Goal: Communication & Community: Connect with others

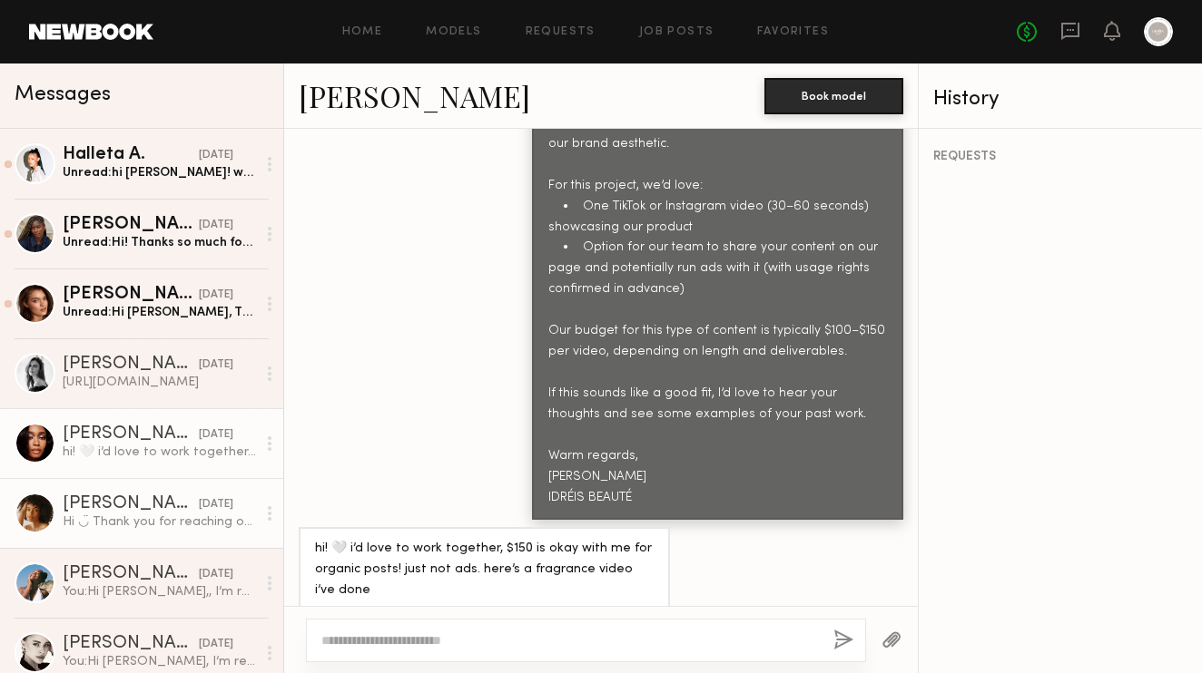
scroll to position [1057, 0]
click at [185, 528] on div "Hi ◡̈ Thank you for reaching out. My rate for what you are looking for starts a…" at bounding box center [159, 522] width 193 height 17
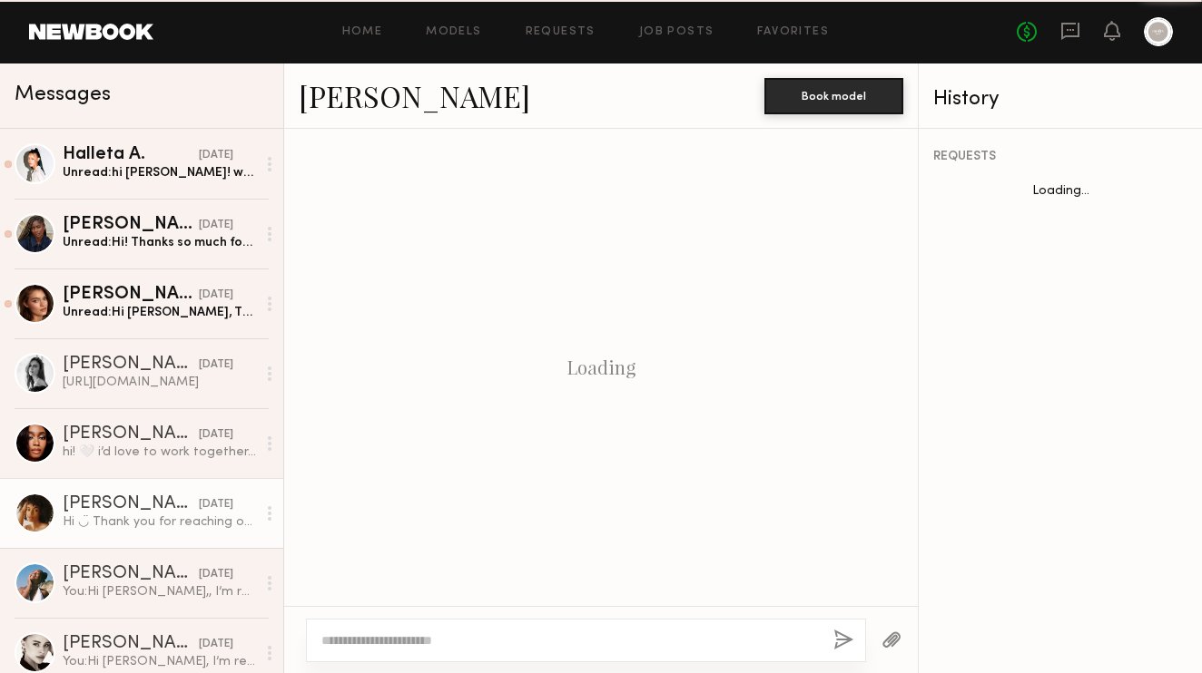
scroll to position [1117, 0]
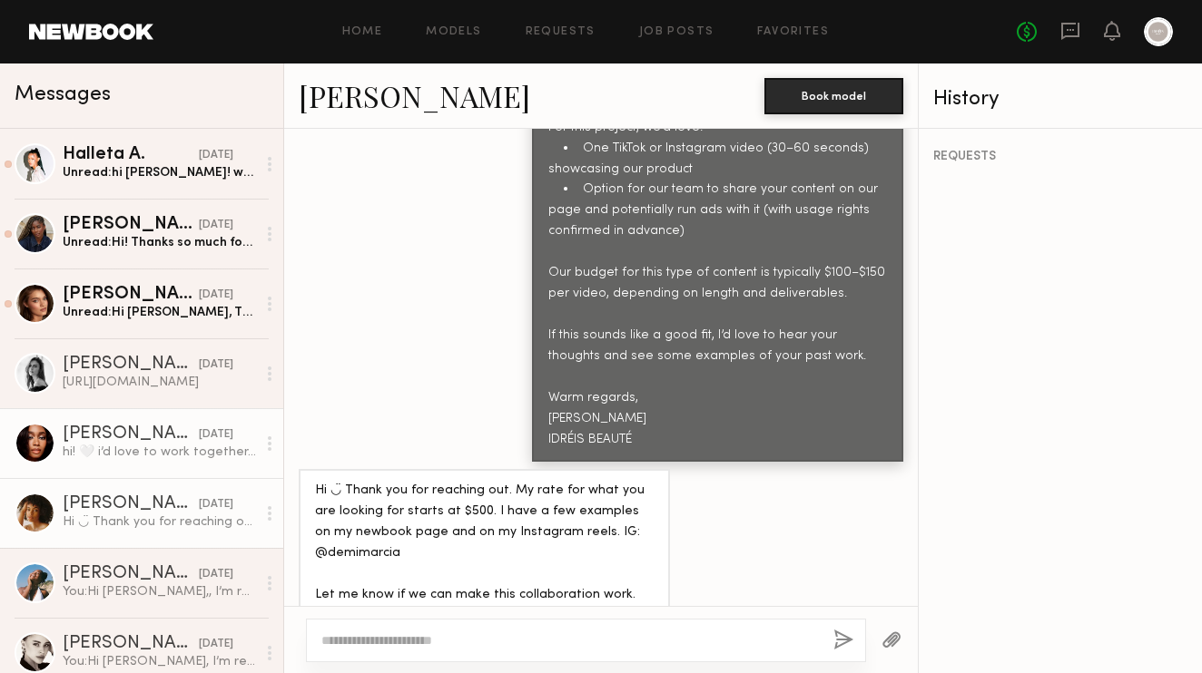
click at [132, 435] on div "[PERSON_NAME]" at bounding box center [131, 435] width 136 height 18
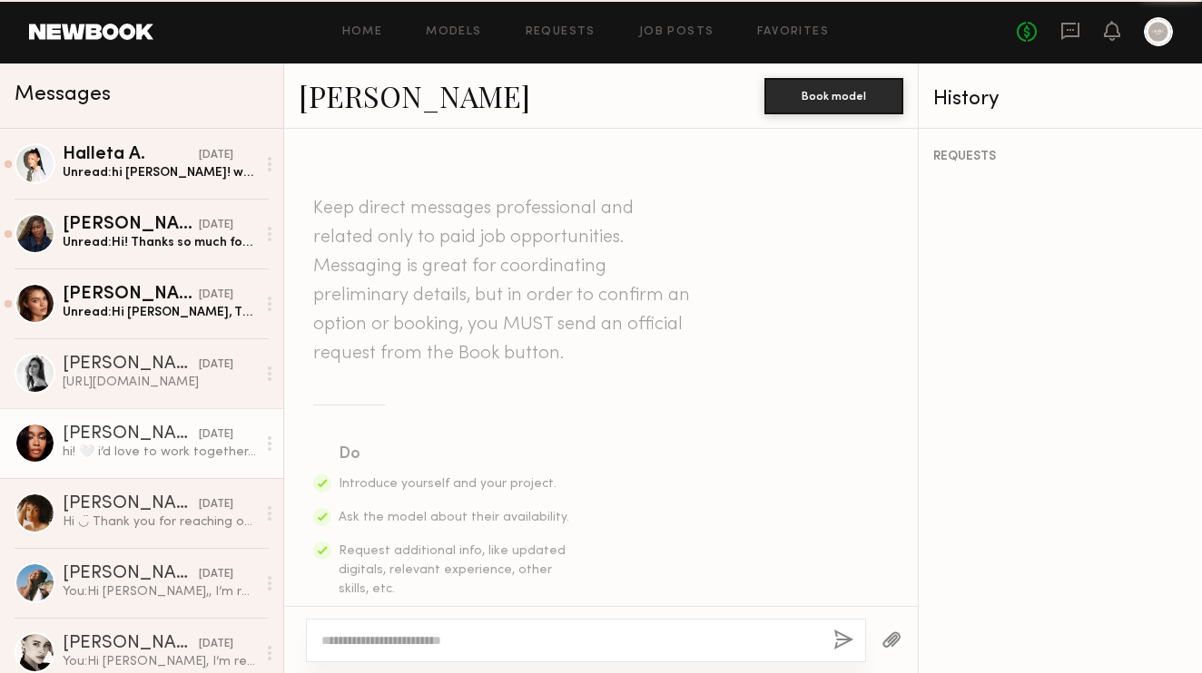
scroll to position [1057, 0]
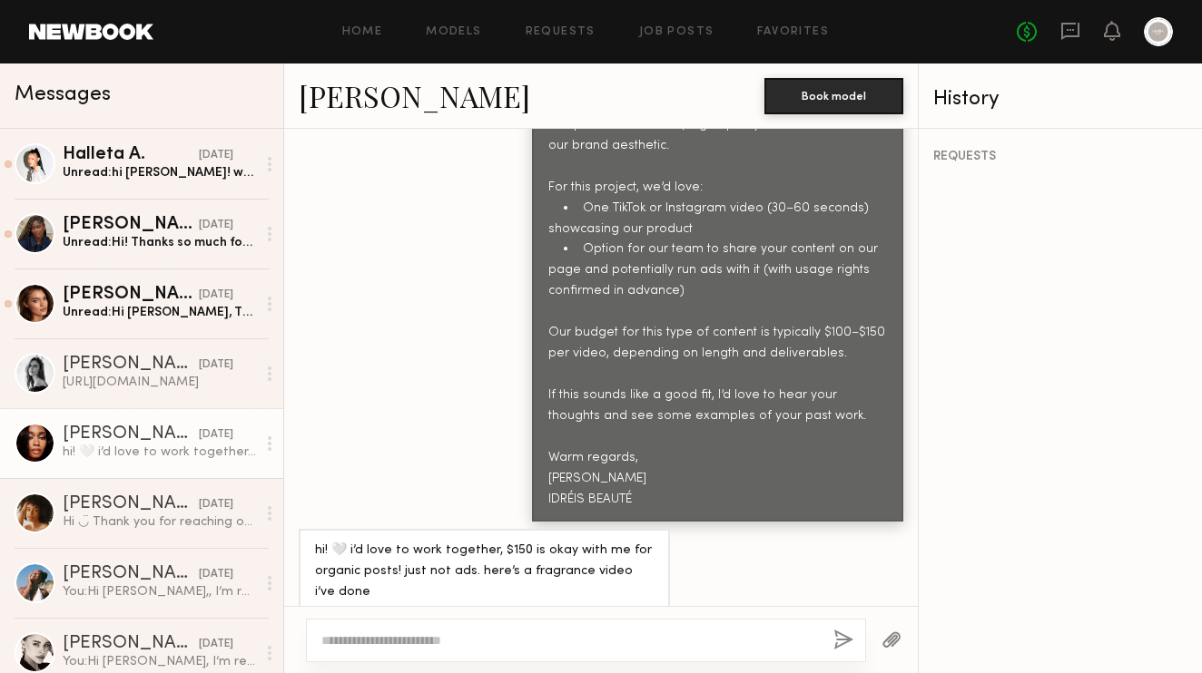
drag, startPoint x: 504, startPoint y: 579, endPoint x: 316, endPoint y: 550, distance: 190.1
click at [315, 549] on div "hi! 🤍 i’d love to work together, $150 is okay with me for organic posts! just n…" at bounding box center [484, 593] width 339 height 104
copy div "ttps://drive.google.com/file/d/1sMpM87QU3vZtzlAdFc2eUj1Mp1v11fN4/view?usp=drive…"
click at [411, 623] on div at bounding box center [586, 641] width 560 height 44
click at [389, 636] on textarea at bounding box center [569, 641] width 497 height 18
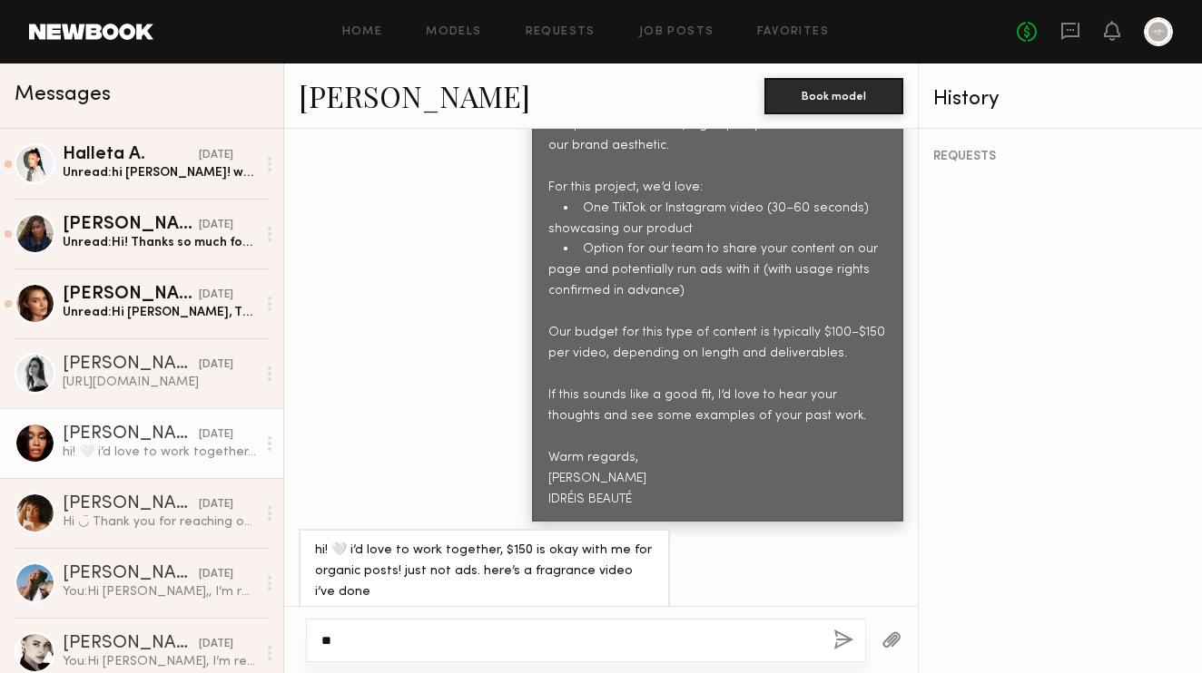
type textarea "*"
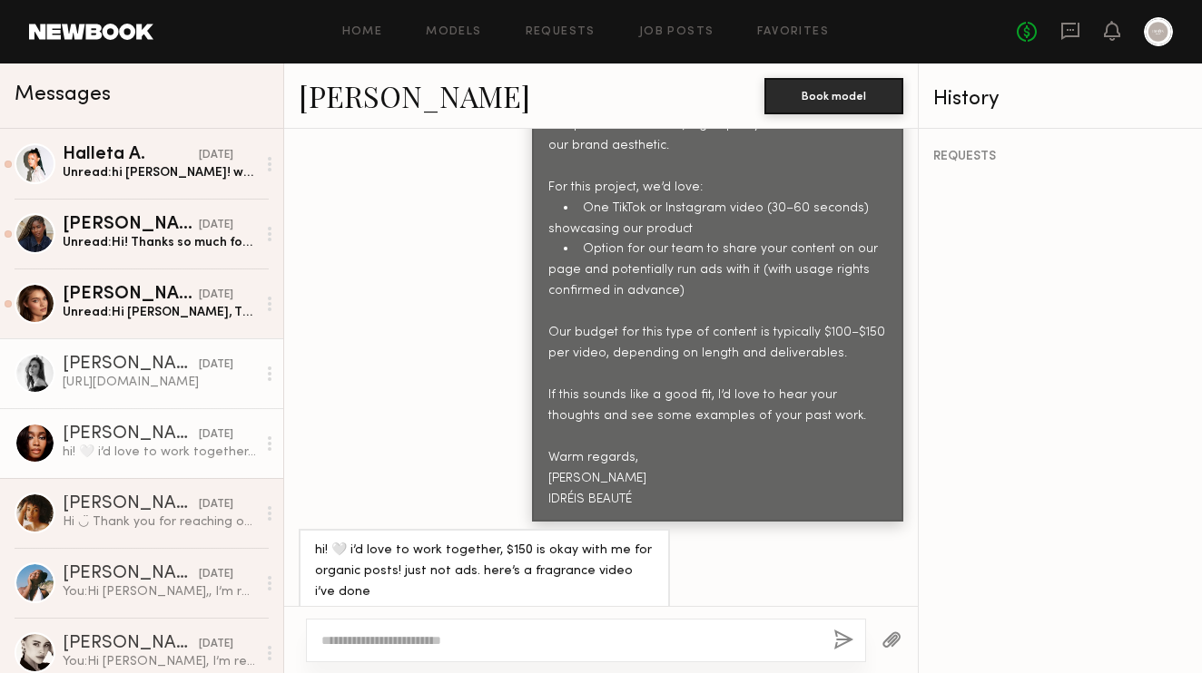
click at [120, 379] on div "[URL][DOMAIN_NAME]" at bounding box center [159, 382] width 193 height 17
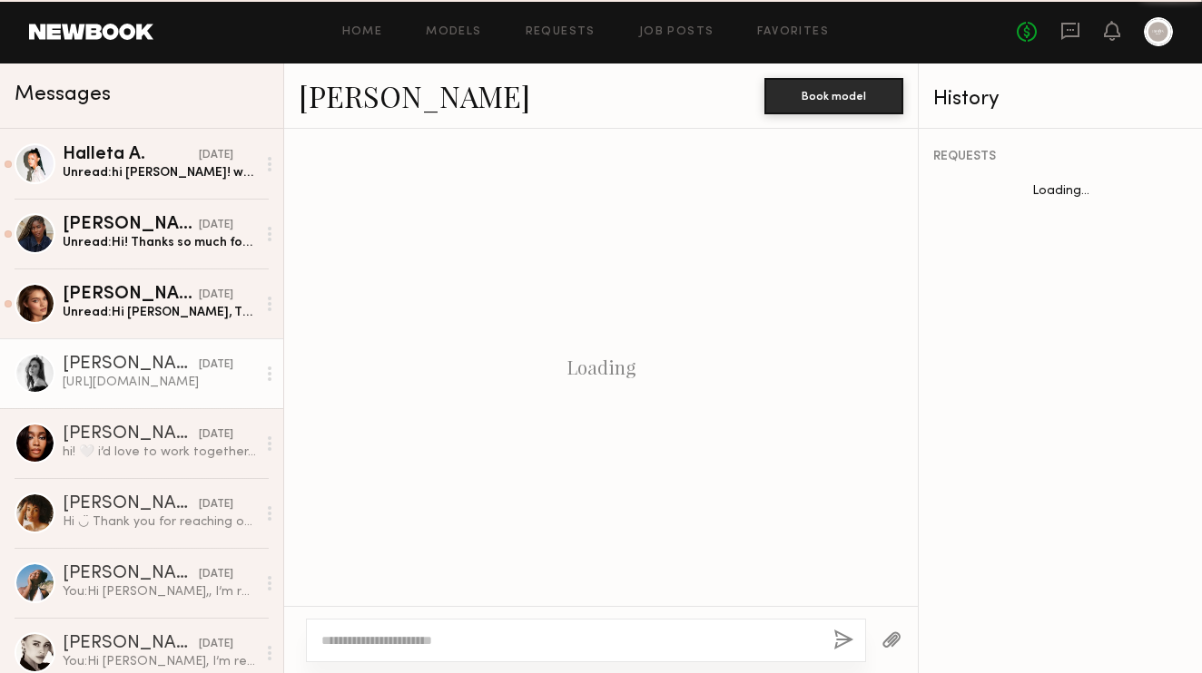
scroll to position [1242, 0]
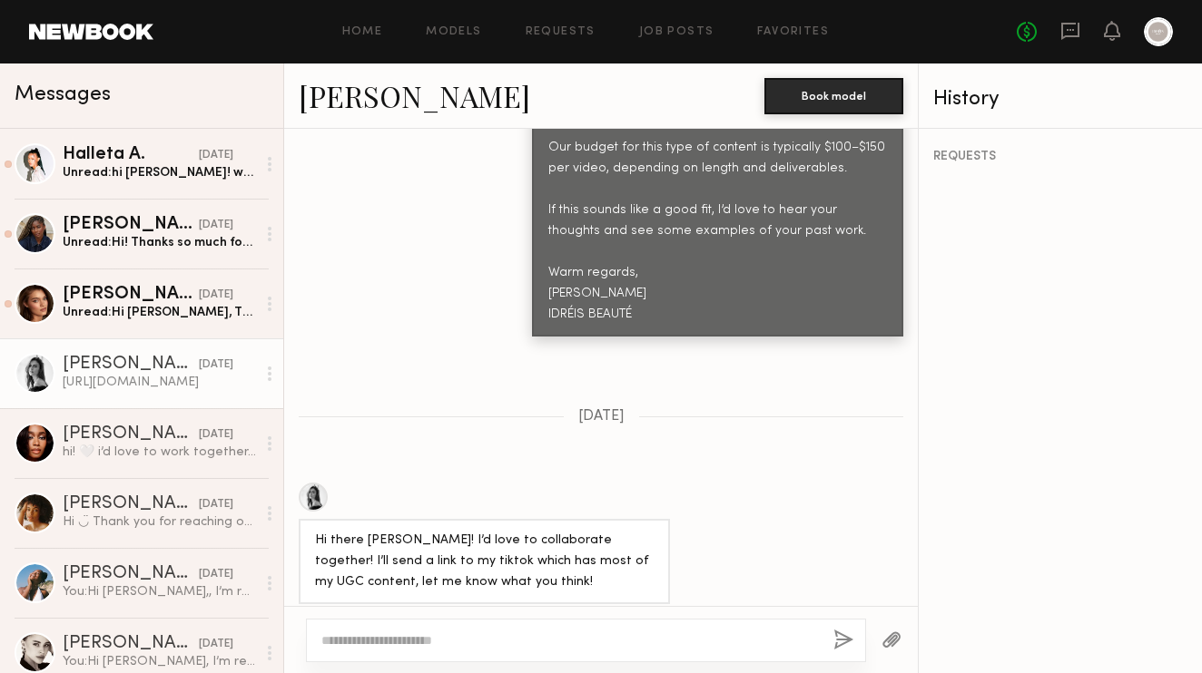
drag, startPoint x: 413, startPoint y: 575, endPoint x: 320, endPoint y: 542, distance: 98.5
click at [320, 623] on div "[URL][DOMAIN_NAME]" at bounding box center [383, 633] width 136 height 21
click at [335, 623] on div "[URL][DOMAIN_NAME]" at bounding box center [383, 633] width 136 height 21
drag, startPoint x: 435, startPoint y: 574, endPoint x: 307, endPoint y: 548, distance: 130.5
click at [306, 612] on div "[URL][DOMAIN_NAME]" at bounding box center [383, 634] width 169 height 44
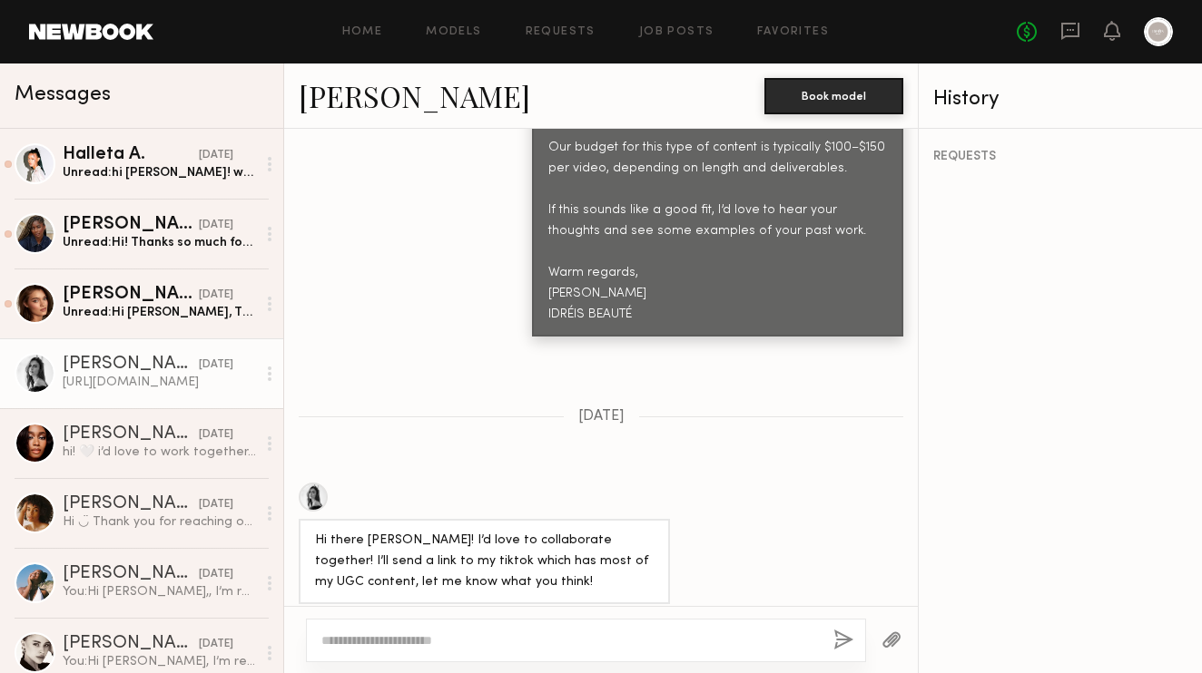
copy div "[URL][DOMAIN_NAME]"
click at [786, 483] on div "Hi there [PERSON_NAME]! I’d love to collaborate together! I’ll send a link to m…" at bounding box center [600, 544] width 633 height 122
click at [360, 633] on textarea at bounding box center [569, 641] width 497 height 18
paste textarea "**********"
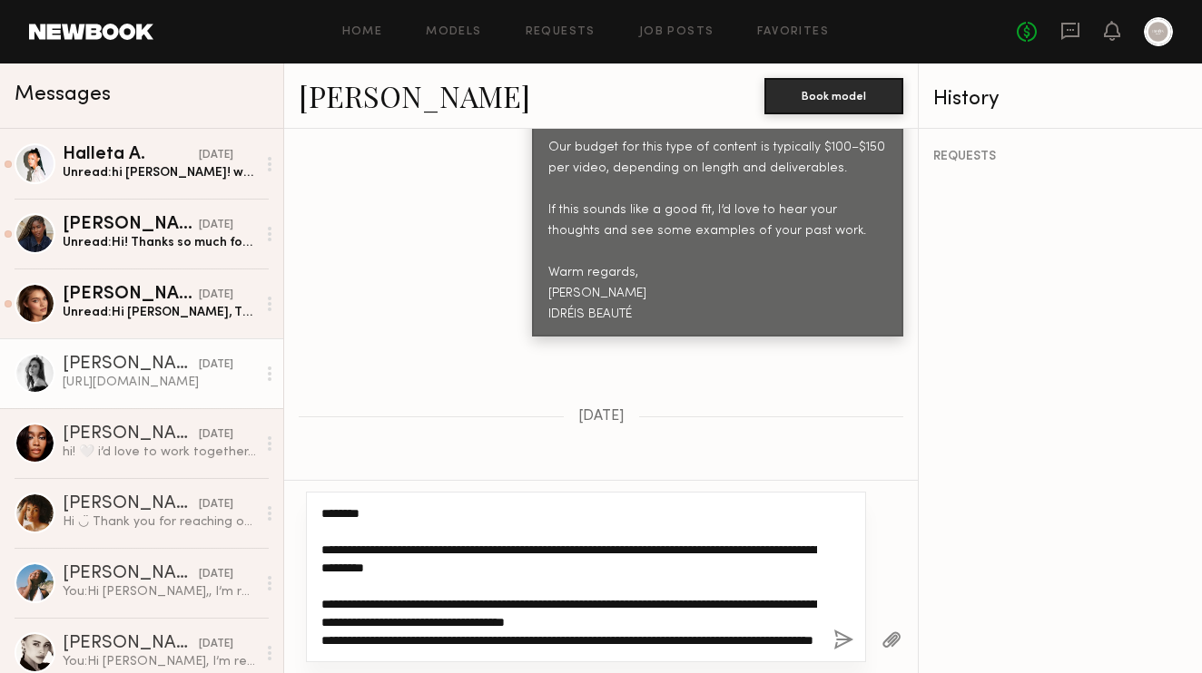
click at [520, 567] on textarea "**********" at bounding box center [569, 577] width 496 height 145
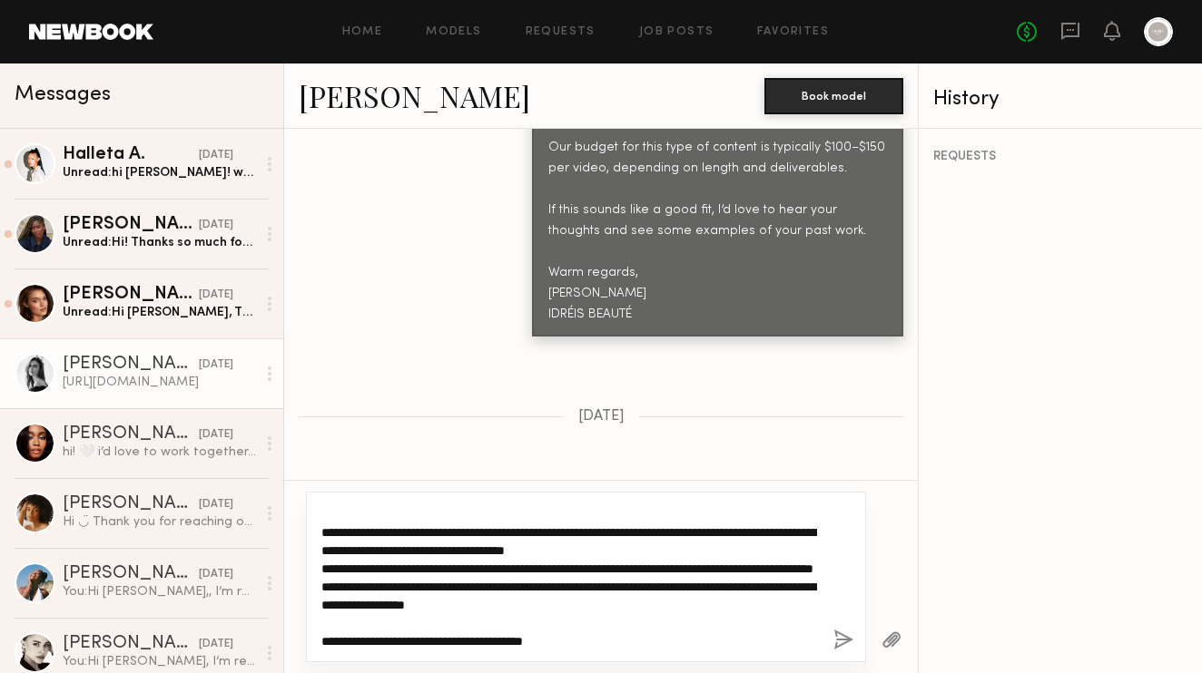
scroll to position [74, 0]
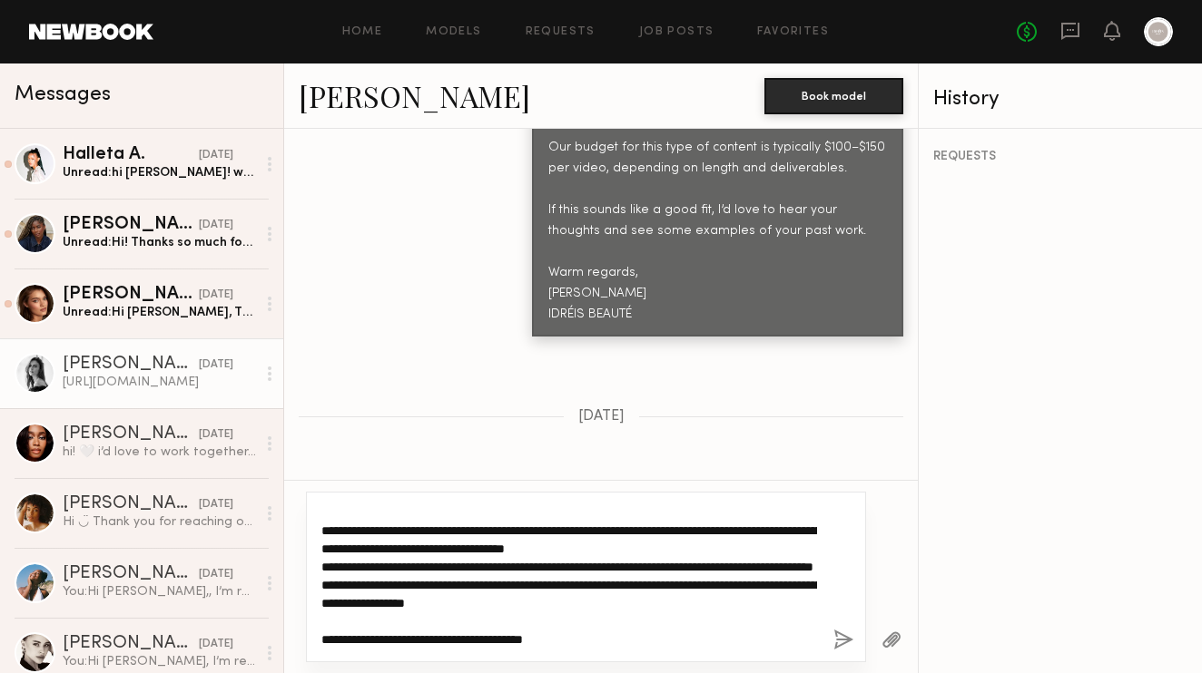
drag, startPoint x: 398, startPoint y: 567, endPoint x: 361, endPoint y: 564, distance: 37.3
click at [361, 564] on textarea "**********" at bounding box center [569, 577] width 496 height 145
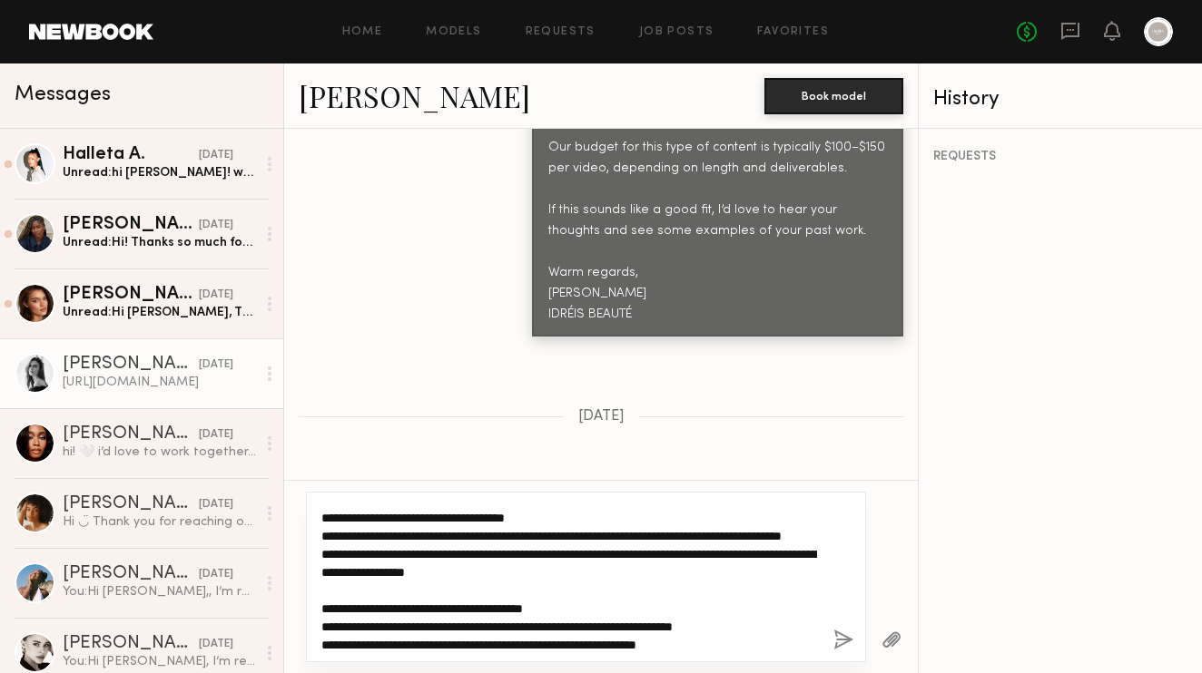
drag, startPoint x: 746, startPoint y: 531, endPoint x: 689, endPoint y: 530, distance: 57.2
click at [689, 530] on textarea "**********" at bounding box center [569, 577] width 496 height 145
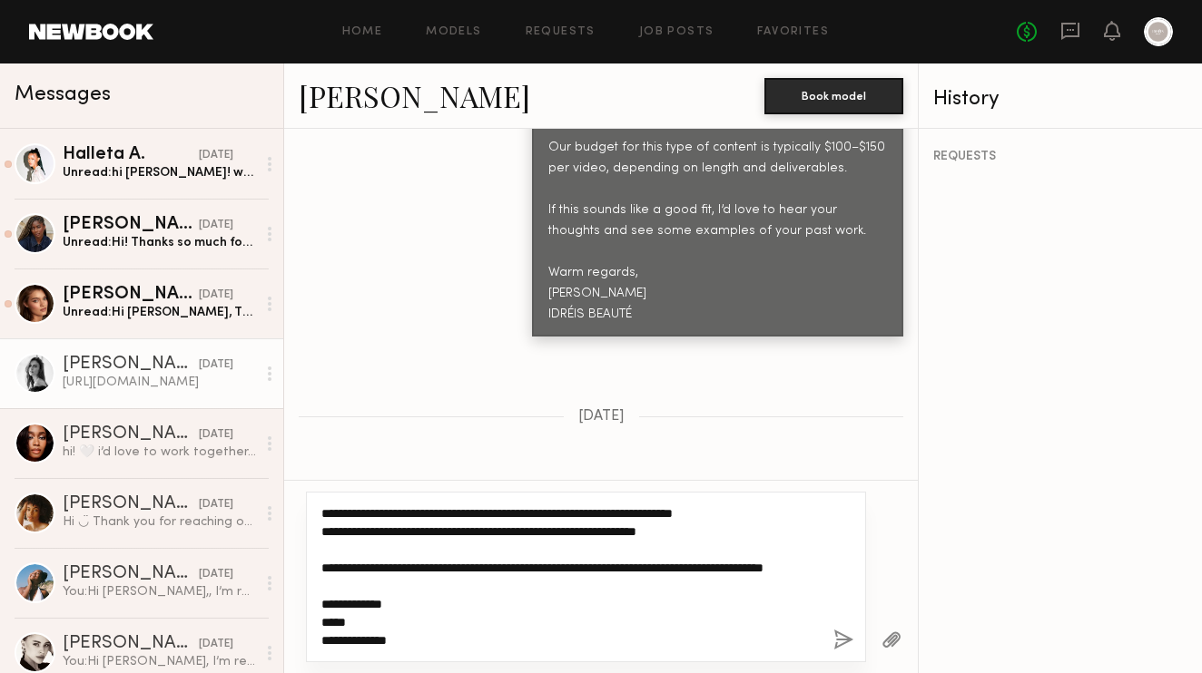
scroll to position [0, 0]
type textarea "**********"
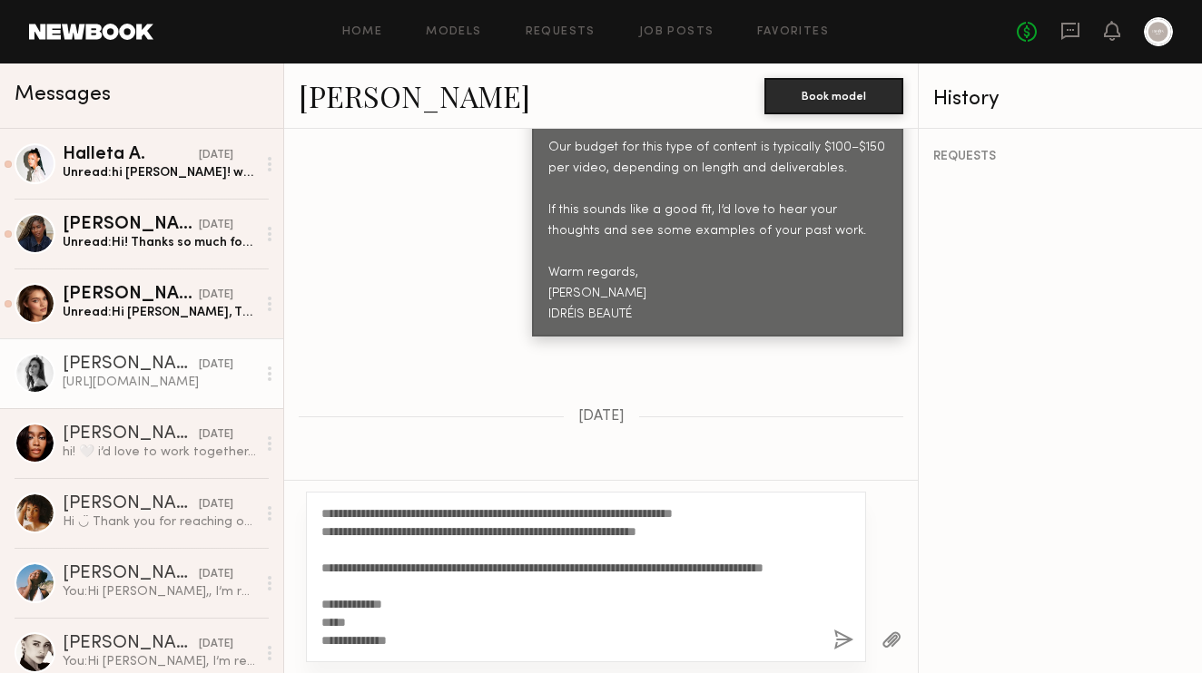
click at [844, 642] on button "button" at bounding box center [843, 641] width 20 height 23
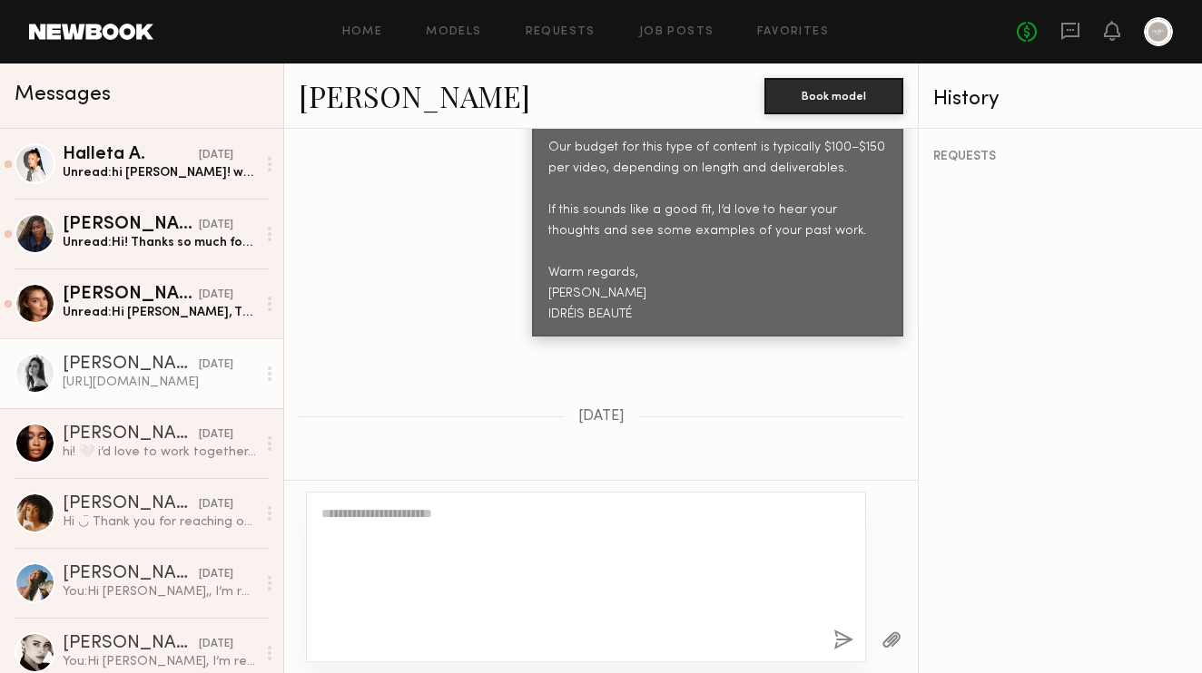
scroll to position [2069, 0]
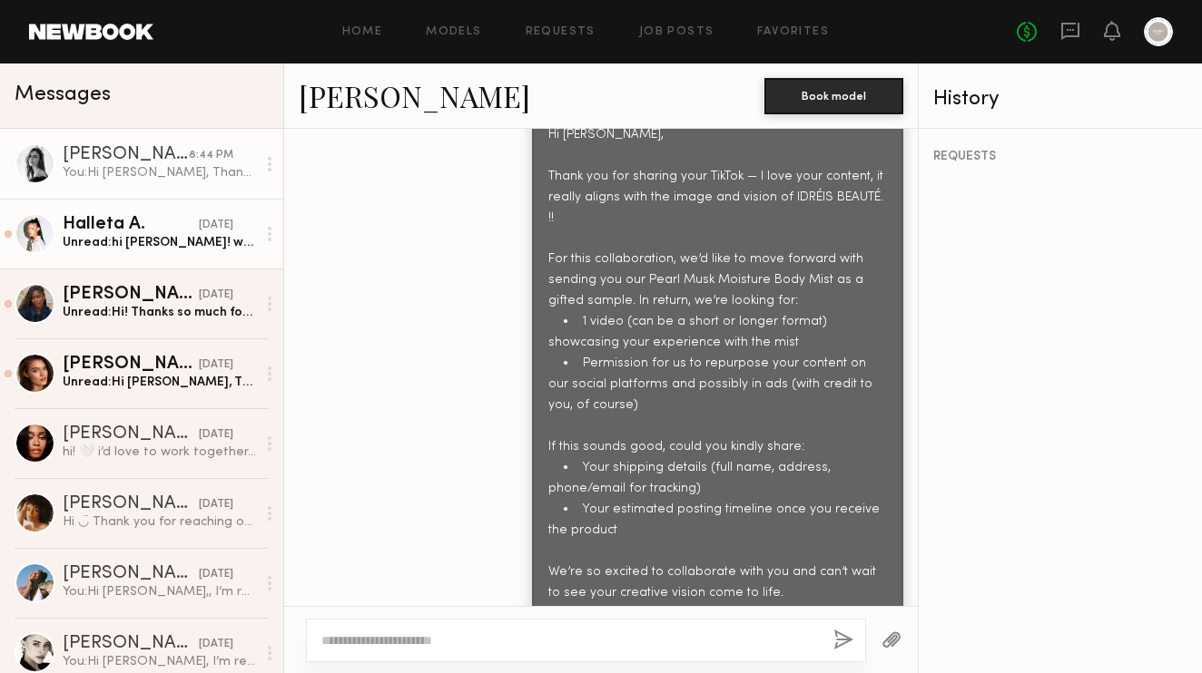
click at [165, 234] on div "Unread: hi manal! would i be required to post on my own page or would it just b…" at bounding box center [159, 242] width 193 height 17
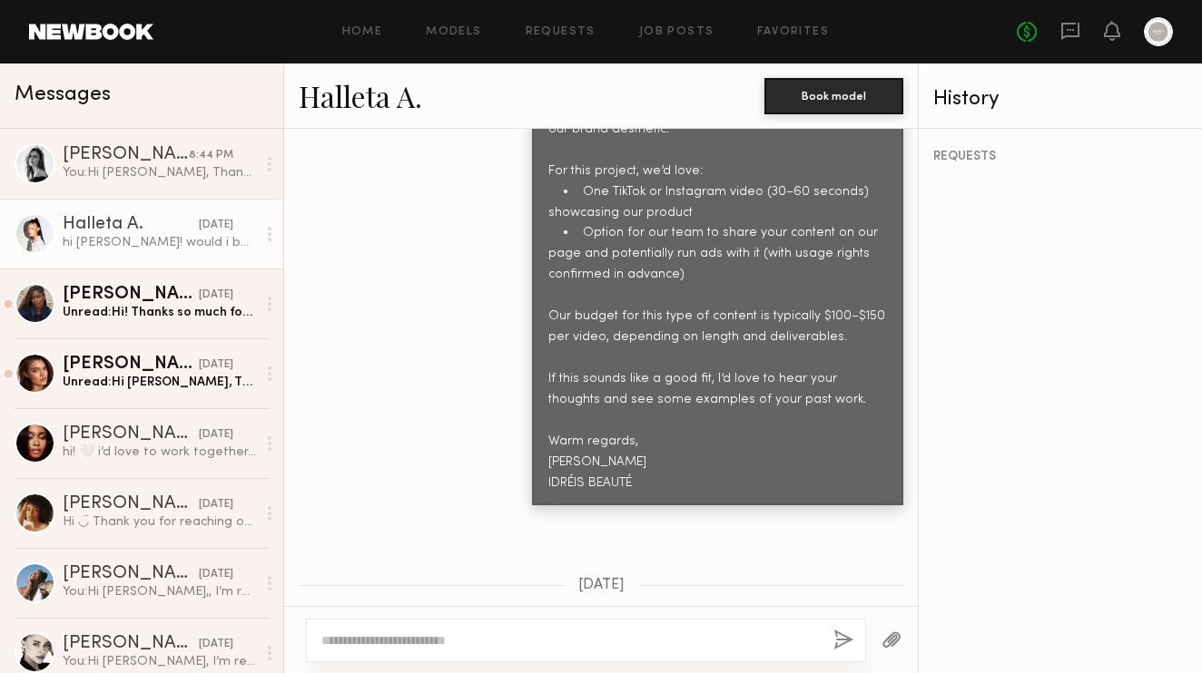
scroll to position [1059, 0]
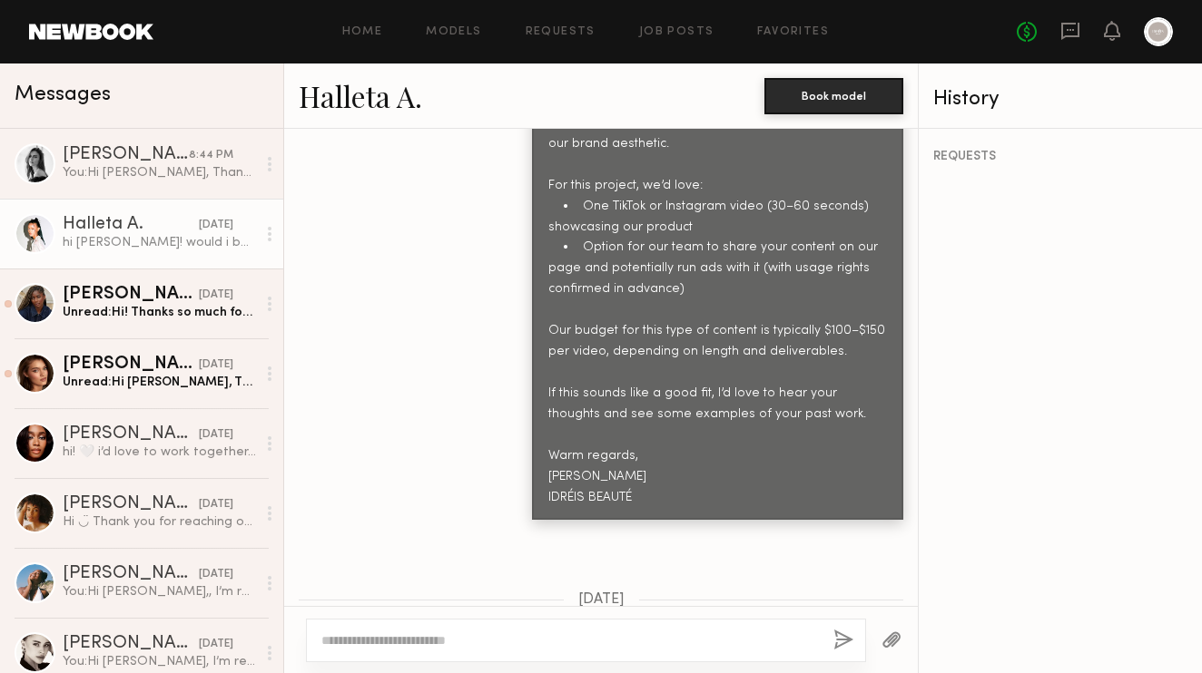
click at [366, 104] on link "Halleta A." at bounding box center [360, 95] width 123 height 39
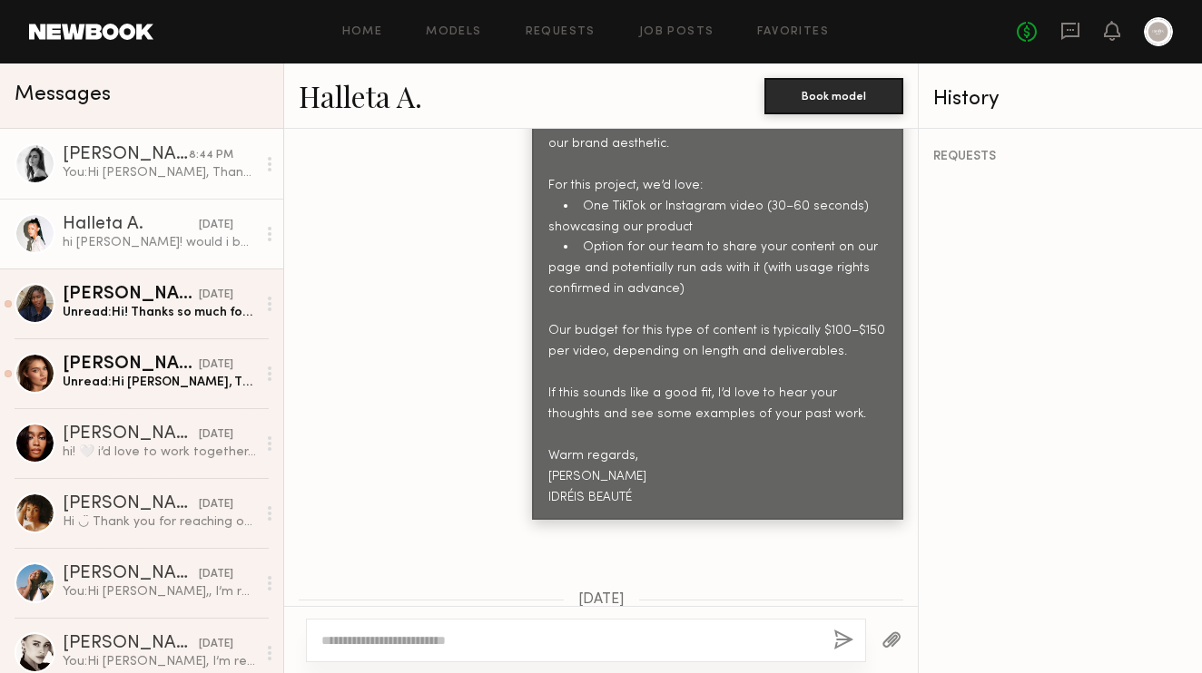
click at [166, 156] on div "[PERSON_NAME]" at bounding box center [126, 155] width 126 height 18
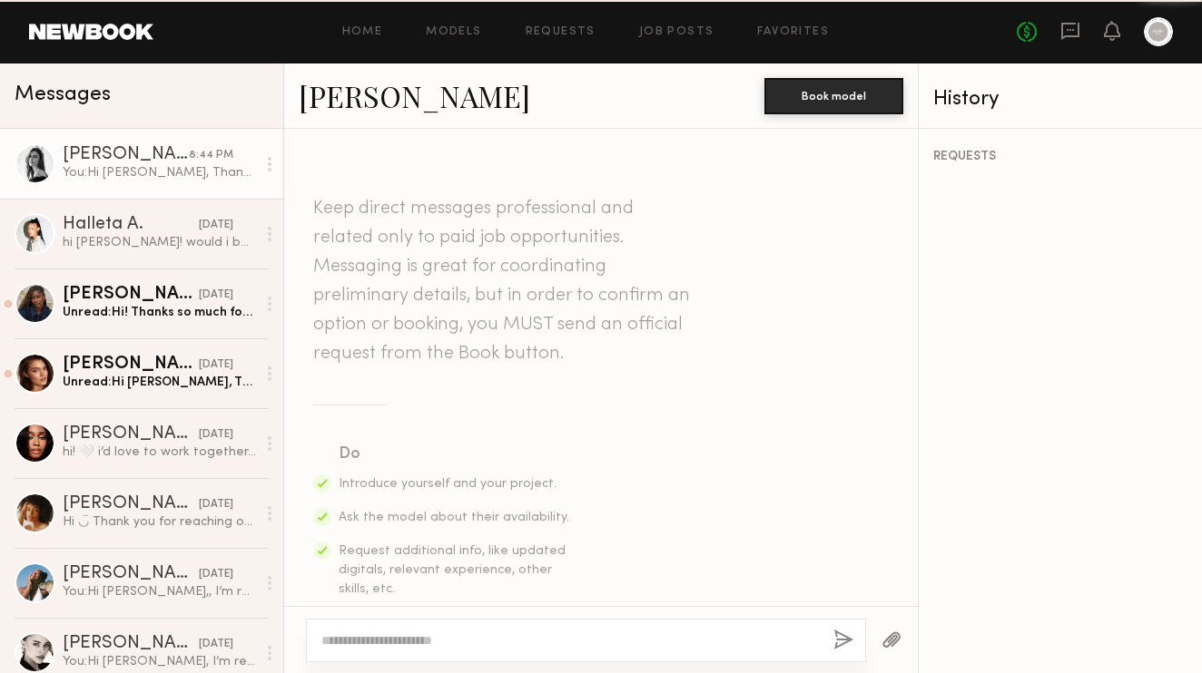
scroll to position [1930, 0]
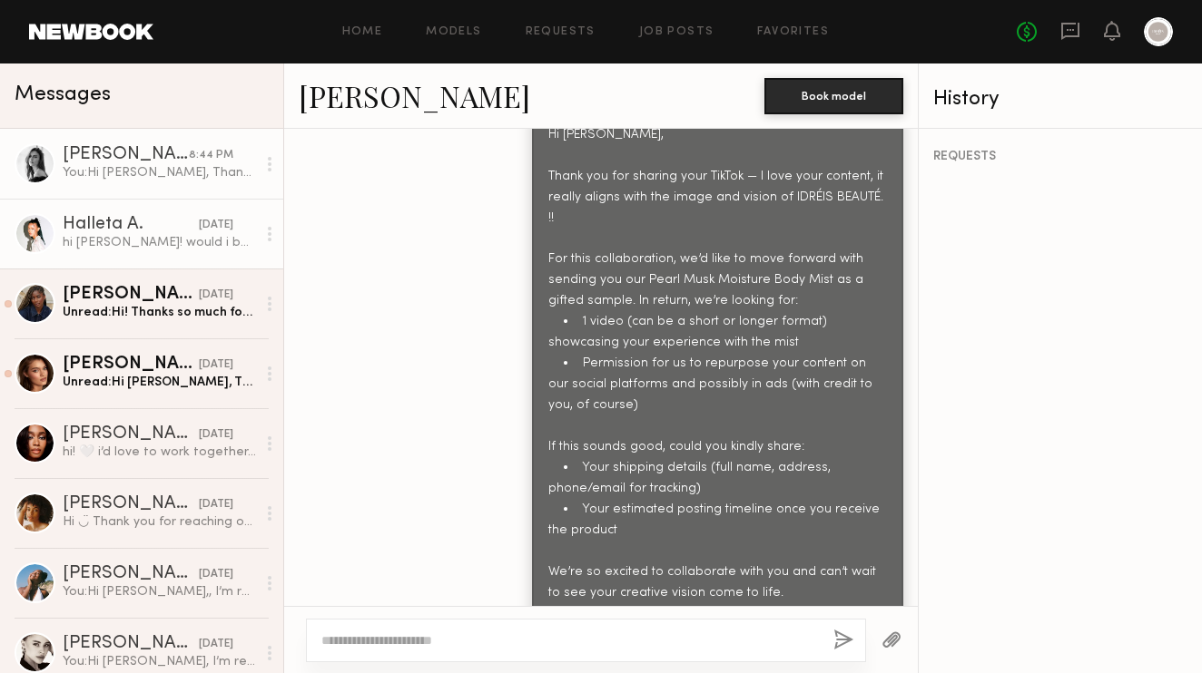
click at [199, 233] on div "yesterday" at bounding box center [216, 225] width 34 height 17
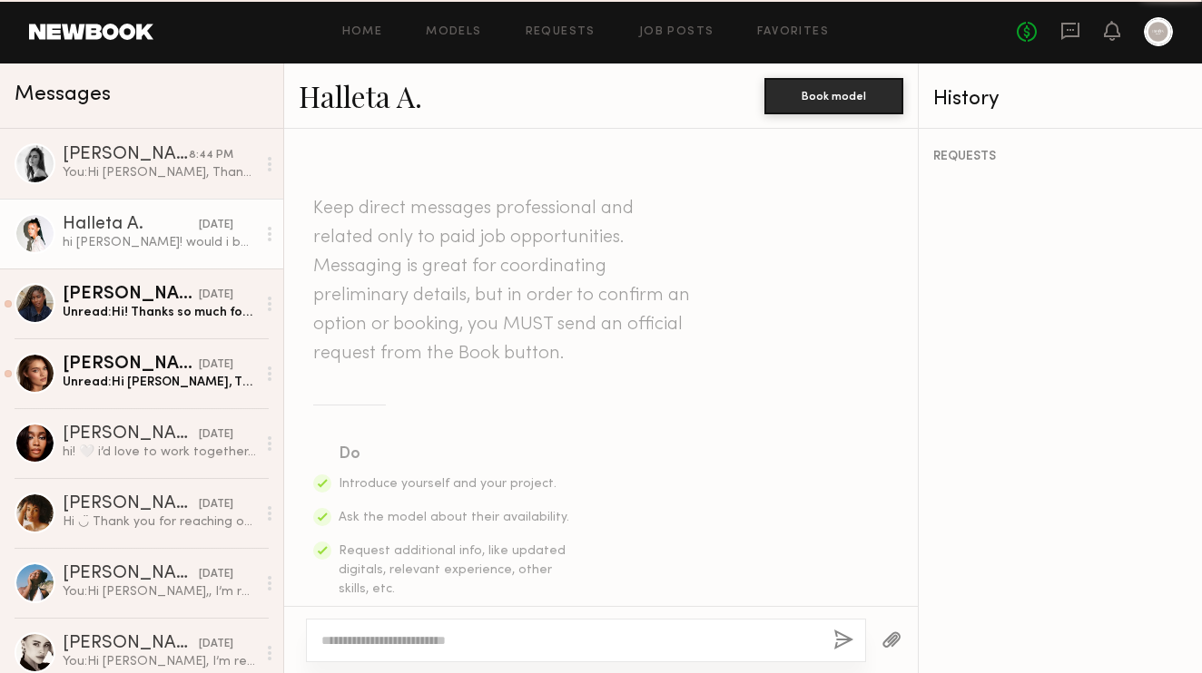
scroll to position [1156, 0]
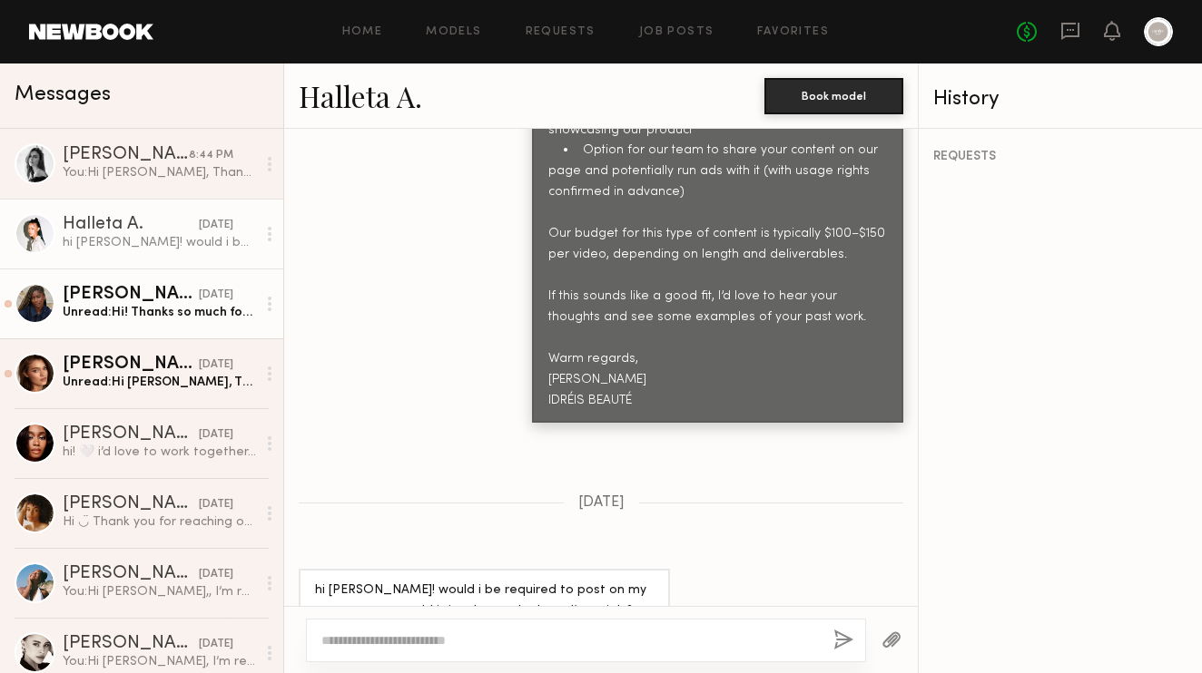
click at [189, 279] on link "Janell W. yesterday Unread: Hi! Thanks so much for reaching out 🩷 I am open to …" at bounding box center [141, 304] width 283 height 70
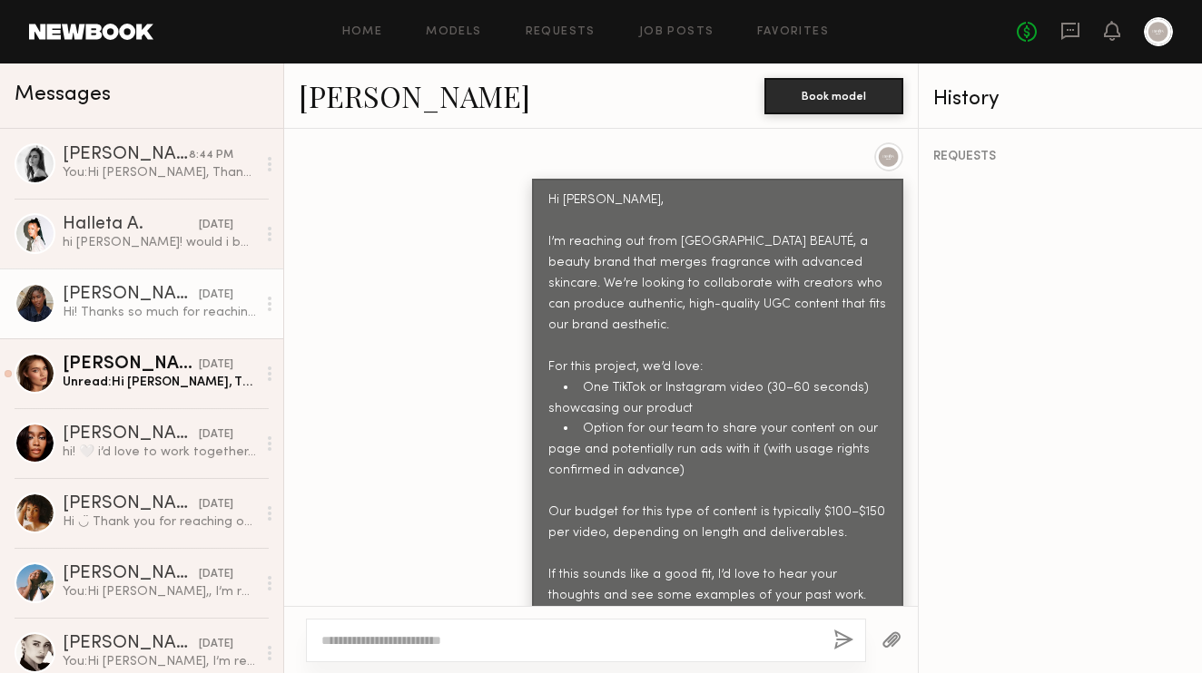
scroll to position [878, 0]
click at [34, 303] on div at bounding box center [35, 303] width 41 height 41
click at [90, 290] on div "[PERSON_NAME]" at bounding box center [131, 295] width 136 height 18
click at [417, 125] on div "Janell W. Book model" at bounding box center [600, 96] width 633 height 65
click at [374, 109] on link "[PERSON_NAME]" at bounding box center [414, 95] width 231 height 39
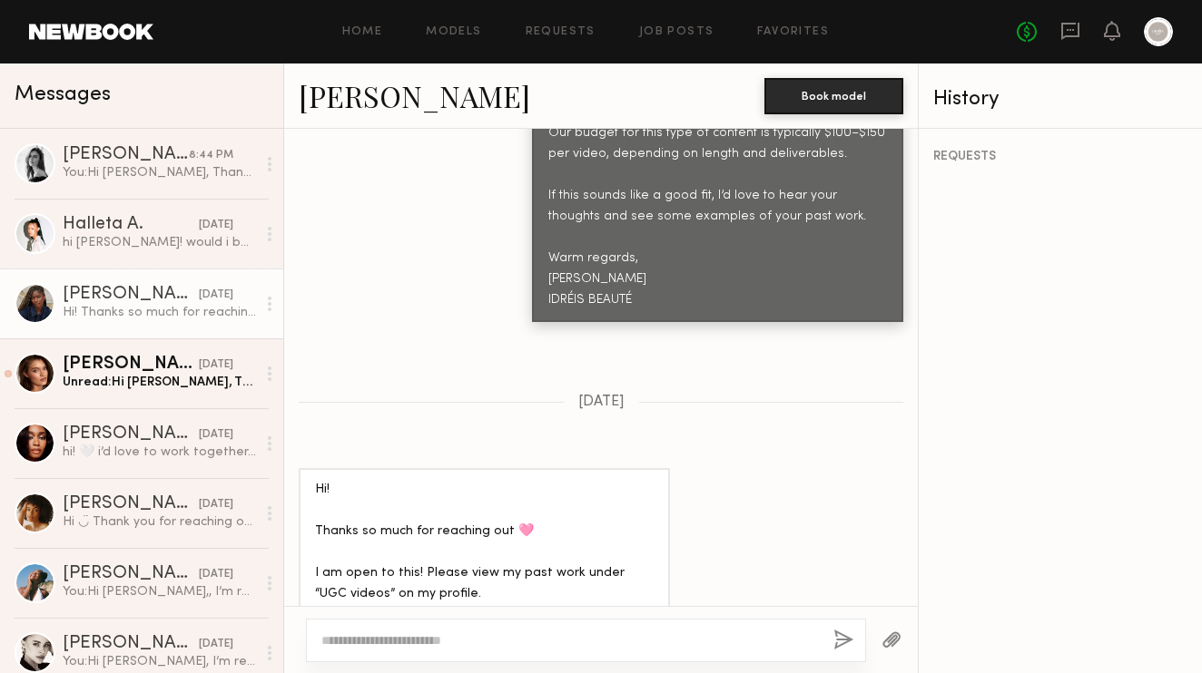
scroll to position [1256, 0]
click at [368, 632] on textarea at bounding box center [569, 641] width 497 height 18
paste textarea "**********"
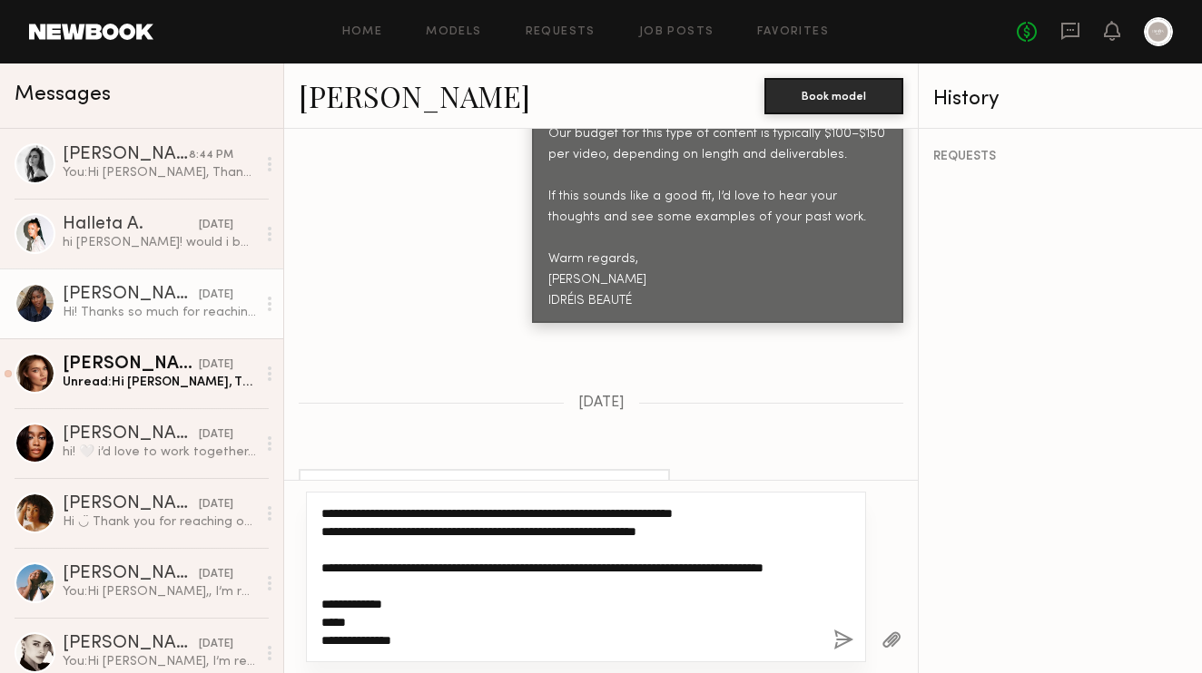
scroll to position [287, 0]
type textarea "**********"
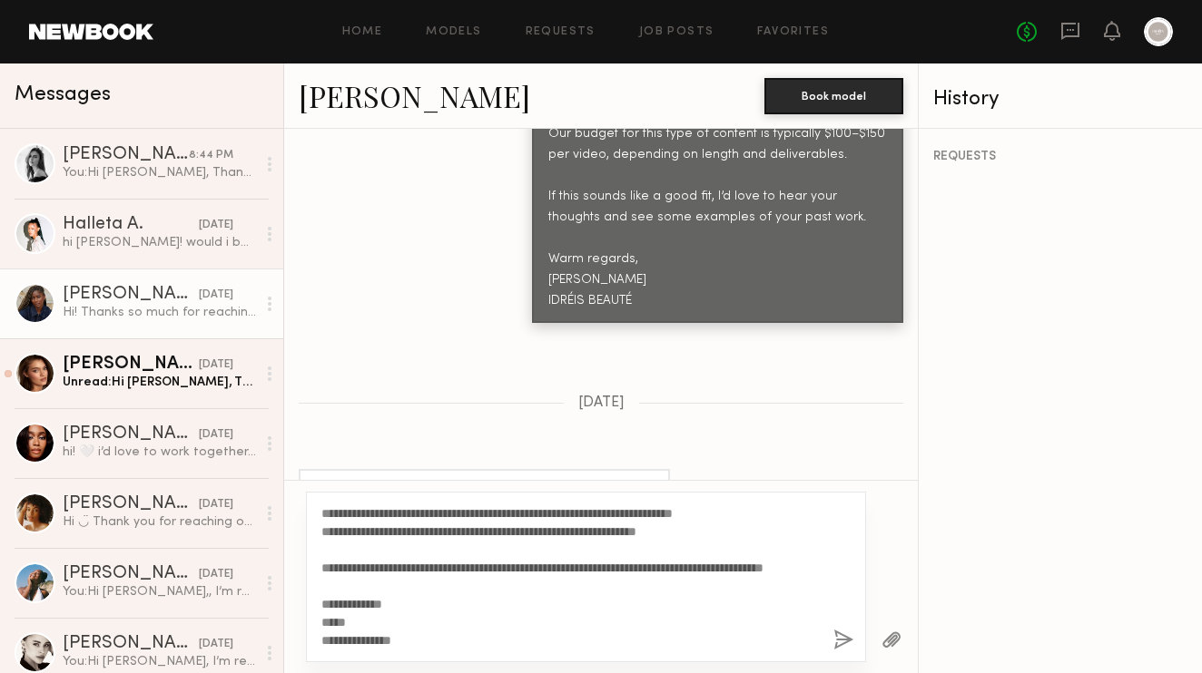
click at [839, 646] on button "button" at bounding box center [843, 641] width 20 height 23
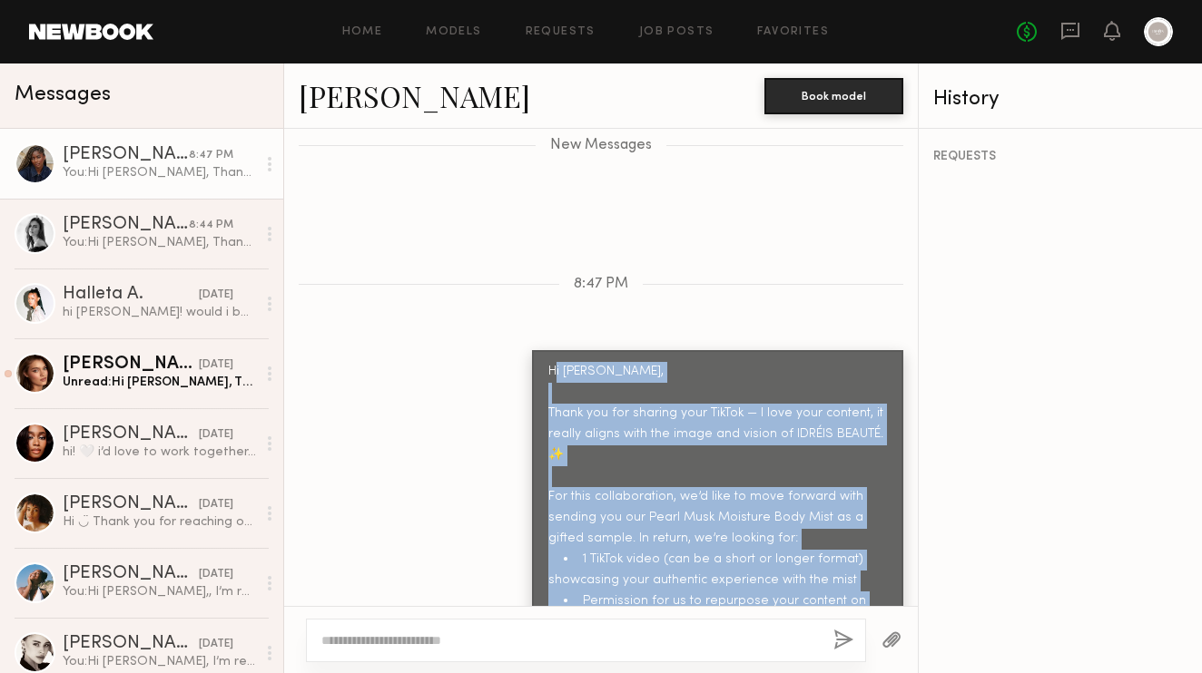
scroll to position [2139, 0]
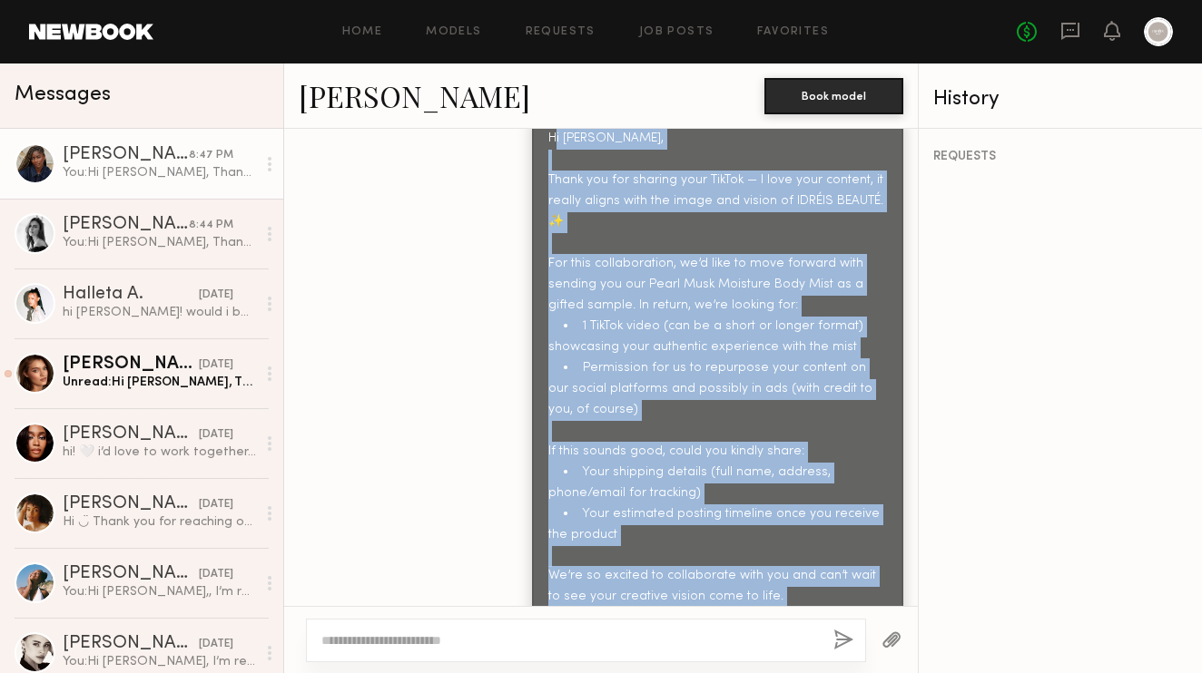
drag, startPoint x: 555, startPoint y: 288, endPoint x: 606, endPoint y: 676, distance: 391.7
click at [606, 672] on html "Home Models Requests Job Posts Favorites Sign Out No fees up to $5,000 Messages…" at bounding box center [601, 336] width 1202 height 673
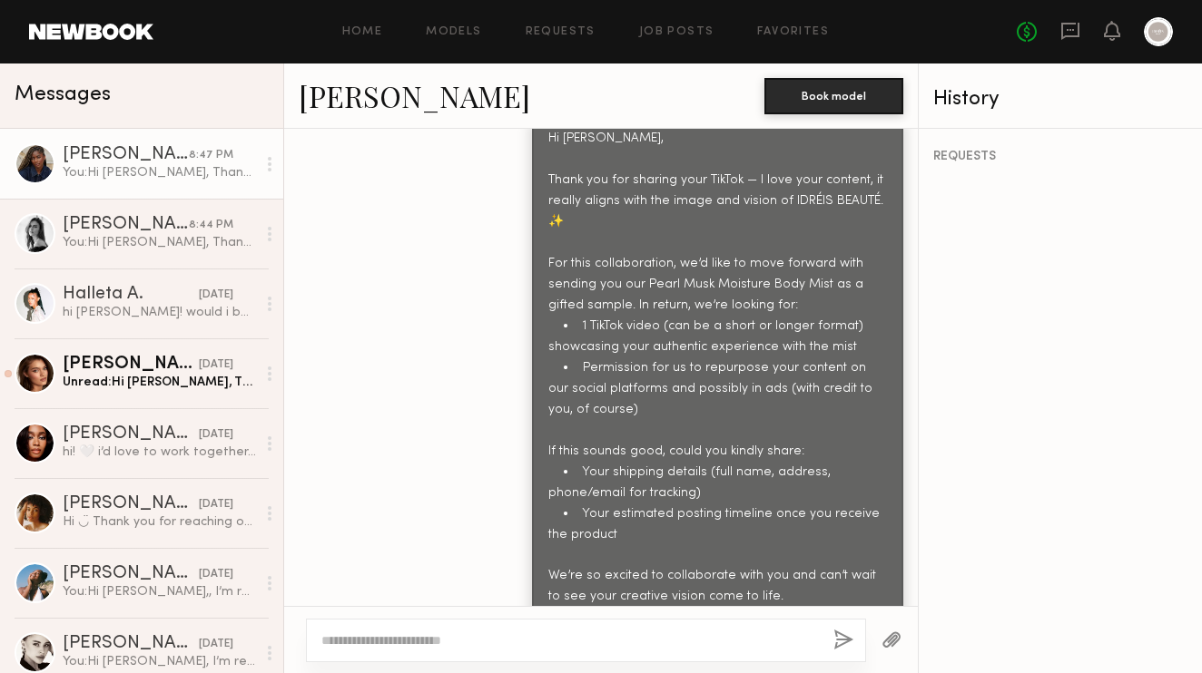
click at [797, 481] on div "Hi Leah, Thank you for sharing your TikTok — I love your content, it really ali…" at bounding box center [717, 410] width 339 height 563
click at [798, 480] on div "Hi Leah, Thank you for sharing your TikTok — I love your content, it really ali…" at bounding box center [717, 410] width 339 height 563
click at [840, 488] on div "Hi Leah, Thank you for sharing your TikTok — I love your content, it really ali…" at bounding box center [717, 410] width 339 height 563
click at [839, 490] on div "Hi Leah, Thank you for sharing your TikTok — I love your content, it really ali…" at bounding box center [717, 410] width 339 height 563
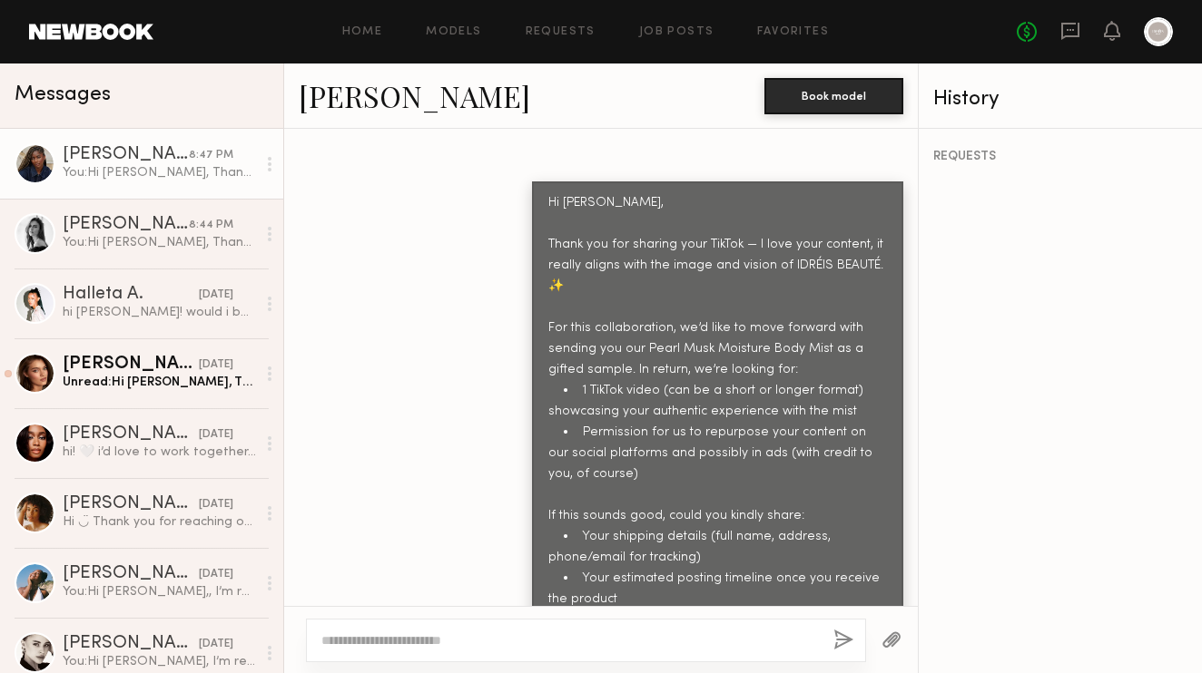
scroll to position [2110, 0]
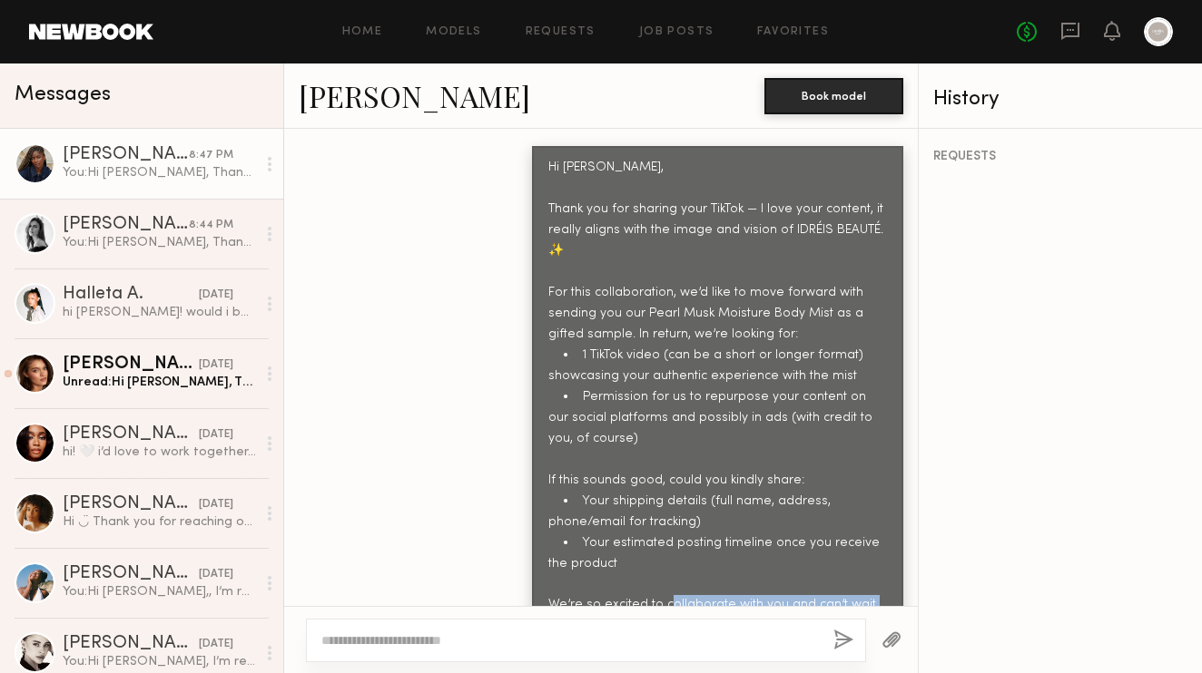
drag, startPoint x: 719, startPoint y: 531, endPoint x: 719, endPoint y: 618, distance: 87.1
click at [719, 618] on div "Keep direct messages professional and related only to paid job opportunities. M…" at bounding box center [600, 401] width 633 height 545
click at [839, 393] on div "Hi Leah, Thank you for sharing your TikTok — I love your content, it really ali…" at bounding box center [717, 439] width 339 height 563
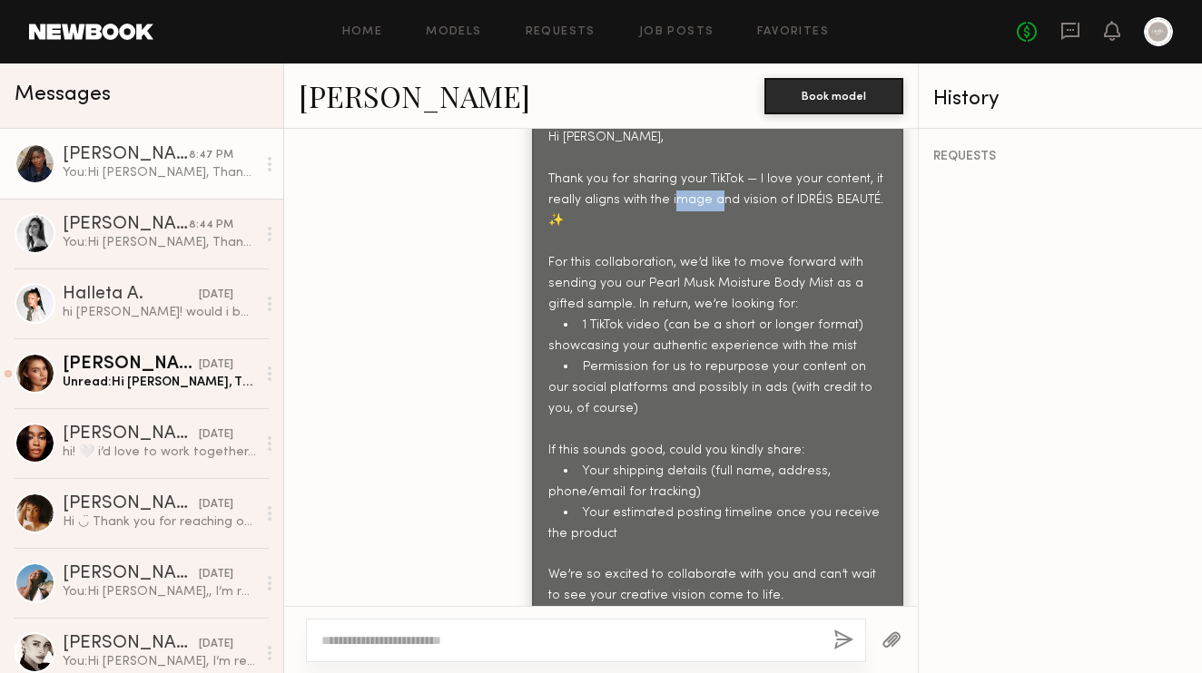
scroll to position [2139, 0]
click at [422, 634] on textarea at bounding box center [569, 641] width 496 height 18
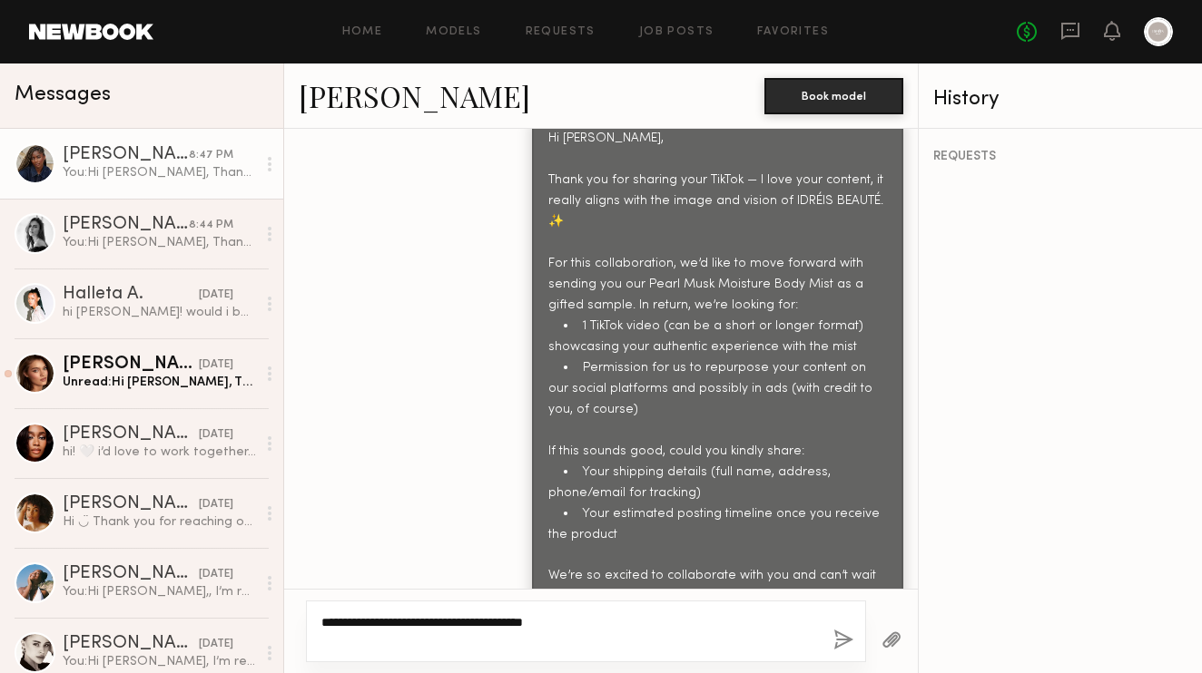
type textarea "**********"
click at [843, 641] on button "button" at bounding box center [843, 641] width 20 height 23
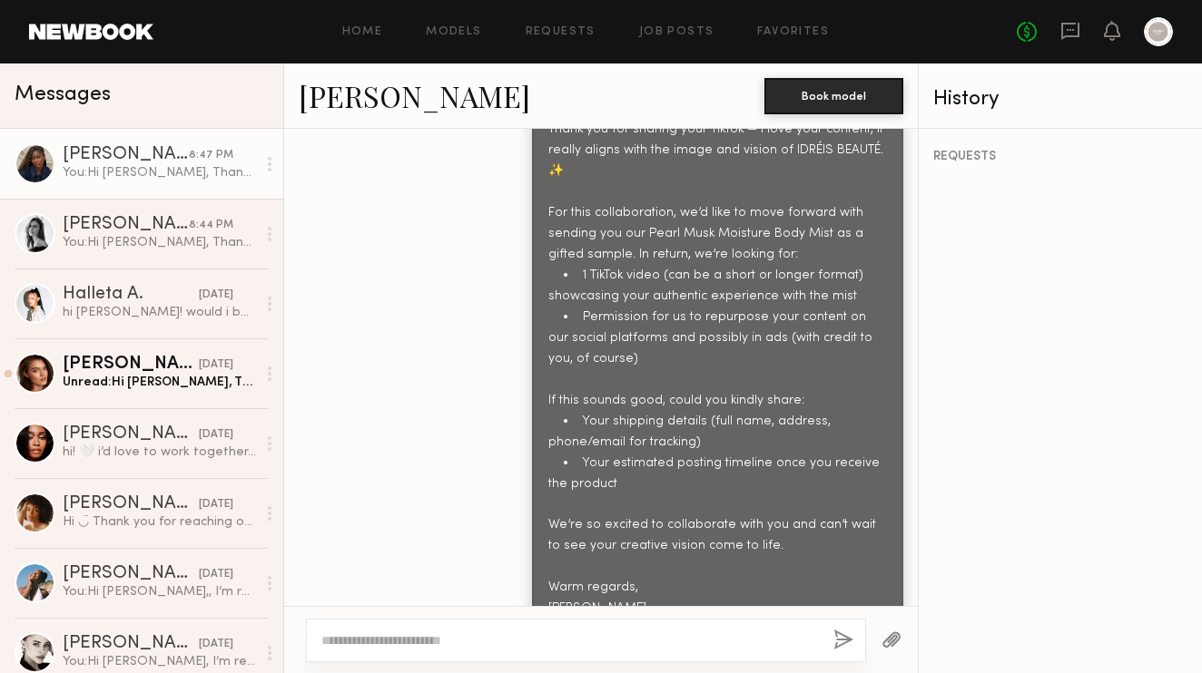
scroll to position [2225, 0]
click at [378, 634] on textarea at bounding box center [569, 641] width 496 height 18
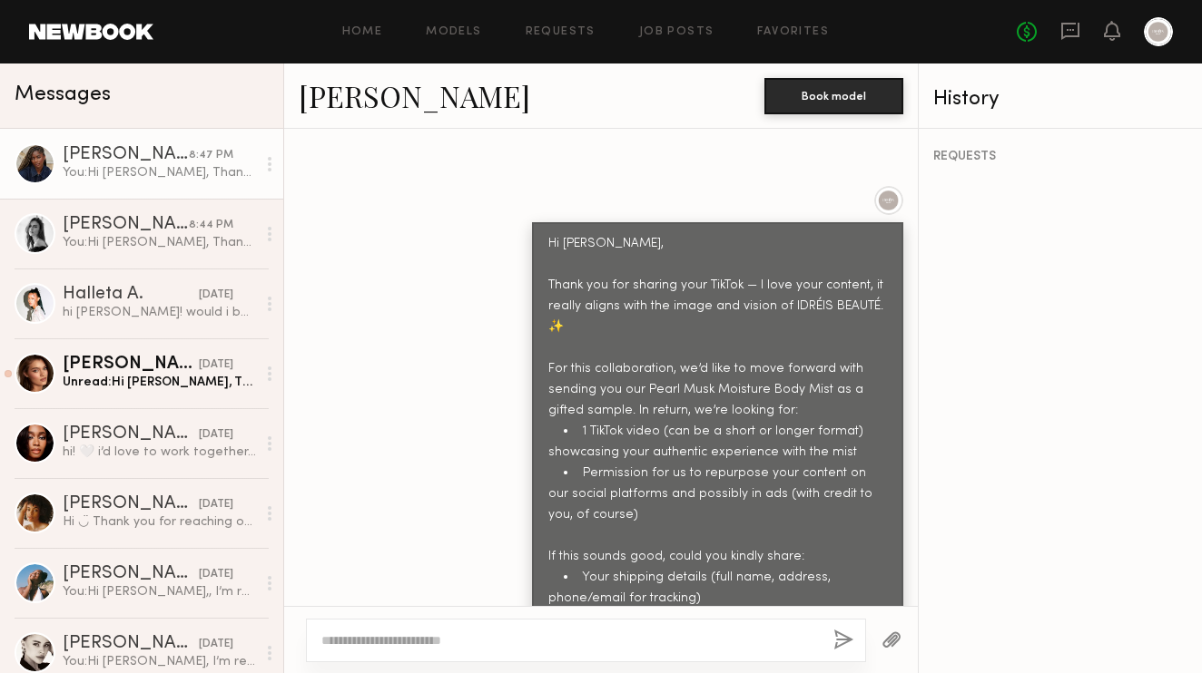
scroll to position [1855, 0]
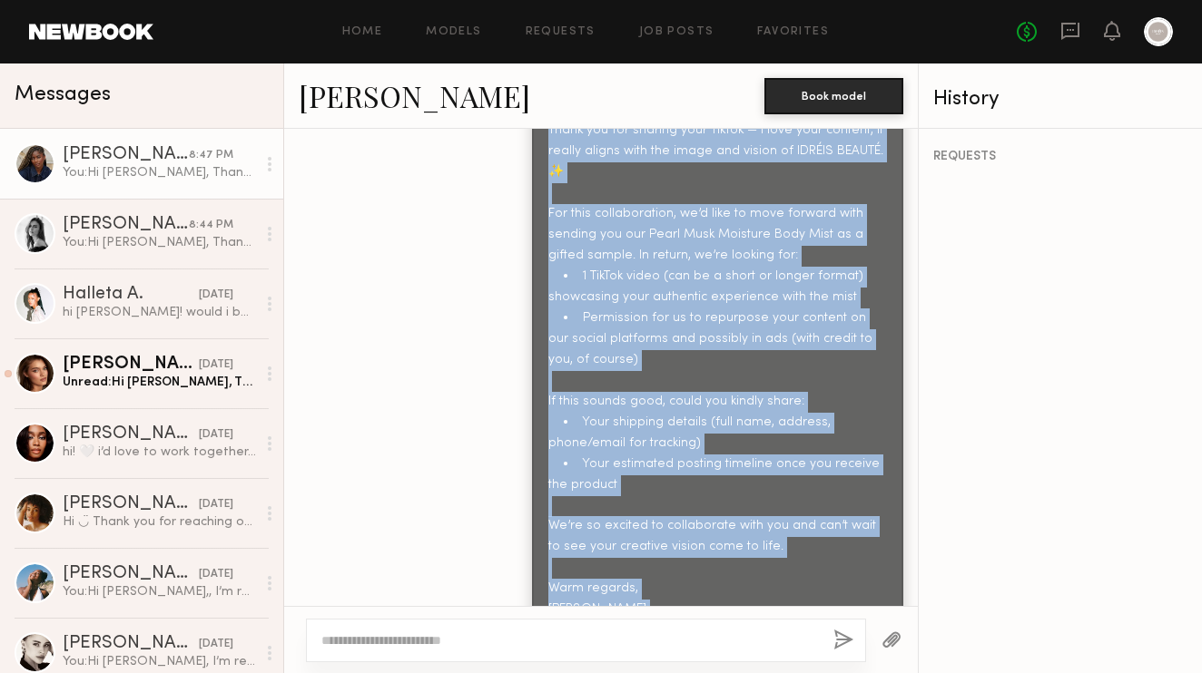
scroll to position [2225, 0]
drag, startPoint x: 550, startPoint y: 165, endPoint x: 638, endPoint y: 522, distance: 367.4
click at [638, 522] on div "Hi Leah, Thank you for sharing your TikTok — I love your content, it really ali…" at bounding box center [717, 360] width 339 height 563
copy div "Hi Leah, Thank you for sharing your TikTok — I love your content, it really ali…"
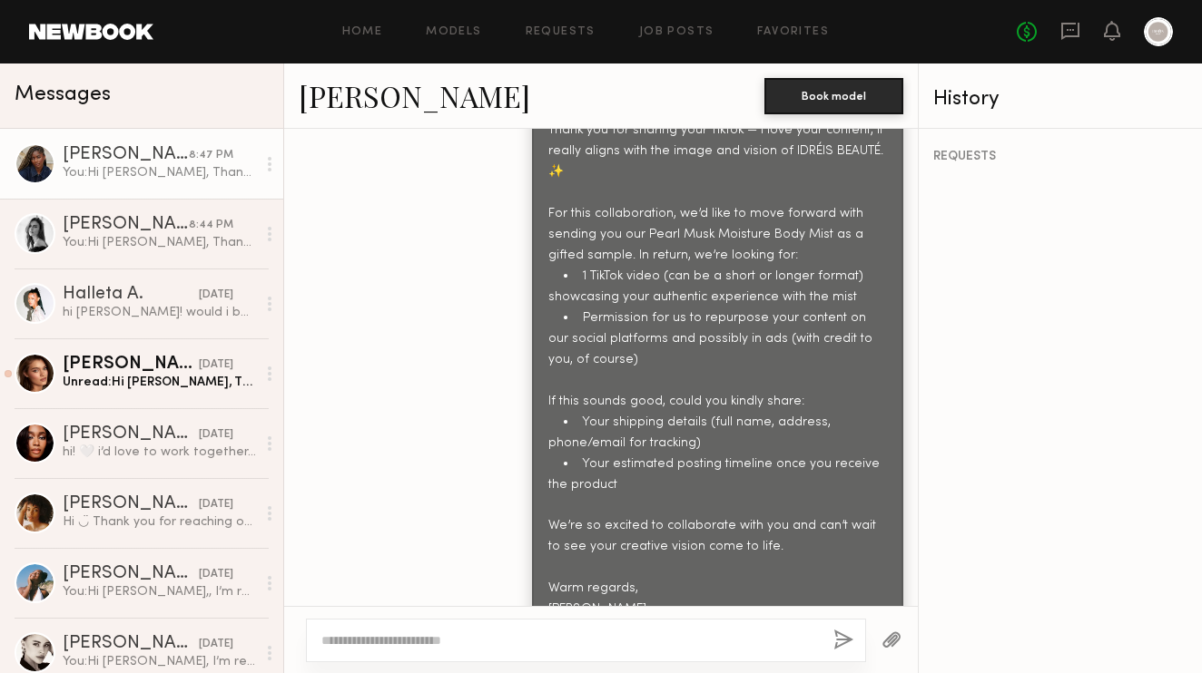
click at [339, 643] on textarea at bounding box center [569, 641] width 496 height 18
paste textarea "**********"
type textarea "**********"
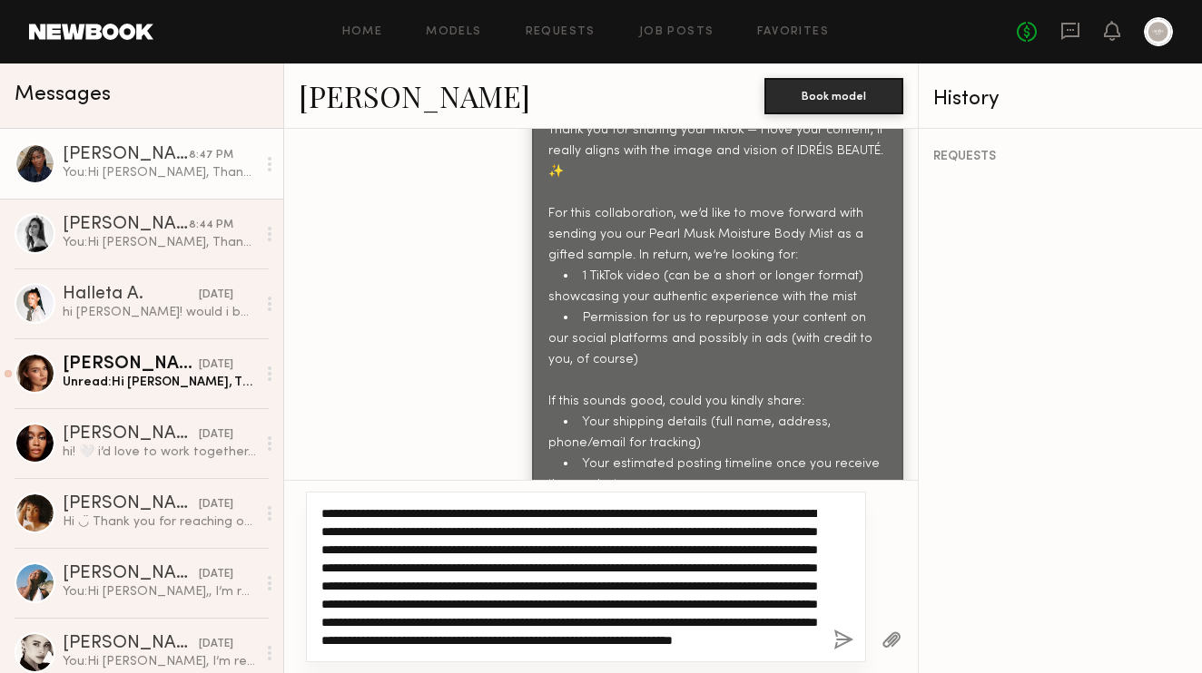
scroll to position [36, 0]
drag, startPoint x: 323, startPoint y: 509, endPoint x: 413, endPoint y: 703, distance: 214.0
click at [413, 672] on html "Home Models Requests Job Posts Favorites Sign Out No fees up to $5,000 Messages…" at bounding box center [601, 336] width 1202 height 673
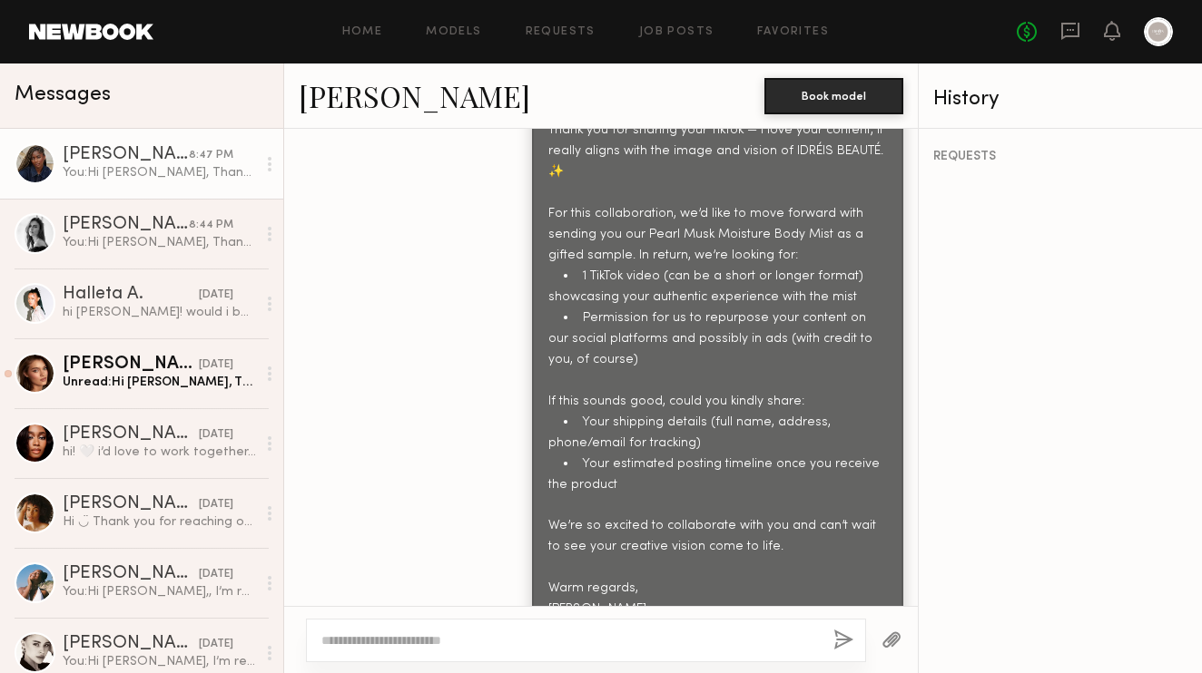
scroll to position [0, 0]
paste textarea "**********"
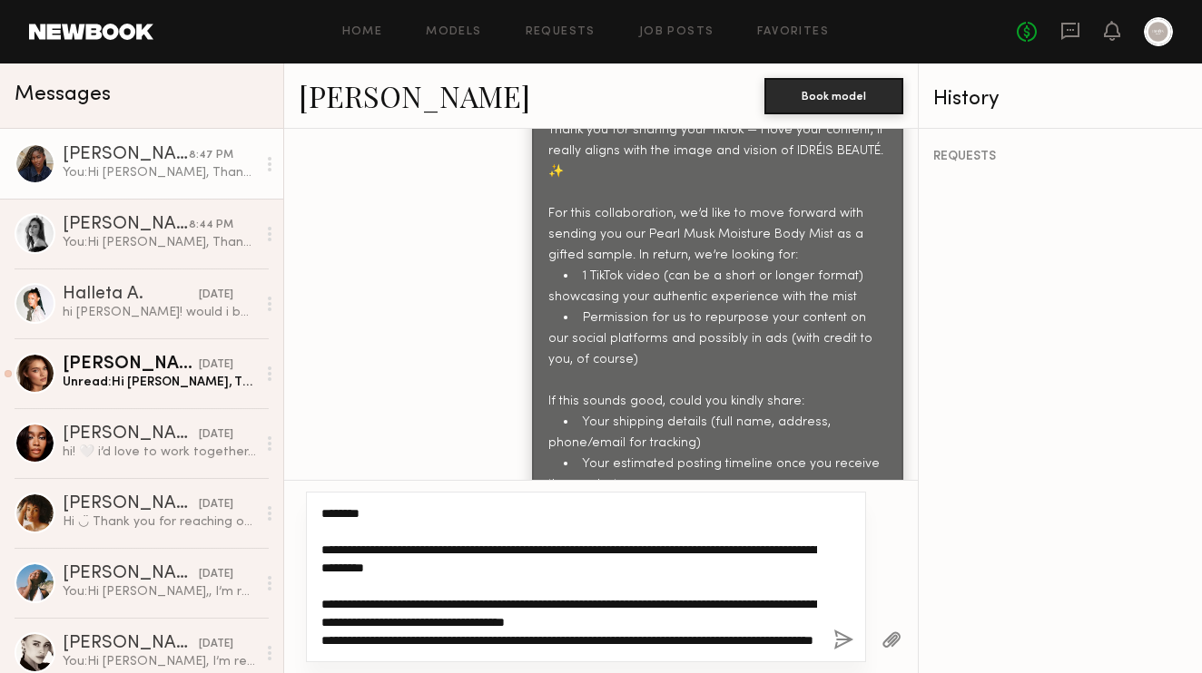
drag, startPoint x: 406, startPoint y: 518, endPoint x: 339, endPoint y: 505, distance: 67.5
click at [339, 507] on textarea "**********" at bounding box center [569, 577] width 496 height 145
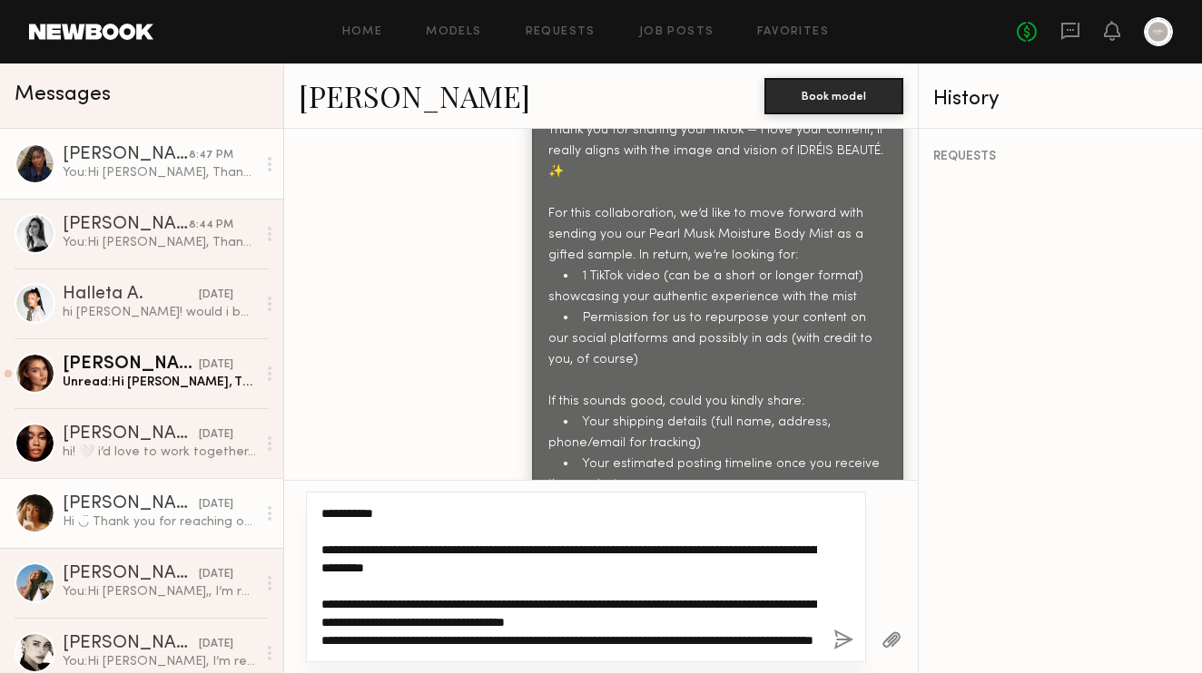
drag, startPoint x: 530, startPoint y: 552, endPoint x: 228, endPoint y: 542, distance: 302.4
click at [228, 543] on div "Messages Janell W. 8:47 PM You: Hi Leah, Thank you for sharing your TikTok — I …" at bounding box center [601, 369] width 1202 height 610
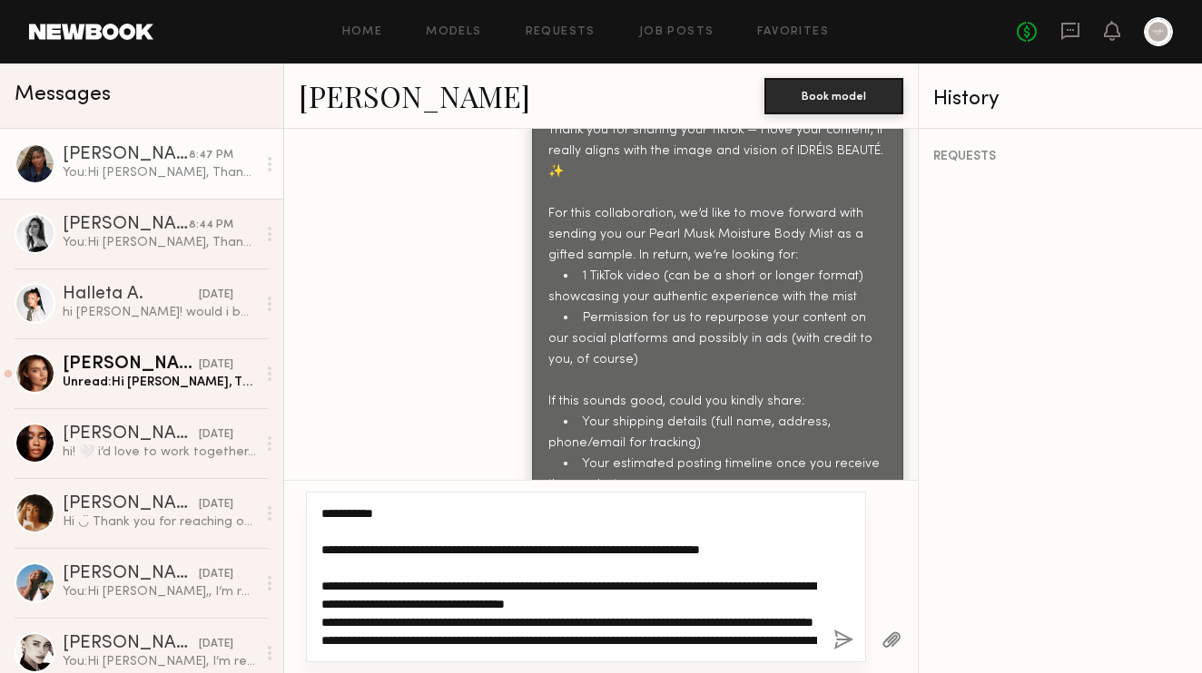
click at [328, 546] on textarea "**********" at bounding box center [569, 577] width 496 height 145
drag, startPoint x: 498, startPoint y: 552, endPoint x: 445, endPoint y: 548, distance: 53.7
click at [444, 548] on textarea "**********" at bounding box center [569, 577] width 496 height 145
click at [434, 574] on textarea "**********" at bounding box center [569, 577] width 496 height 145
click at [460, 562] on textarea "**********" at bounding box center [569, 577] width 496 height 145
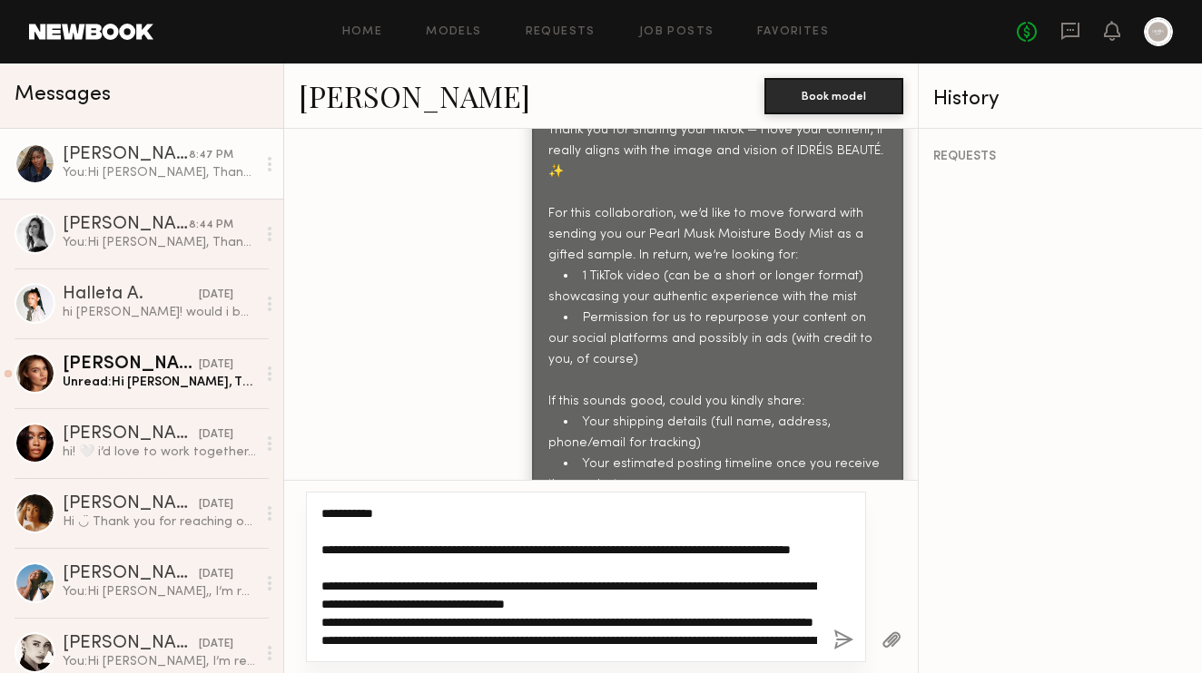
scroll to position [72, 0]
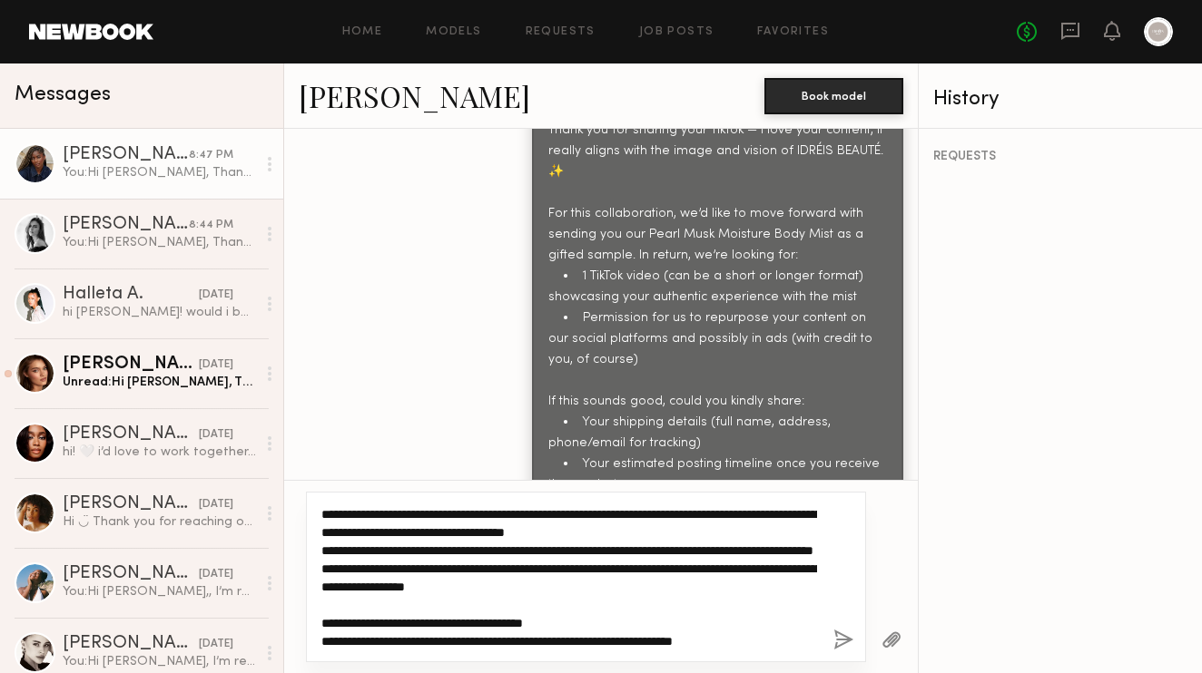
drag, startPoint x: 400, startPoint y: 570, endPoint x: 360, endPoint y: 567, distance: 40.0
click at [359, 567] on textarea "**********" at bounding box center [569, 577] width 496 height 145
drag, startPoint x: 747, startPoint y: 566, endPoint x: 687, endPoint y: 565, distance: 59.9
click at [687, 565] on textarea "**********" at bounding box center [569, 577] width 496 height 145
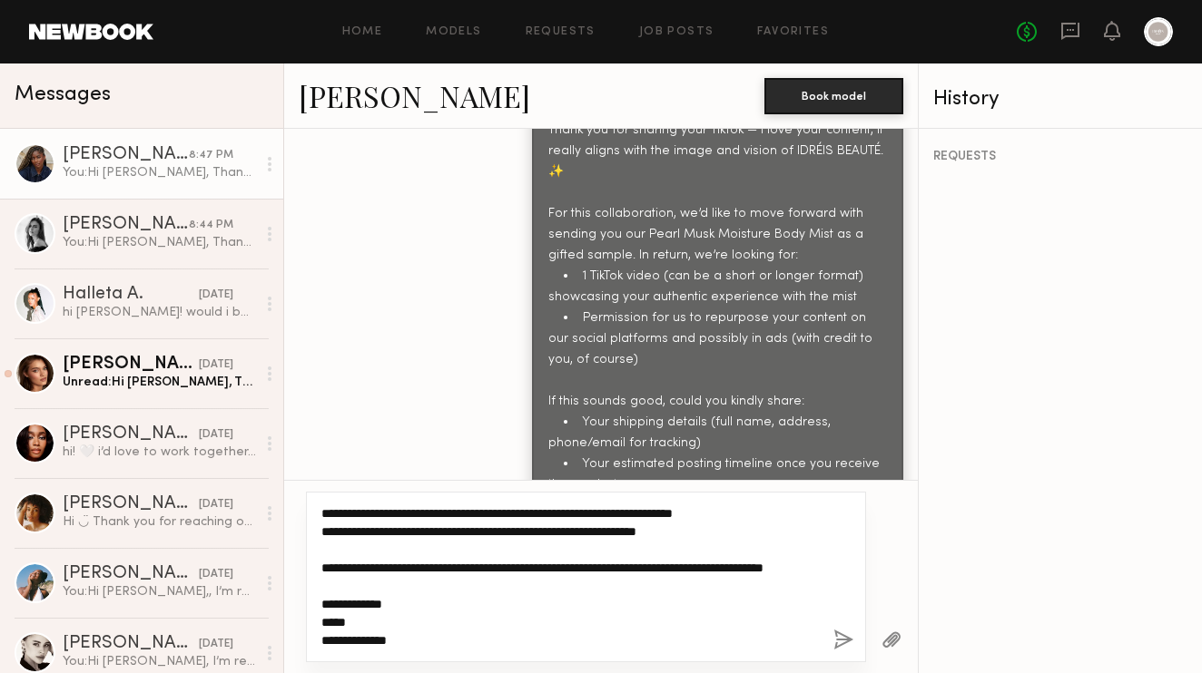
scroll to position [272, 0]
type textarea "**********"
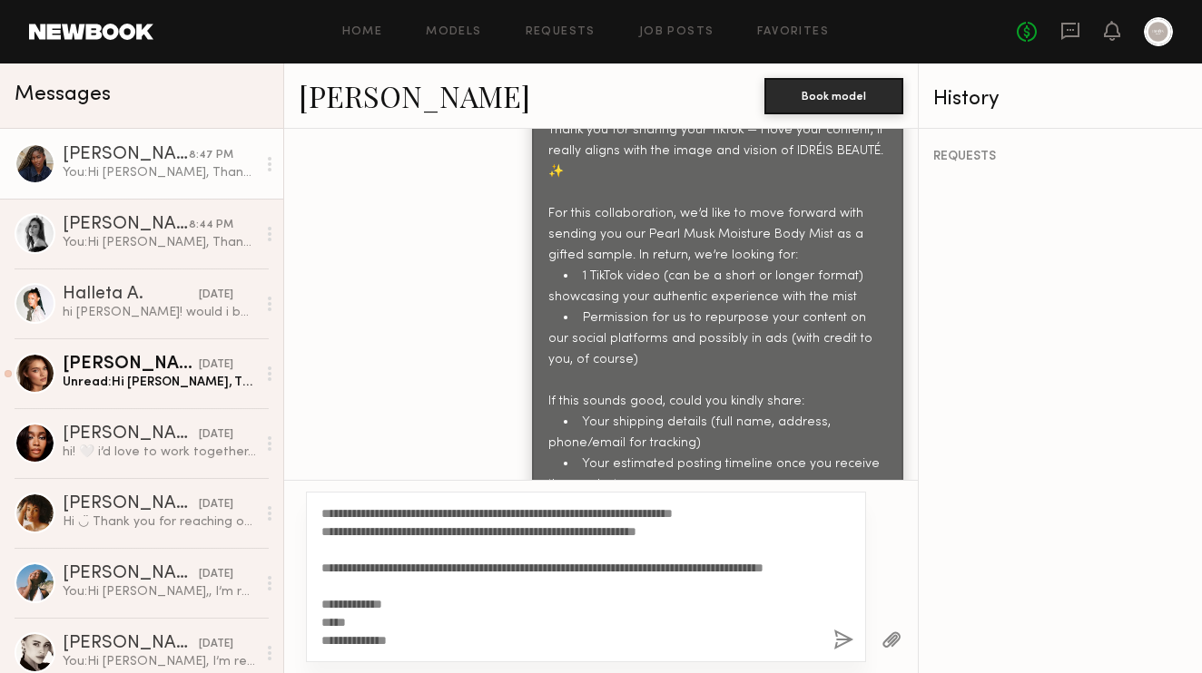
click at [839, 638] on button "button" at bounding box center [843, 641] width 20 height 23
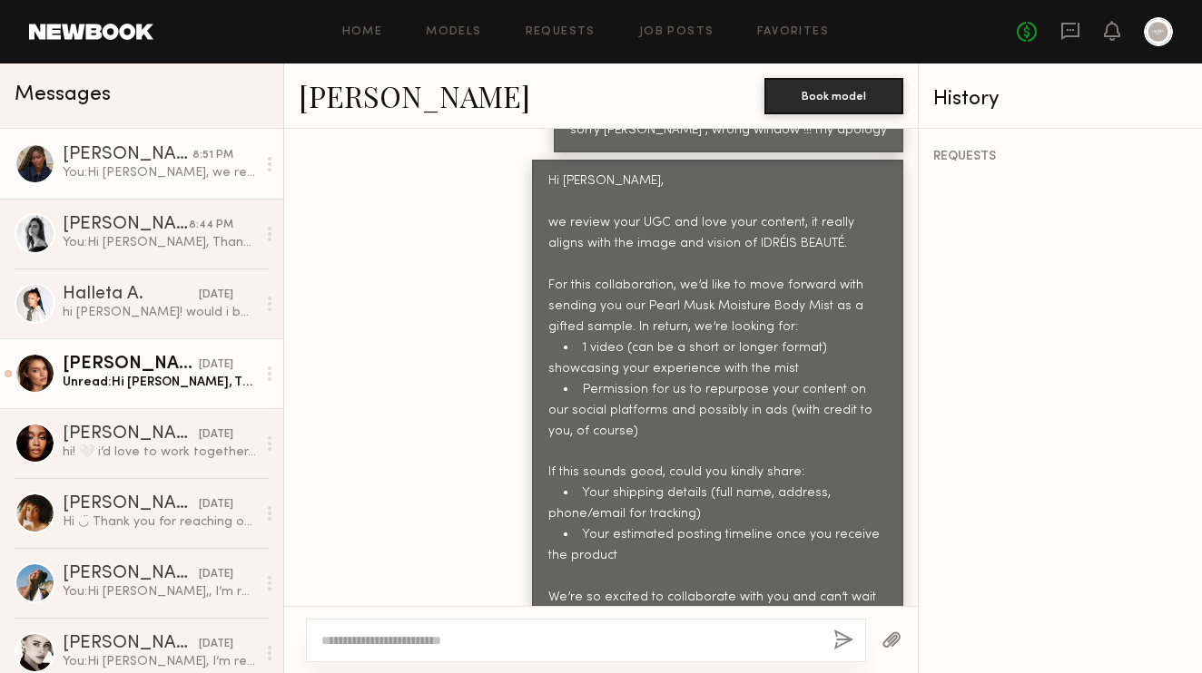
scroll to position [2774, 0]
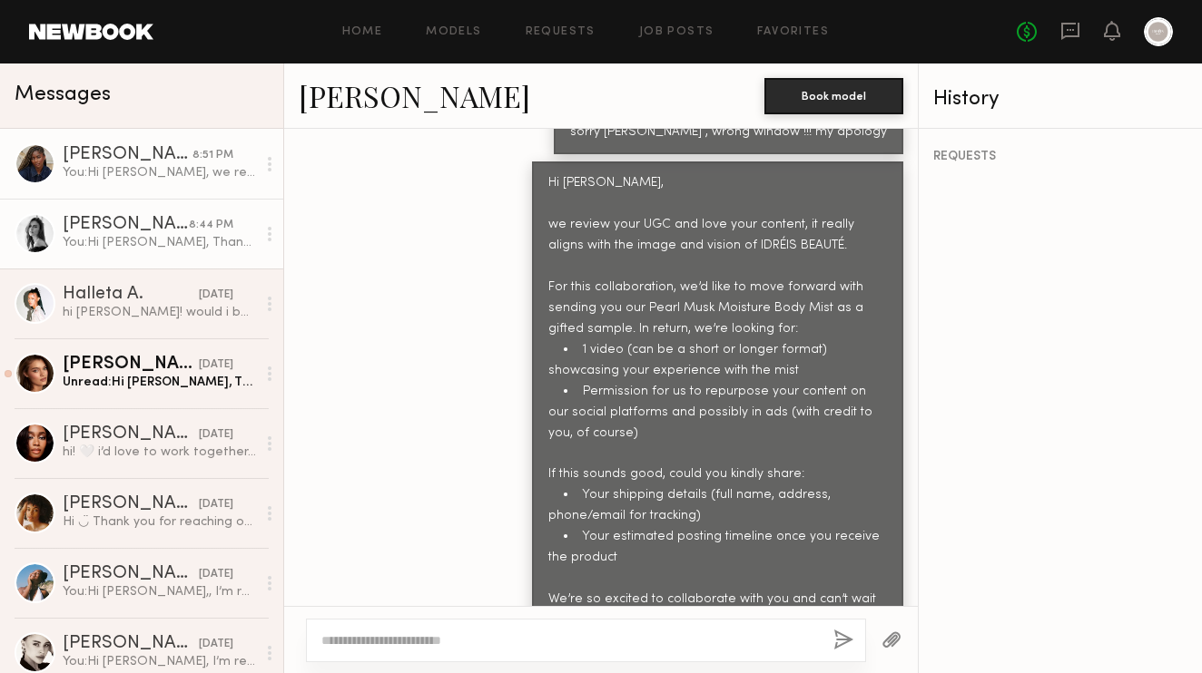
click at [135, 247] on div "You: Hi Leah, Thank you for sharing your TikTok — I love your content, it reall…" at bounding box center [159, 242] width 193 height 17
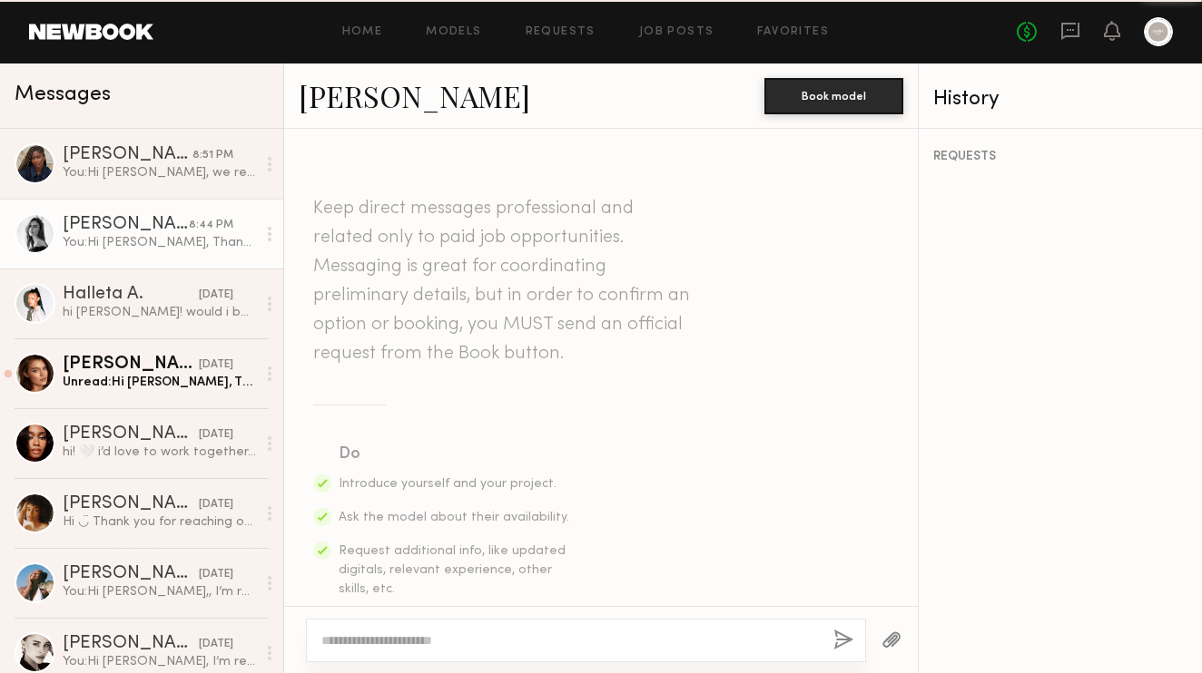
scroll to position [1930, 0]
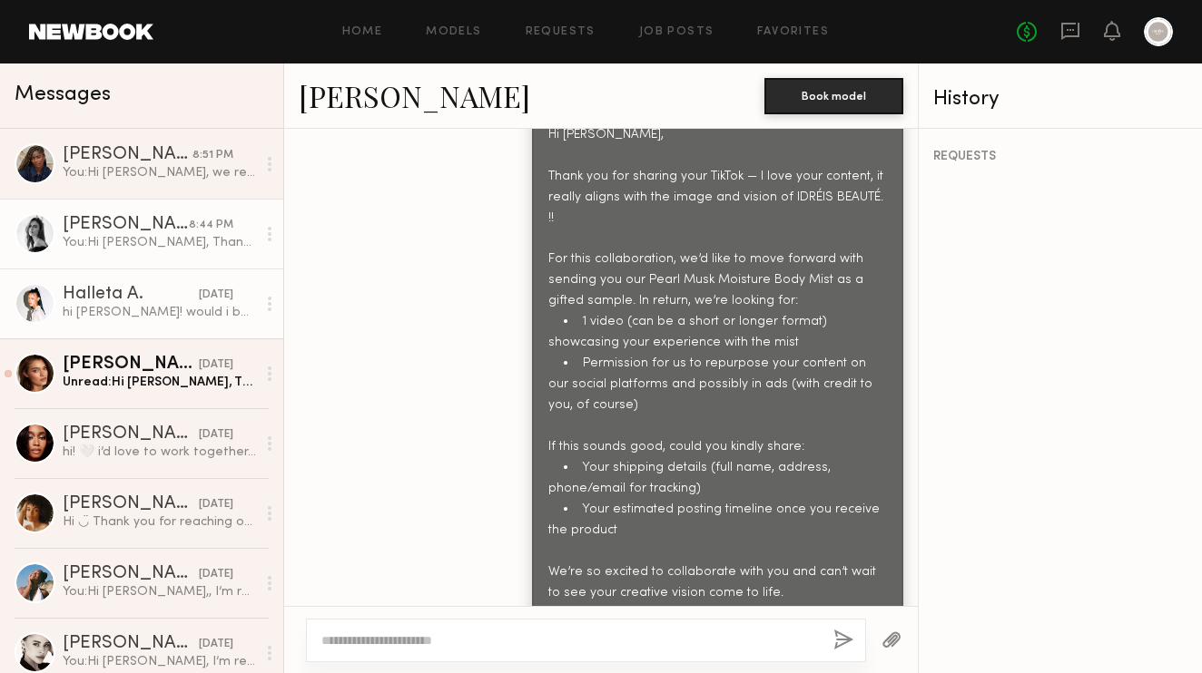
click at [136, 324] on link "Halleta A. yesterday hi manal! would i be required to post on my own page or wo…" at bounding box center [141, 304] width 283 height 70
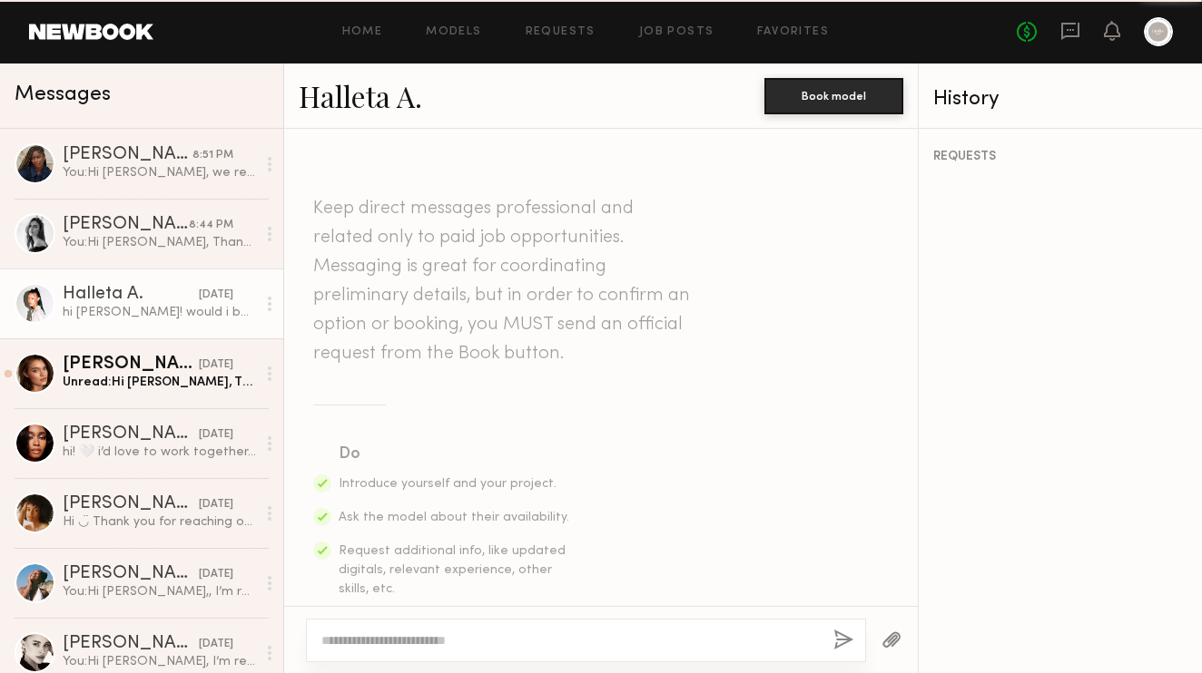
scroll to position [1156, 0]
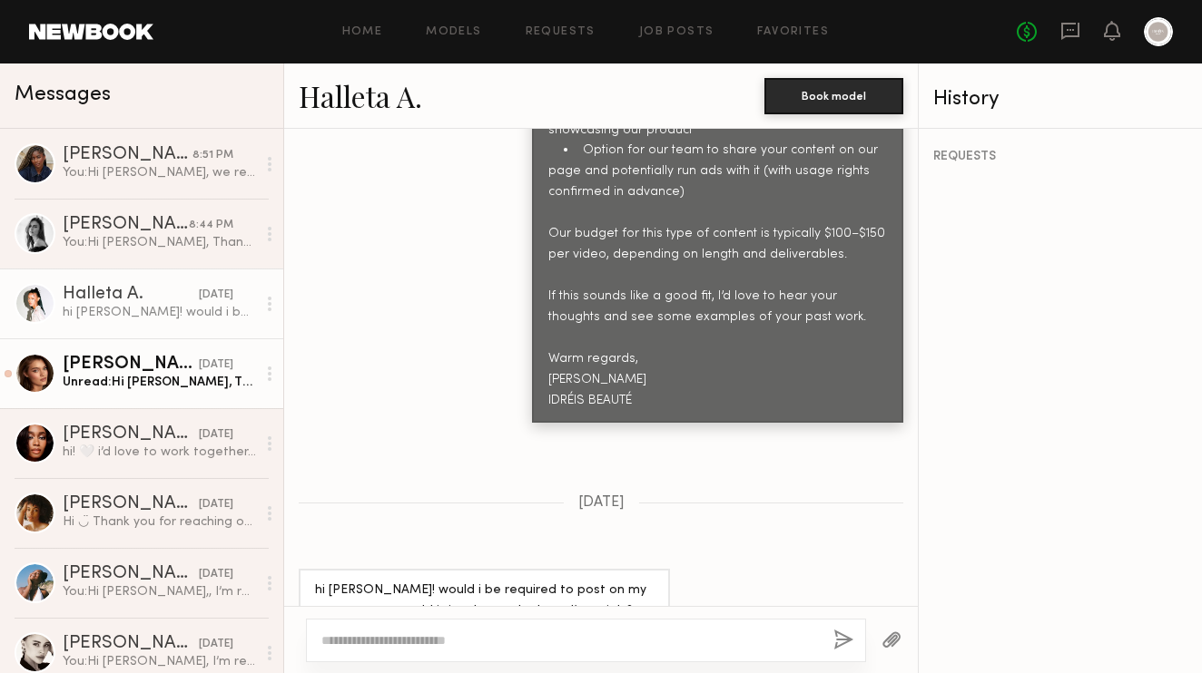
click at [199, 371] on div "[DATE]" at bounding box center [216, 365] width 34 height 17
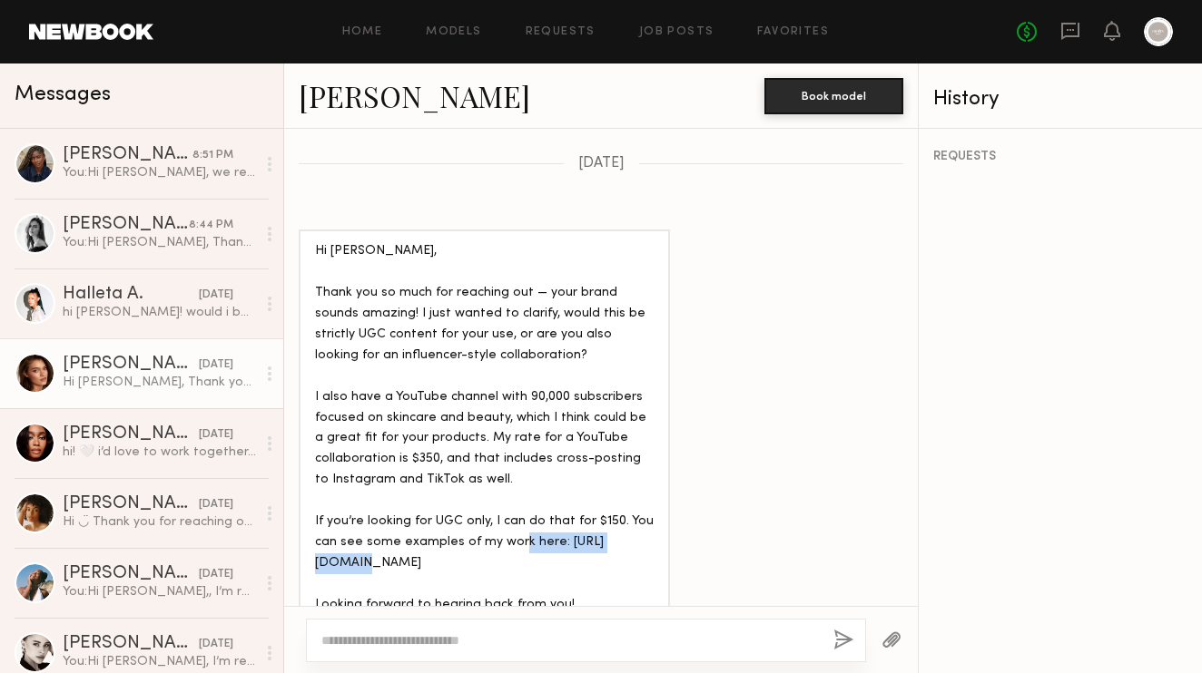
drag, startPoint x: 442, startPoint y: 464, endPoint x: 305, endPoint y: 464, distance: 137.0
click at [305, 465] on div "Hi Manal, Thank you so much for reaching out — your brand sounds amazing! I jus…" at bounding box center [484, 460] width 371 height 460
copy div "http://oleksaley.com"
click at [614, 304] on div "Hi Manal, Thank you so much for reaching out — your brand sounds amazing! I jus…" at bounding box center [484, 459] width 339 height 437
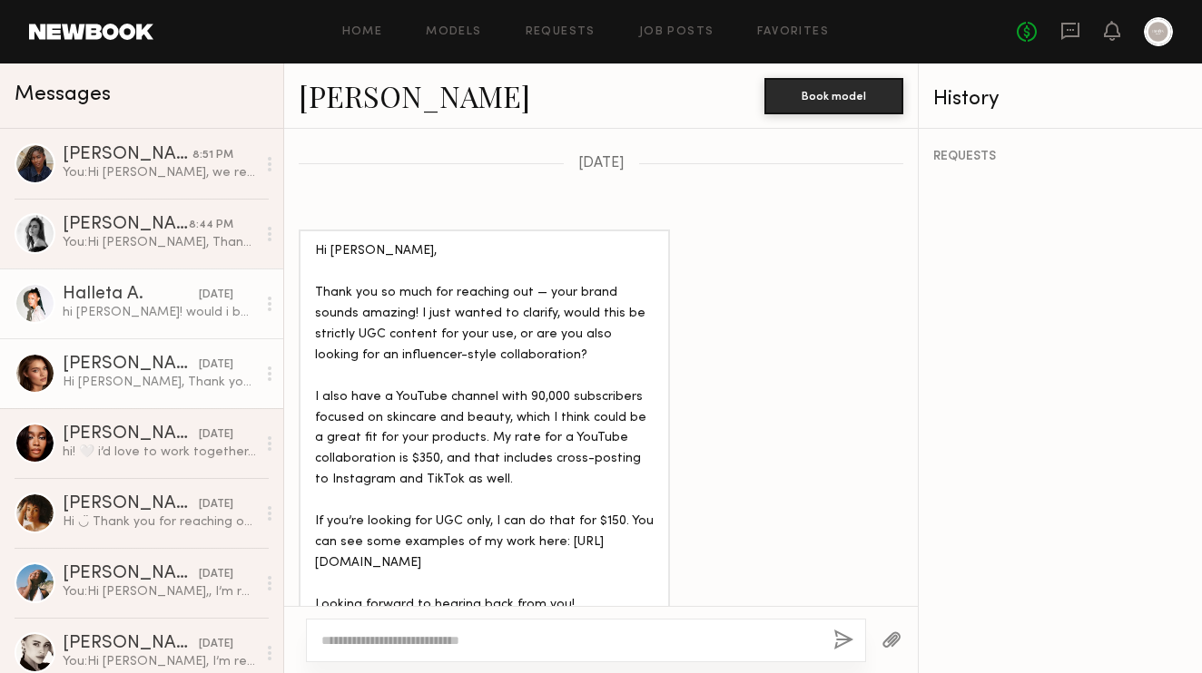
click at [142, 321] on link "Halleta A. yesterday hi manal! would i be required to post on my own page or wo…" at bounding box center [141, 304] width 283 height 70
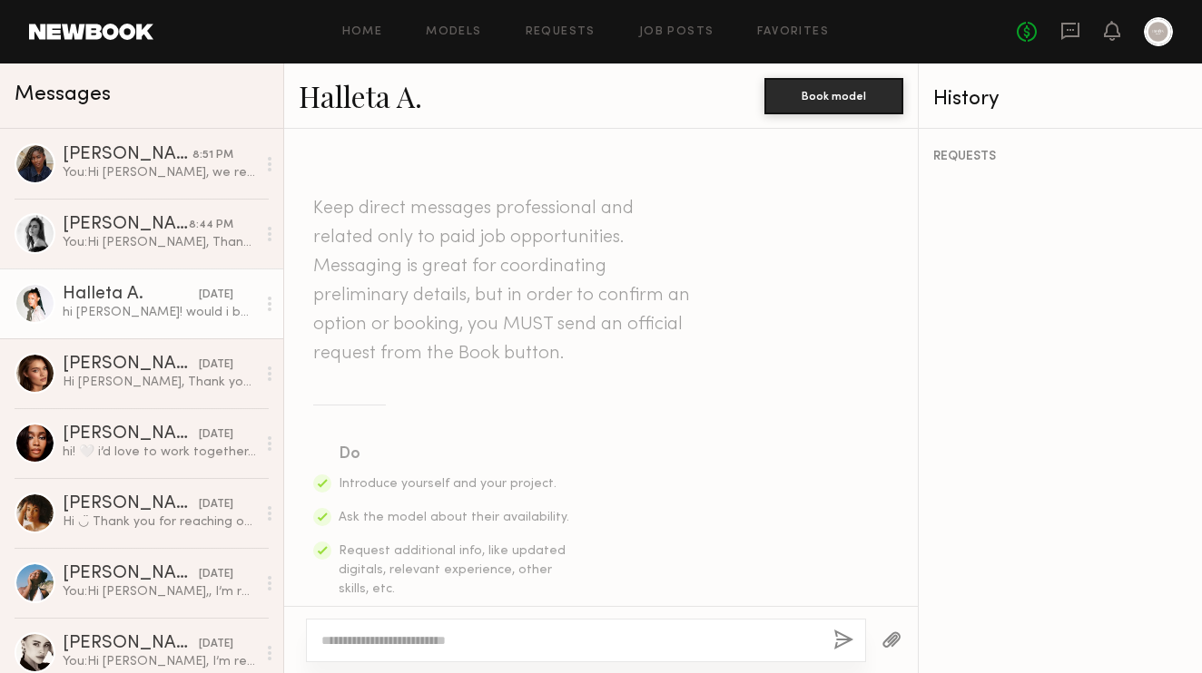
scroll to position [1156, 0]
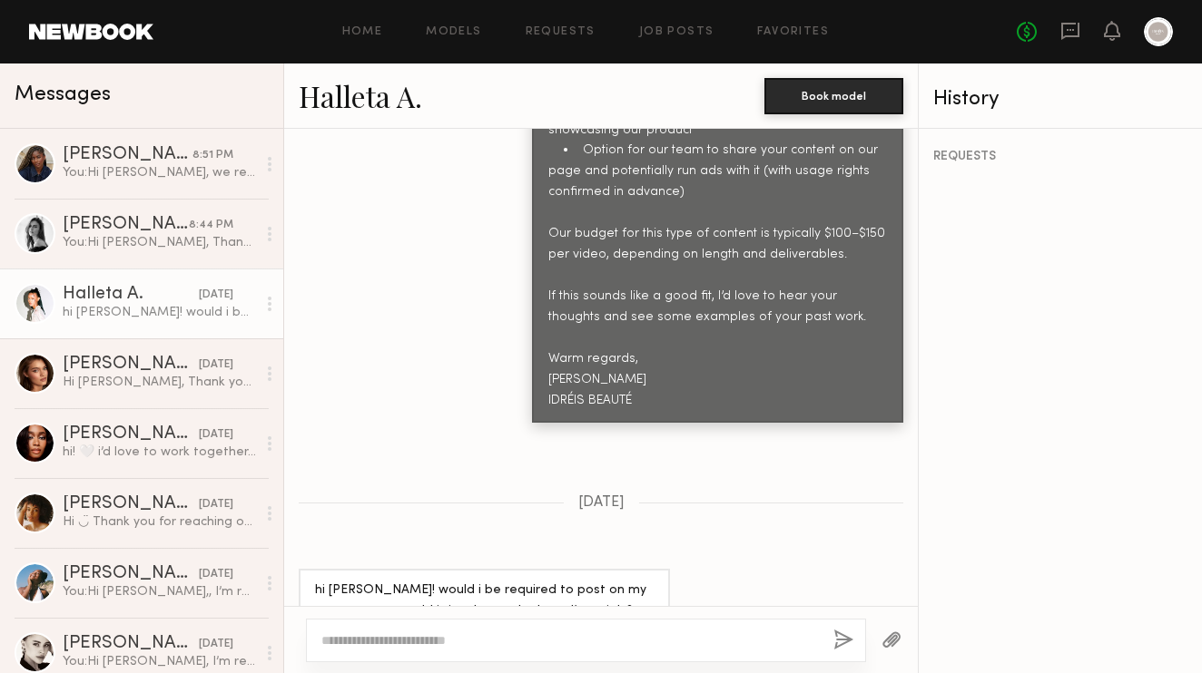
click at [363, 622] on div at bounding box center [586, 641] width 560 height 44
click at [350, 657] on div at bounding box center [586, 641] width 560 height 44
click at [339, 643] on textarea at bounding box center [569, 641] width 497 height 18
paste textarea "**********"
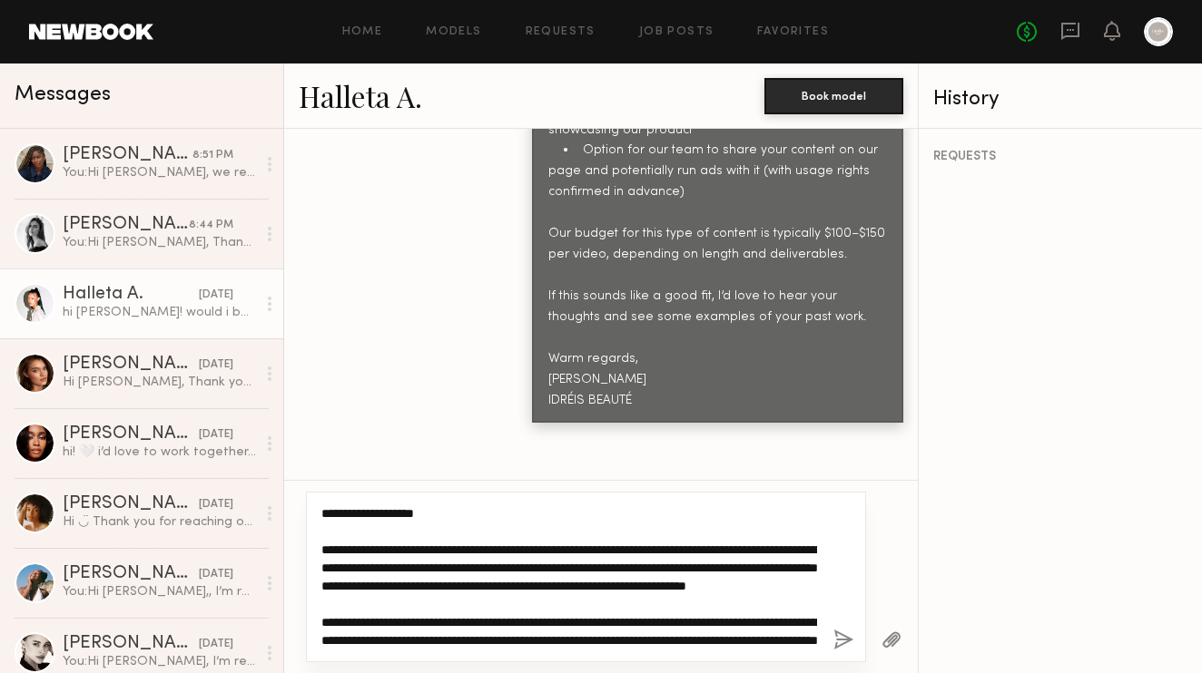
scroll to position [0, 0]
drag, startPoint x: 454, startPoint y: 521, endPoint x: 339, endPoint y: 510, distance: 114.9
click at [339, 510] on textarea "**********" at bounding box center [569, 577] width 496 height 145
drag, startPoint x: 607, startPoint y: 548, endPoint x: 306, endPoint y: 546, distance: 301.3
click at [306, 546] on div "**********" at bounding box center [586, 577] width 560 height 171
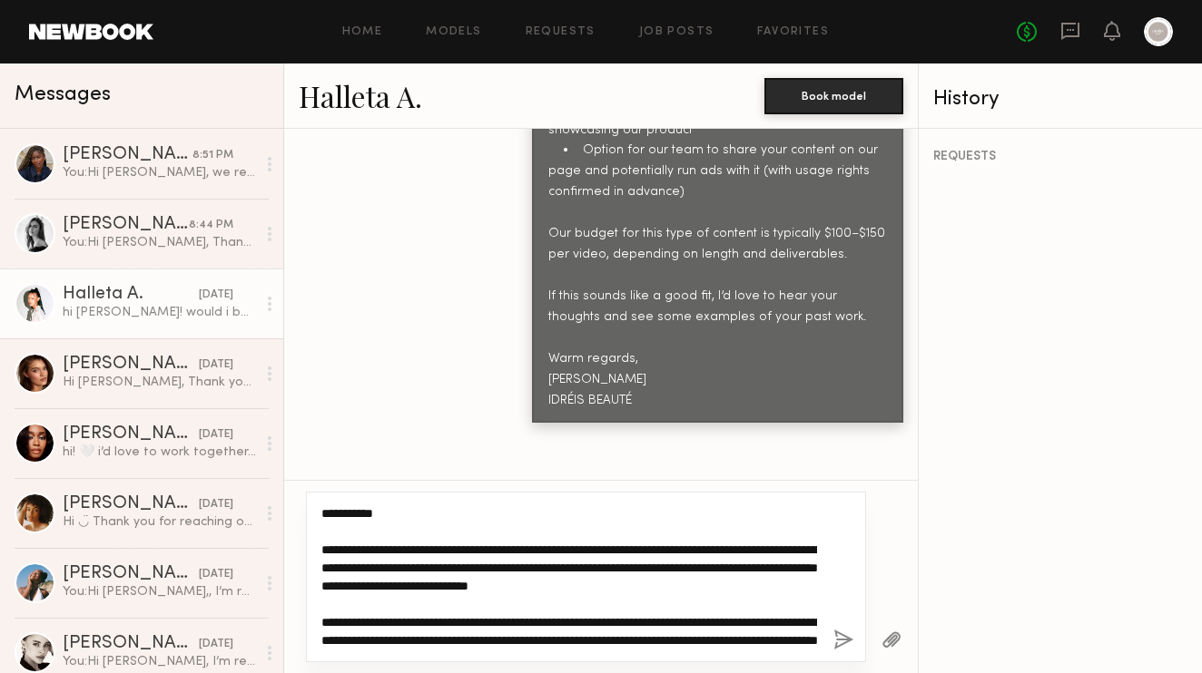
scroll to position [32, 0]
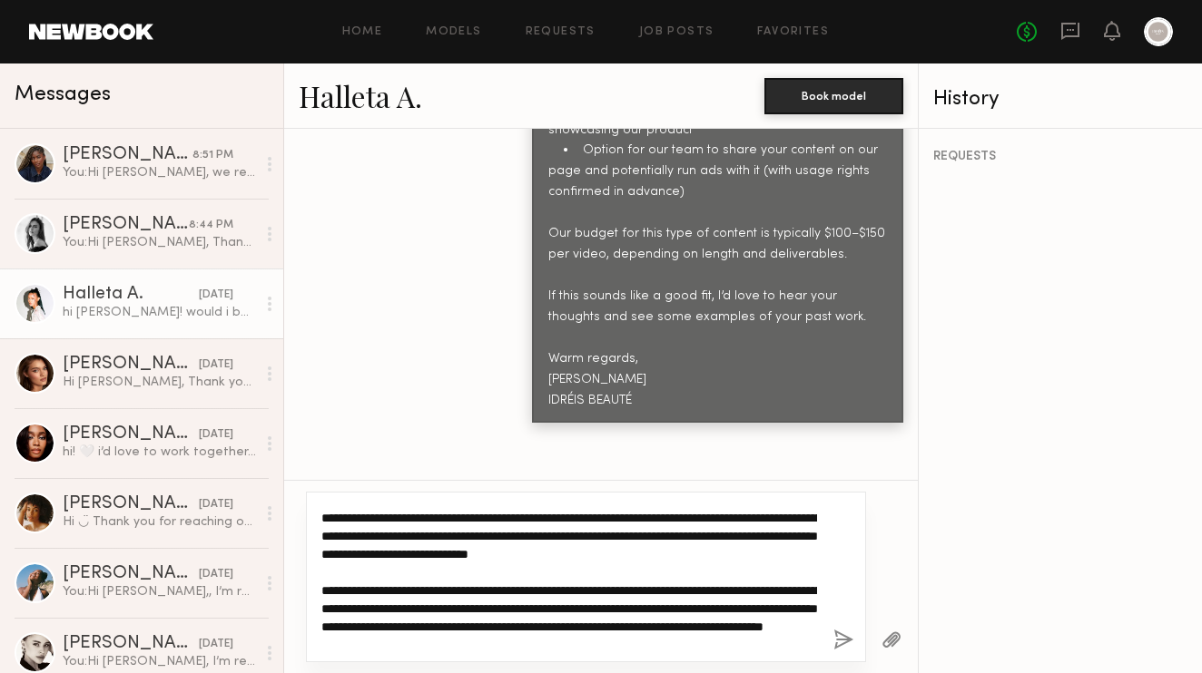
drag, startPoint x: 718, startPoint y: 516, endPoint x: 690, endPoint y: 514, distance: 28.3
click at [690, 514] on textarea "**********" at bounding box center [569, 577] width 496 height 145
drag, startPoint x: 731, startPoint y: 518, endPoint x: 686, endPoint y: 515, distance: 44.6
click at [685, 515] on textarea "**********" at bounding box center [569, 577] width 496 height 145
click at [725, 515] on textarea "**********" at bounding box center [569, 577] width 496 height 145
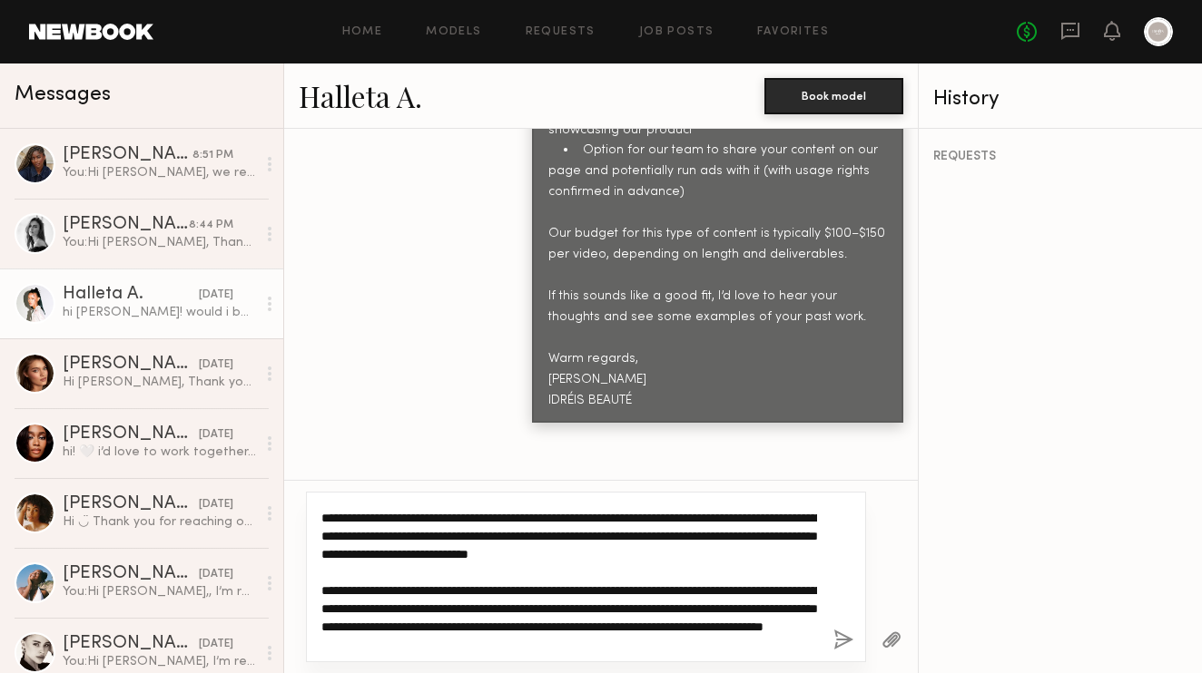
drag, startPoint x: 727, startPoint y: 517, endPoint x: 685, endPoint y: 515, distance: 41.8
click at [685, 515] on textarea "**********" at bounding box center [569, 577] width 496 height 145
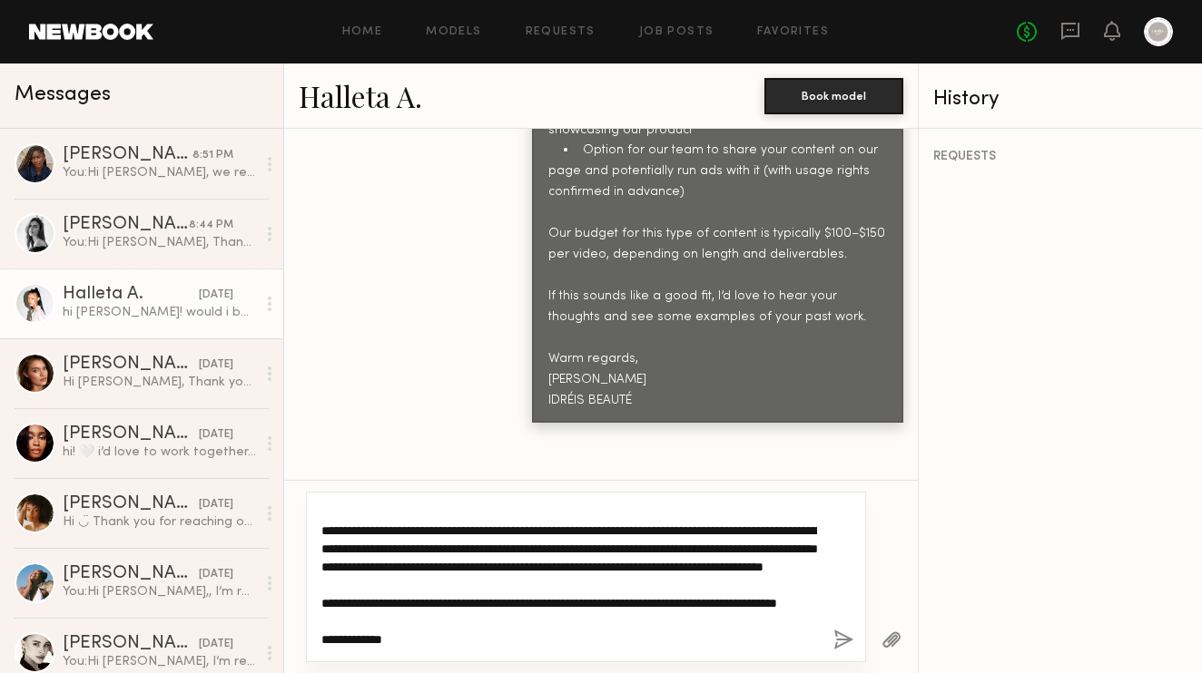
scroll to position [96, 0]
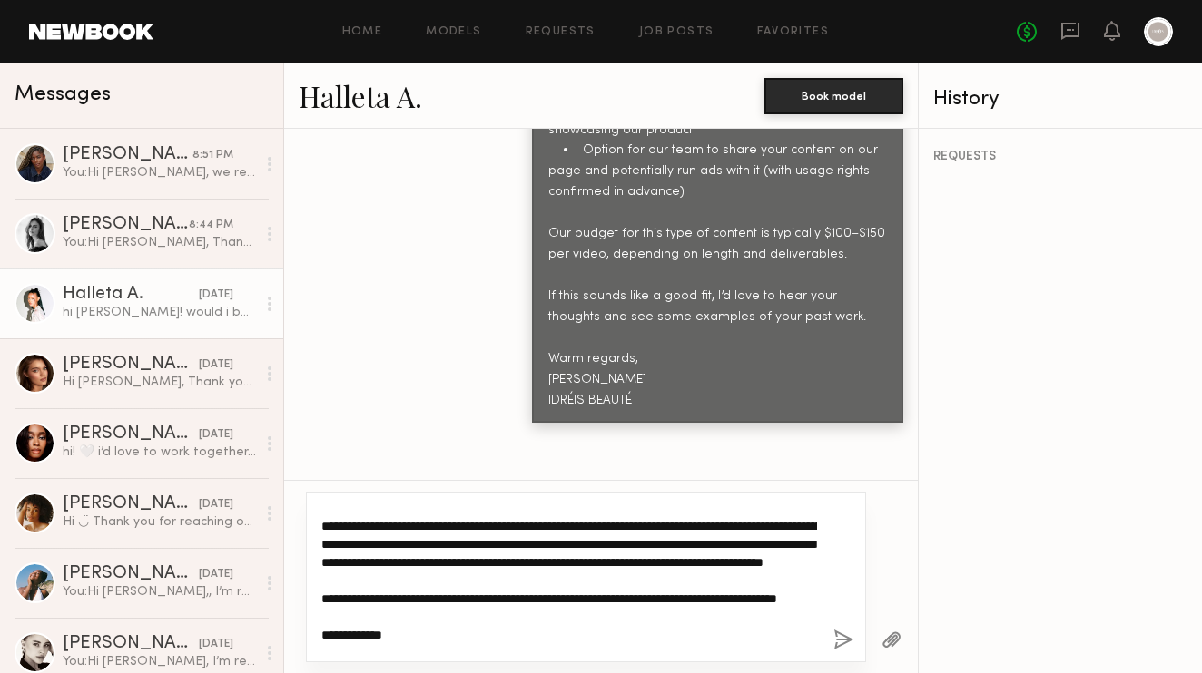
drag, startPoint x: 799, startPoint y: 542, endPoint x: 799, endPoint y: 573, distance: 30.9
click at [799, 573] on textarea "**********" at bounding box center [569, 577] width 496 height 145
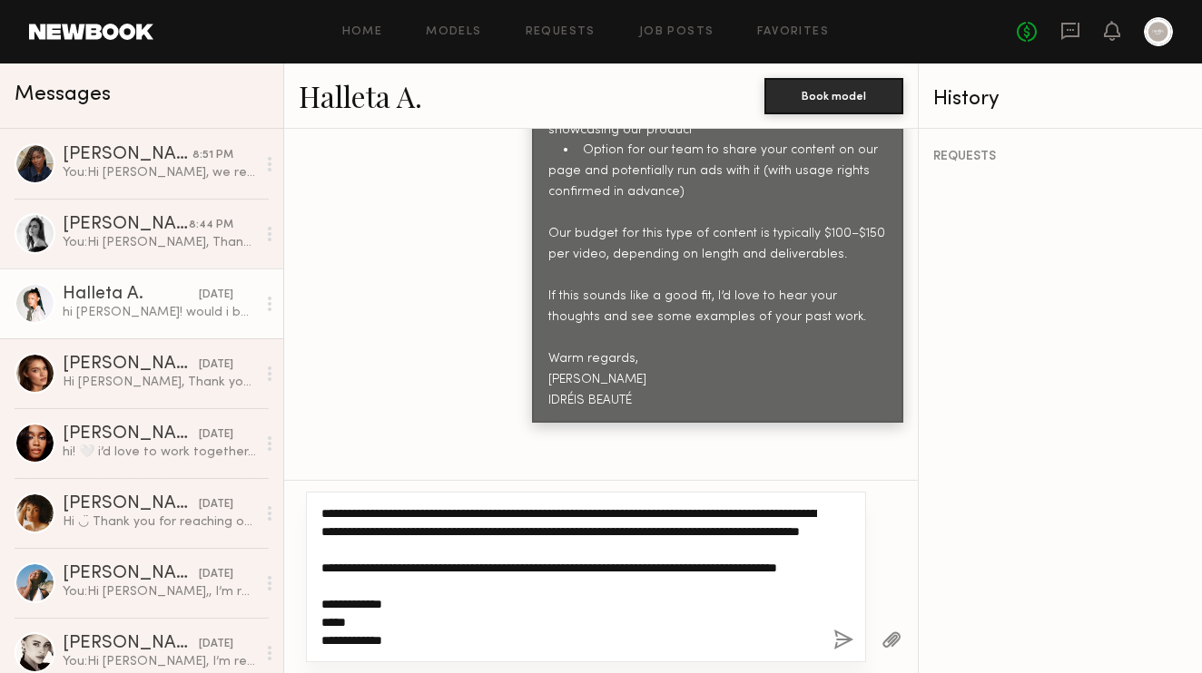
scroll to position [145, 0]
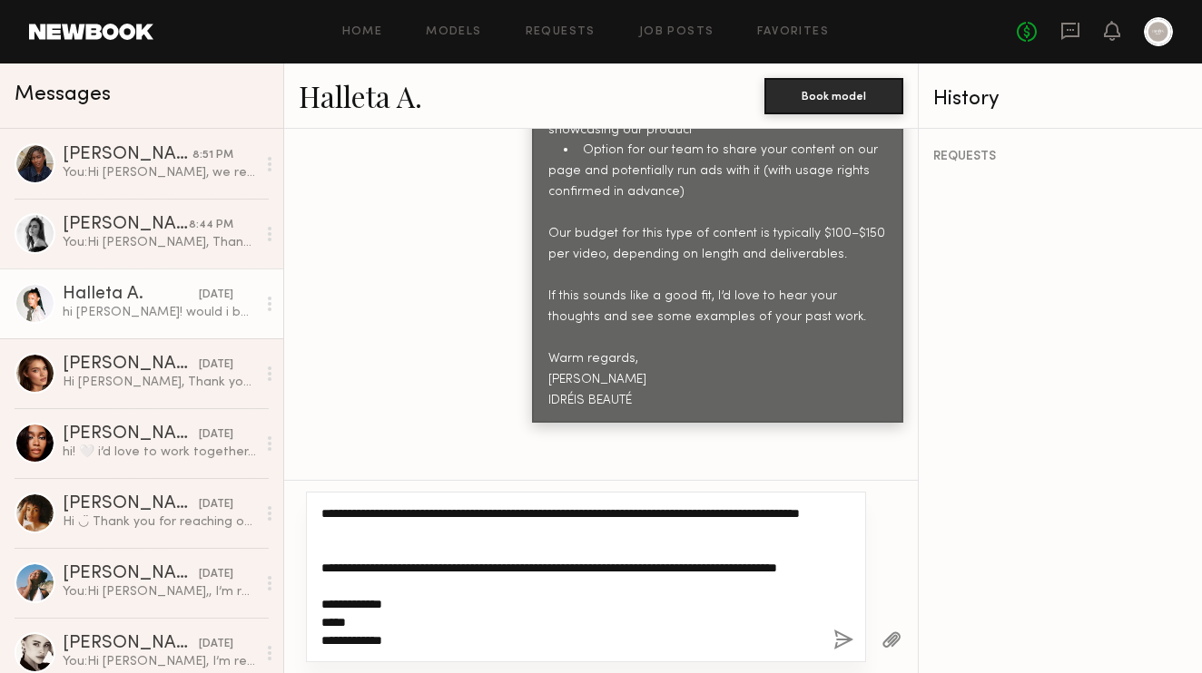
type textarea "**********"
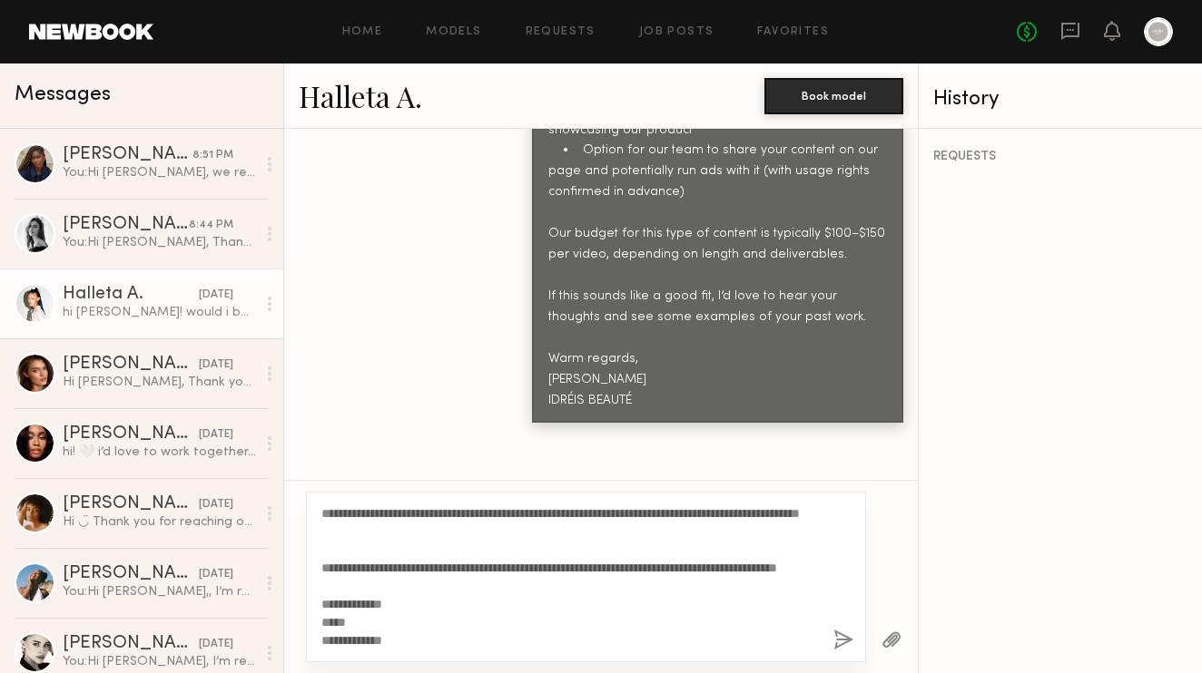
click at [840, 637] on button "button" at bounding box center [843, 641] width 20 height 23
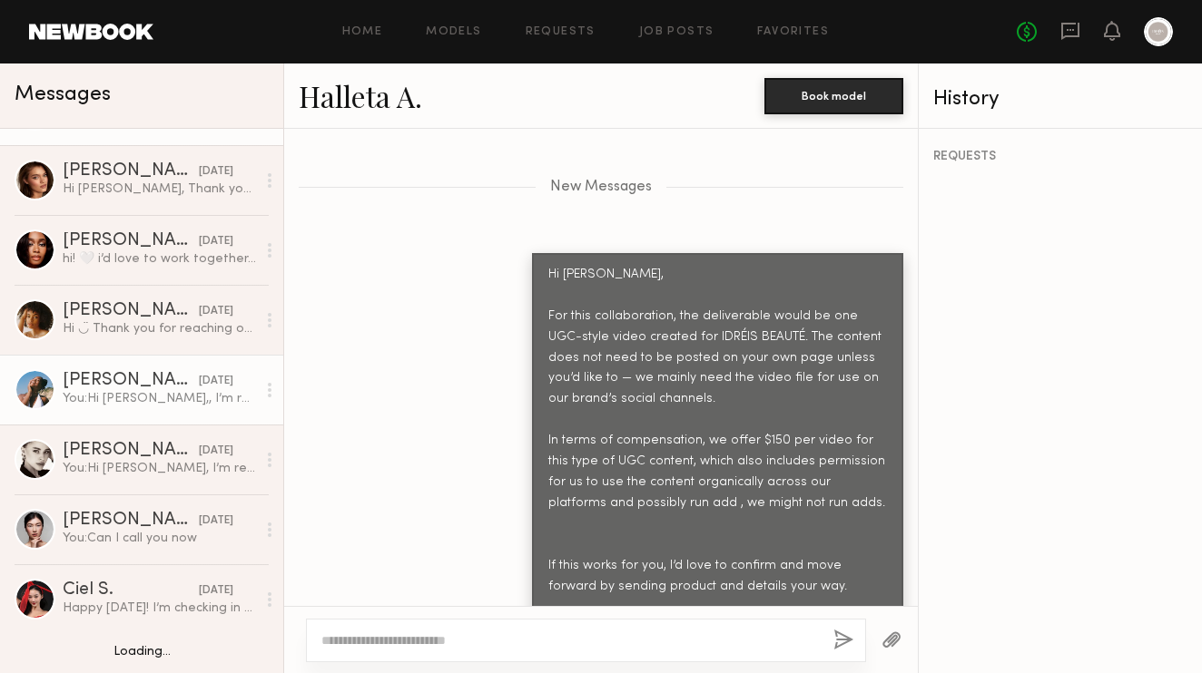
scroll to position [192, 0]
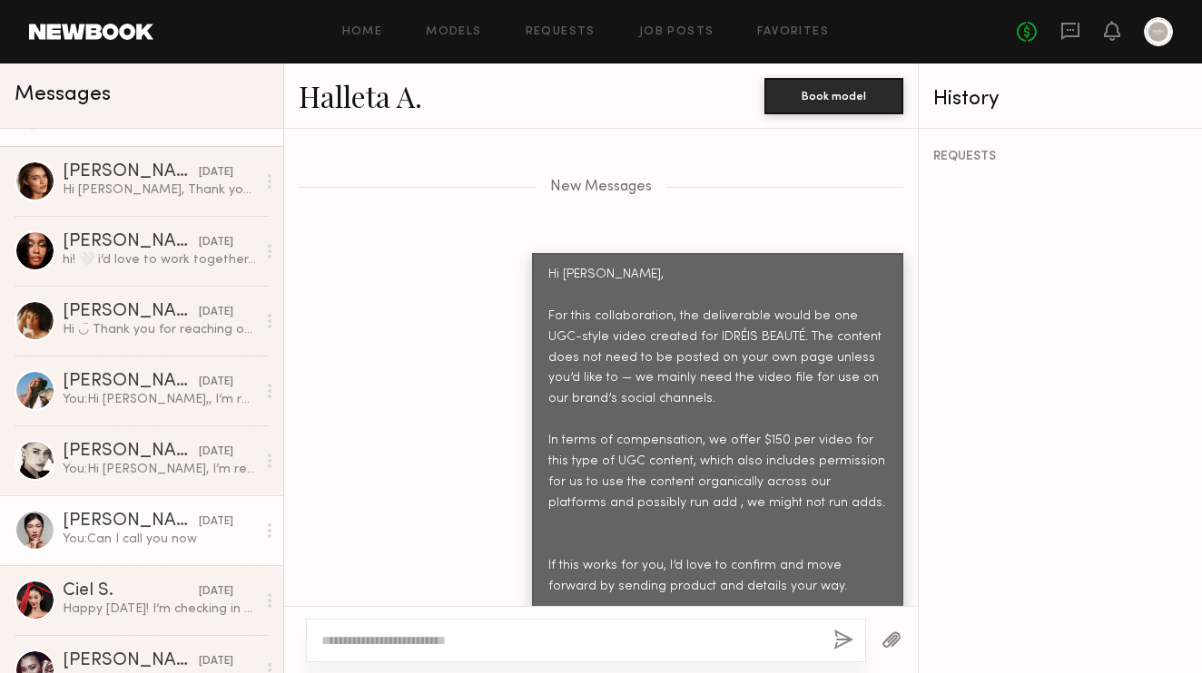
click at [180, 548] on link "Malika K. 04/28/2025 You: Can I call you now" at bounding box center [141, 531] width 283 height 70
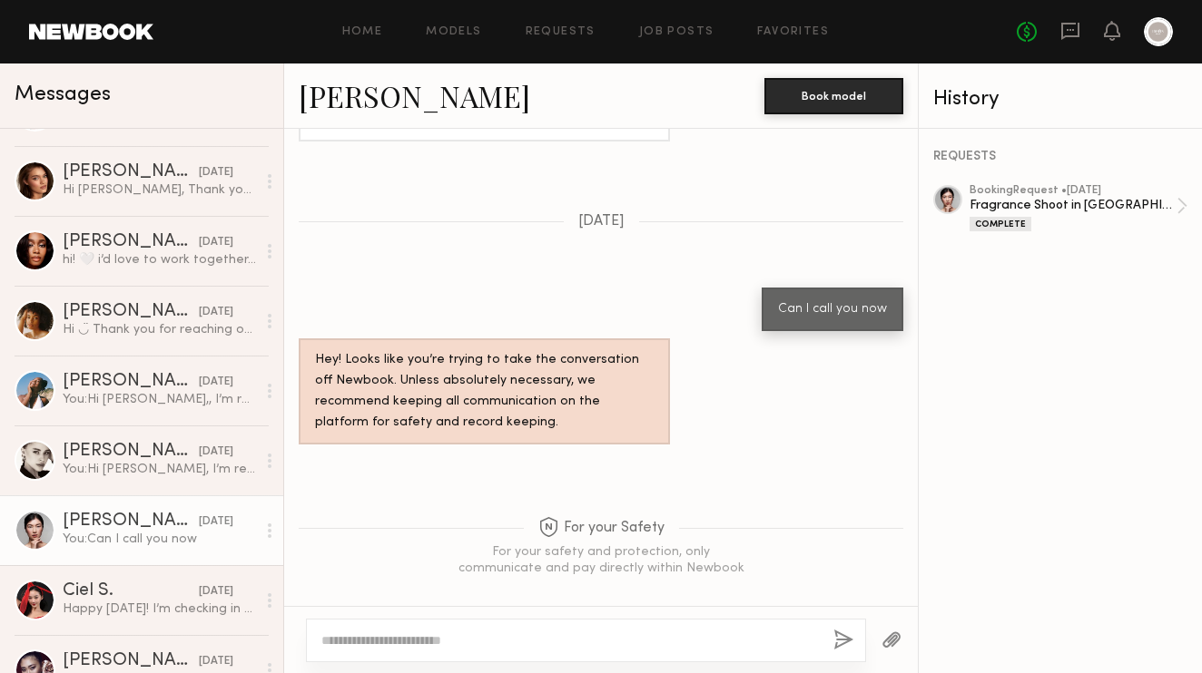
scroll to position [1524, 0]
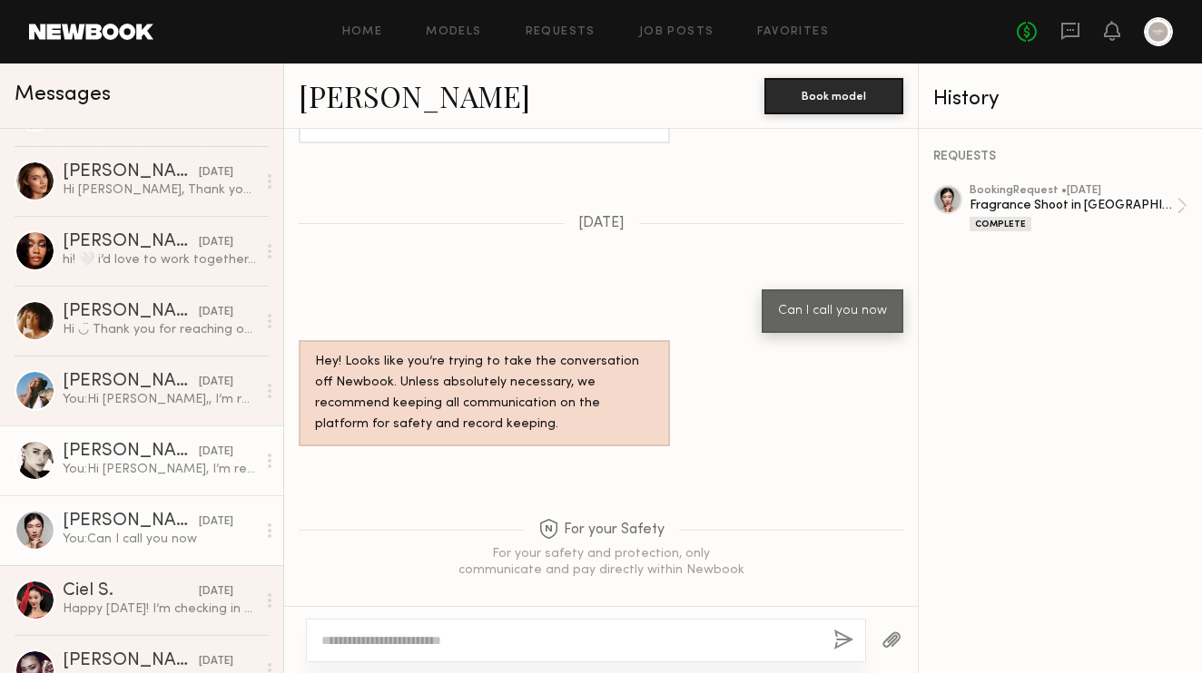
click at [162, 471] on div "You: Hi [PERSON_NAME], I’m reaching out from [GEOGRAPHIC_DATA] BEAUTÉ, a beauty…" at bounding box center [159, 469] width 193 height 17
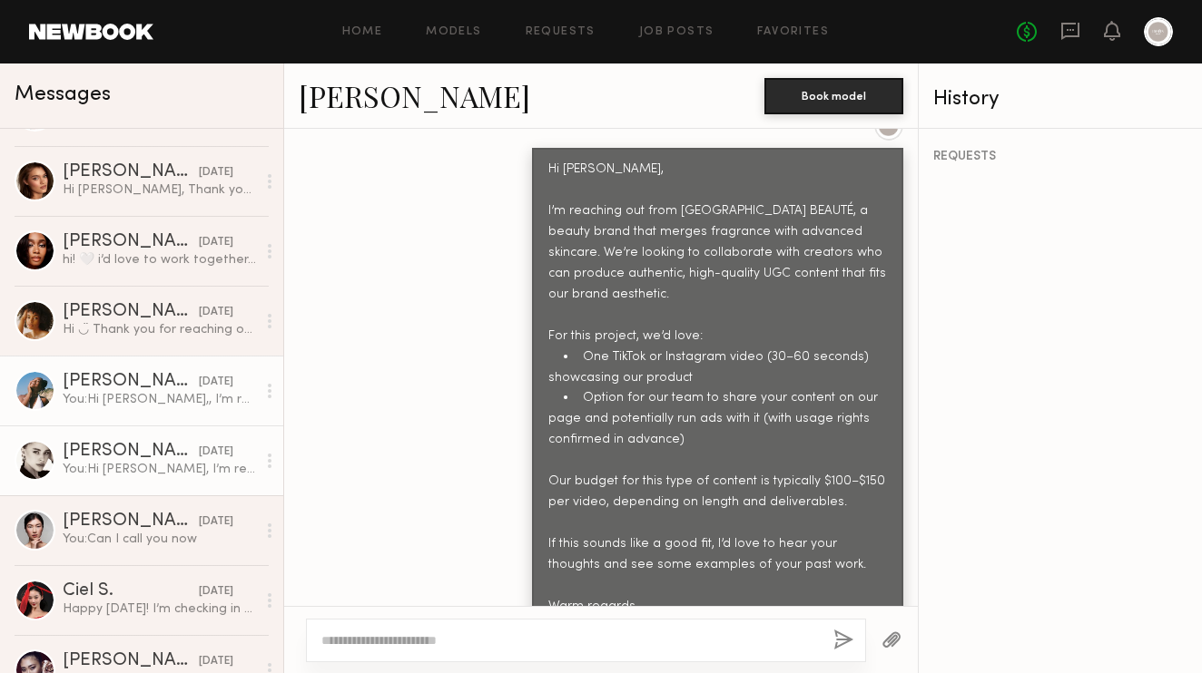
scroll to position [908, 0]
click at [199, 387] on div "[DATE]" at bounding box center [216, 382] width 34 height 17
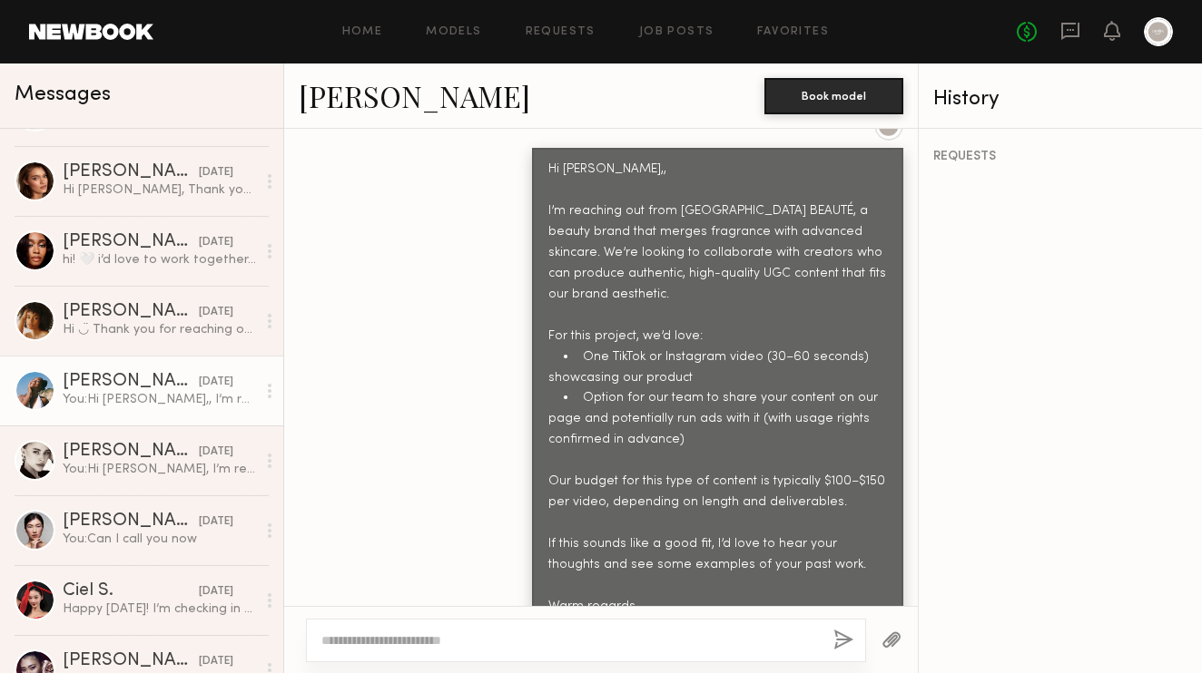
scroll to position [908, 0]
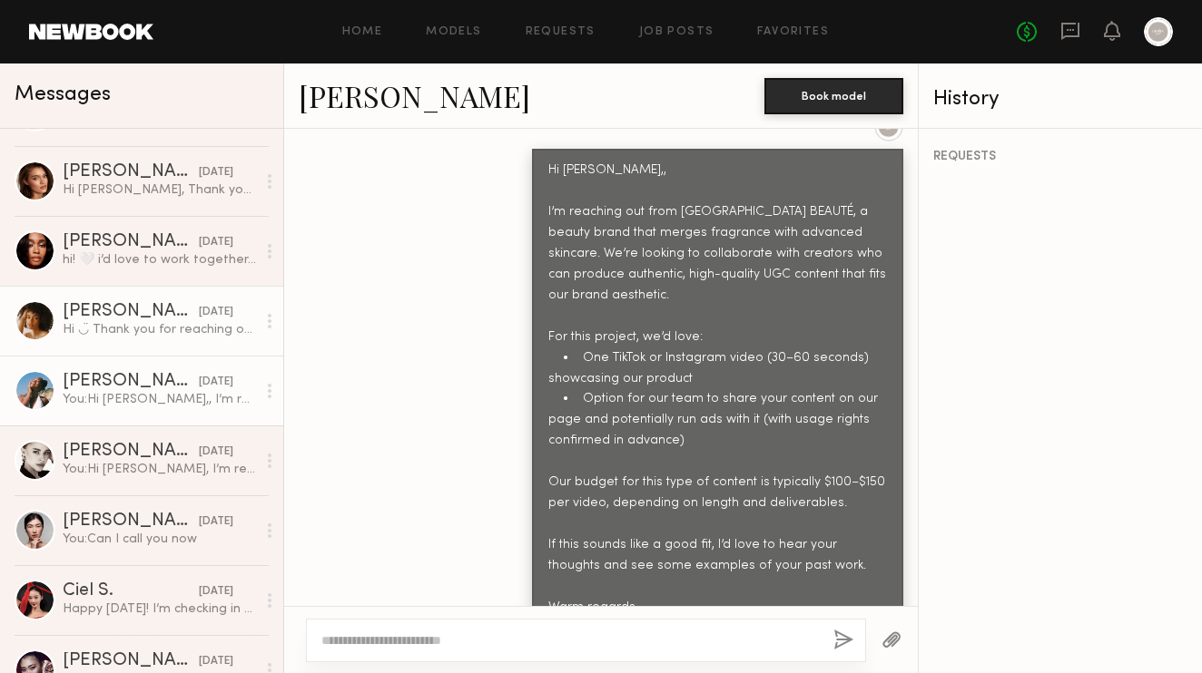
click at [112, 322] on div "Hi ◡̈ Thank you for reaching out. My rate for what you are looking for starts a…" at bounding box center [159, 329] width 193 height 17
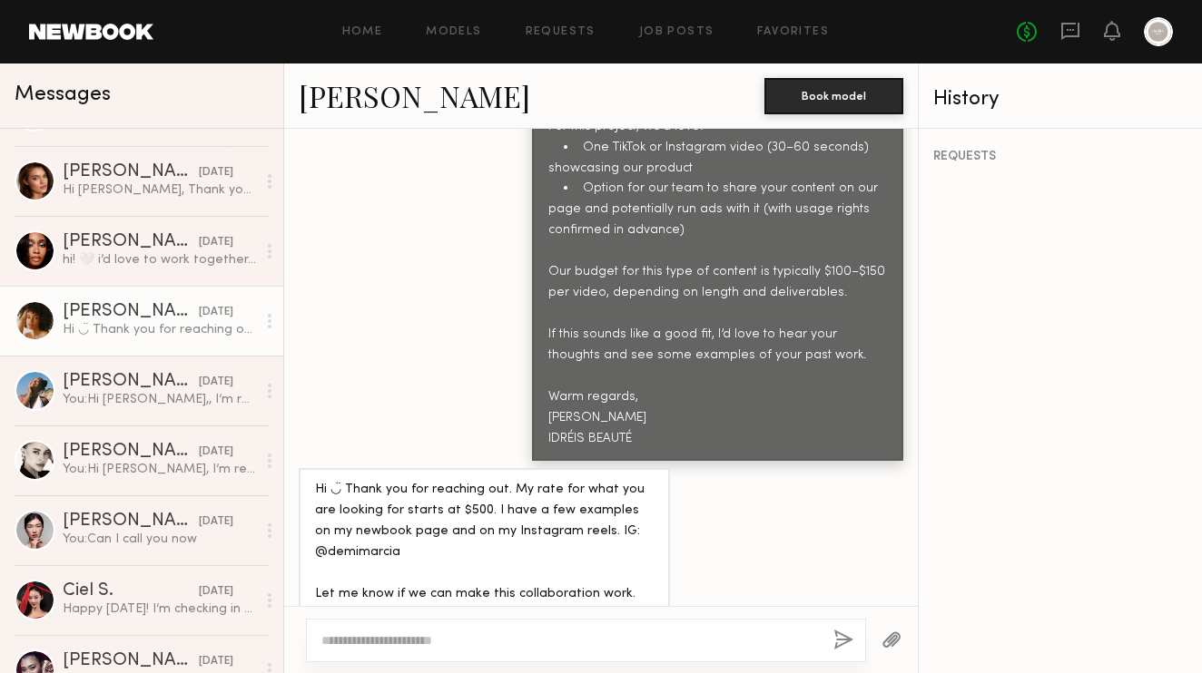
scroll to position [1117, 0]
click at [320, 108] on link "[PERSON_NAME]" at bounding box center [414, 95] width 231 height 39
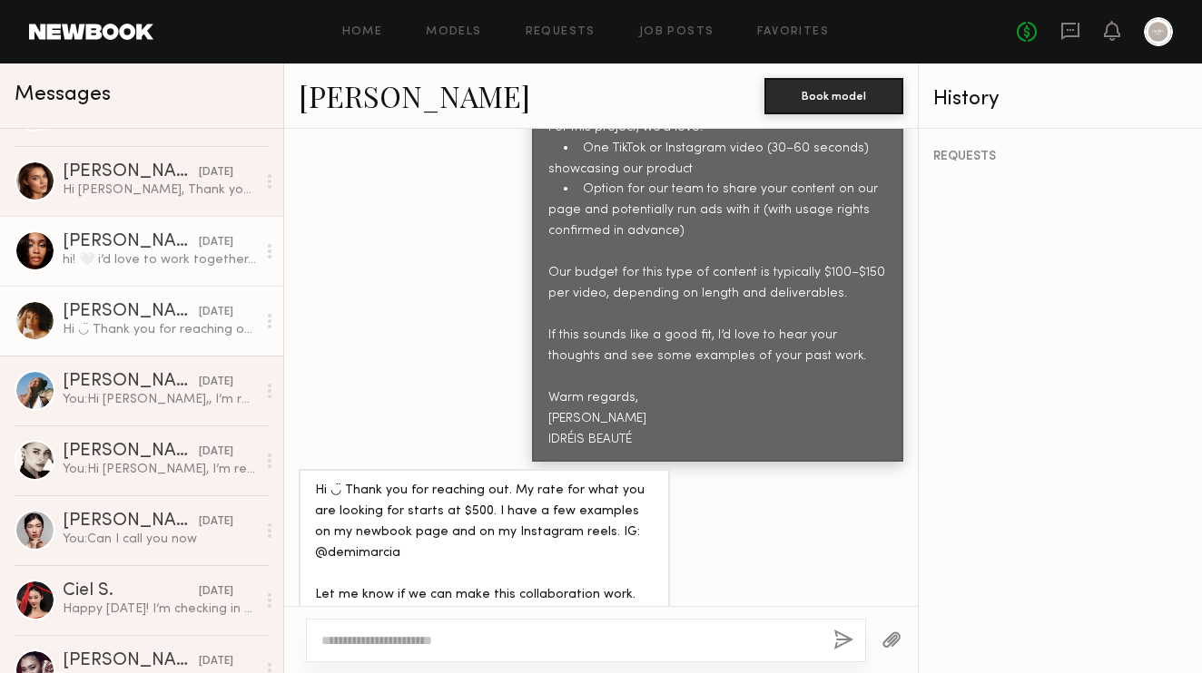
click at [159, 240] on div "[PERSON_NAME]" at bounding box center [131, 242] width 136 height 18
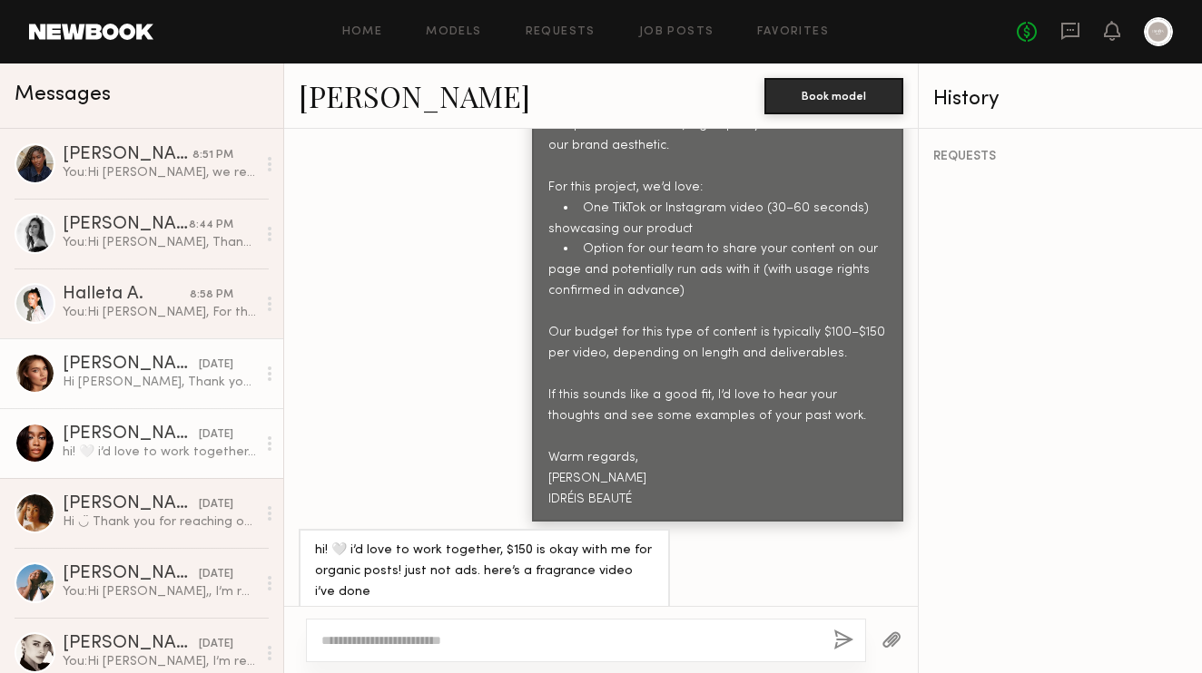
click at [140, 369] on div "[PERSON_NAME]" at bounding box center [131, 365] width 136 height 18
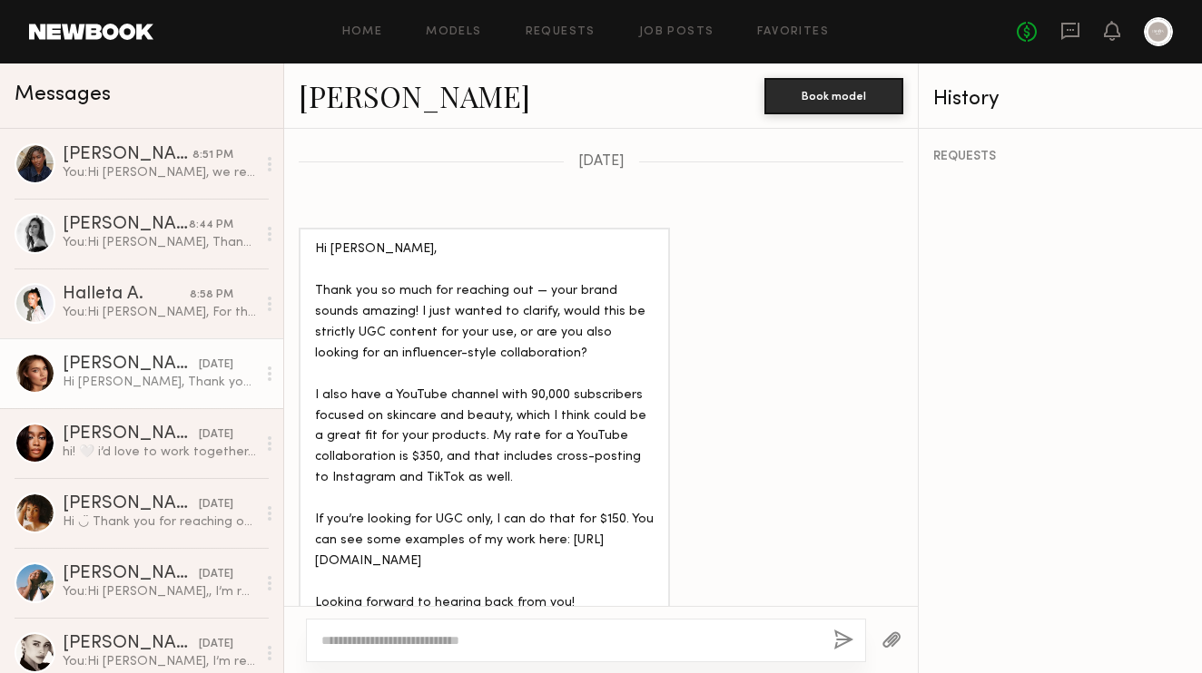
scroll to position [1496, 0]
click at [131, 379] on div "Hi Manal, Thank you so much for reaching out — your brand sounds amazing! I jus…" at bounding box center [159, 382] width 193 height 17
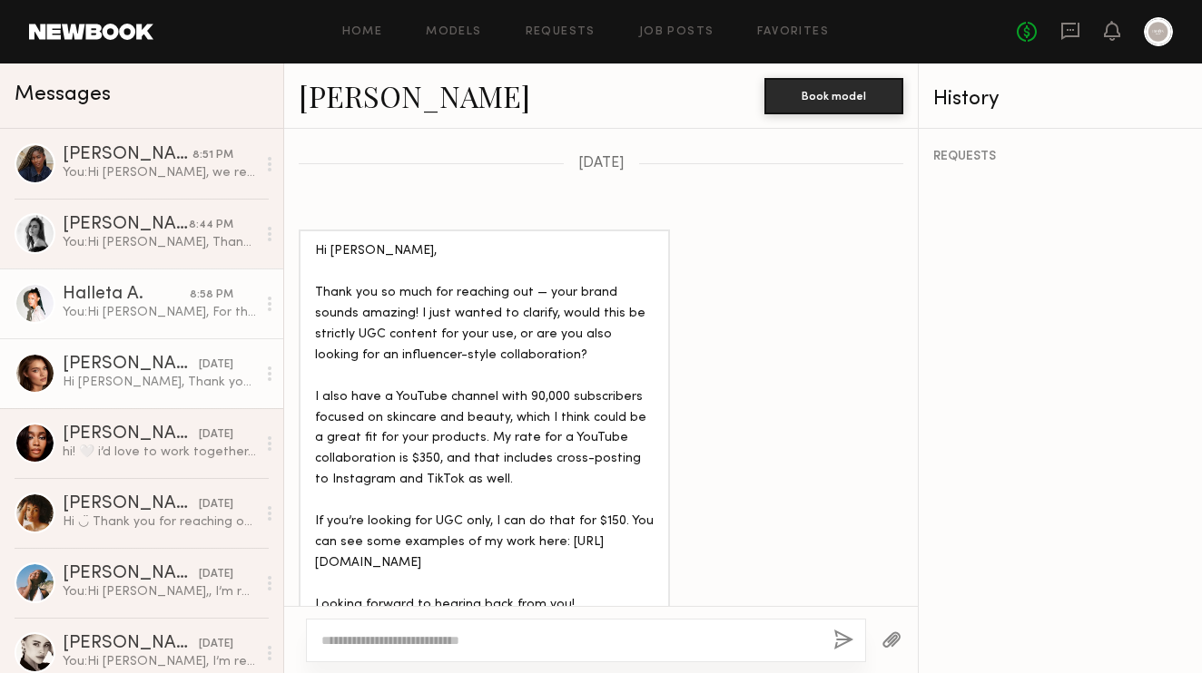
click at [134, 330] on link "Halleta A. 8:58 PM You: Hi Halleta, For this collaboration, the deliverable wou…" at bounding box center [141, 304] width 283 height 70
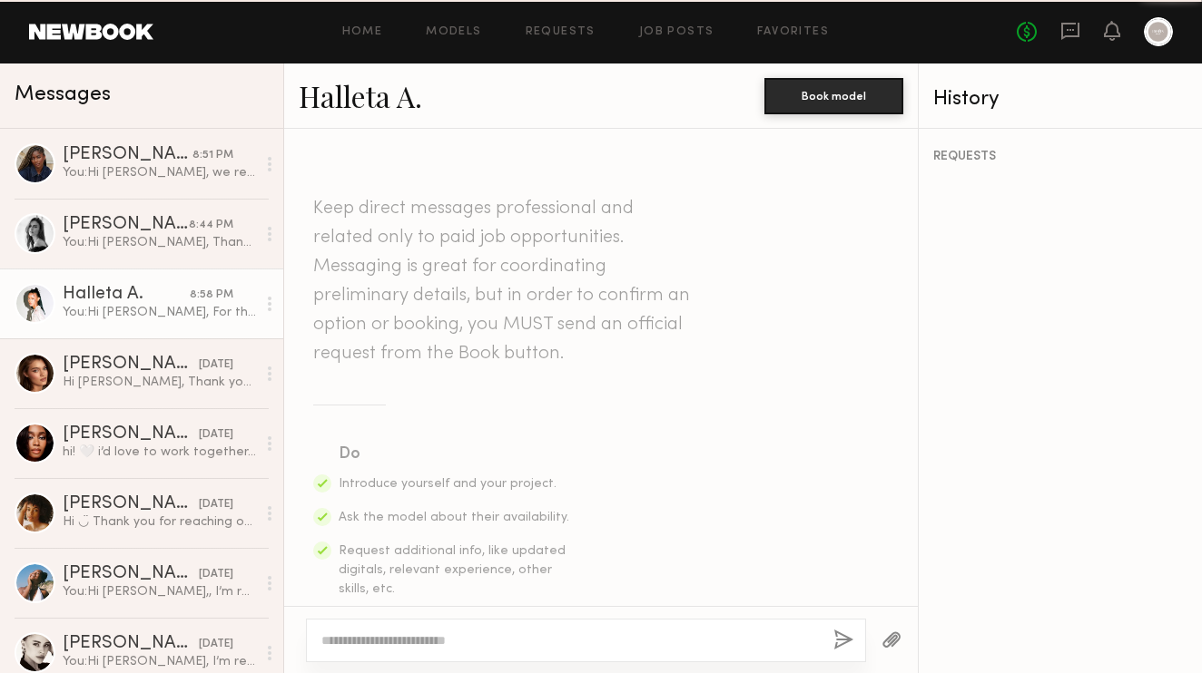
scroll to position [1622, 0]
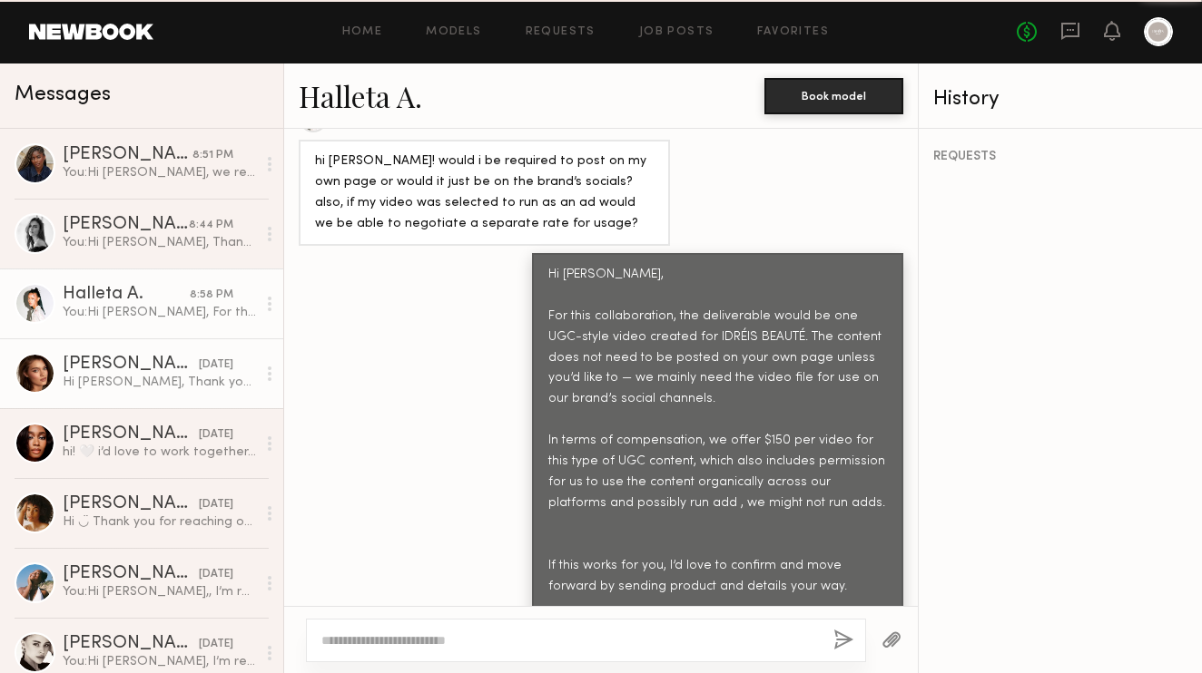
click at [141, 354] on link "Oleksandra K. 08/19/2025 Hi Manal, Thank you so much for reaching out — your br…" at bounding box center [141, 374] width 283 height 70
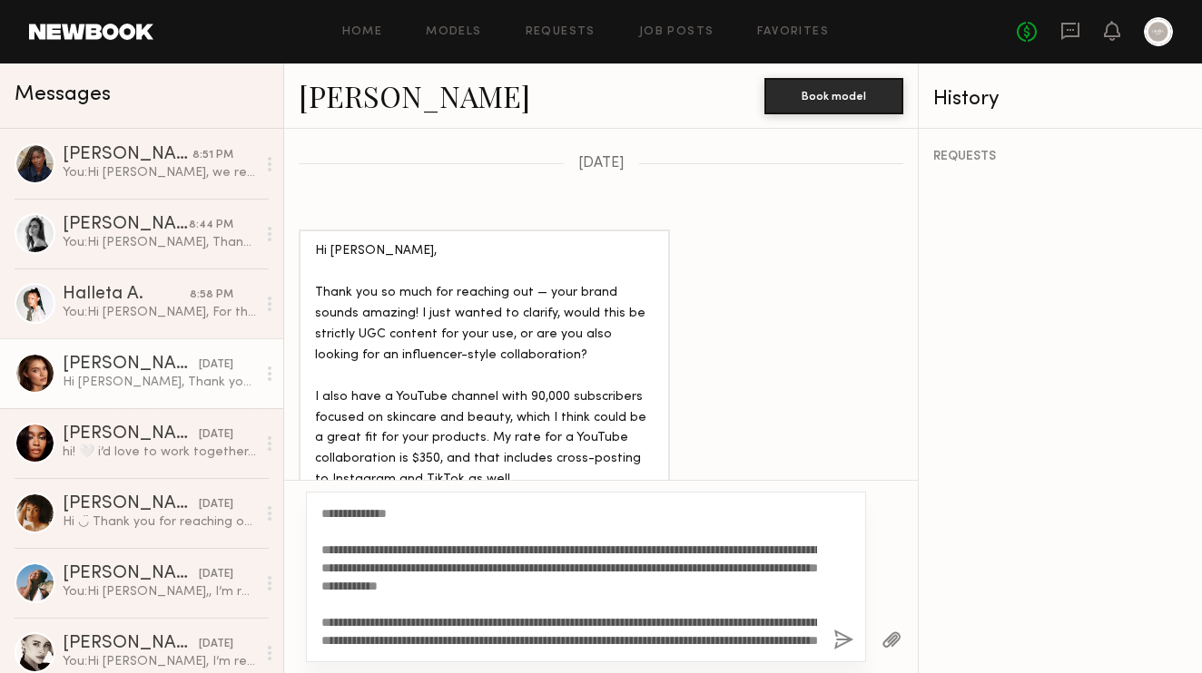
drag, startPoint x: 566, startPoint y: 549, endPoint x: 330, endPoint y: 552, distance: 236.0
click at [329, 552] on textarea "**********" at bounding box center [569, 577] width 496 height 145
click at [524, 563] on textarea "**********" at bounding box center [569, 577] width 496 height 145
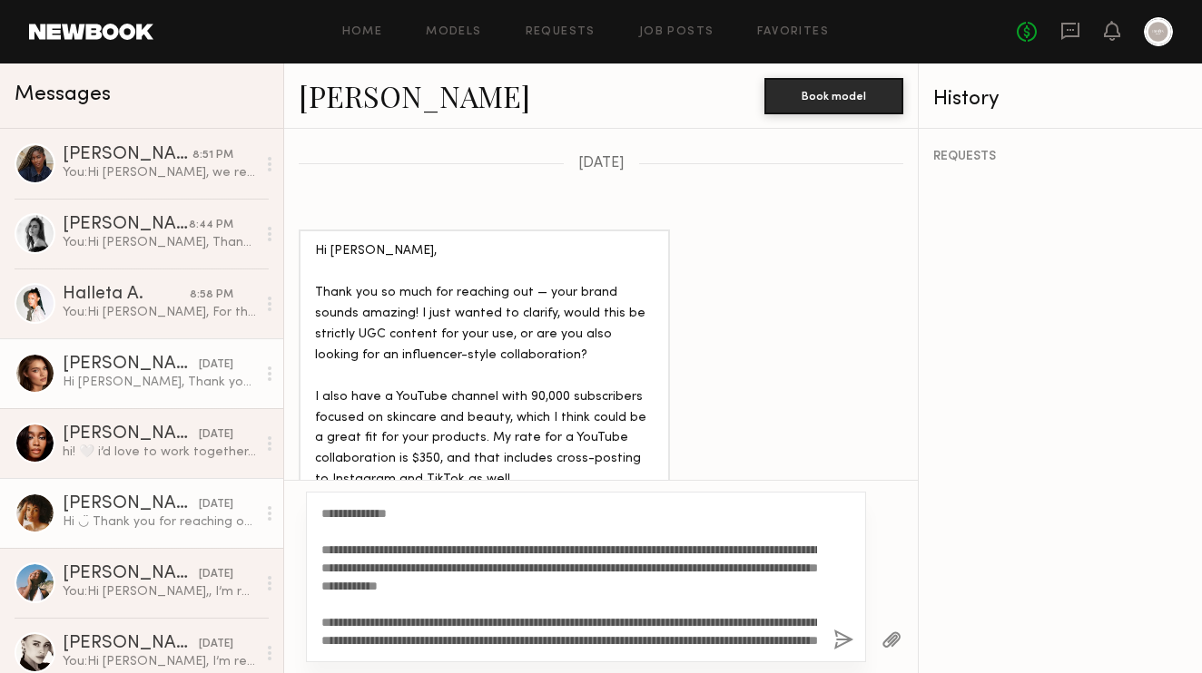
drag, startPoint x: 560, startPoint y: 551, endPoint x: 251, endPoint y: 545, distance: 308.6
click at [250, 545] on div "Messages Janell W. 8:51 PM You: Hi Janell, we review your UGC and love your con…" at bounding box center [601, 369] width 1202 height 610
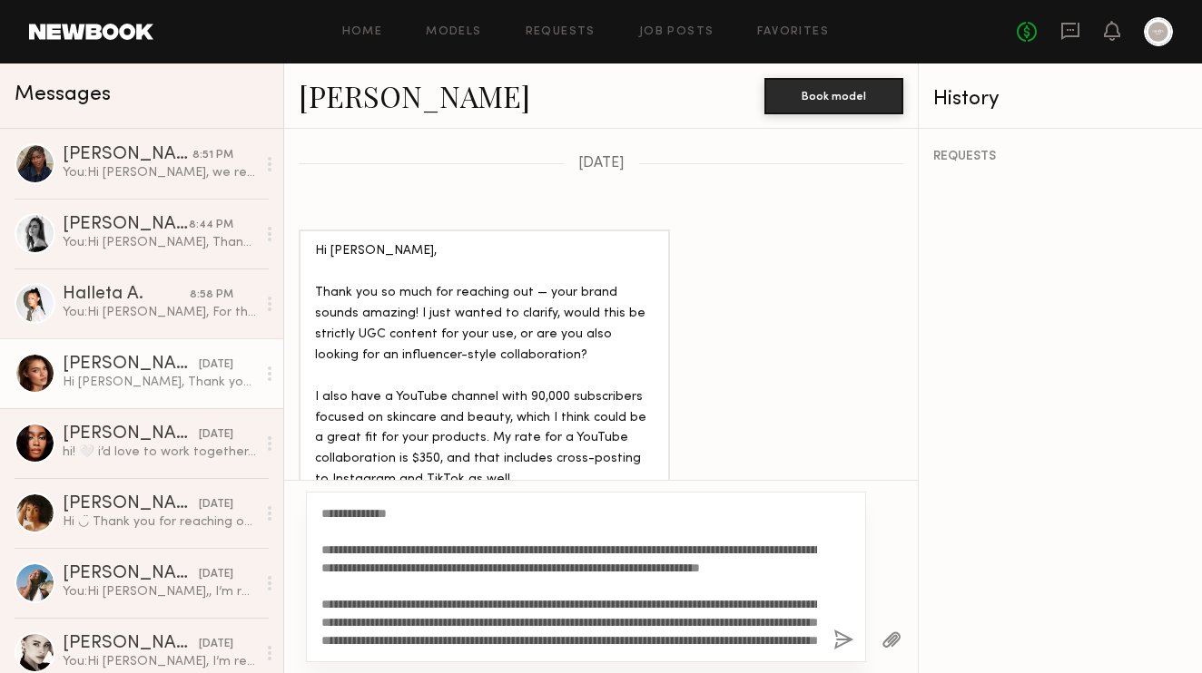
drag, startPoint x: 447, startPoint y: 549, endPoint x: 299, endPoint y: 548, distance: 147.9
click at [299, 548] on div "**********" at bounding box center [600, 576] width 633 height 193
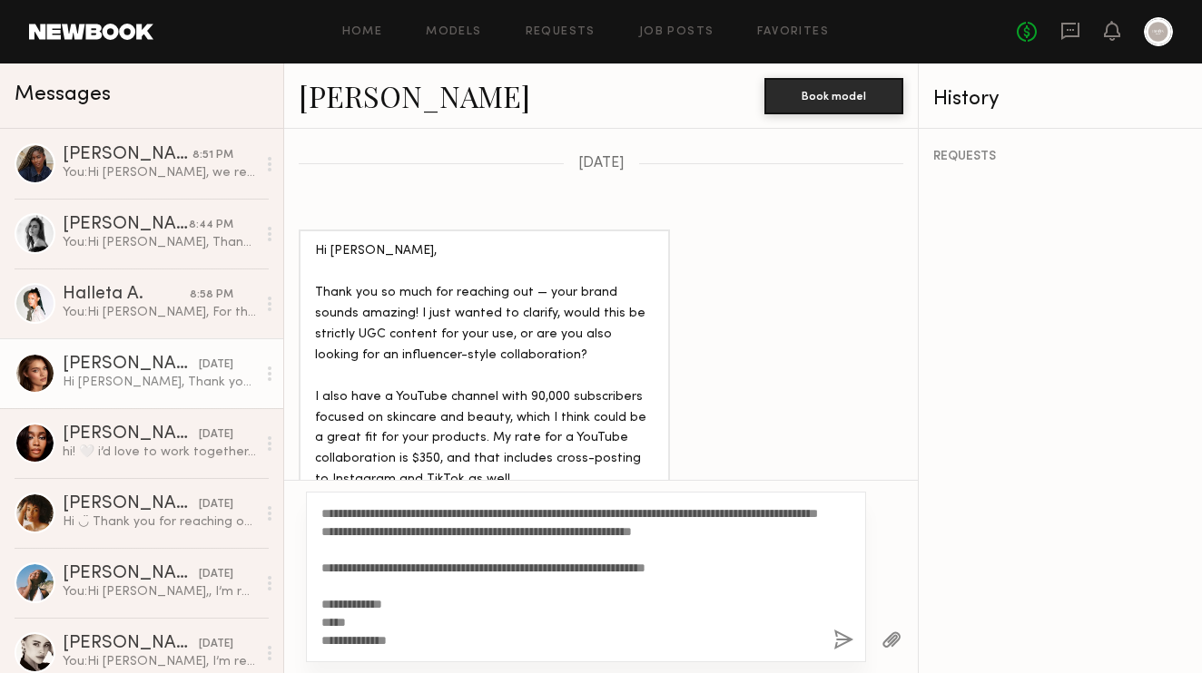
scroll to position [163, 0]
type textarea "**********"
click at [839, 648] on button "button" at bounding box center [843, 641] width 20 height 23
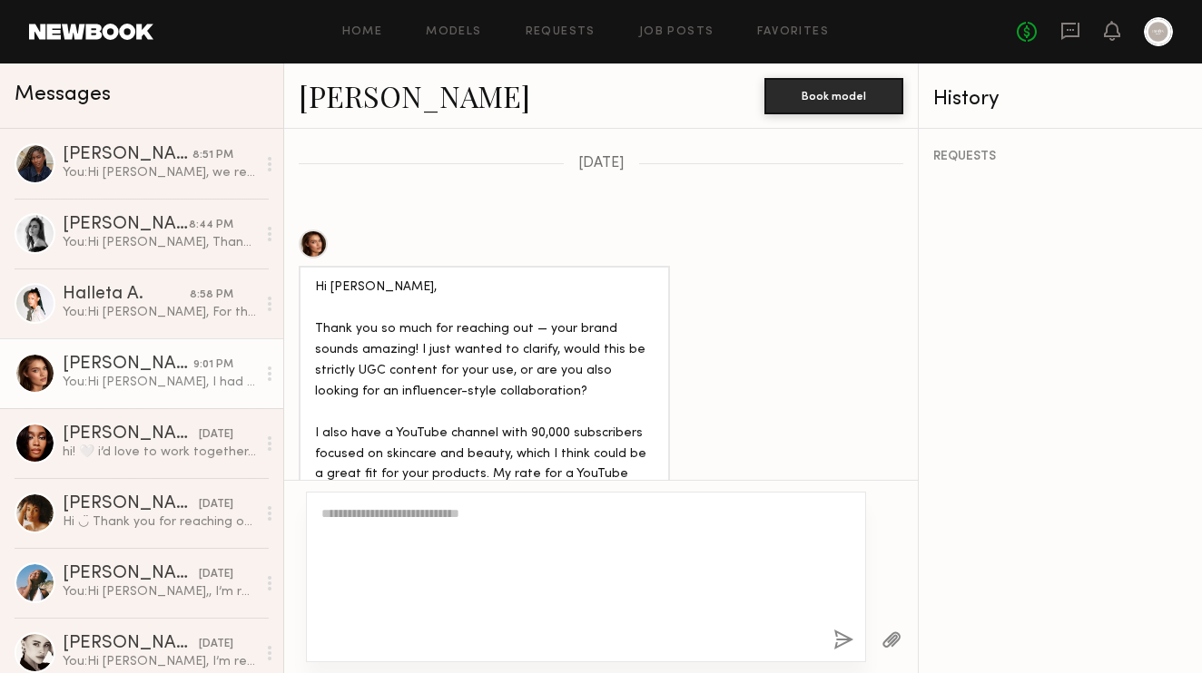
scroll to position [2239, 0]
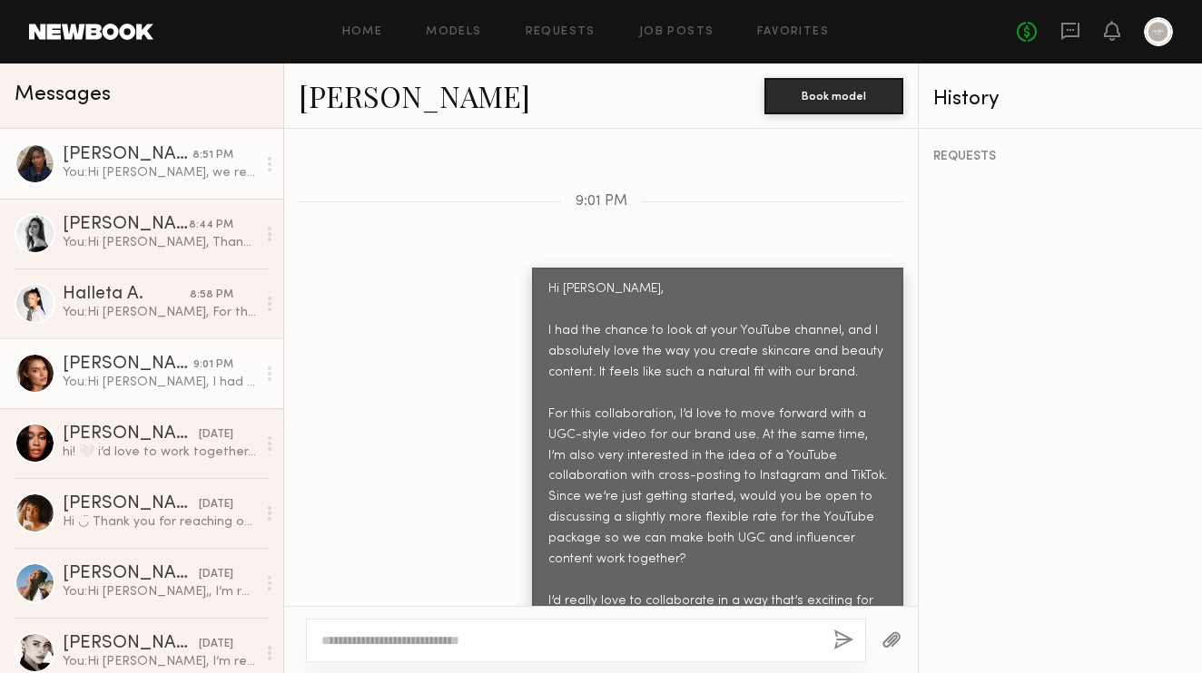
click at [115, 165] on div "You: Hi Janell, we review your UGC and love your content, it really aligns with…" at bounding box center [159, 172] width 193 height 17
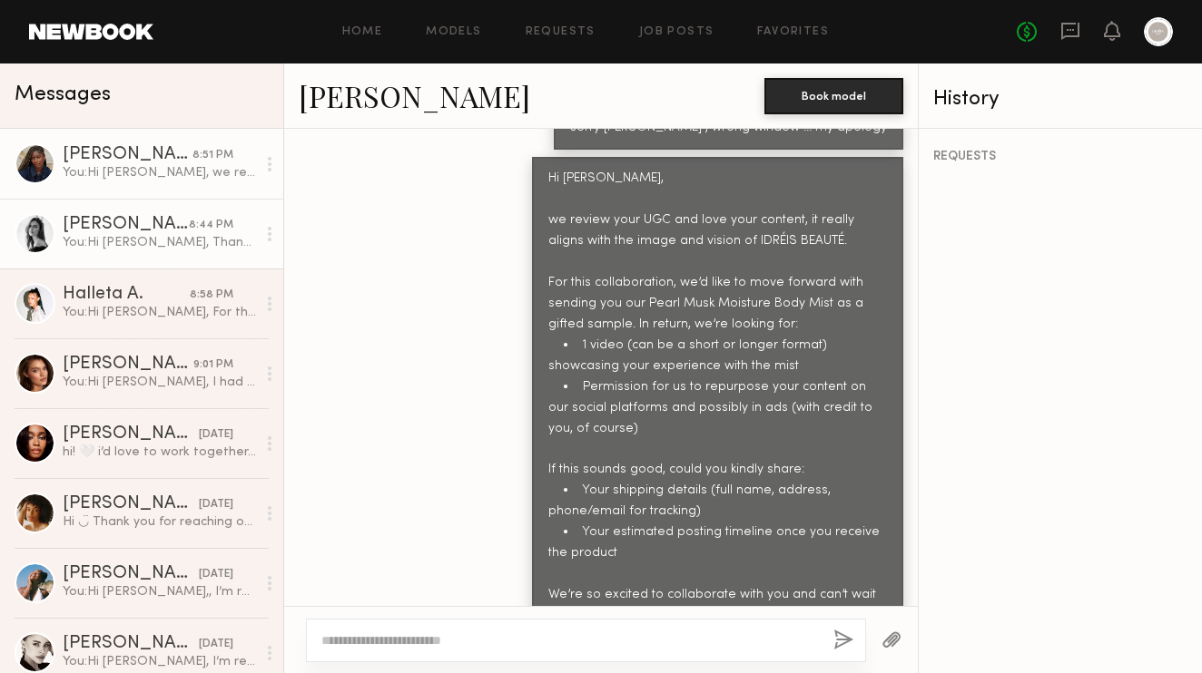
scroll to position [2636, 0]
click at [167, 241] on div "You: Hi Leah, Thank you for sharing your TikTok — I love your content, it reall…" at bounding box center [159, 242] width 193 height 17
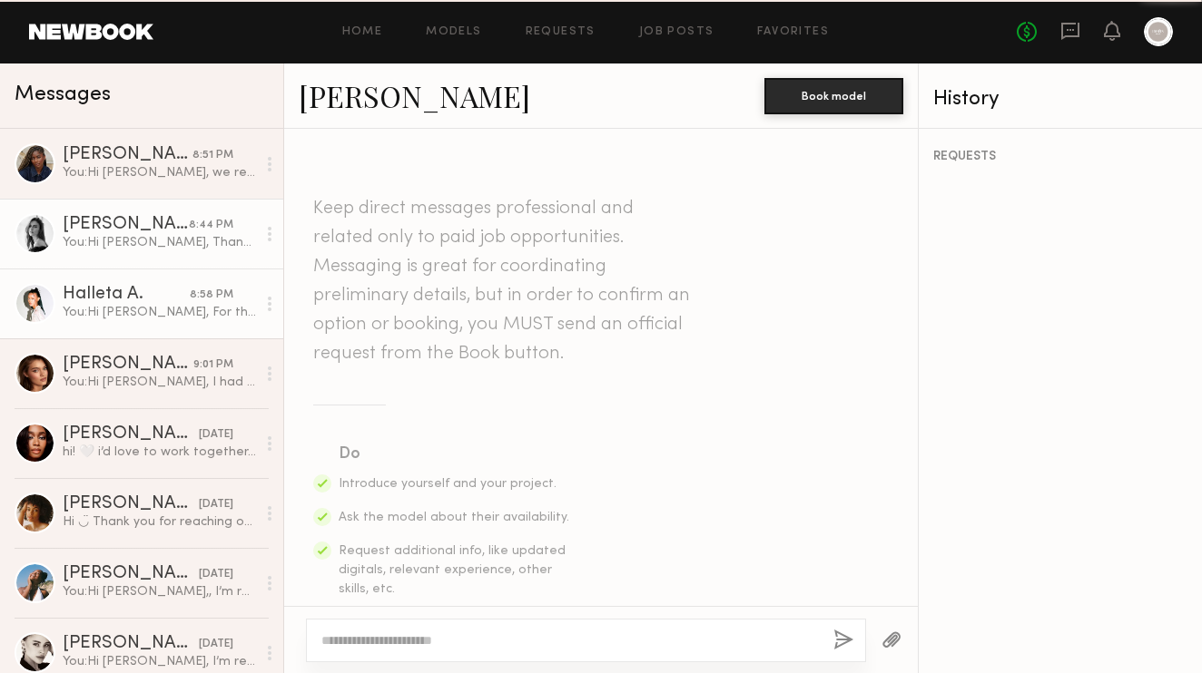
scroll to position [1930, 0]
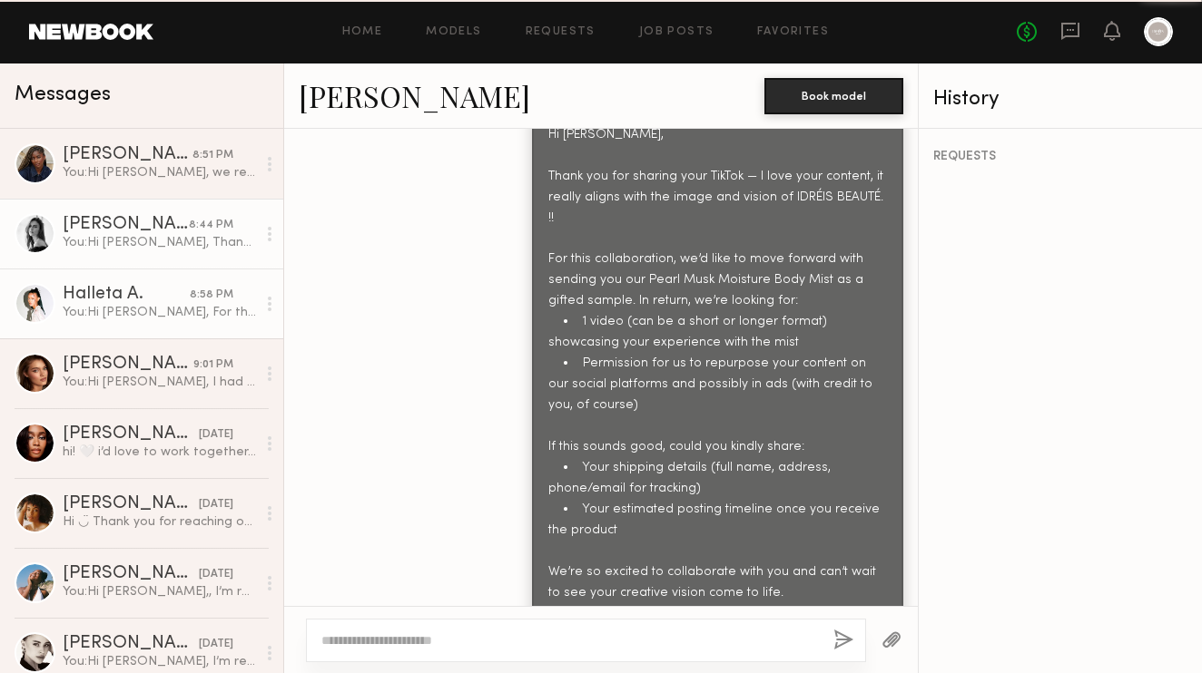
click at [167, 280] on link "Halleta A. 8:58 PM You: Hi Halleta, For this collaboration, the deliverable wou…" at bounding box center [141, 304] width 283 height 70
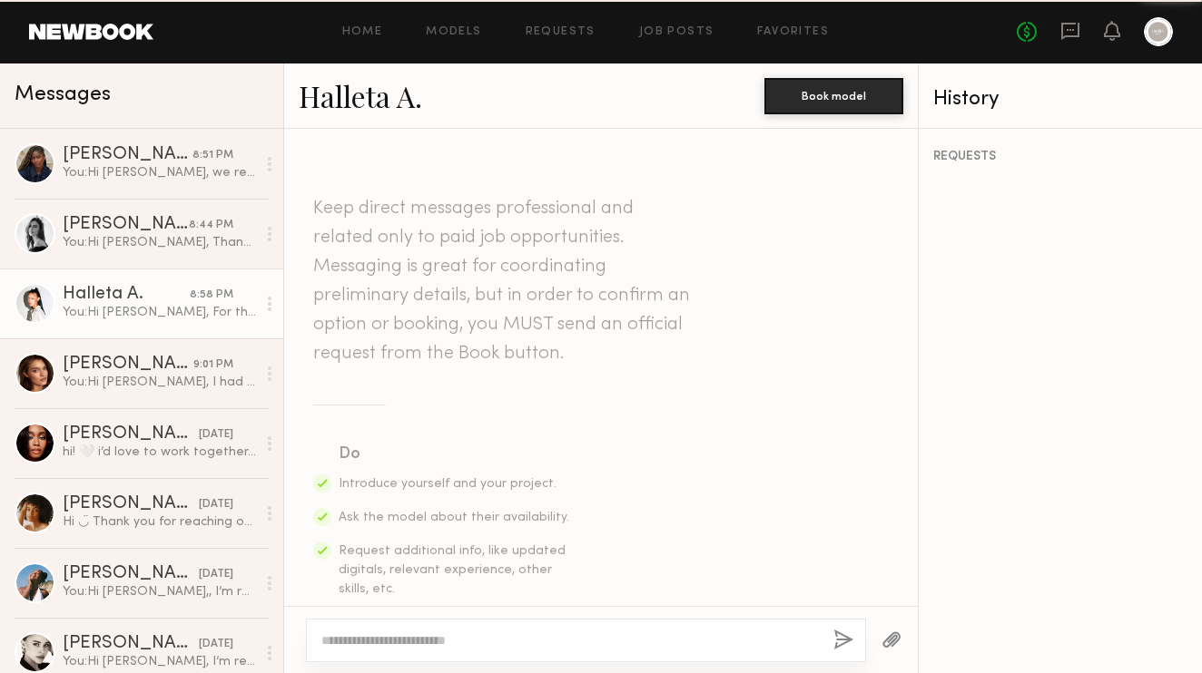
scroll to position [1622, 0]
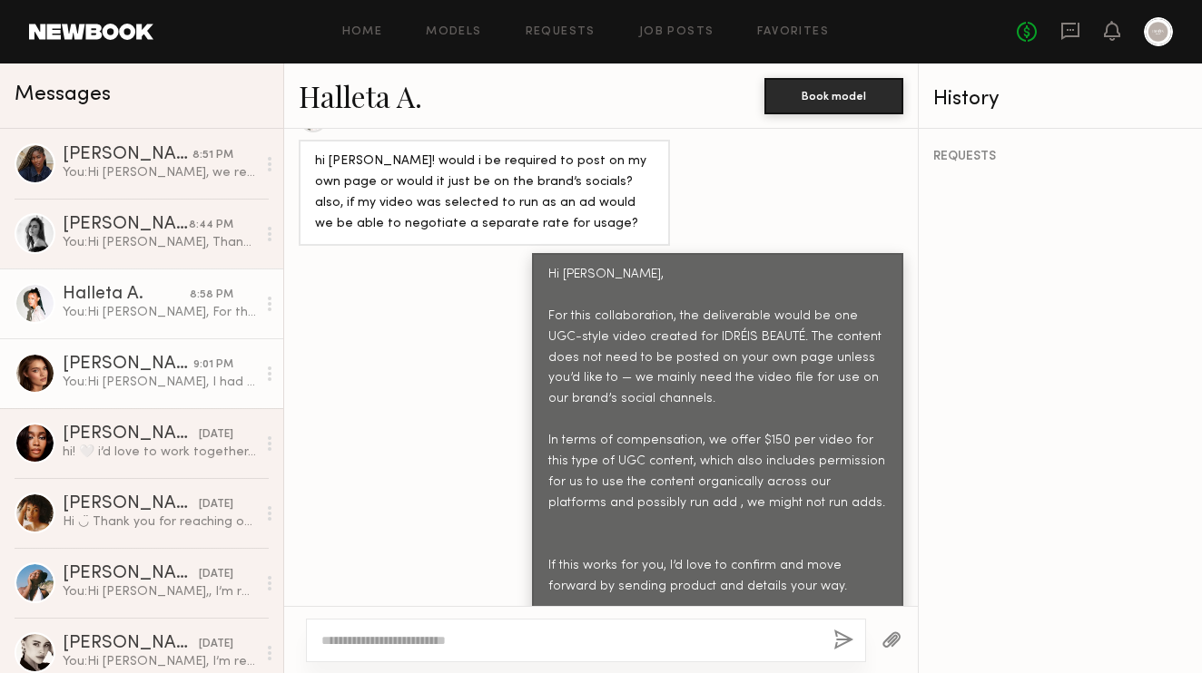
click at [170, 357] on div "[PERSON_NAME]" at bounding box center [128, 365] width 131 height 18
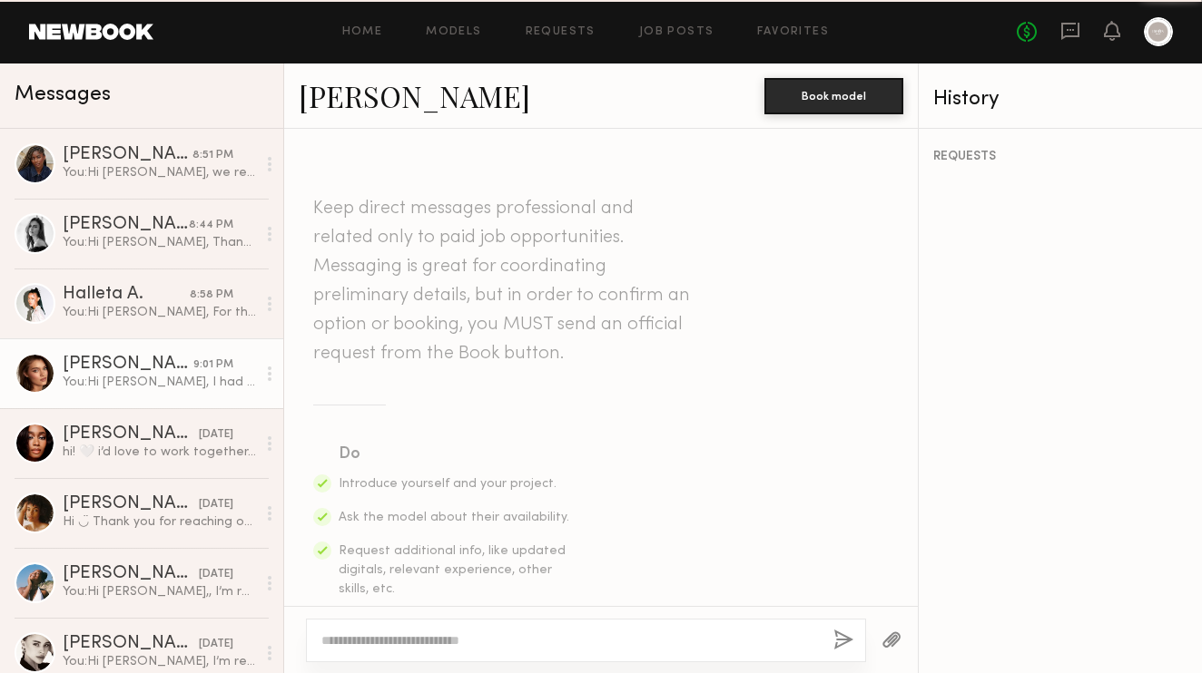
scroll to position [2100, 0]
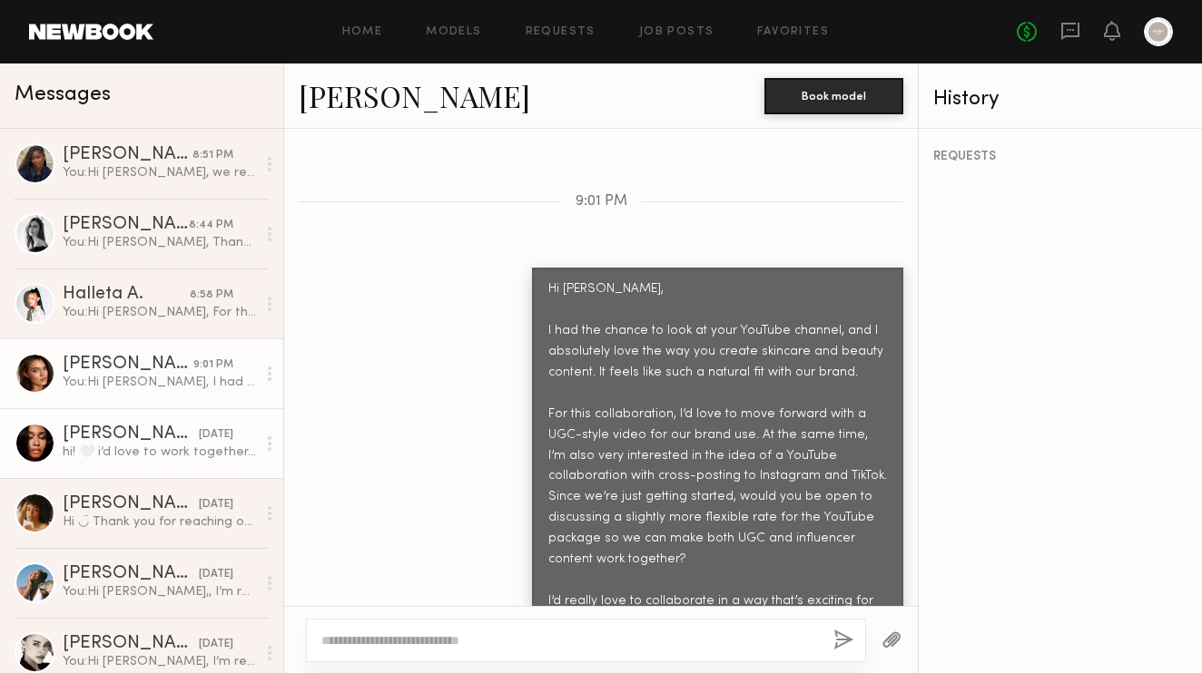
click at [173, 424] on link "Jordin W. 08/18/2025 hi! 🤍 i’d love to work together, $150 is okay with me for …" at bounding box center [141, 443] width 283 height 70
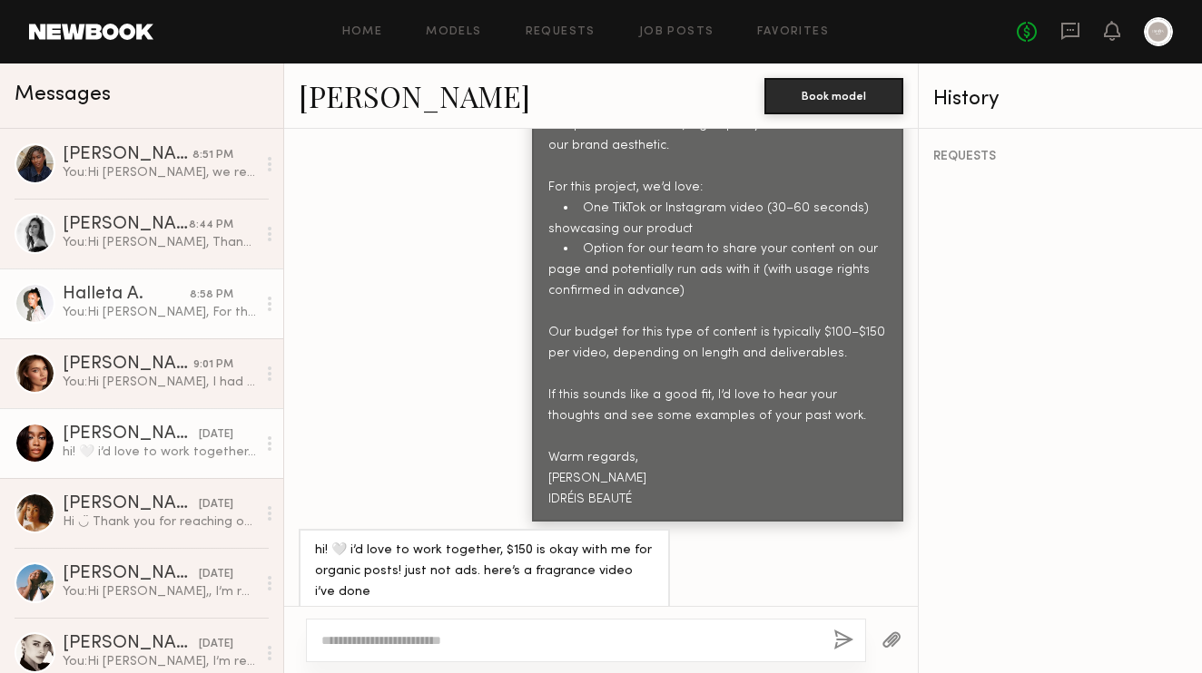
click at [152, 308] on div "You: Hi Halleta, For this collaboration, the deliverable would be one UGC-style…" at bounding box center [159, 312] width 193 height 17
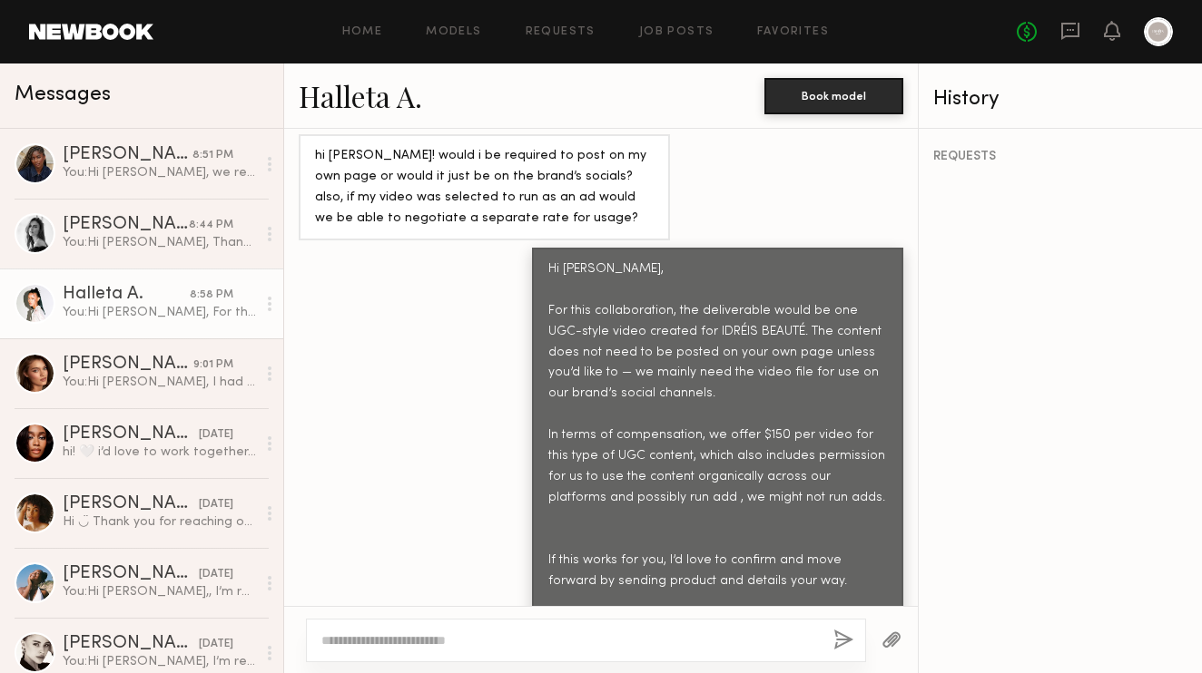
scroll to position [1622, 0]
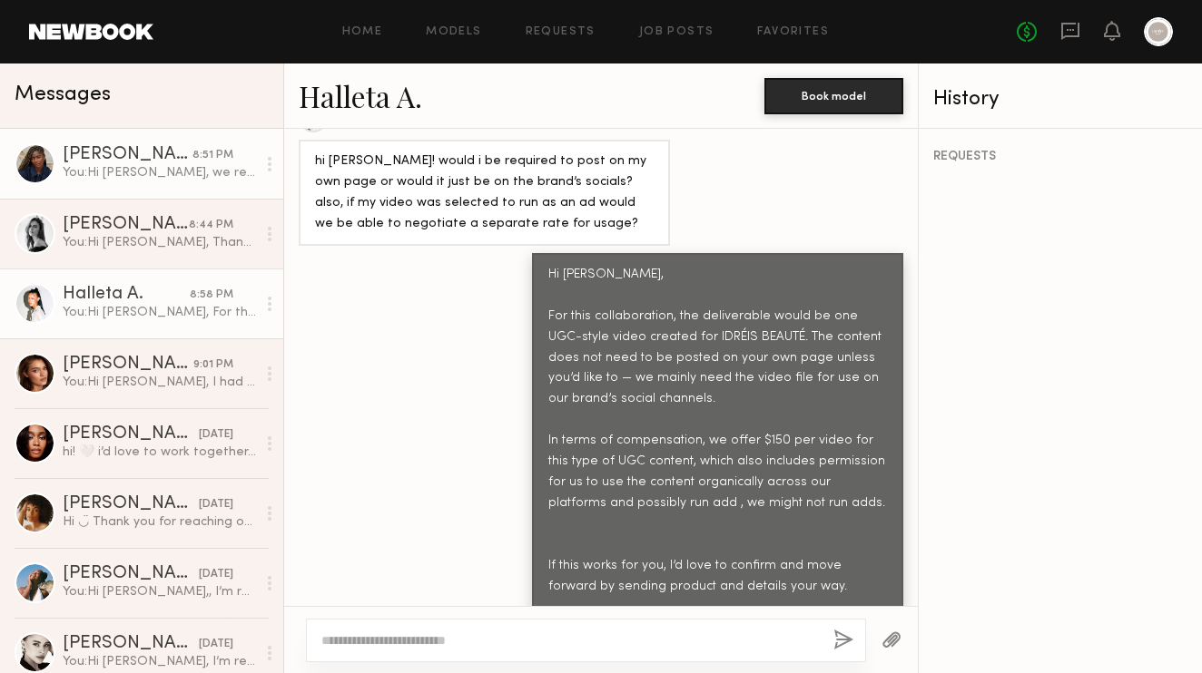
click at [136, 147] on div "[PERSON_NAME]" at bounding box center [128, 155] width 130 height 18
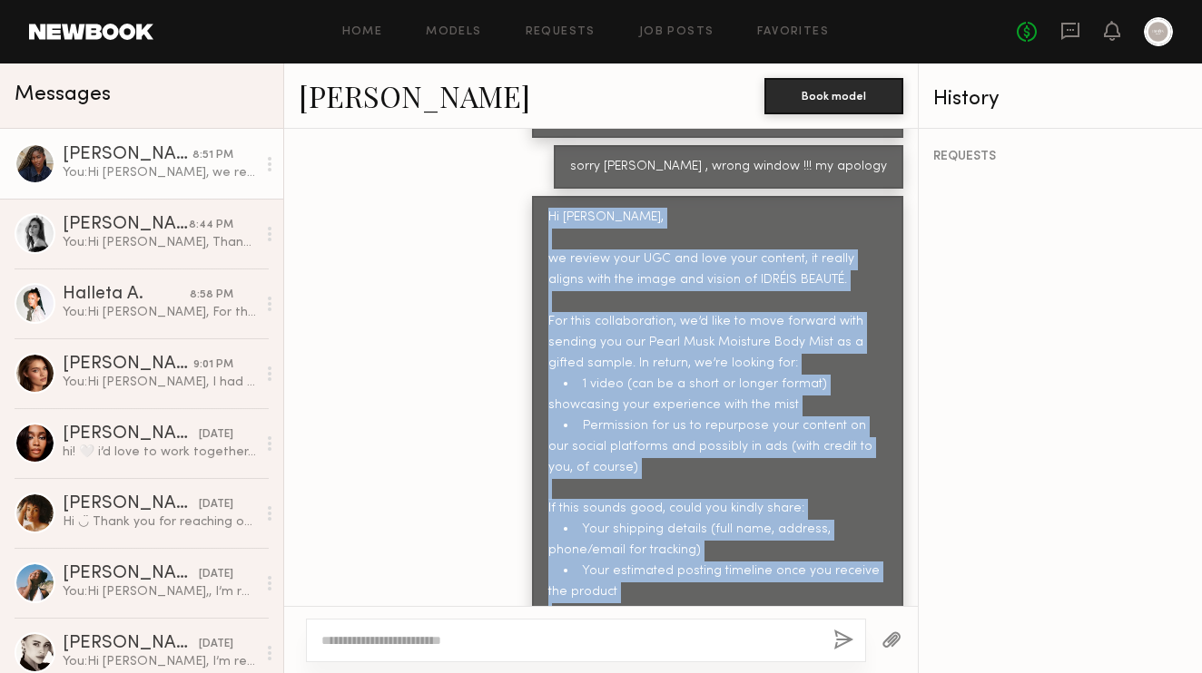
scroll to position [2635, 0]
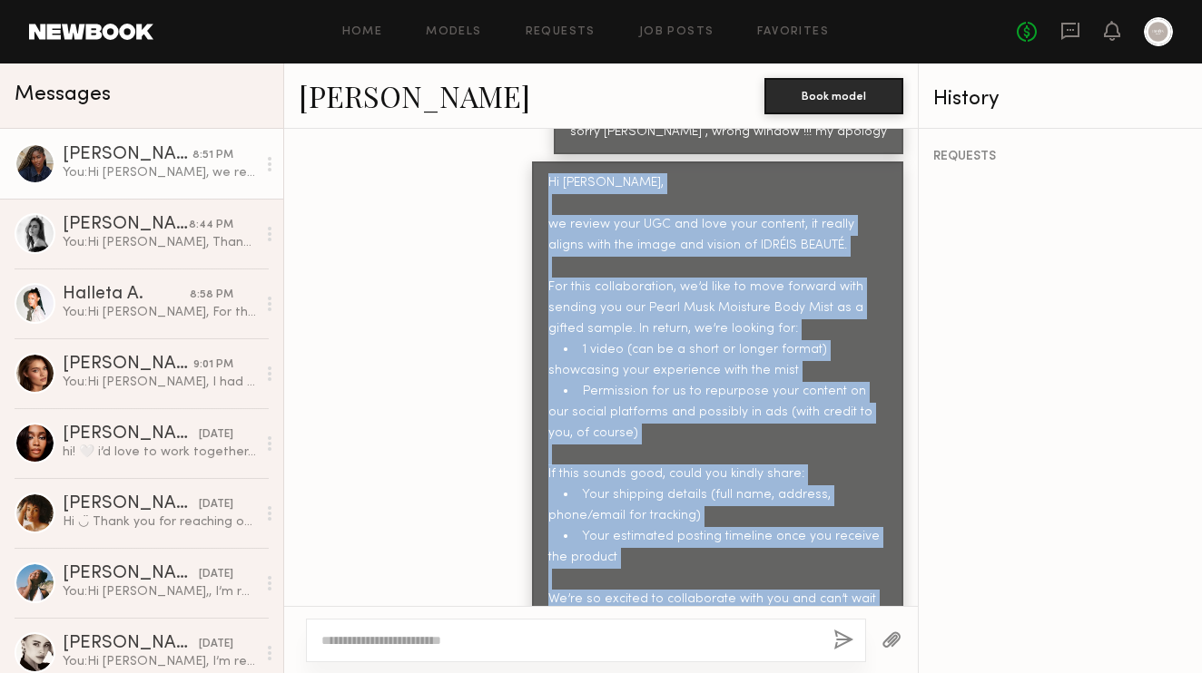
drag, startPoint x: 552, startPoint y: 178, endPoint x: 638, endPoint y: 640, distance: 469.9
click at [638, 640] on div "Keep direct messages professional and related only to paid job opportunities. M…" at bounding box center [600, 401] width 633 height 545
copy div "Hi Janell, we review your UGC and love your content, it really aligns with the …"
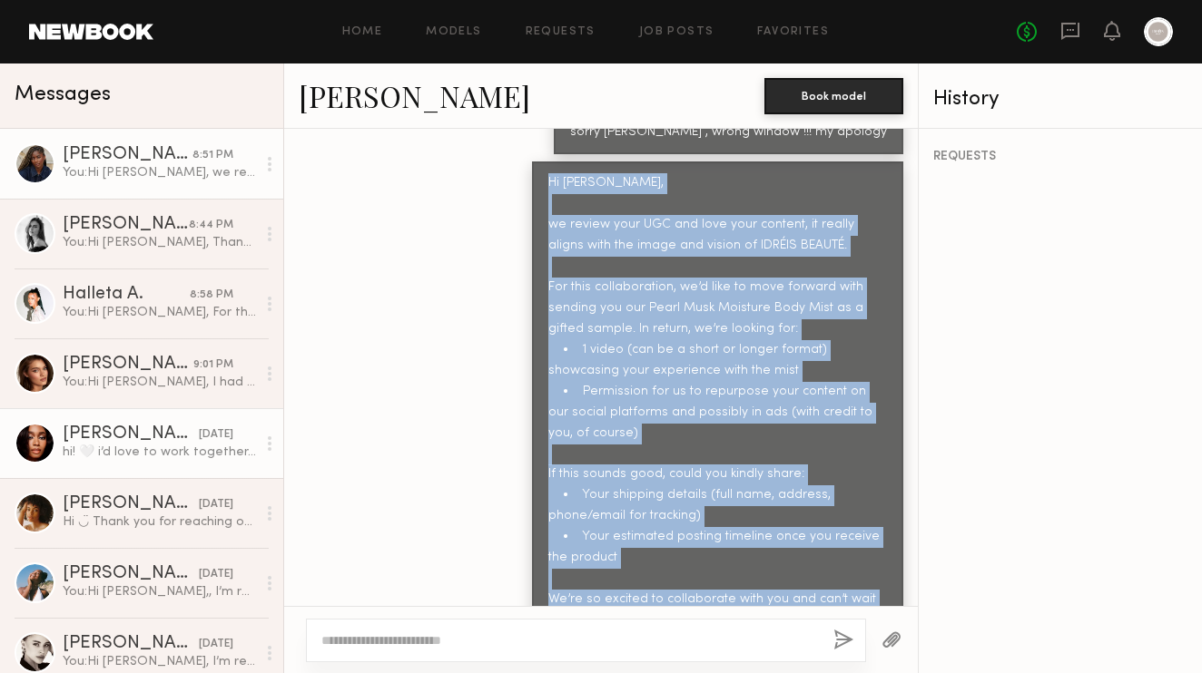
click at [129, 431] on div "[PERSON_NAME]" at bounding box center [131, 435] width 136 height 18
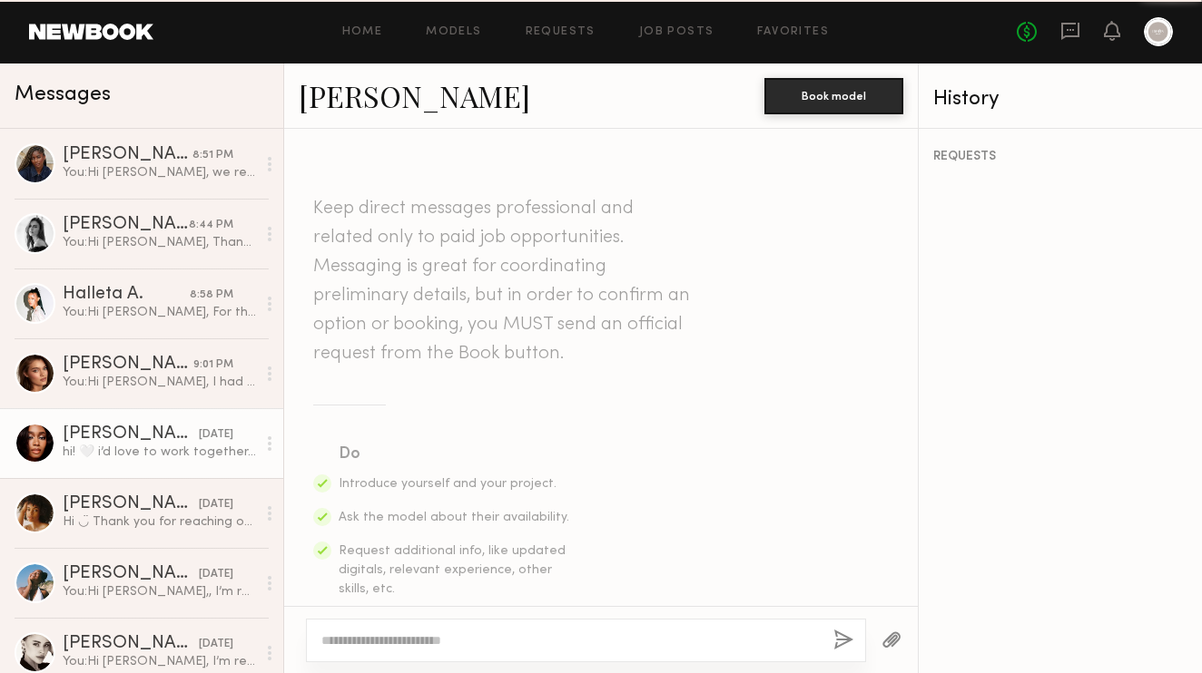
scroll to position [1057, 0]
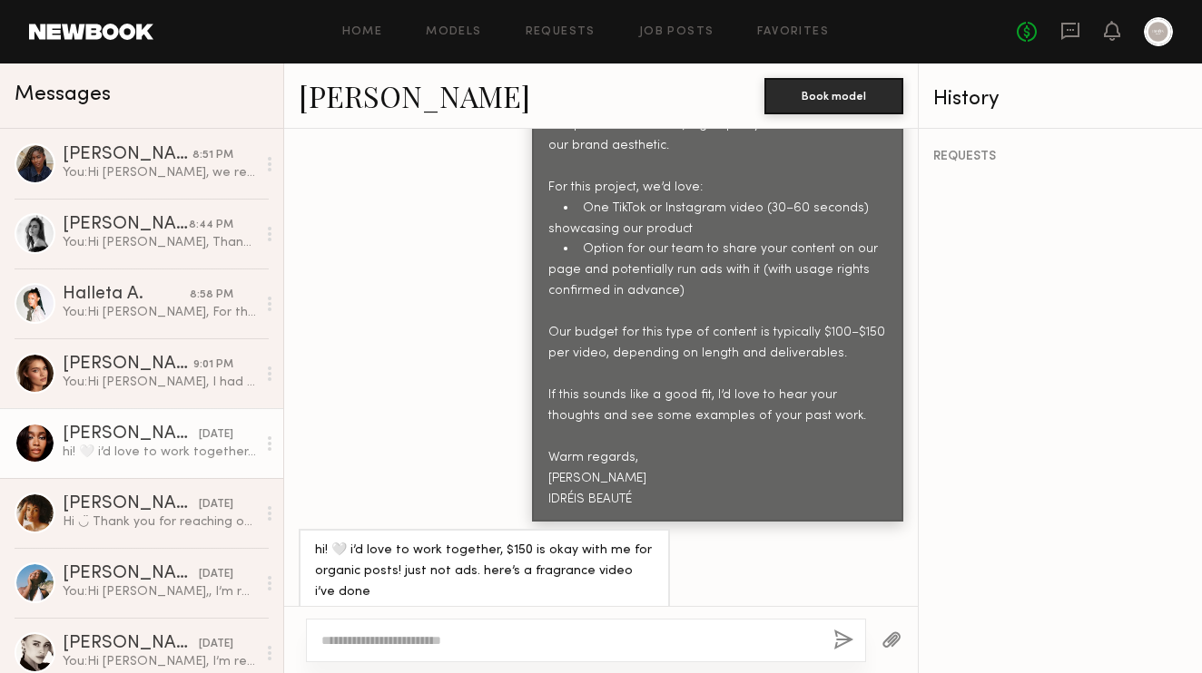
type textarea "**********"
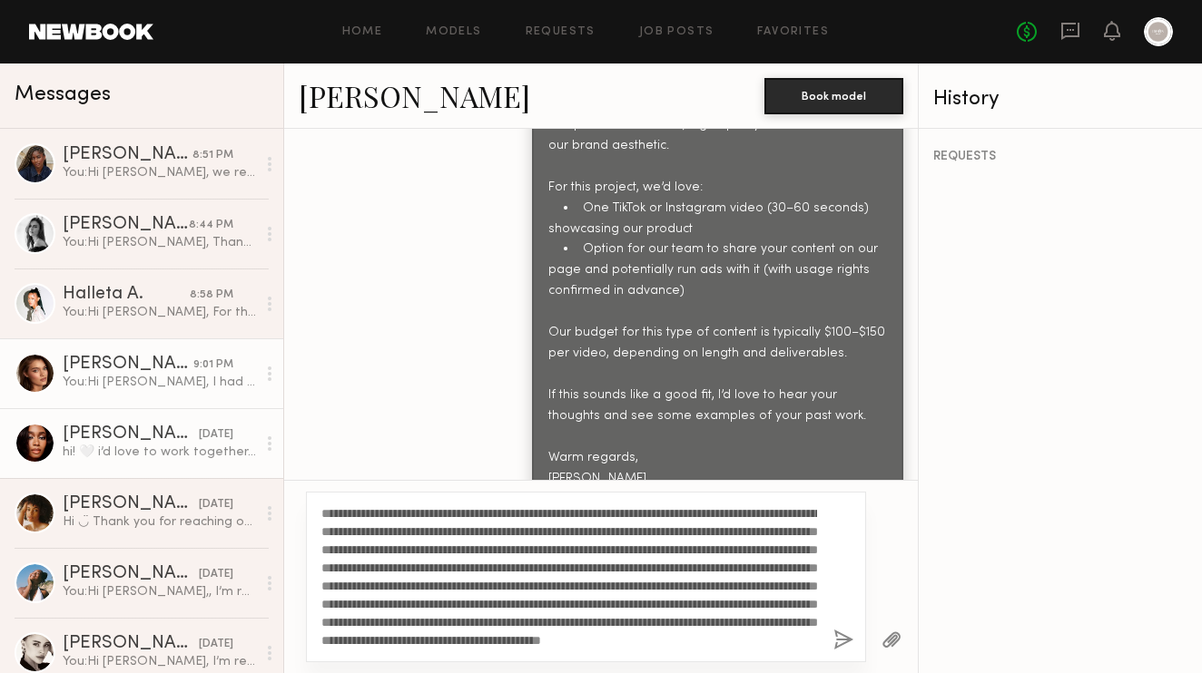
scroll to position [0, 0]
drag, startPoint x: 649, startPoint y: 631, endPoint x: 258, endPoint y: 362, distance: 474.5
click at [258, 362] on div "Messages Janell W. 8:51 PM You: Hi Janell, we review your UGC and love your con…" at bounding box center [601, 369] width 1202 height 610
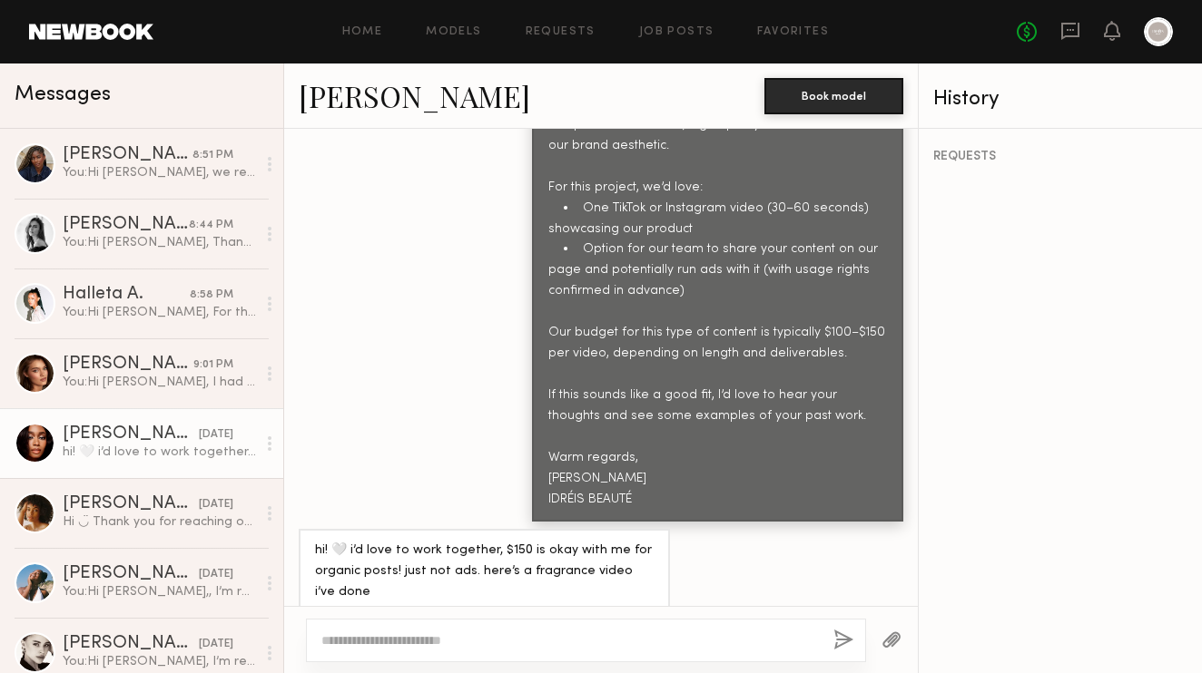
click at [383, 634] on textarea at bounding box center [569, 641] width 496 height 18
paste textarea "**********"
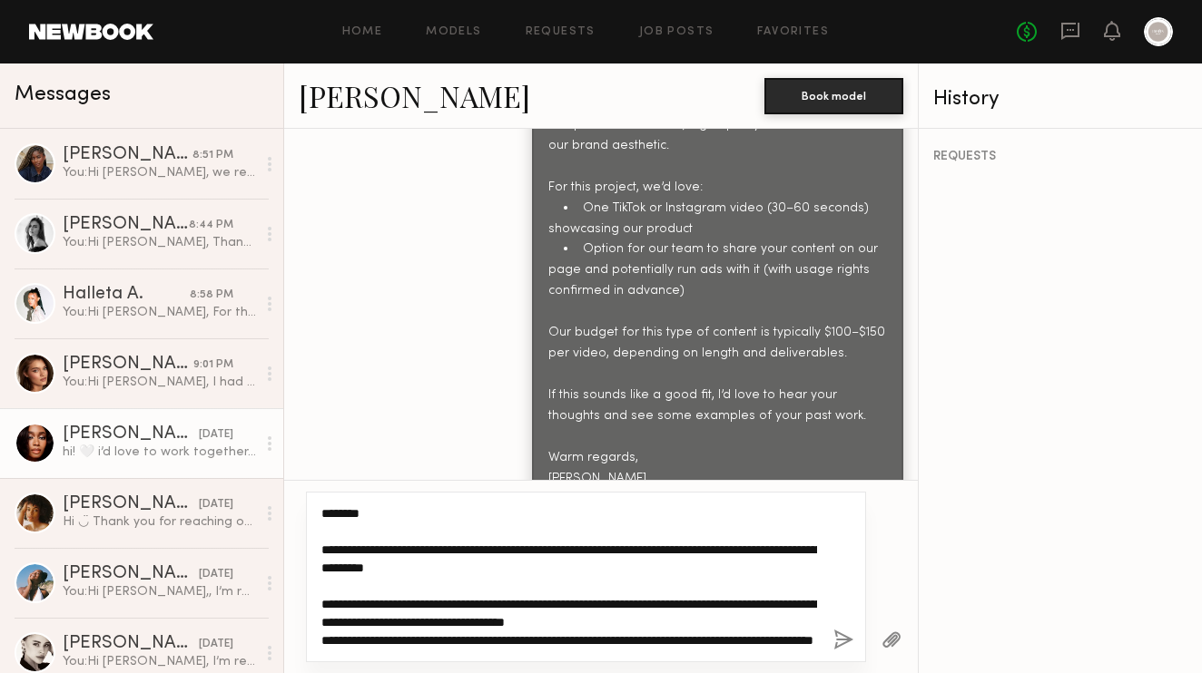
drag, startPoint x: 526, startPoint y: 549, endPoint x: 299, endPoint y: 547, distance: 227.8
click at [297, 547] on div "**********" at bounding box center [600, 576] width 633 height 193
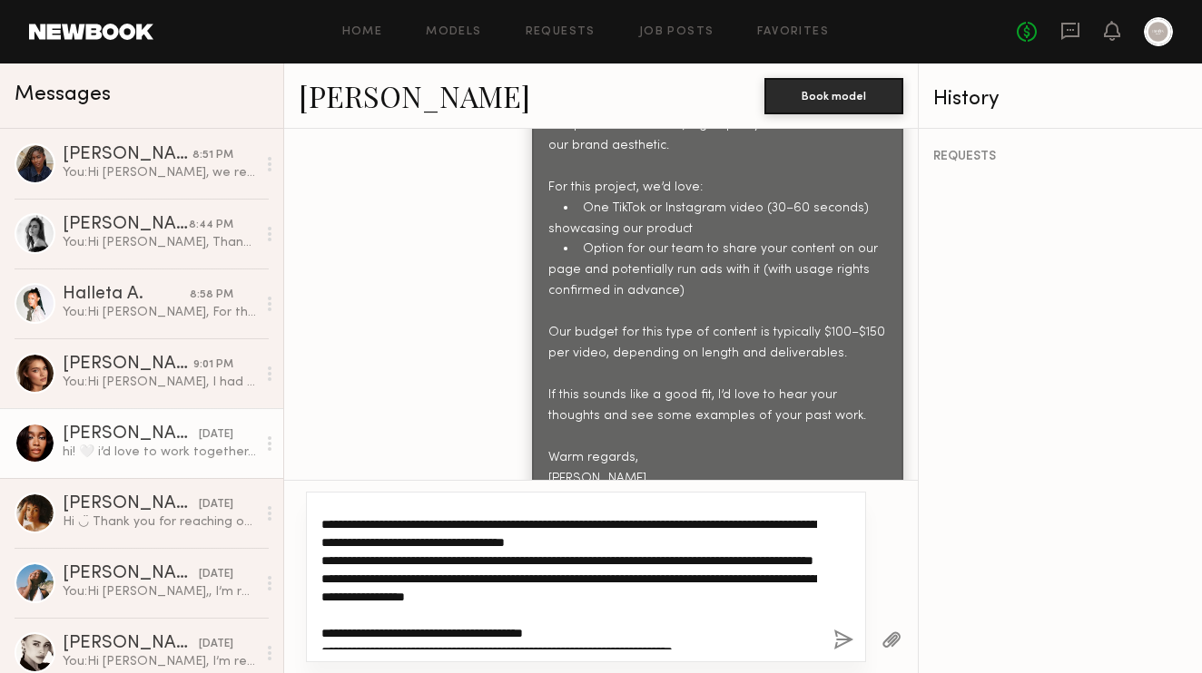
scroll to position [64, 0]
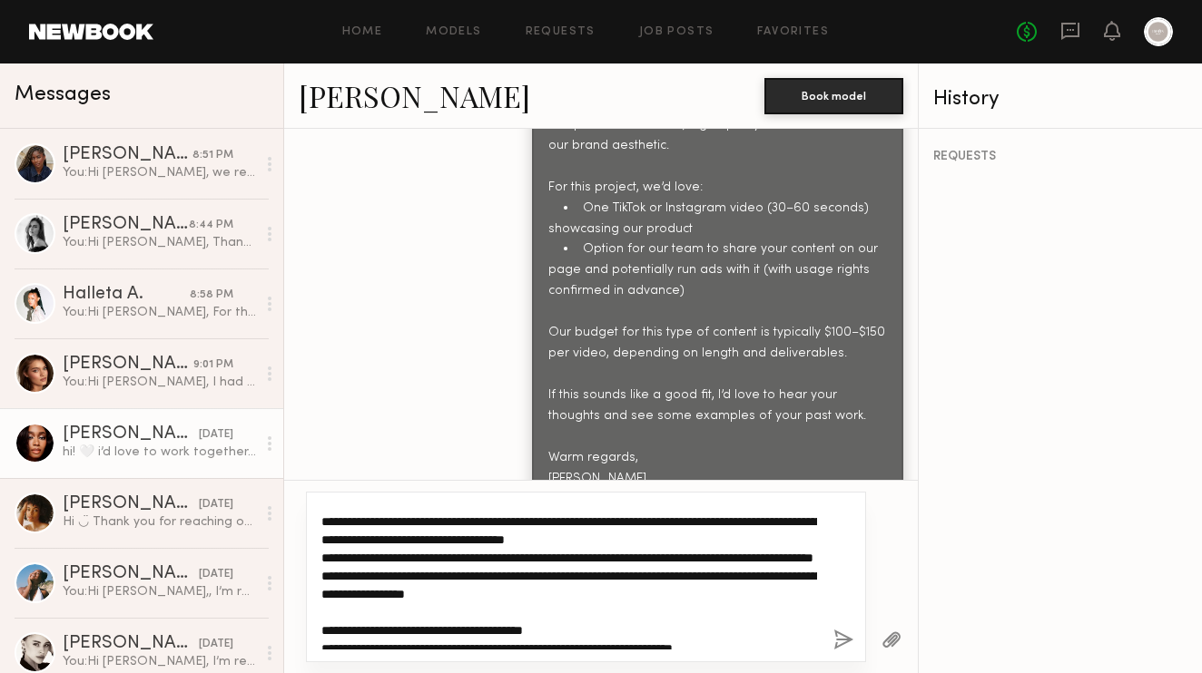
drag, startPoint x: 396, startPoint y: 563, endPoint x: 360, endPoint y: 562, distance: 35.4
click at [360, 562] on textarea "**********" at bounding box center [569, 577] width 496 height 145
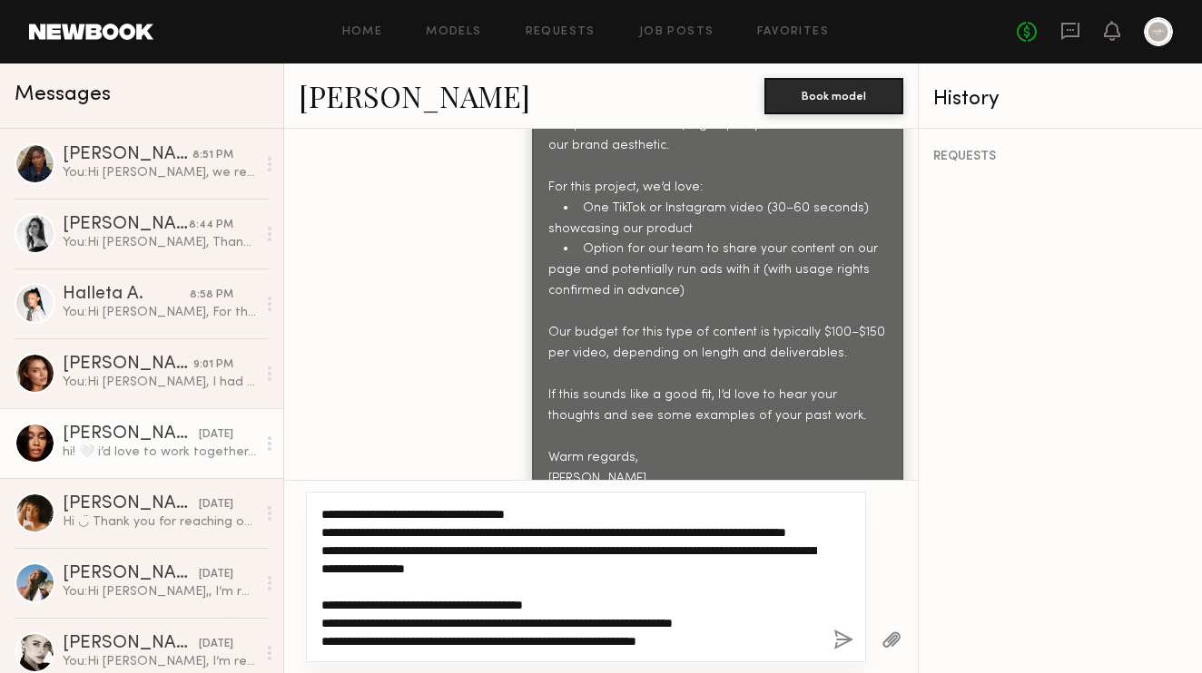
drag, startPoint x: 747, startPoint y: 535, endPoint x: 692, endPoint y: 534, distance: 54.5
click at [691, 534] on textarea "**********" at bounding box center [569, 577] width 496 height 145
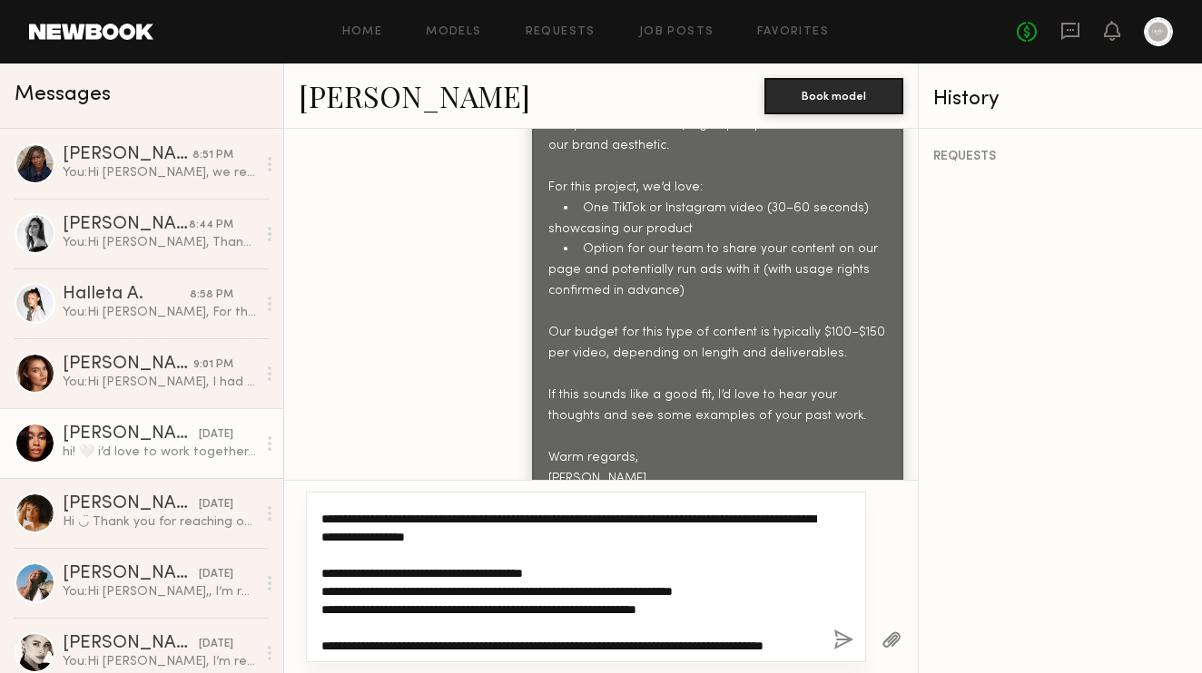
drag, startPoint x: 594, startPoint y: 578, endPoint x: 329, endPoint y: 539, distance: 268.8
click at [329, 539] on textarea "**********" at bounding box center [569, 577] width 496 height 145
click at [386, 565] on textarea "**********" at bounding box center [569, 577] width 496 height 145
drag, startPoint x: 618, startPoint y: 574, endPoint x: 319, endPoint y: 536, distance: 301.8
click at [317, 536] on div "**********" at bounding box center [586, 577] width 560 height 171
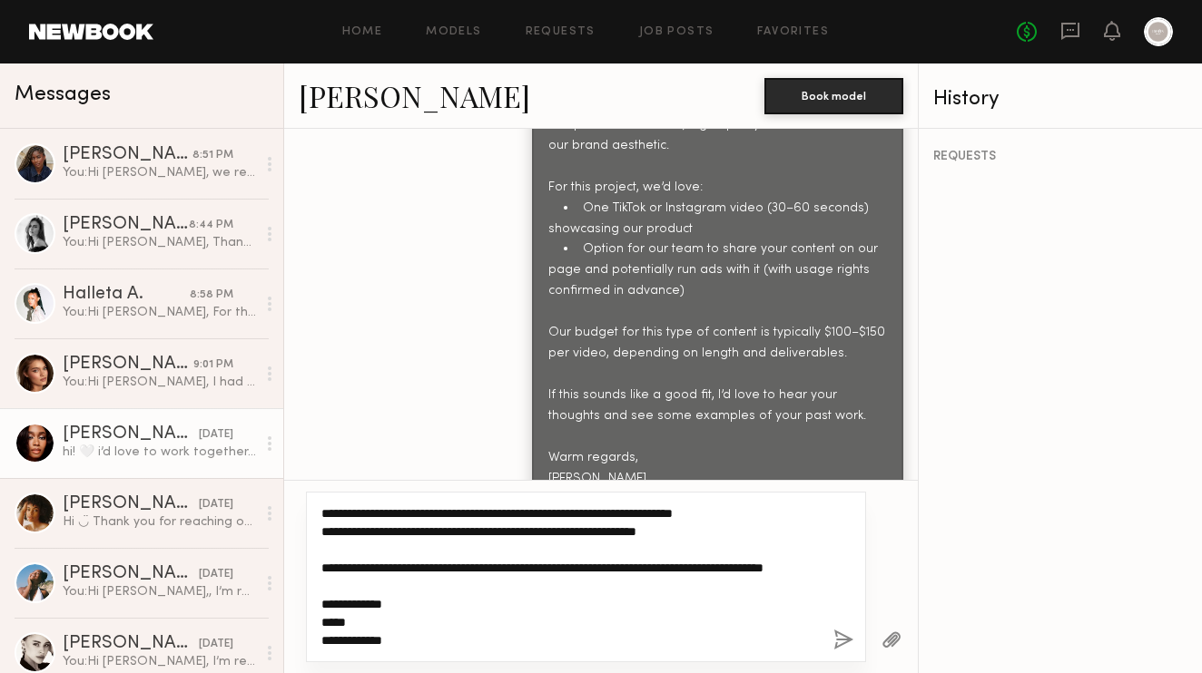
scroll to position [200, 0]
click at [426, 577] on textarea "**********" at bounding box center [569, 577] width 496 height 145
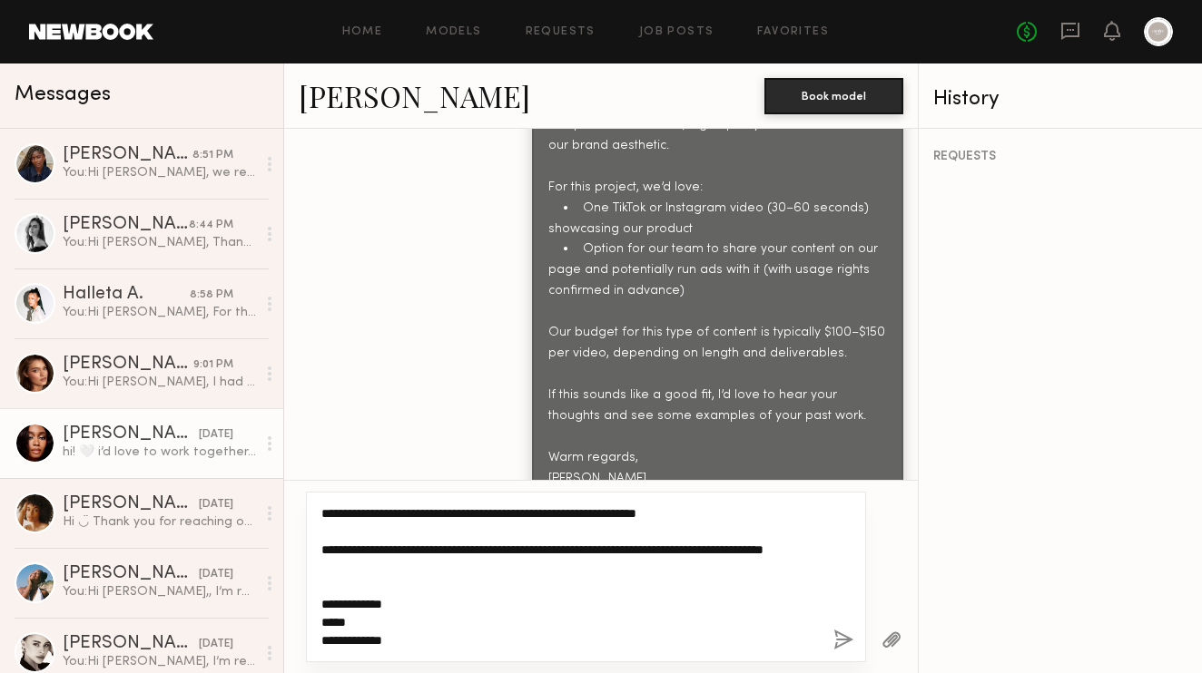
click at [747, 509] on textarea "**********" at bounding box center [569, 577] width 496 height 145
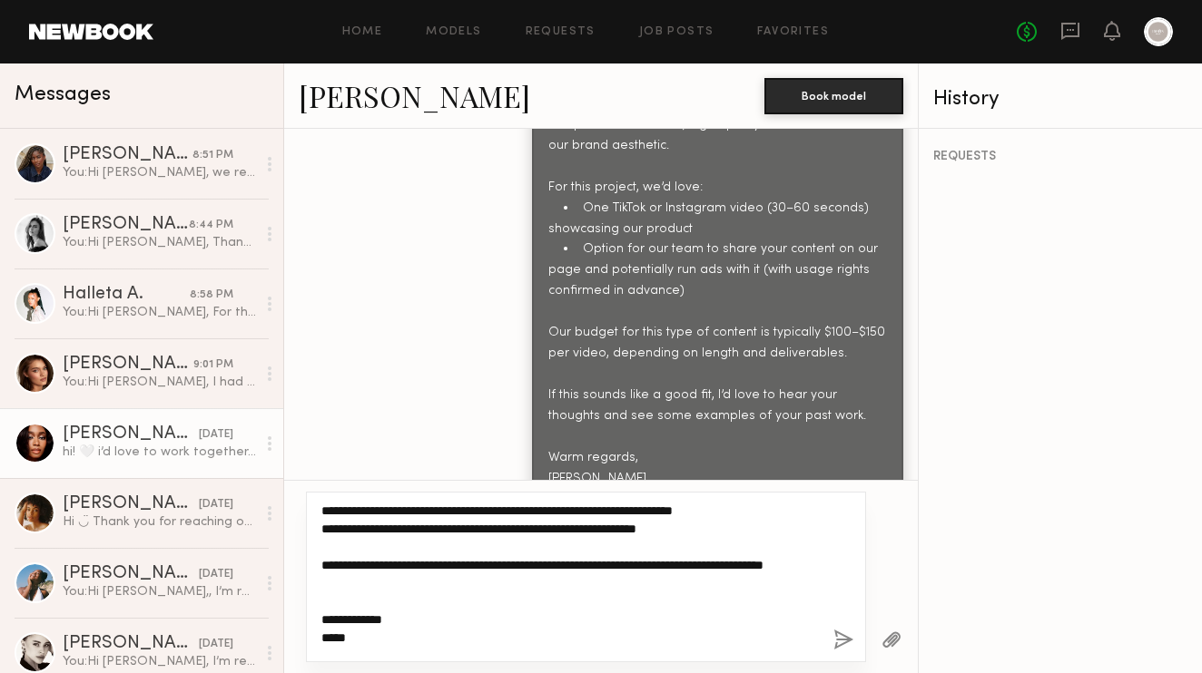
scroll to position [163, 0]
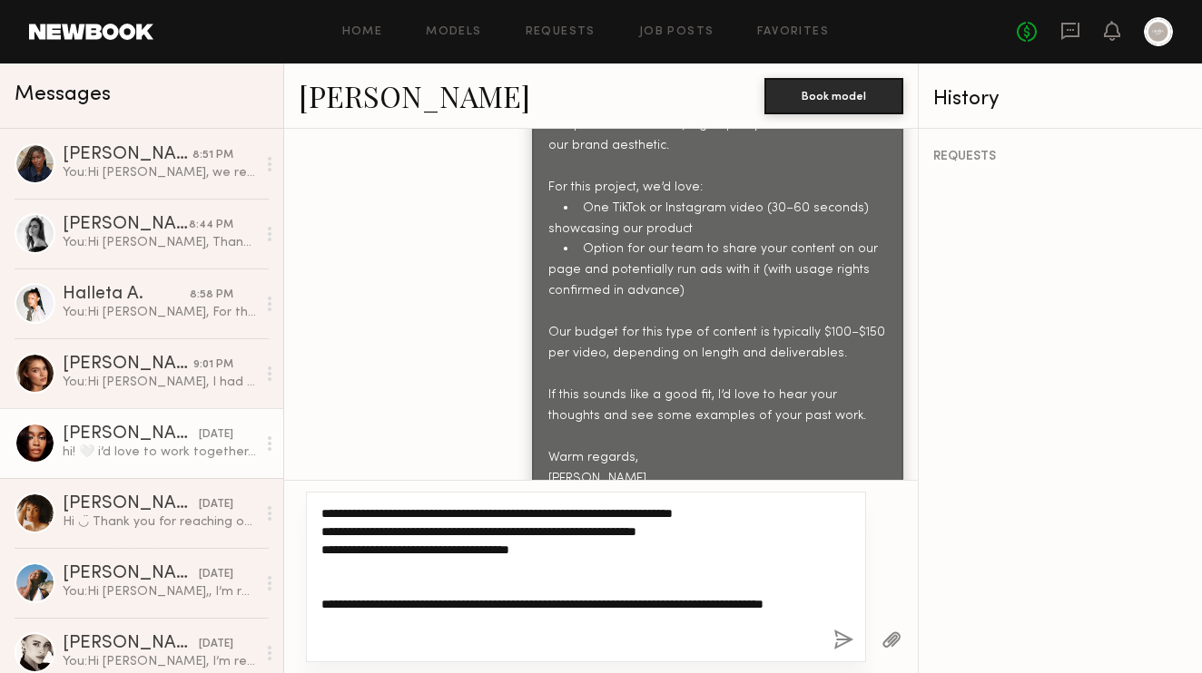
type textarea "**********"
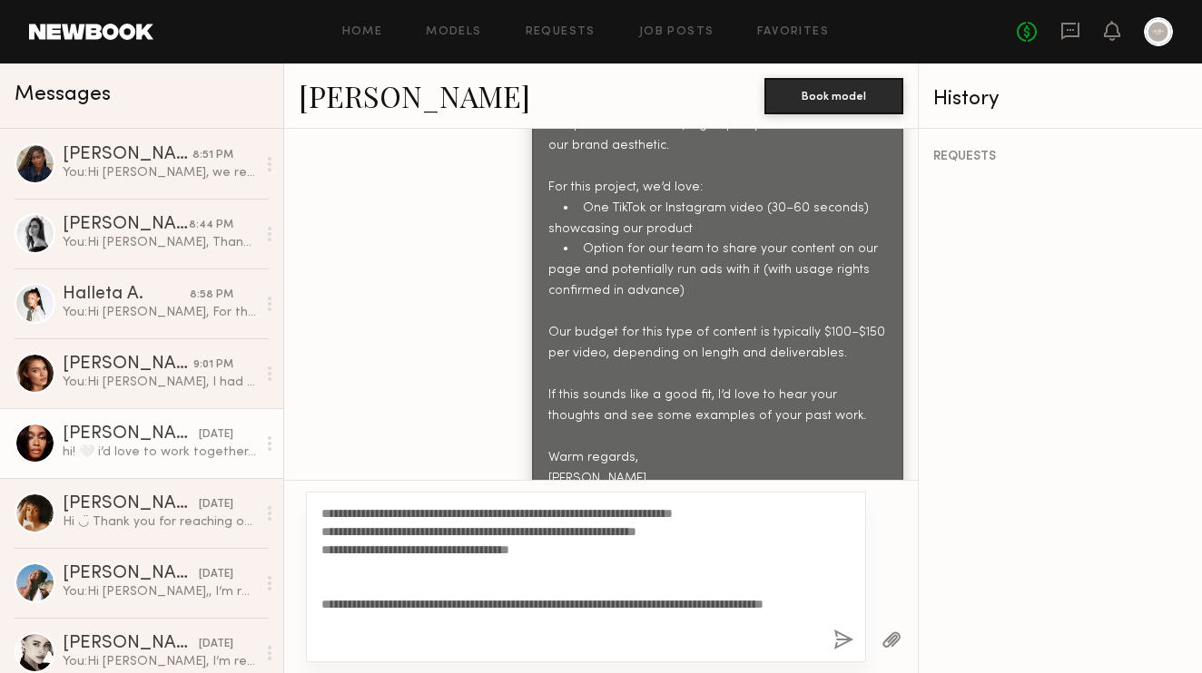
click at [839, 640] on button "button" at bounding box center [843, 641] width 20 height 23
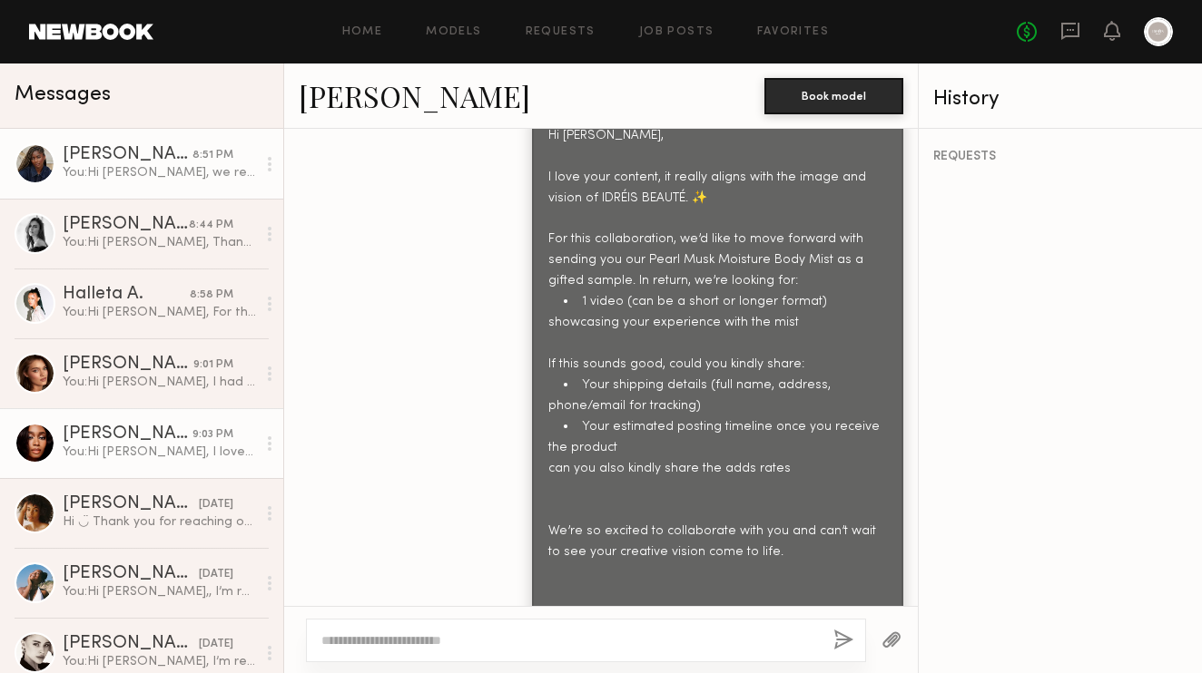
scroll to position [0, 0]
click at [162, 182] on link "Janell W. 8:51 PM You: Hi Janell, we review your UGC and love your content, it …" at bounding box center [141, 164] width 283 height 70
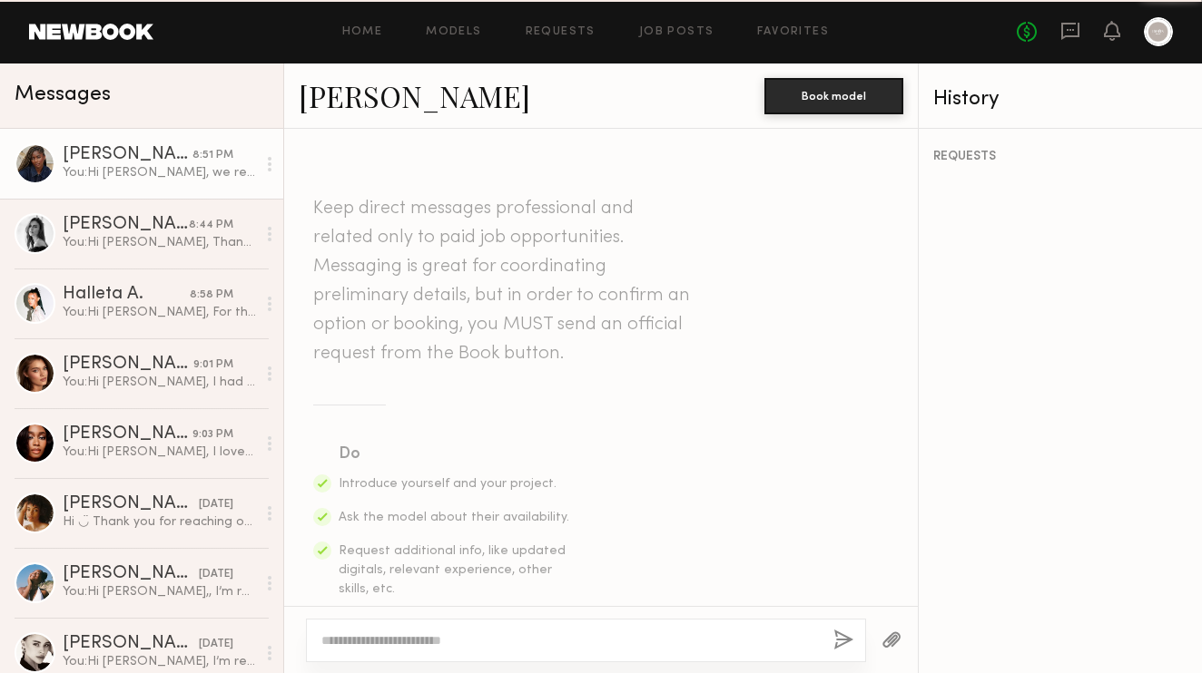
scroll to position [2635, 0]
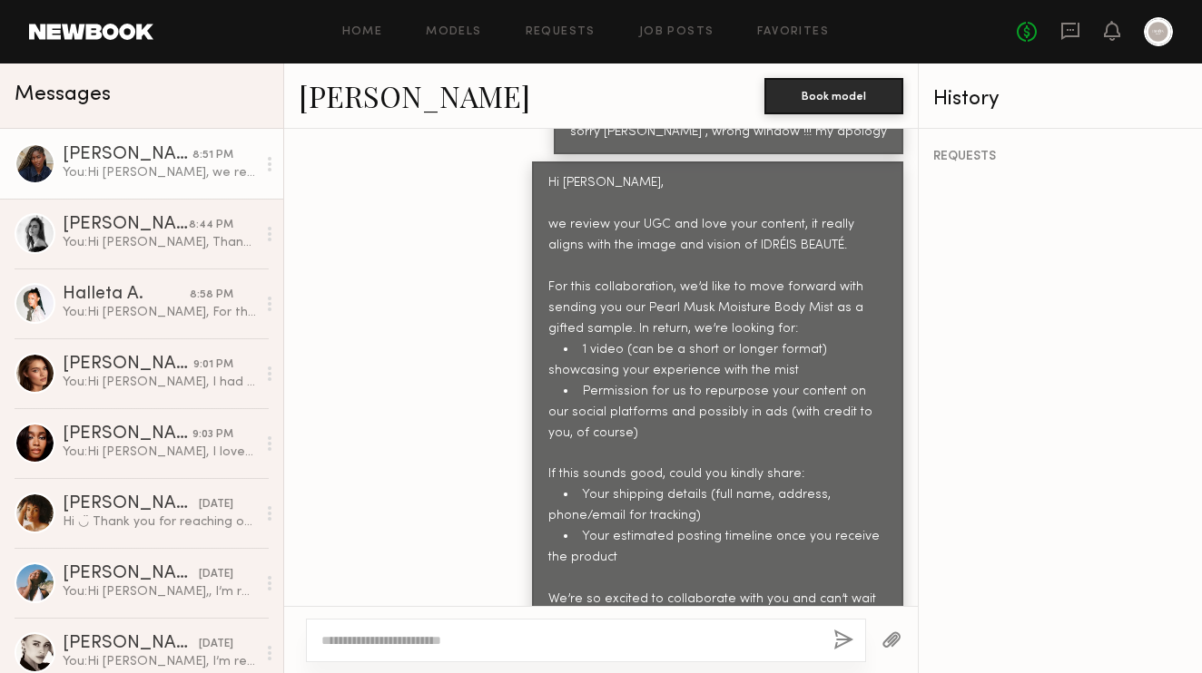
click at [162, 182] on link "Janell W. 8:51 PM You: Hi Janell, we review your UGC and love your content, it …" at bounding box center [141, 164] width 283 height 70
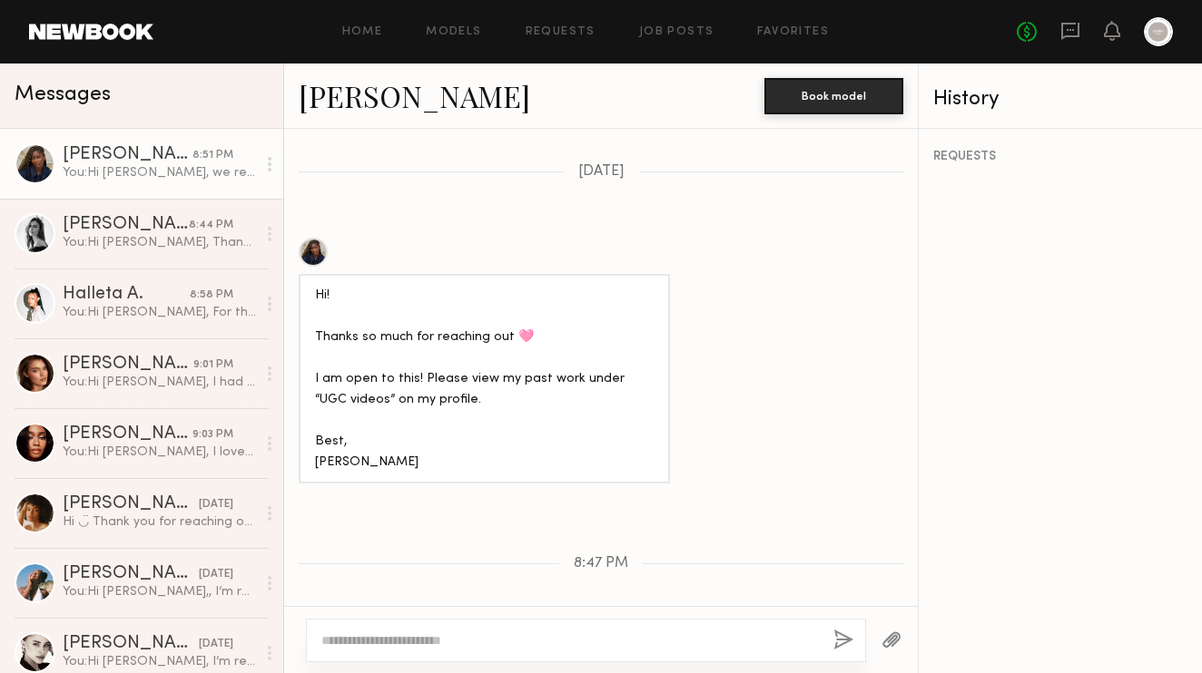
scroll to position [1487, 0]
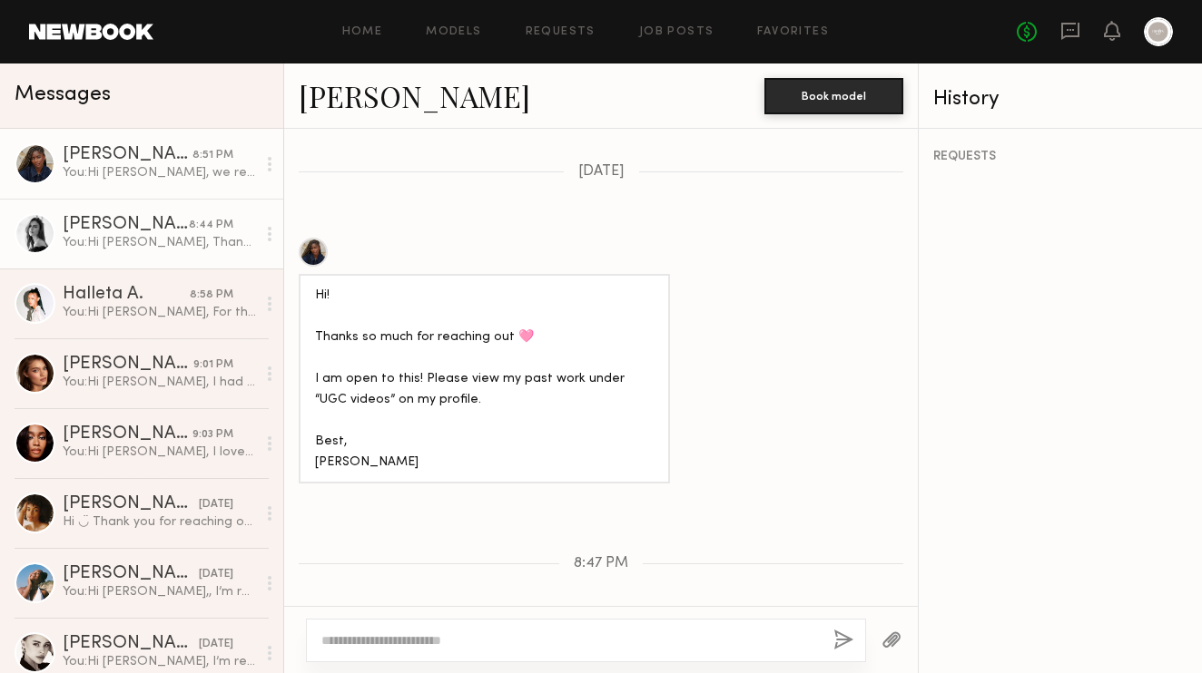
click at [188, 222] on div "[PERSON_NAME]" at bounding box center [126, 225] width 126 height 18
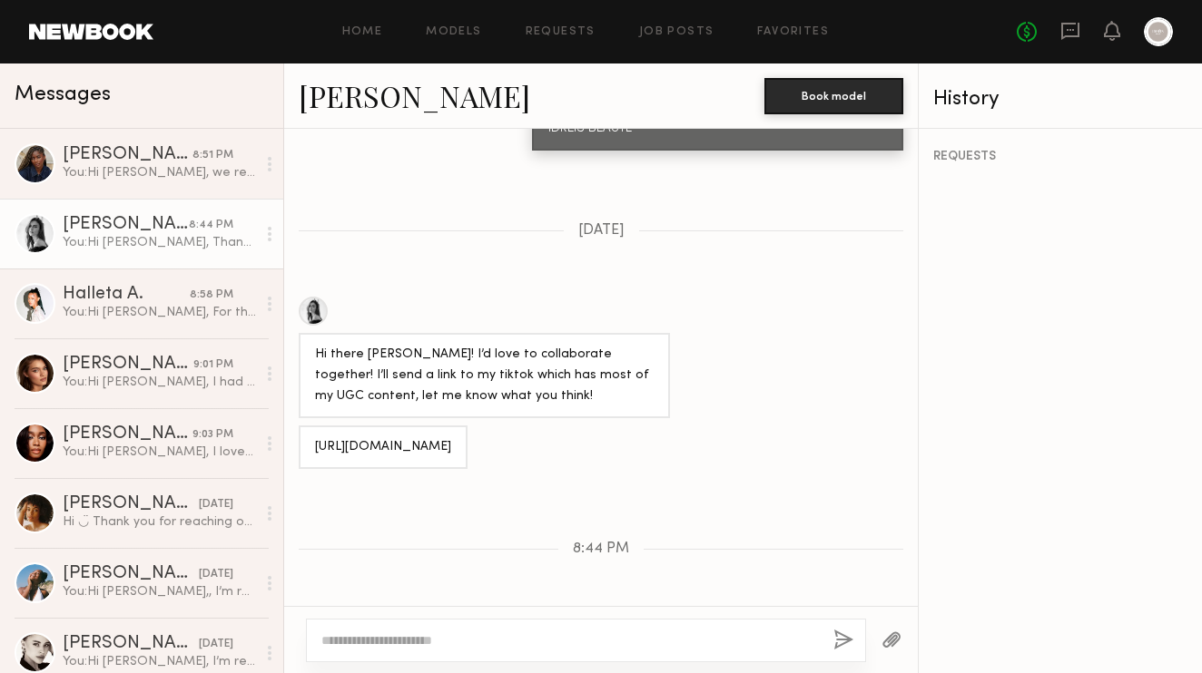
scroll to position [1441, 0]
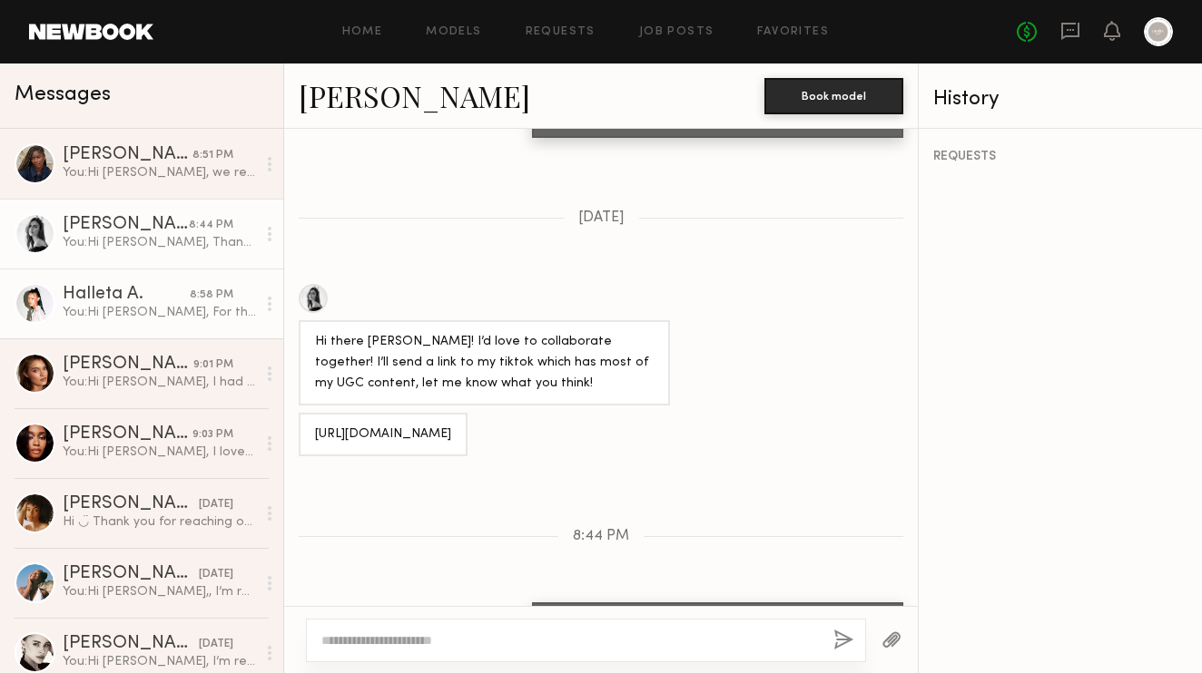
click at [206, 310] on div "You: Hi Halleta, For this collaboration, the deliverable would be one UGC-style…" at bounding box center [159, 312] width 193 height 17
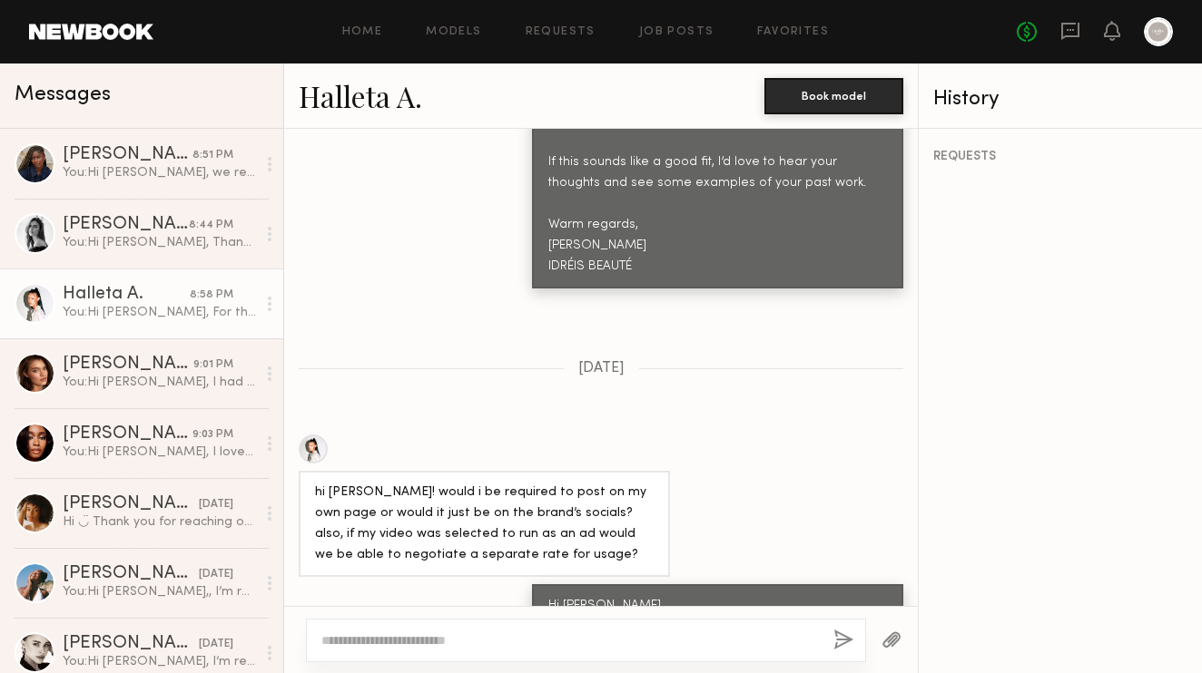
scroll to position [1292, 0]
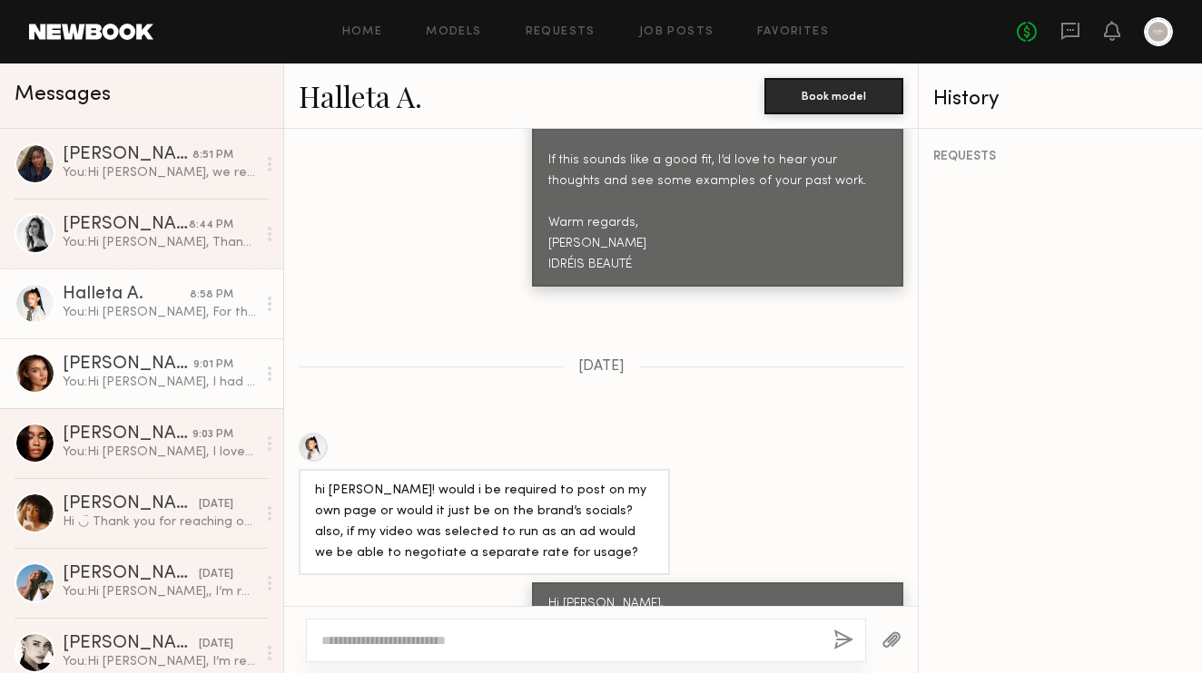
click at [150, 360] on div "[PERSON_NAME]" at bounding box center [128, 365] width 131 height 18
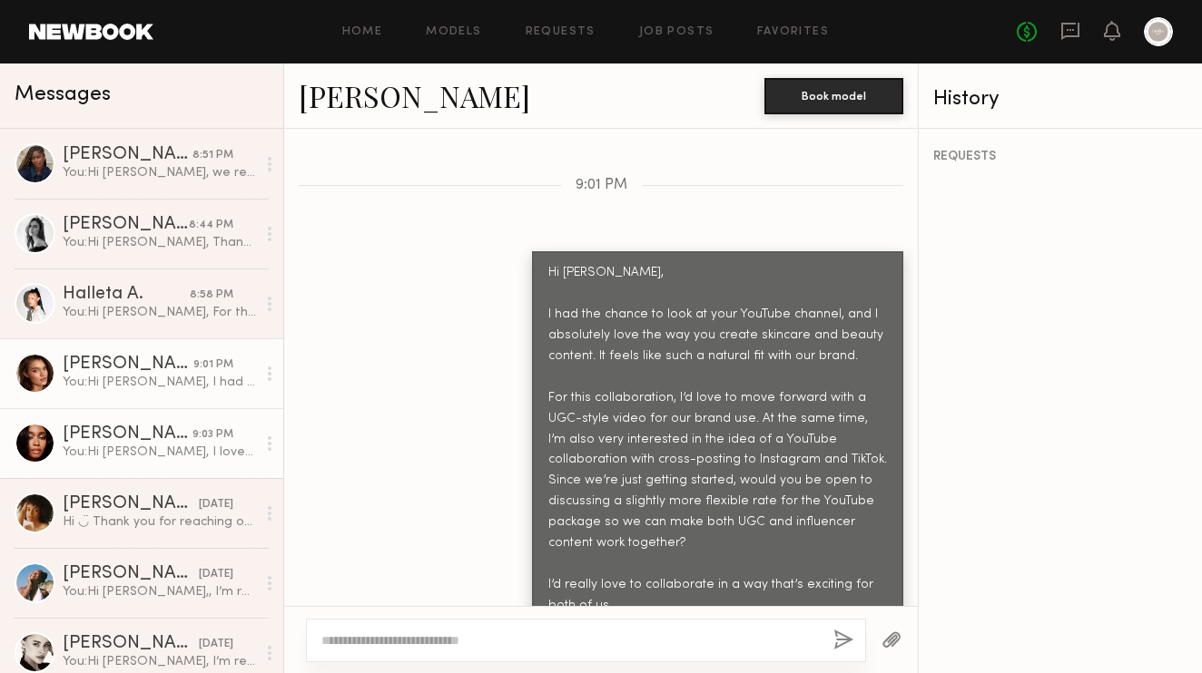
scroll to position [2105, 0]
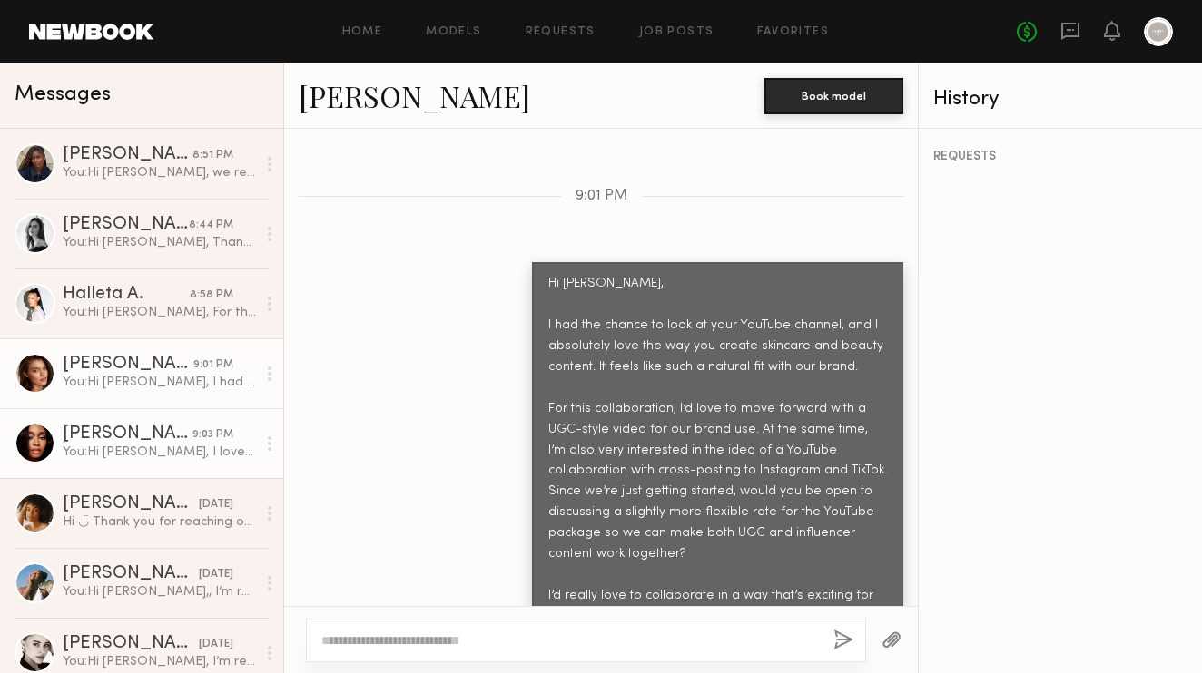
click at [93, 473] on link "Jordin W. 9:03 PM You: Hi Leah, I love your content, it really aligns with the …" at bounding box center [141, 443] width 283 height 70
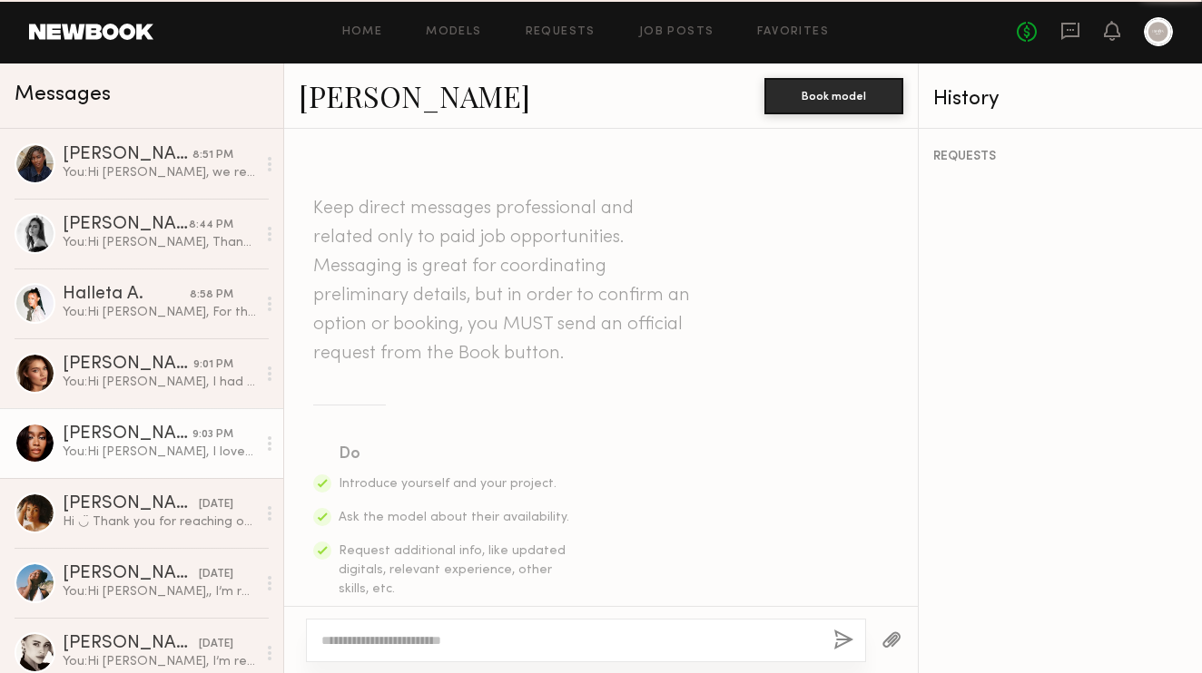
scroll to position [1781, 0]
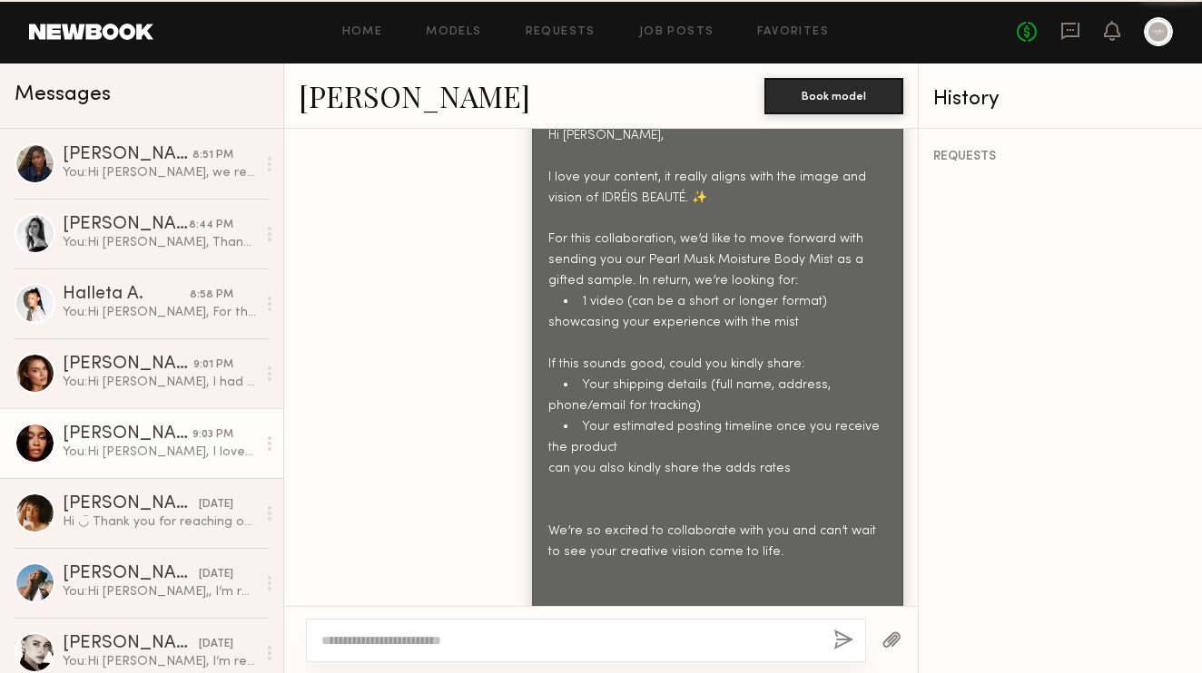
click at [108, 454] on div "You: Hi Leah, I love your content, it really aligns with the image and vision o…" at bounding box center [159, 452] width 193 height 17
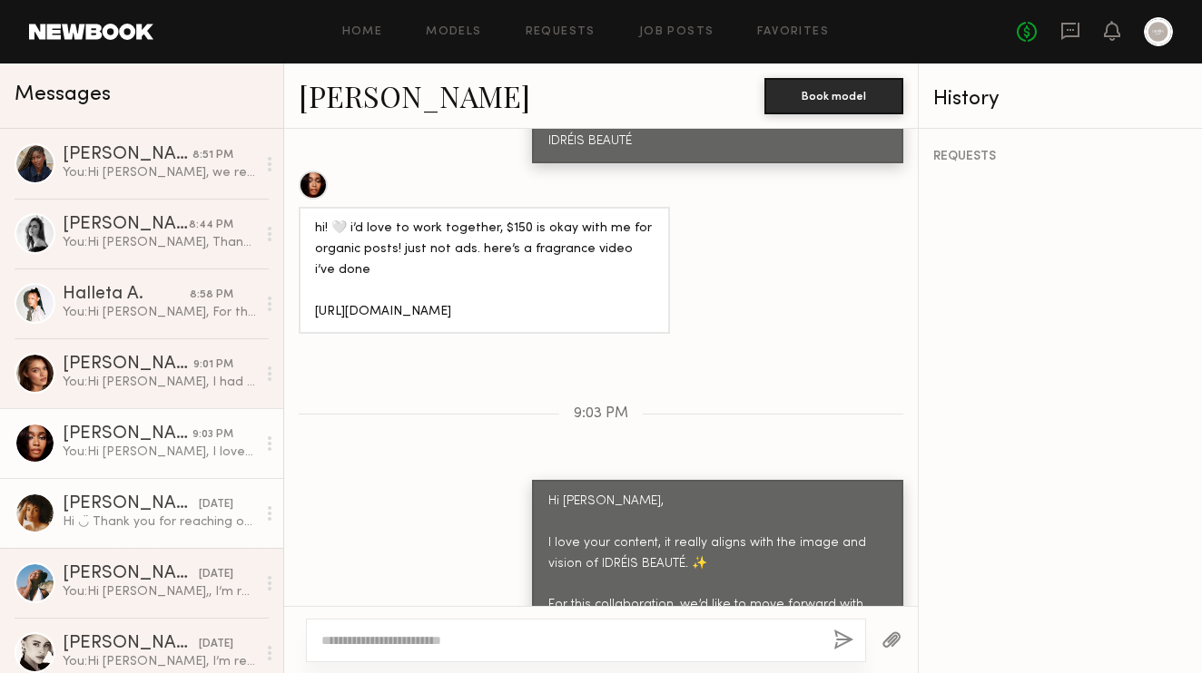
scroll to position [1438, 0]
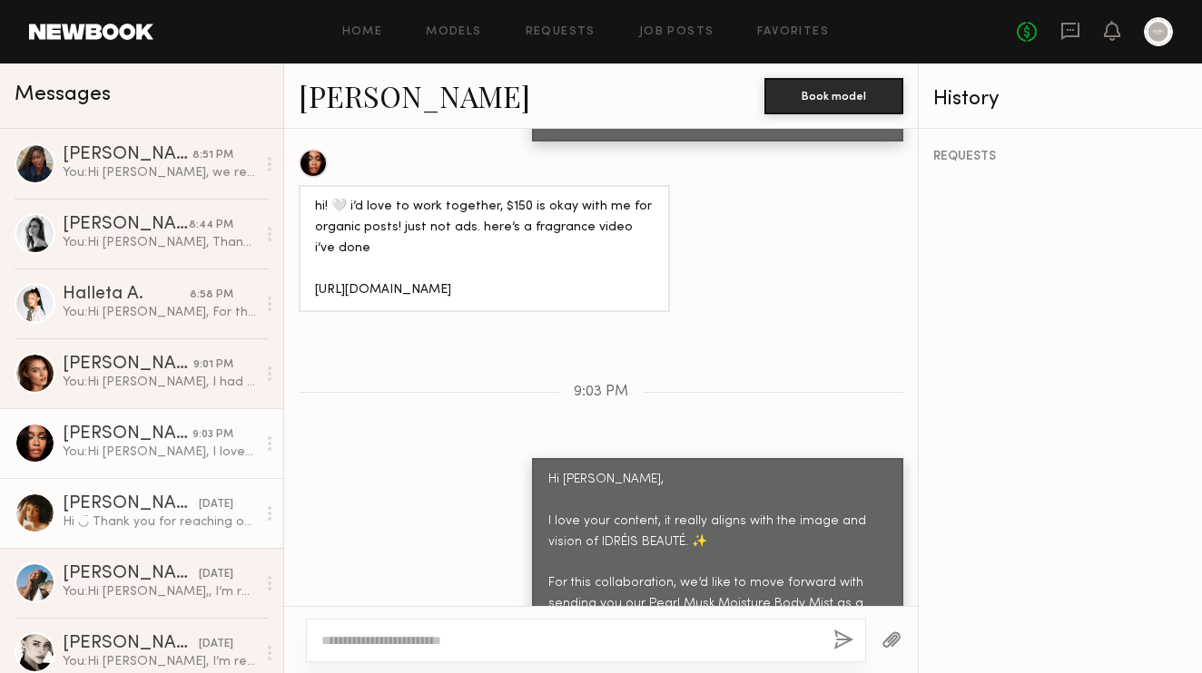
click at [189, 527] on div "Hi ◡̈ Thank you for reaching out. My rate for what you are looking for starts a…" at bounding box center [159, 522] width 193 height 17
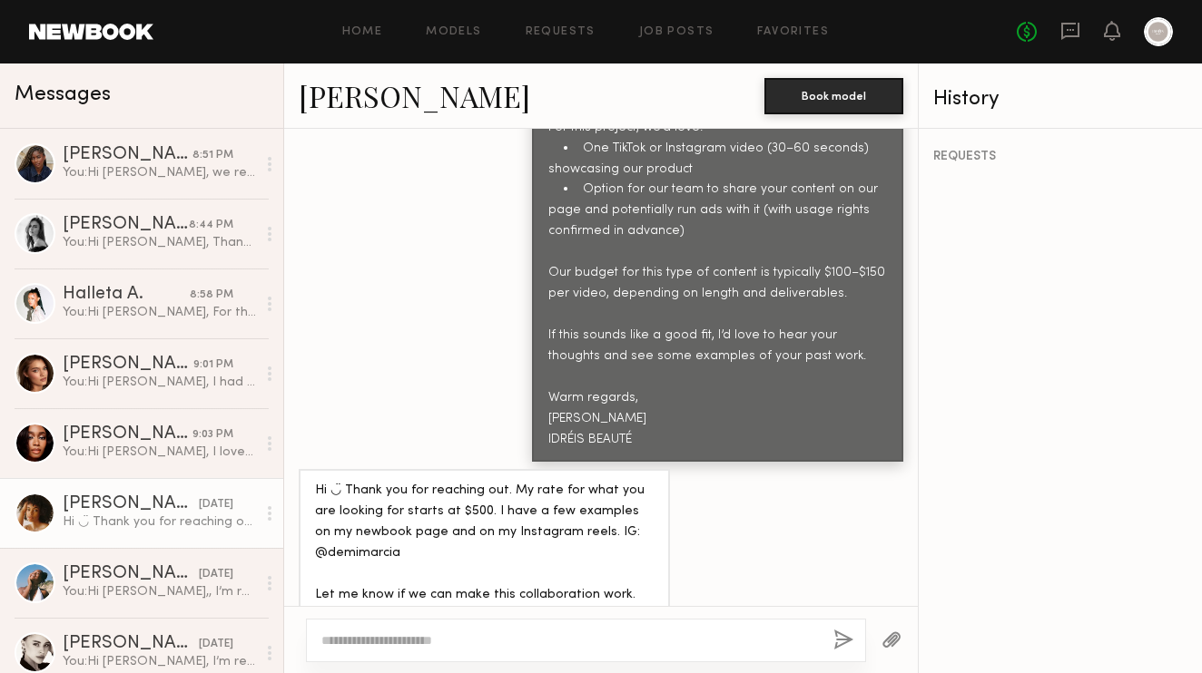
type textarea "*"
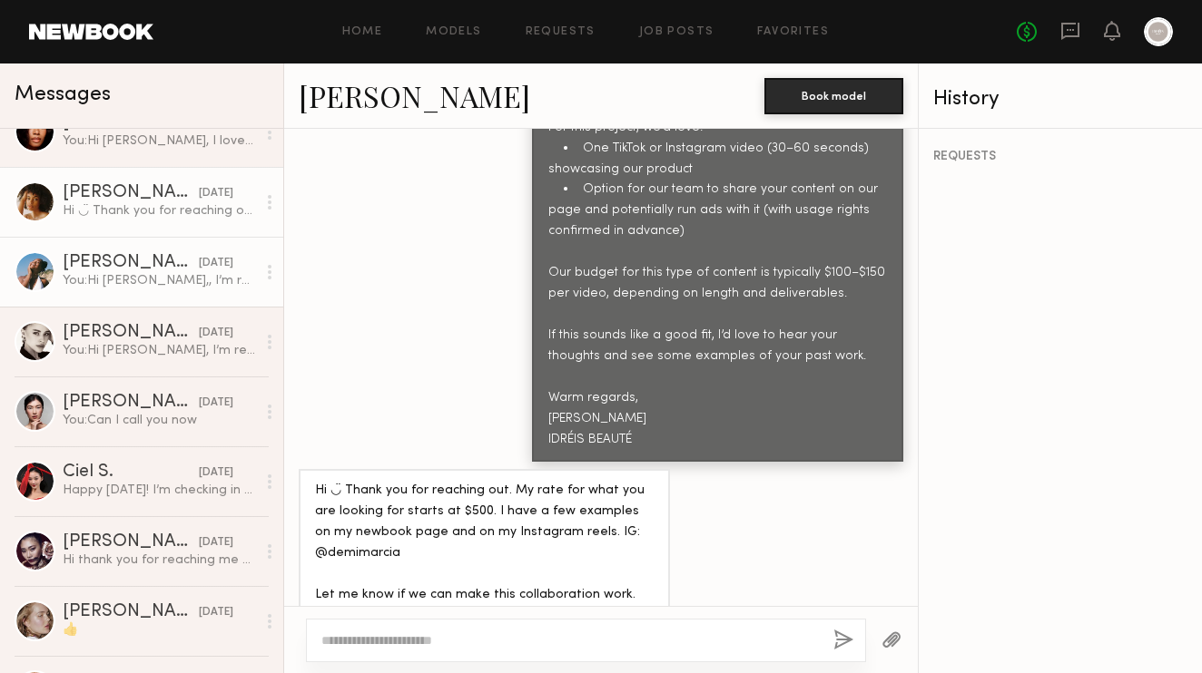
scroll to position [313, 0]
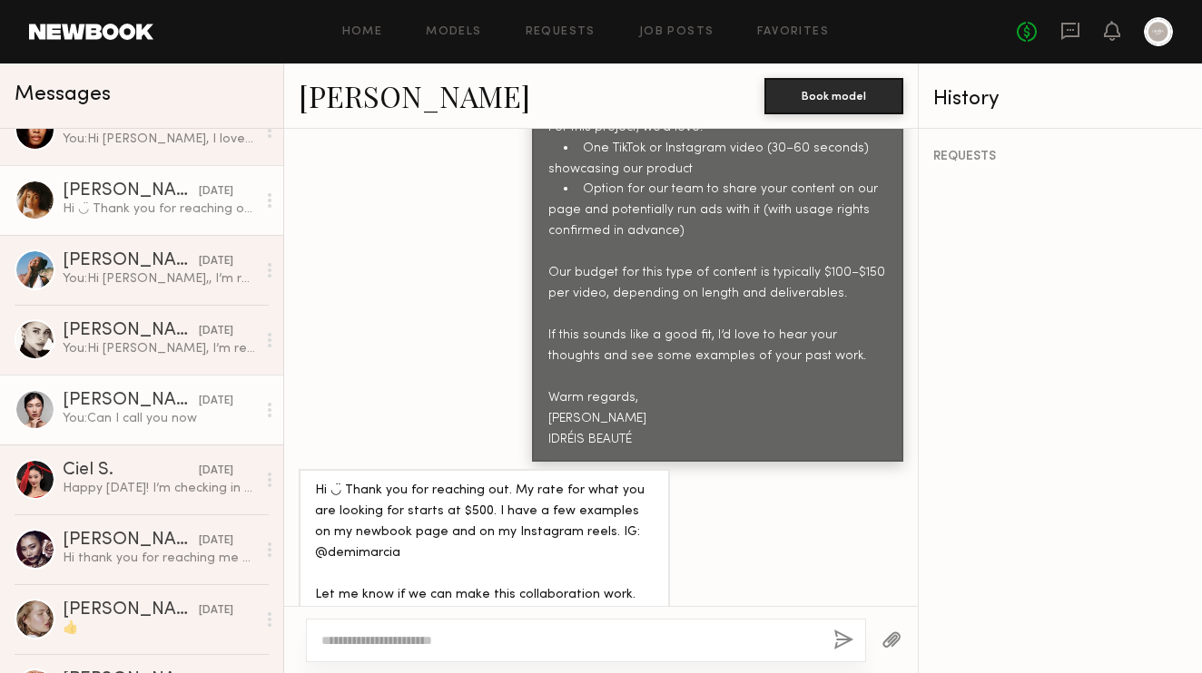
click at [171, 394] on div "[PERSON_NAME]" at bounding box center [131, 401] width 136 height 18
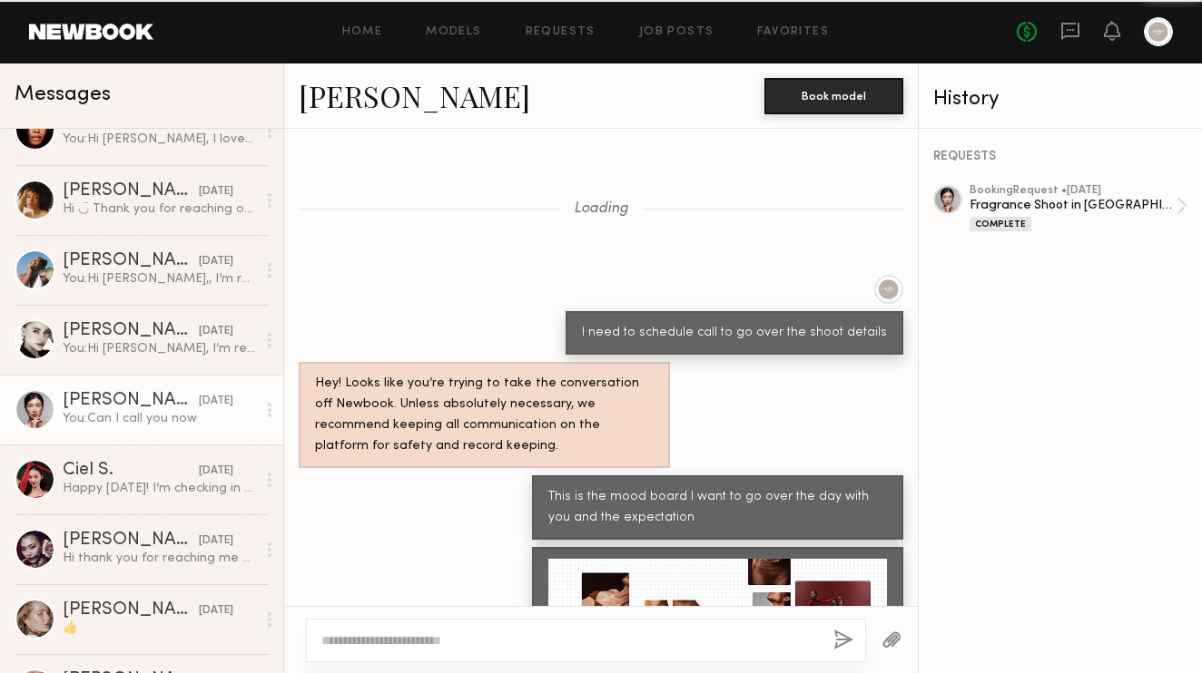
scroll to position [1524, 0]
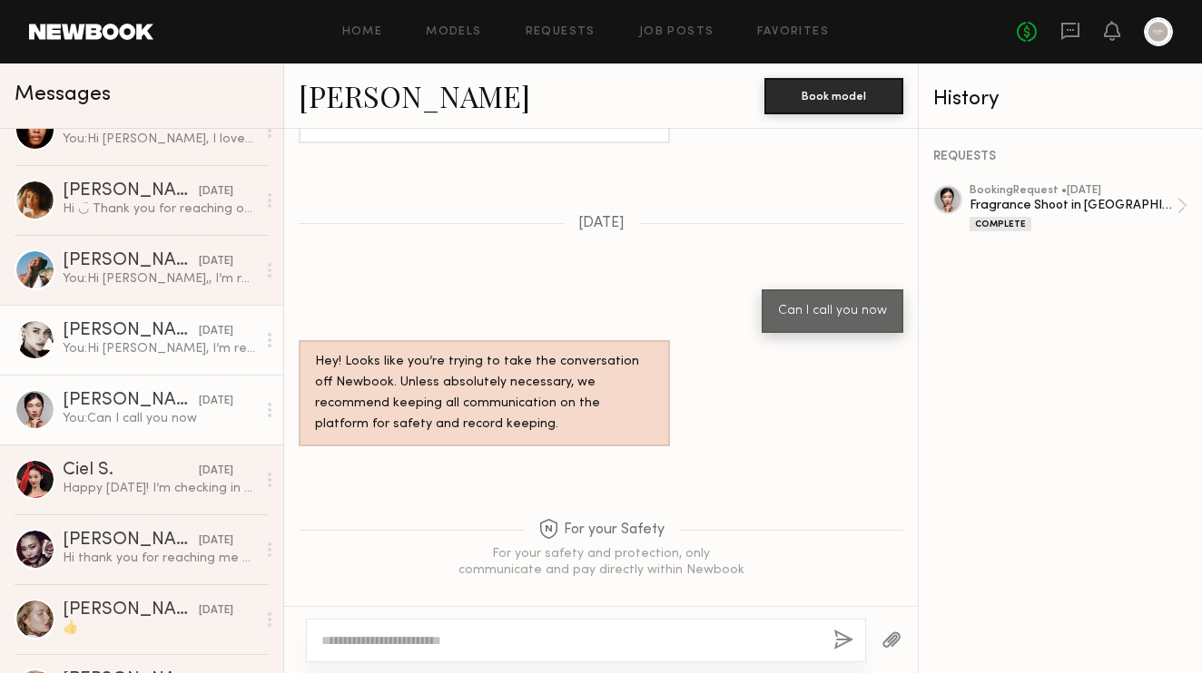
click at [163, 346] on div "You: Hi [PERSON_NAME], I’m reaching out from [GEOGRAPHIC_DATA] BEAUTÉ, a beauty…" at bounding box center [159, 348] width 193 height 17
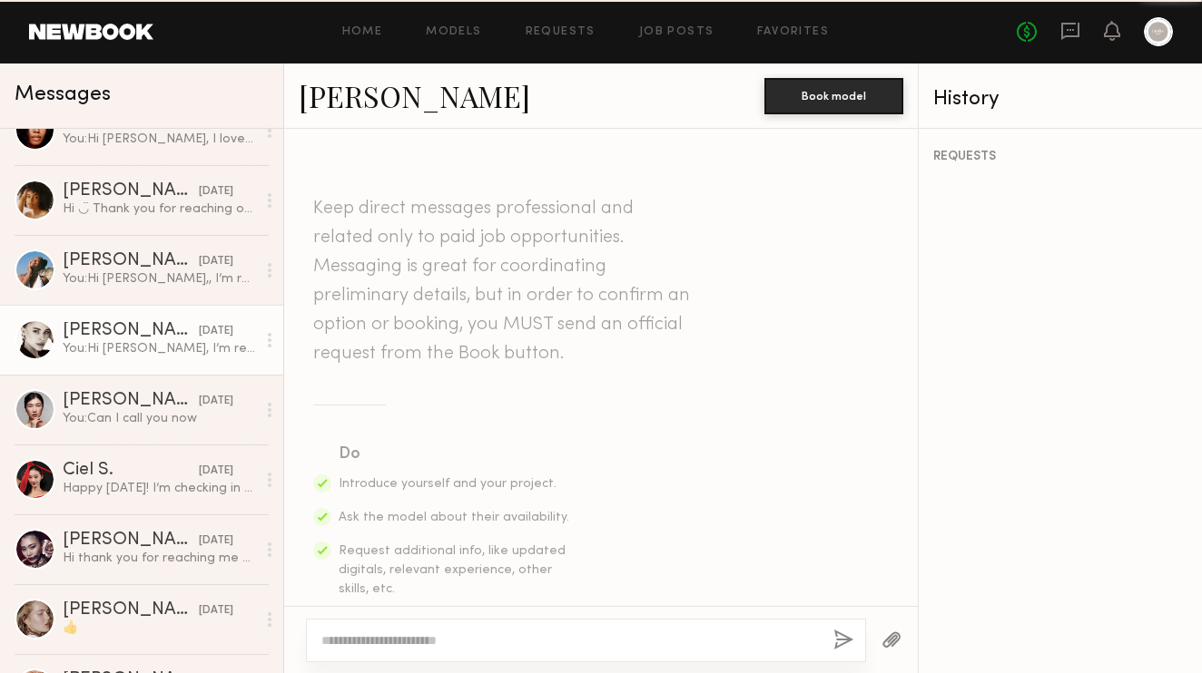
scroll to position [908, 0]
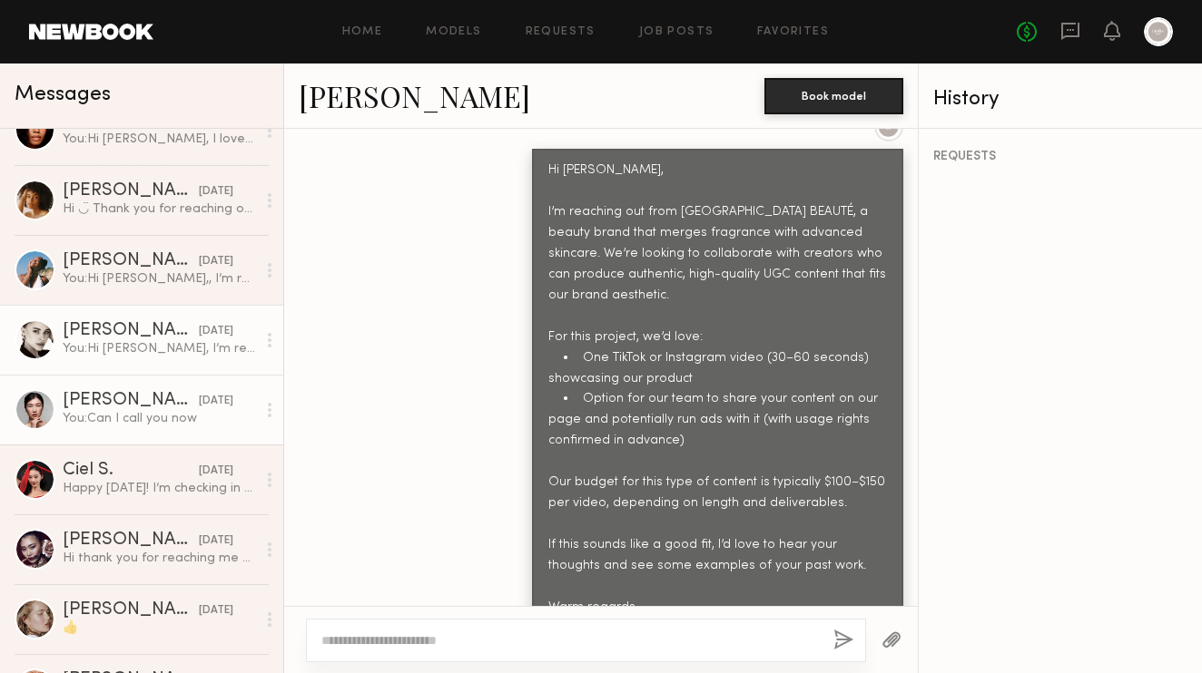
click at [113, 431] on link "Malika K. 04/28/2025 You: Can I call you now" at bounding box center [141, 410] width 283 height 70
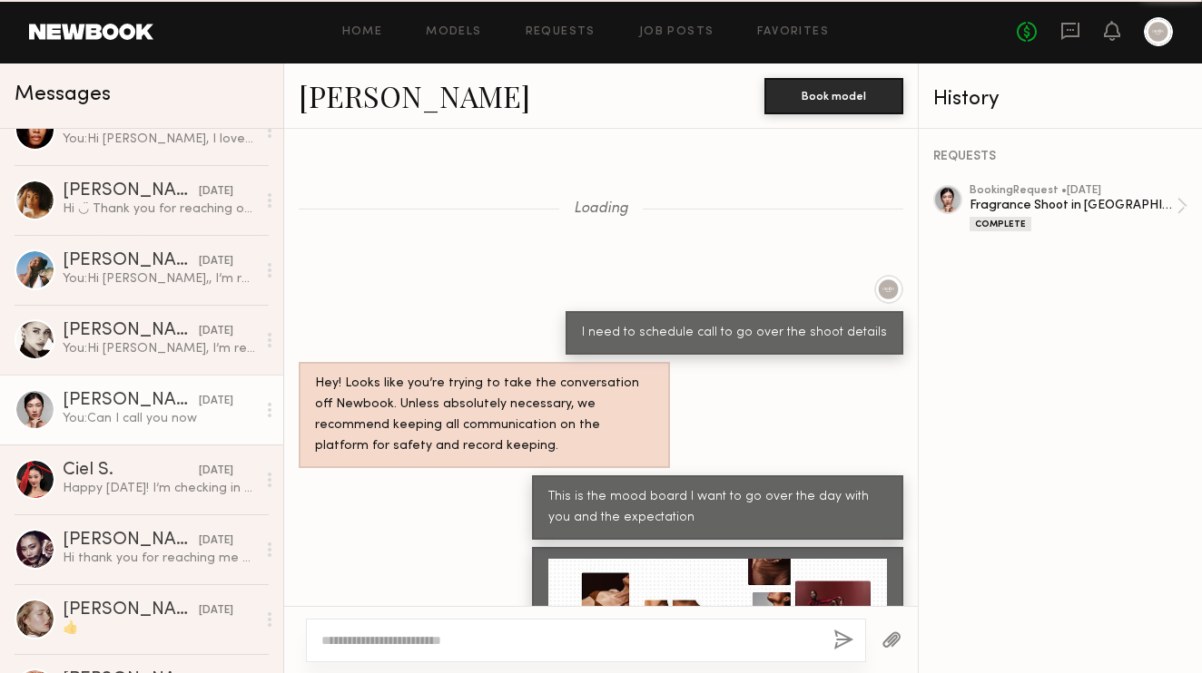
scroll to position [1524, 0]
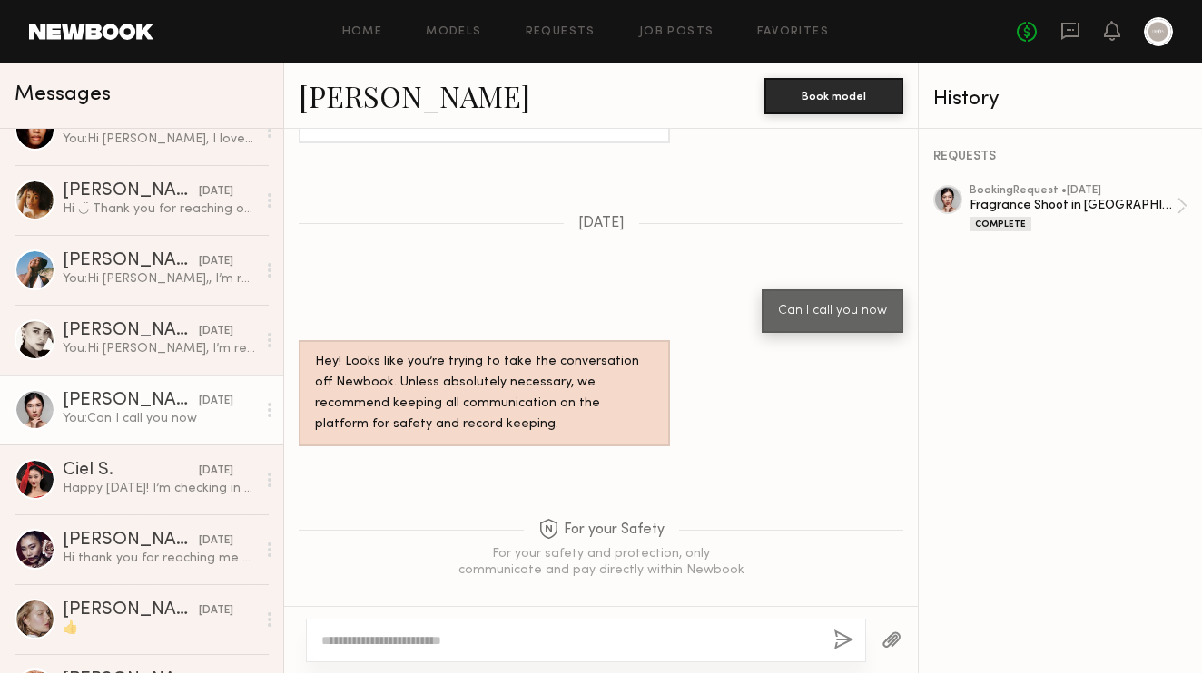
click at [351, 98] on link "[PERSON_NAME]" at bounding box center [414, 95] width 231 height 39
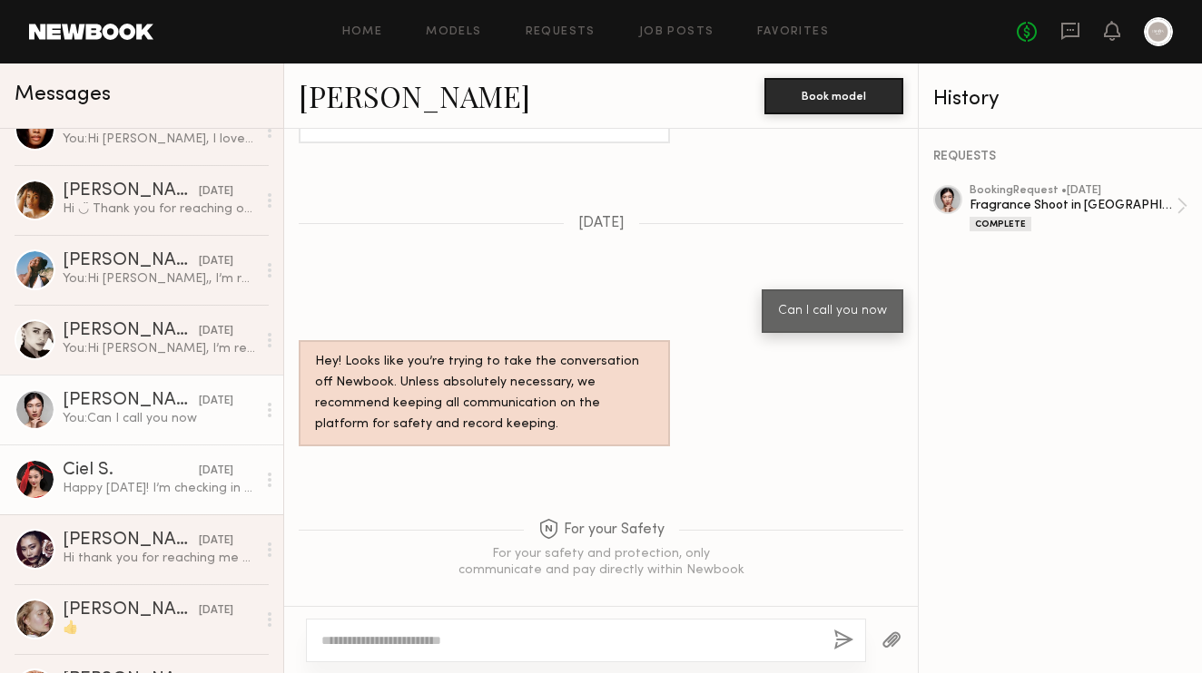
scroll to position [853, 0]
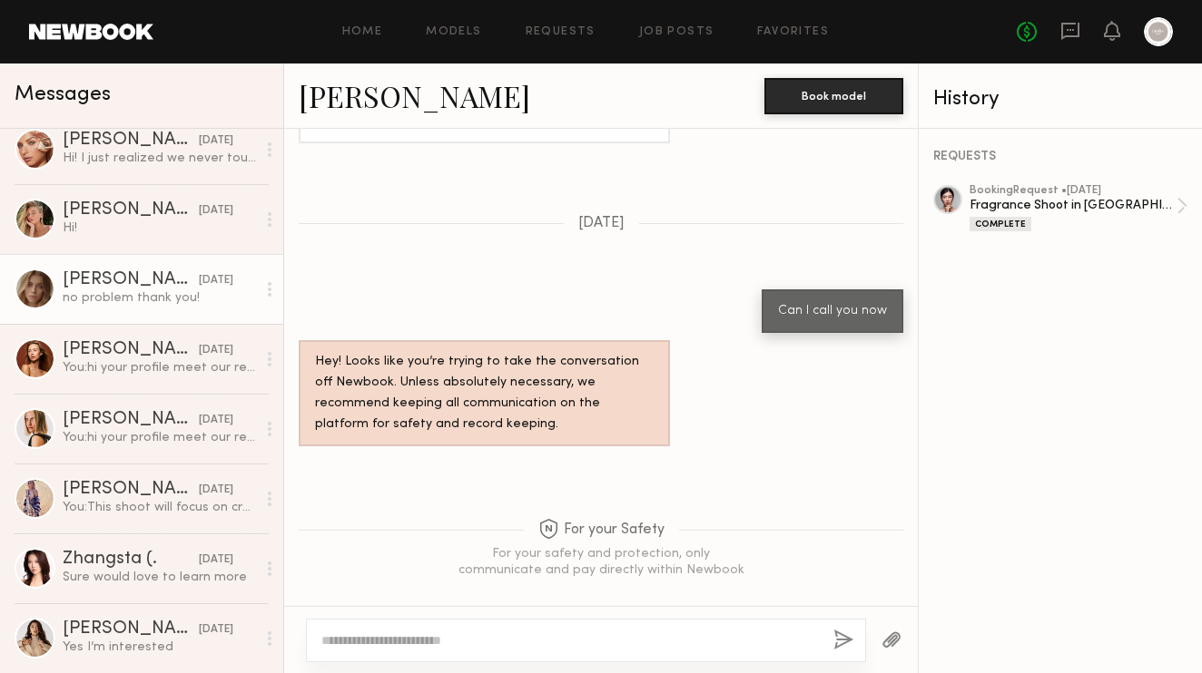
click at [124, 313] on link "Marta P. 01/26/2025 no problem thank you!" at bounding box center [141, 289] width 283 height 70
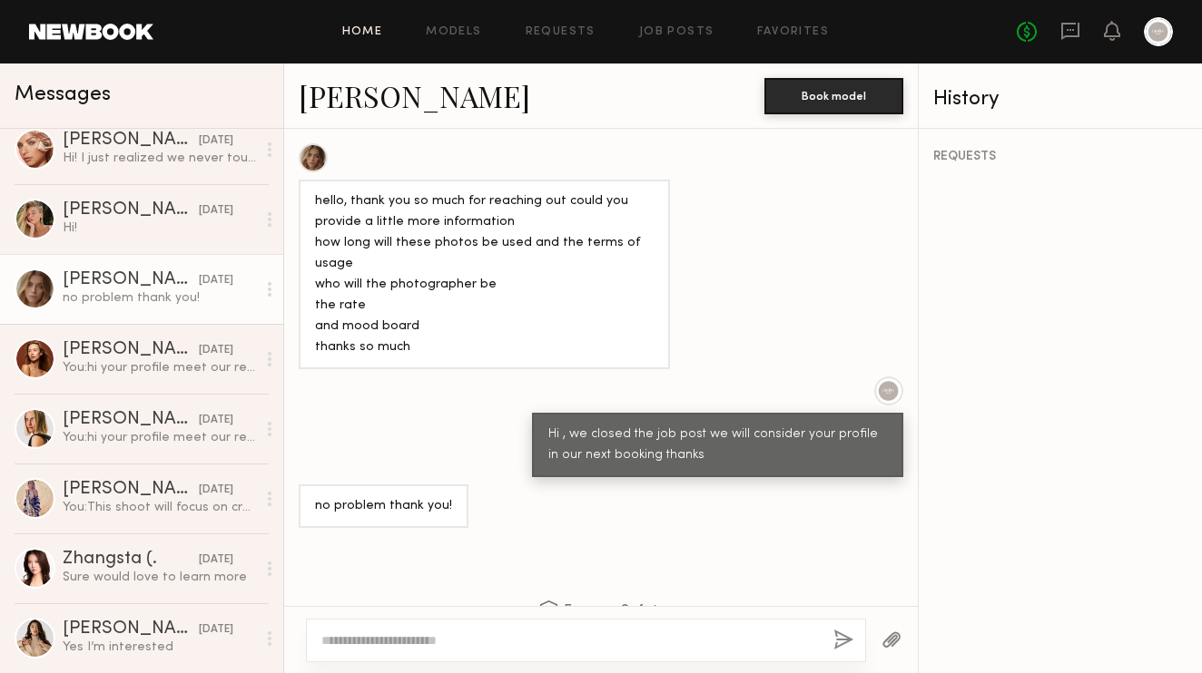
click at [375, 32] on link "Home" at bounding box center [362, 32] width 41 height 12
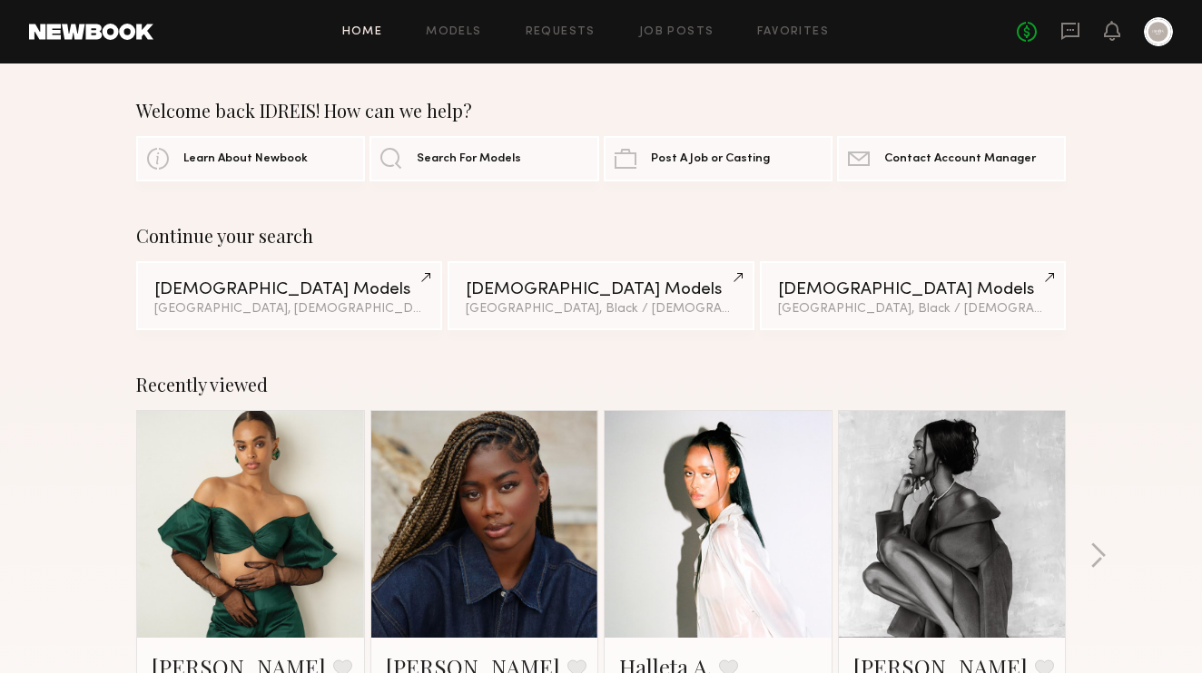
scroll to position [15, 0]
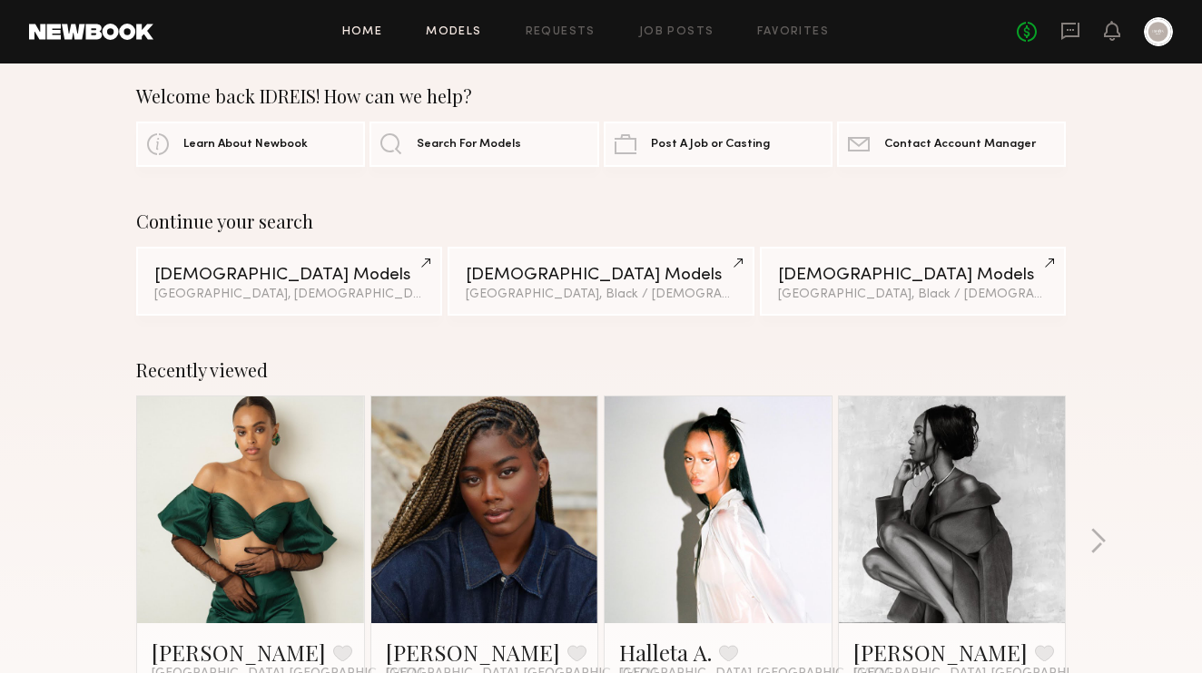
click at [458, 36] on link "Models" at bounding box center [453, 32] width 55 height 12
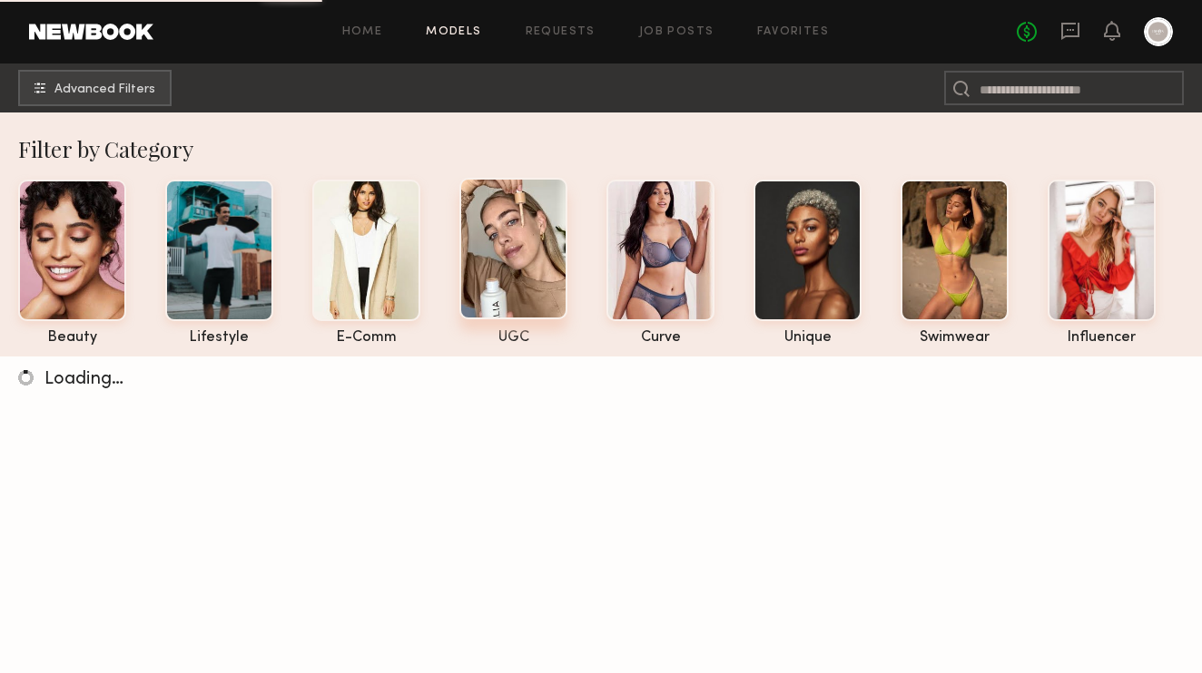
click at [530, 242] on div at bounding box center [513, 249] width 108 height 142
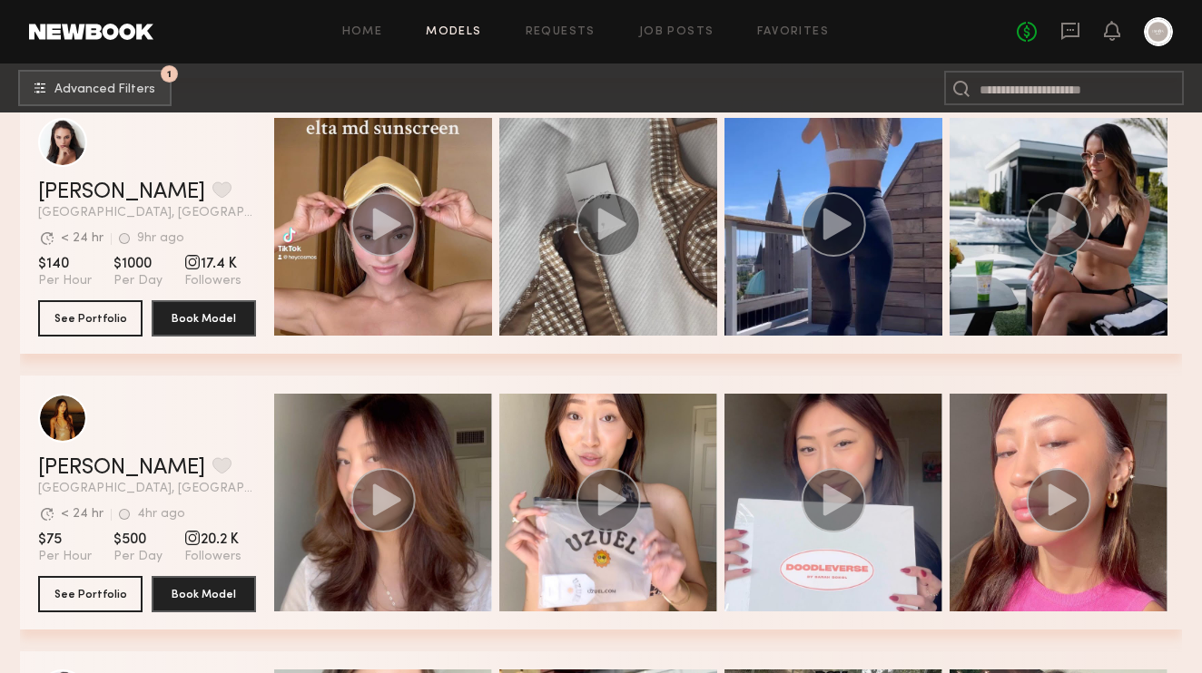
scroll to position [1704, 0]
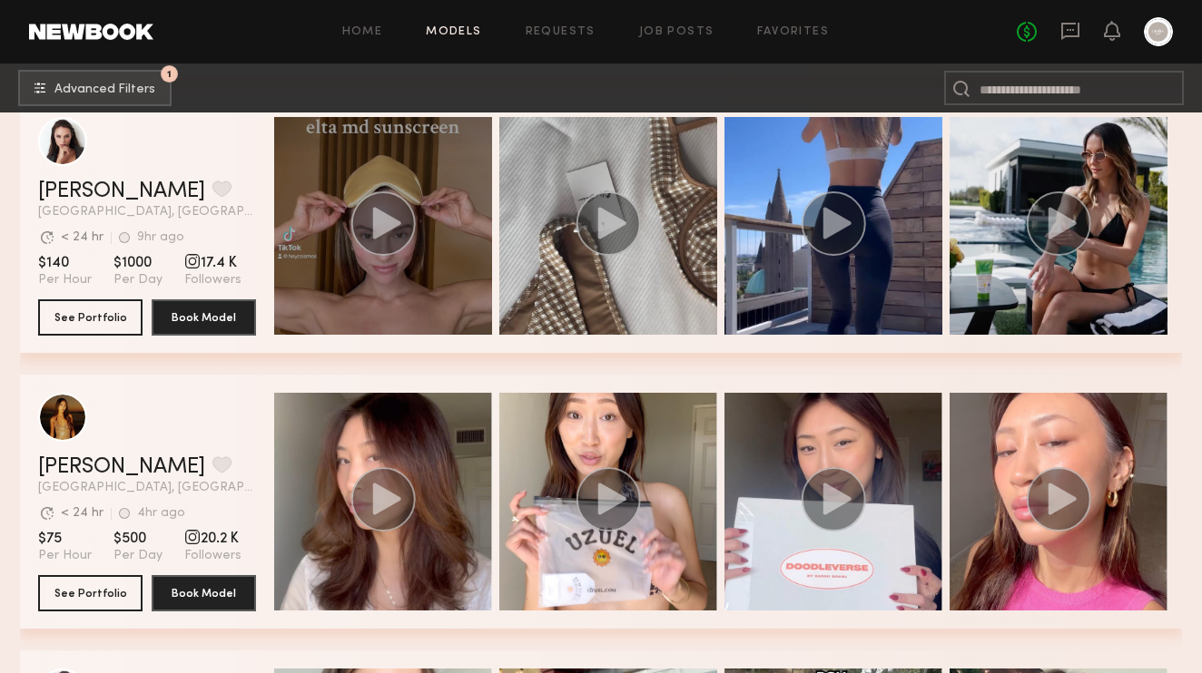
click at [392, 215] on circle "grid" at bounding box center [383, 223] width 64 height 64
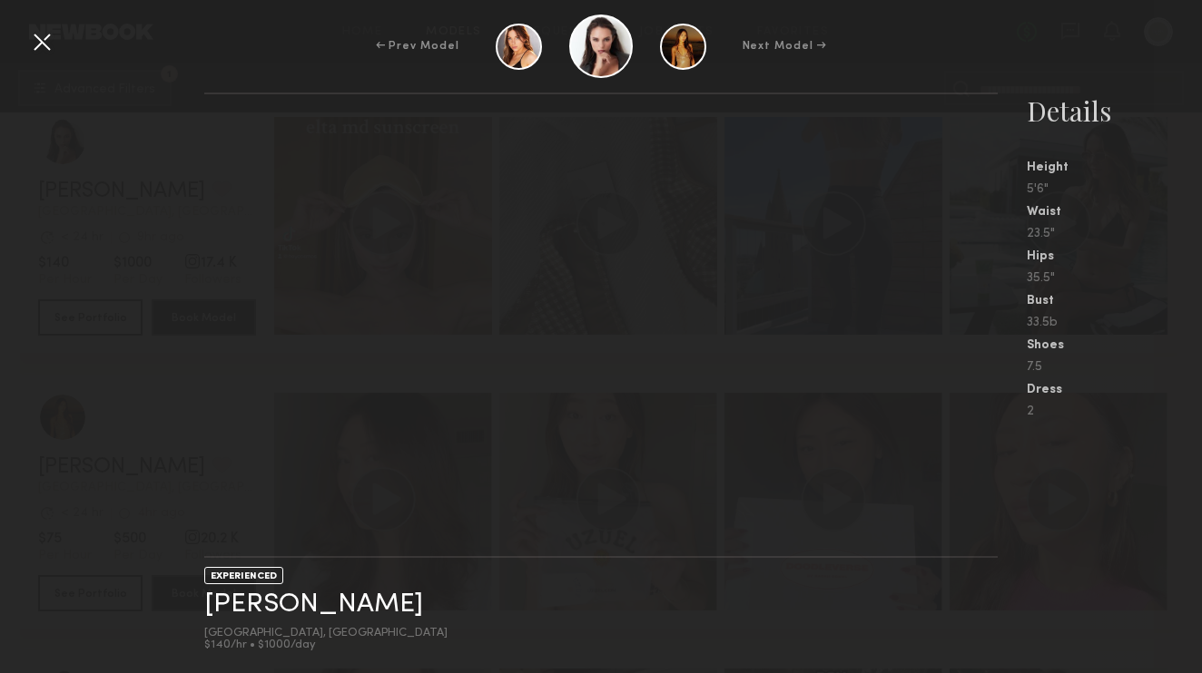
click at [42, 51] on div at bounding box center [41, 41] width 29 height 29
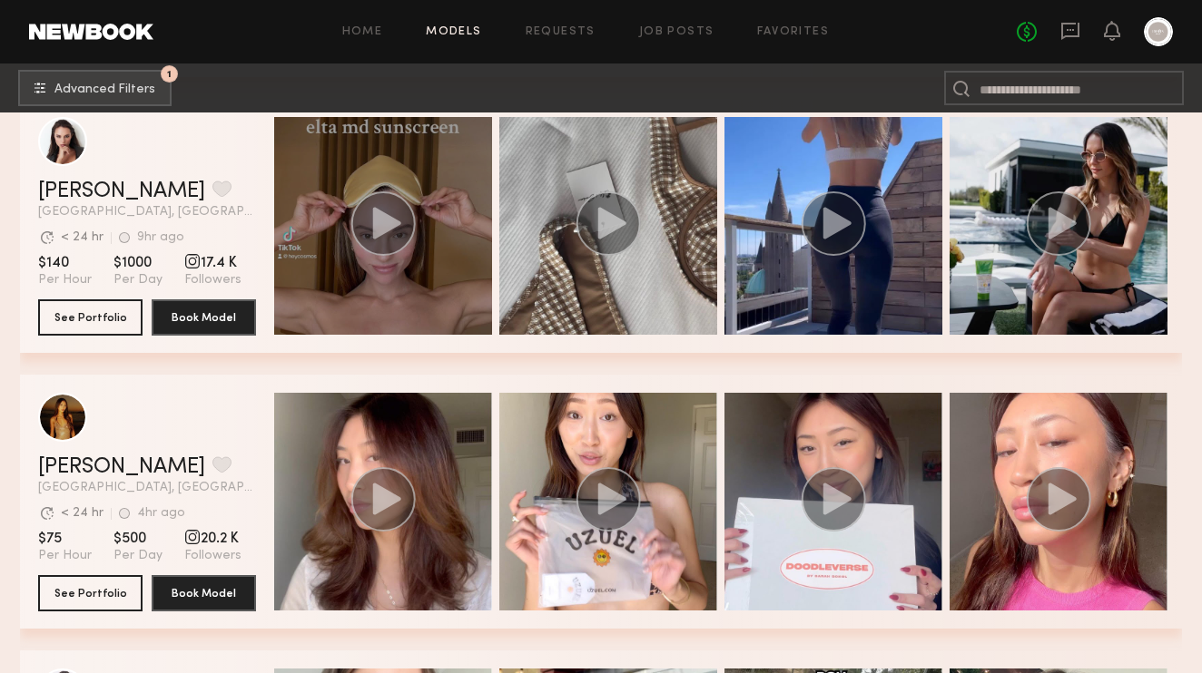
click at [399, 225] on icon "grid" at bounding box center [387, 223] width 28 height 32
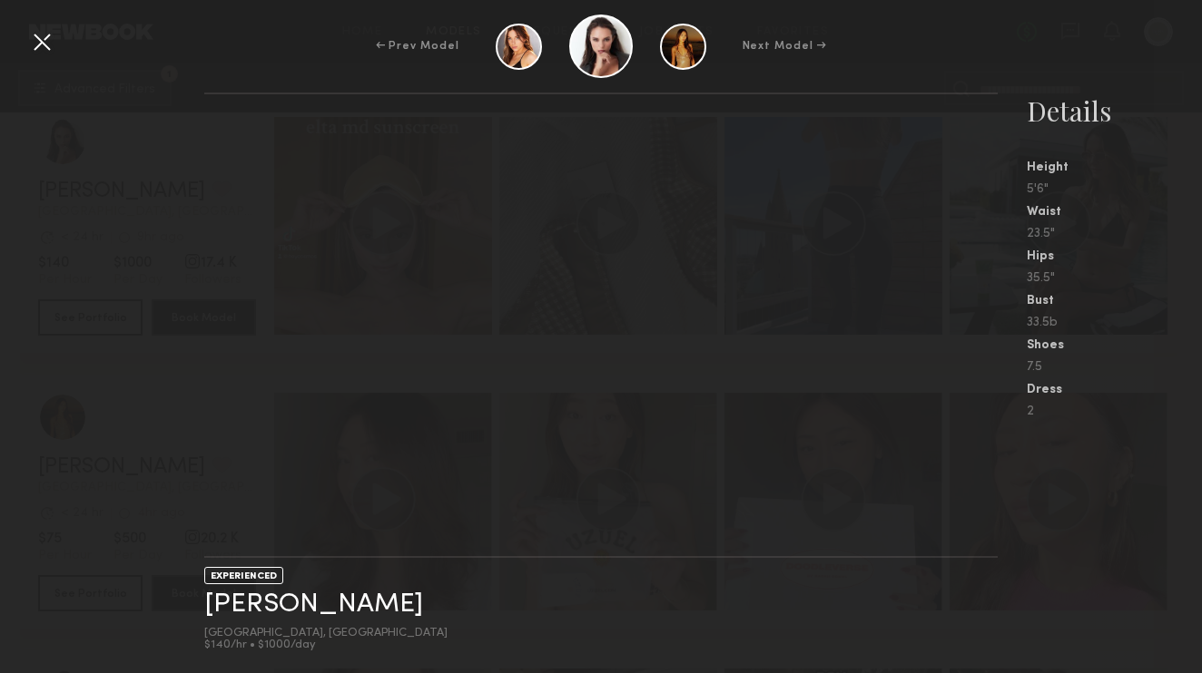
click at [48, 27] on div at bounding box center [41, 41] width 29 height 29
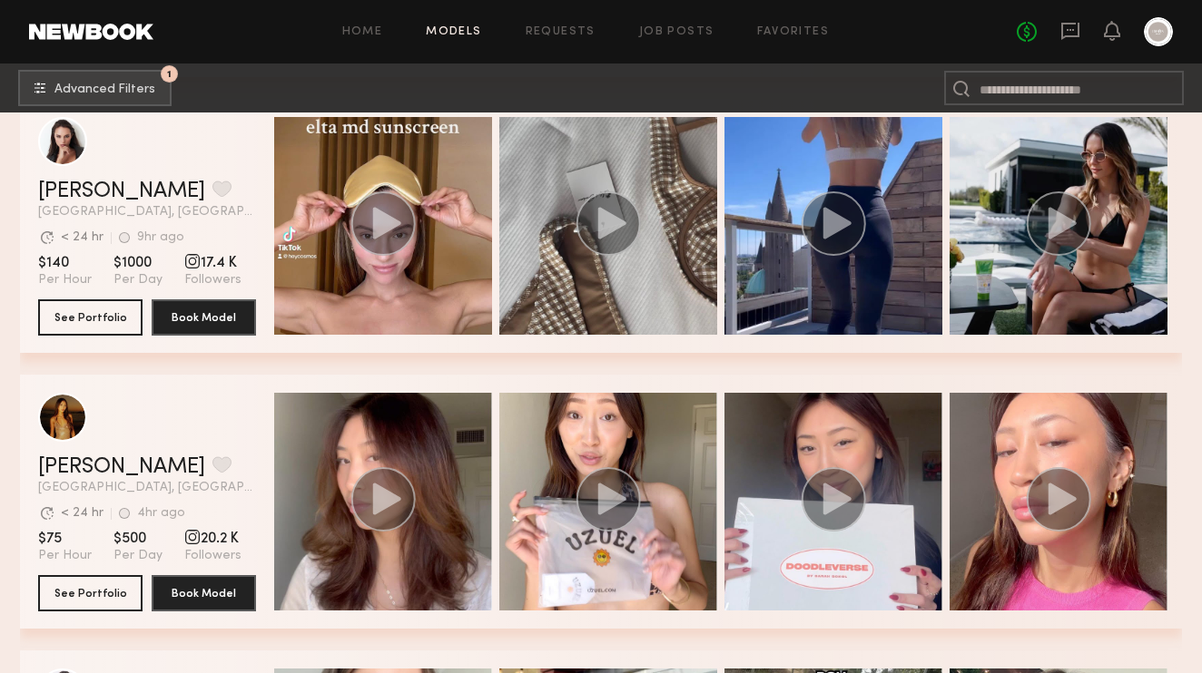
click at [90, 178] on header "Anastasiia S. Favorite Los Angeles, CA Avg. request response time < 24 hr 9hr a…" at bounding box center [147, 168] width 218 height 102
click at [97, 188] on link "Anastasiia S." at bounding box center [121, 192] width 167 height 22
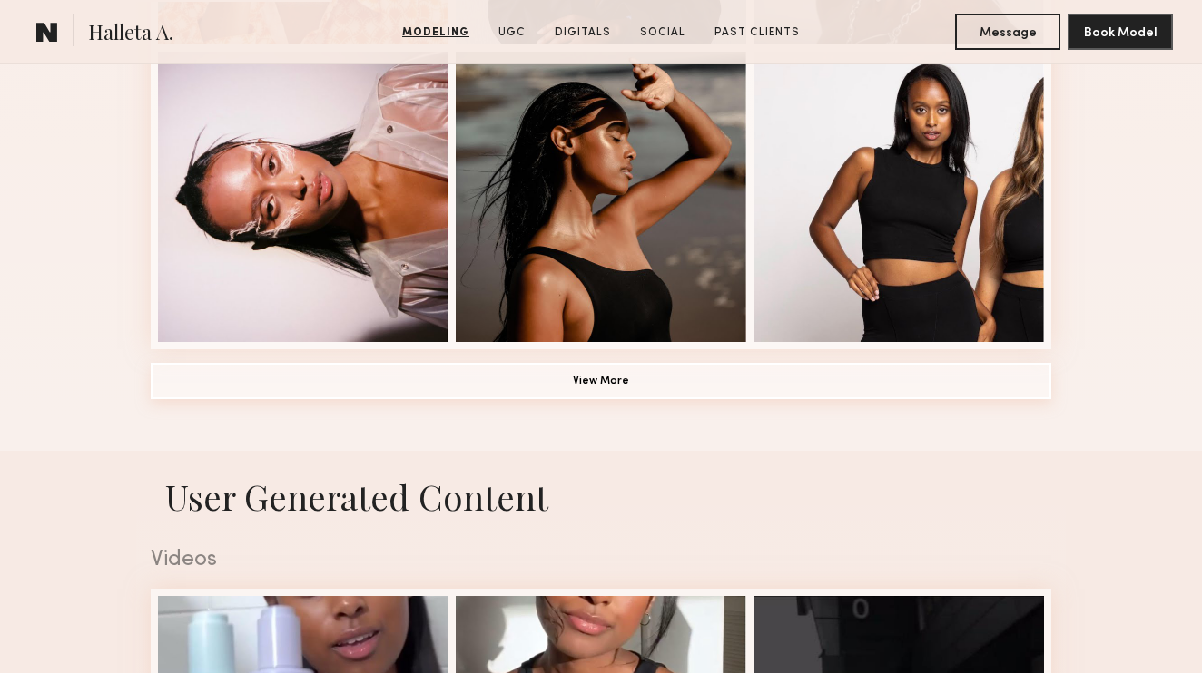
scroll to position [1707, 0]
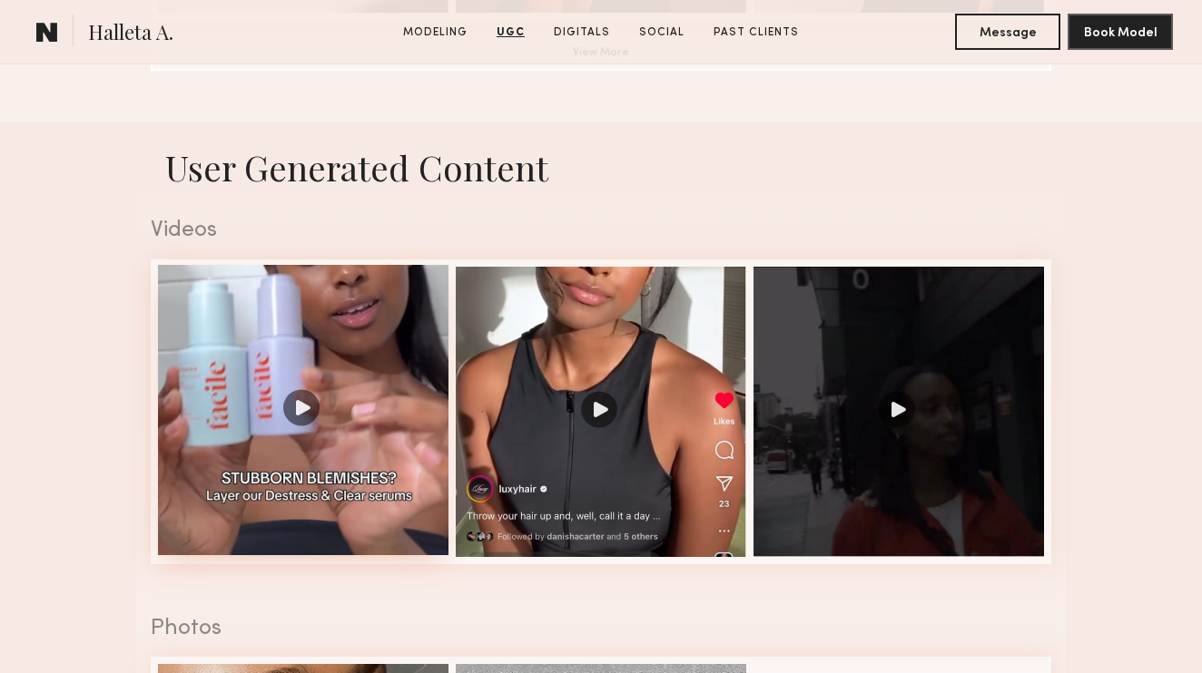
click at [300, 413] on div at bounding box center [303, 410] width 290 height 290
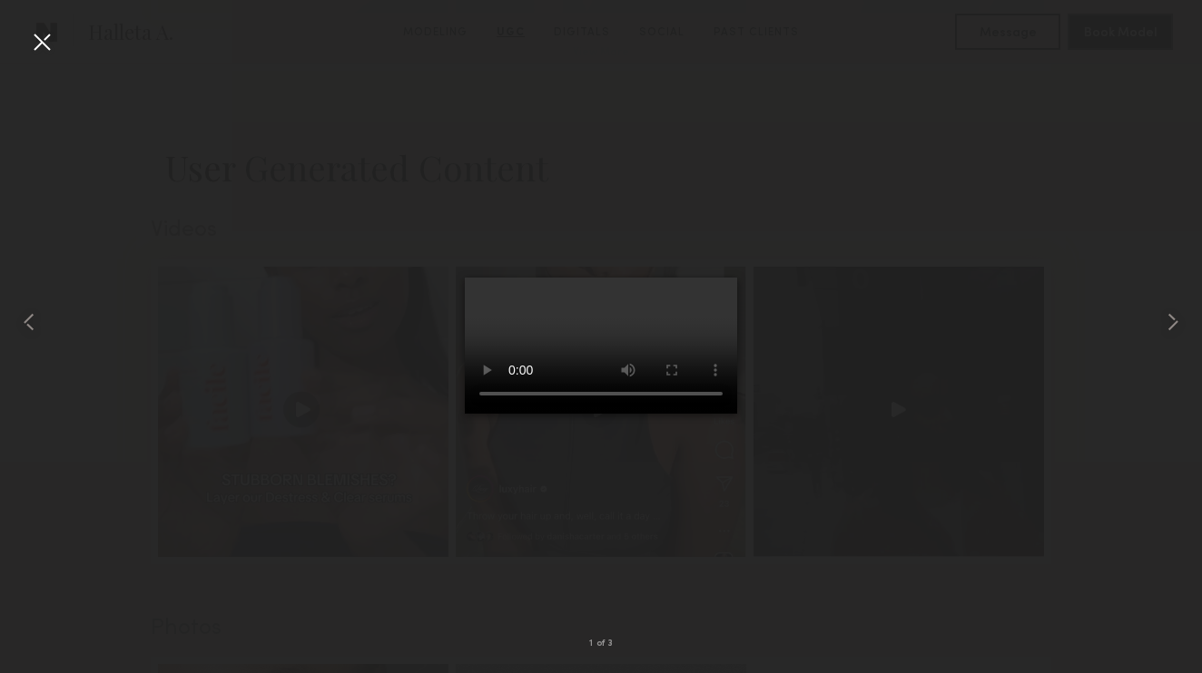
click at [44, 45] on div at bounding box center [41, 41] width 29 height 29
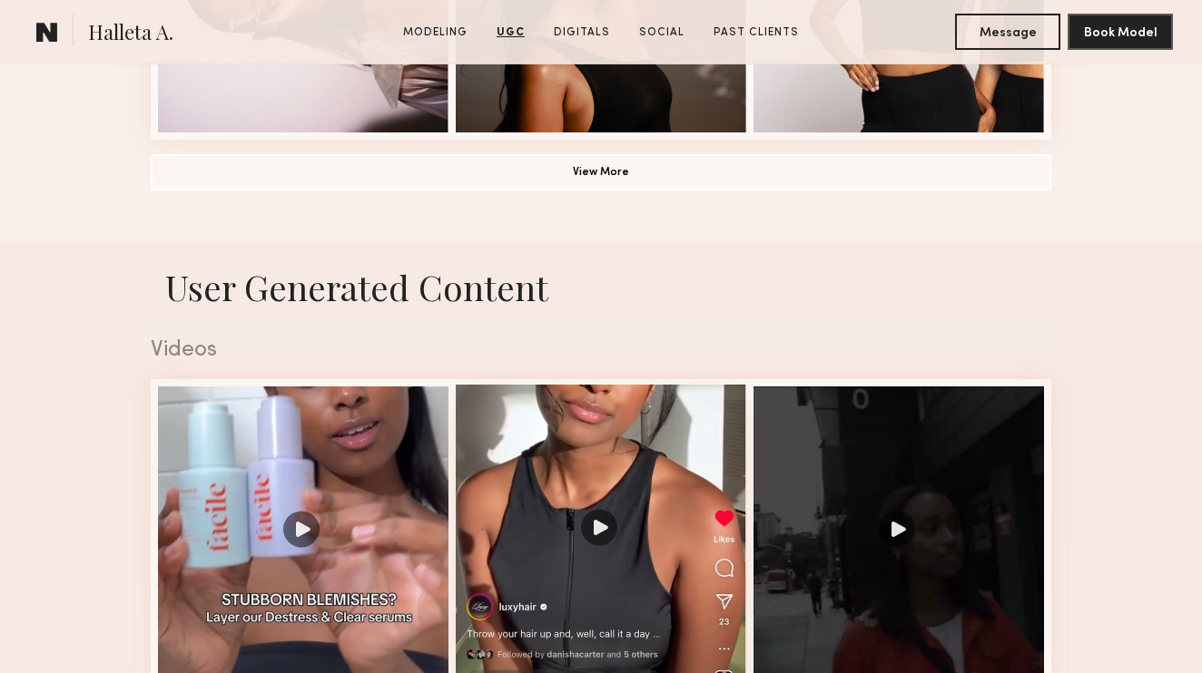
scroll to position [1578, 0]
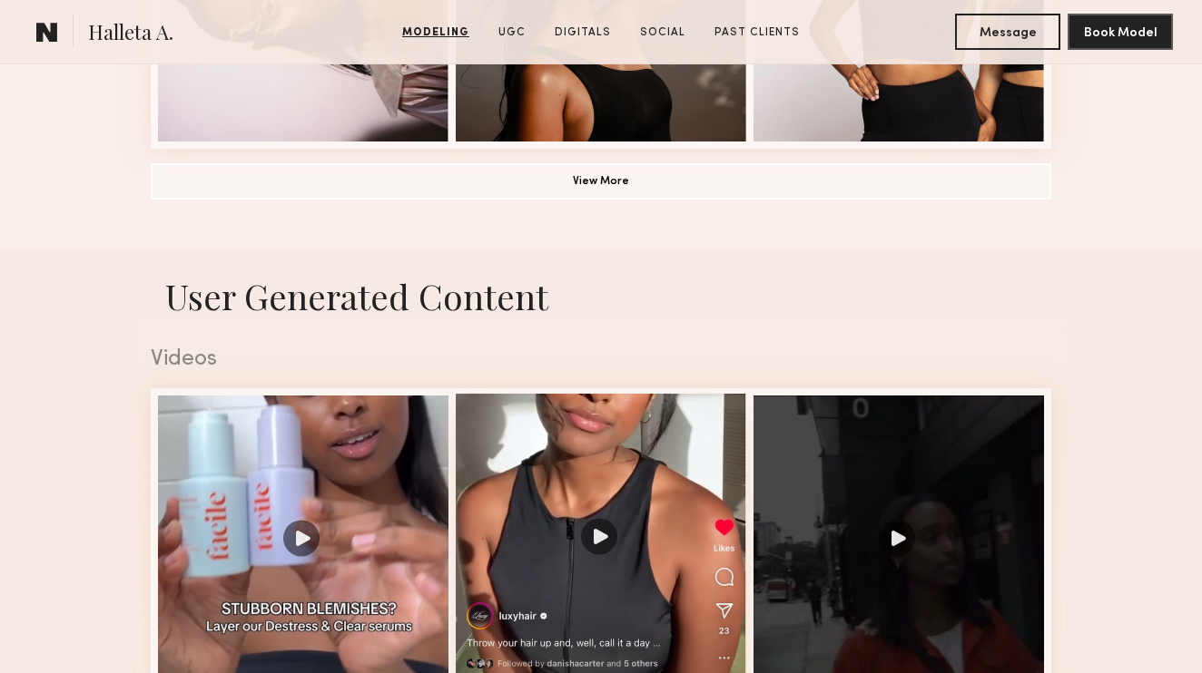
click at [596, 545] on div at bounding box center [601, 539] width 290 height 290
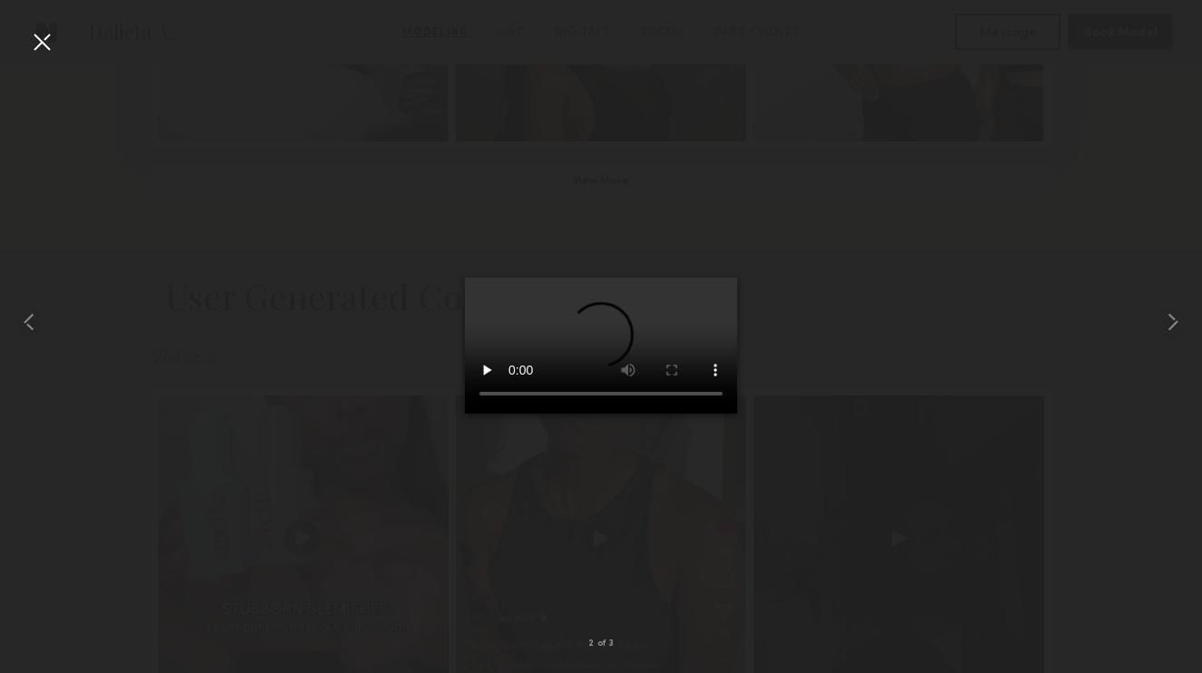
click at [503, 414] on video at bounding box center [601, 346] width 272 height 136
click at [44, 45] on div at bounding box center [41, 41] width 29 height 29
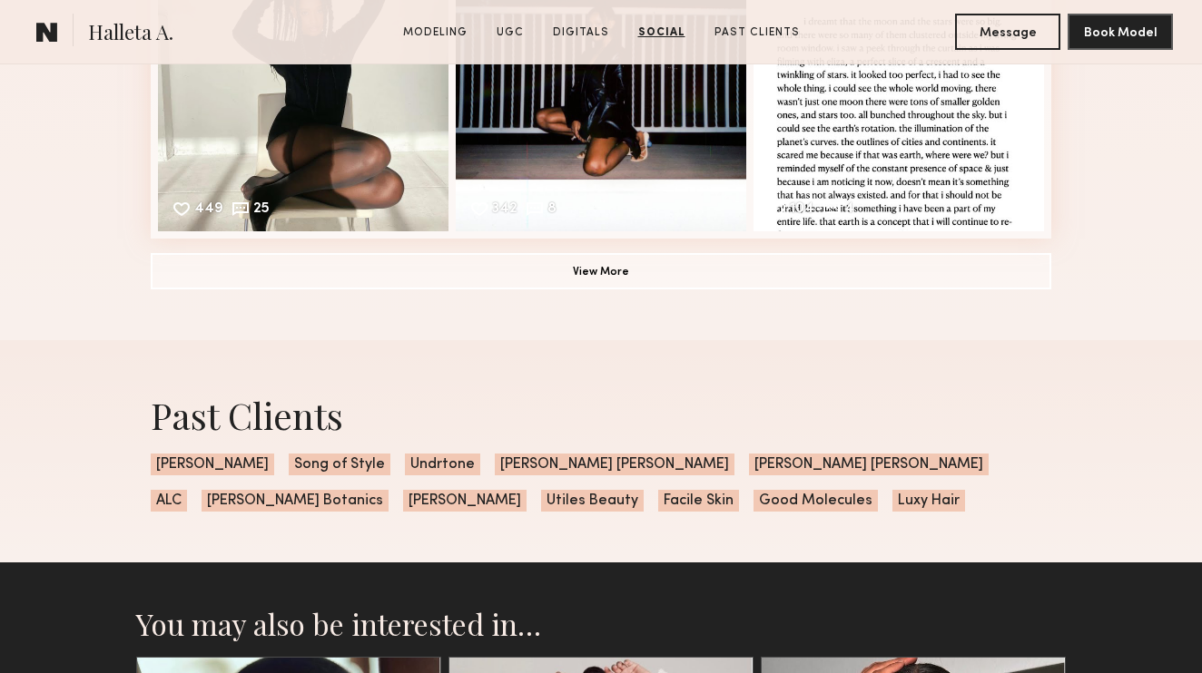
scroll to position [3974, 0]
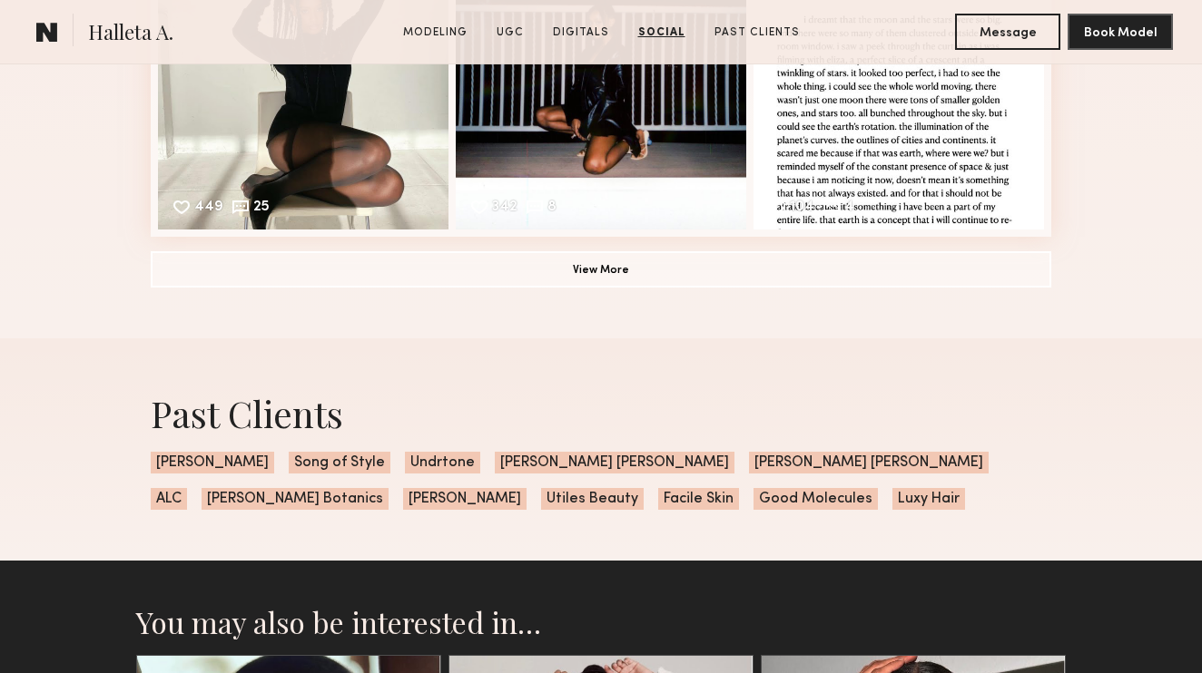
click at [540, 277] on button "View More" at bounding box center [601, 269] width 900 height 36
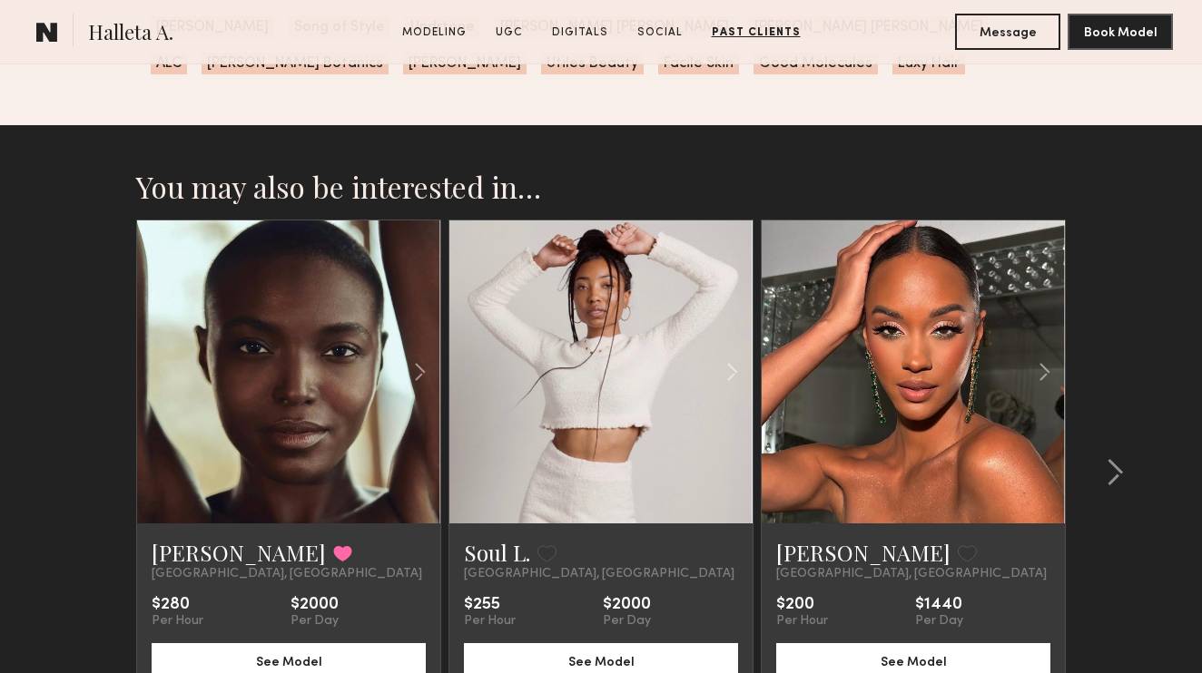
scroll to position [5006, 0]
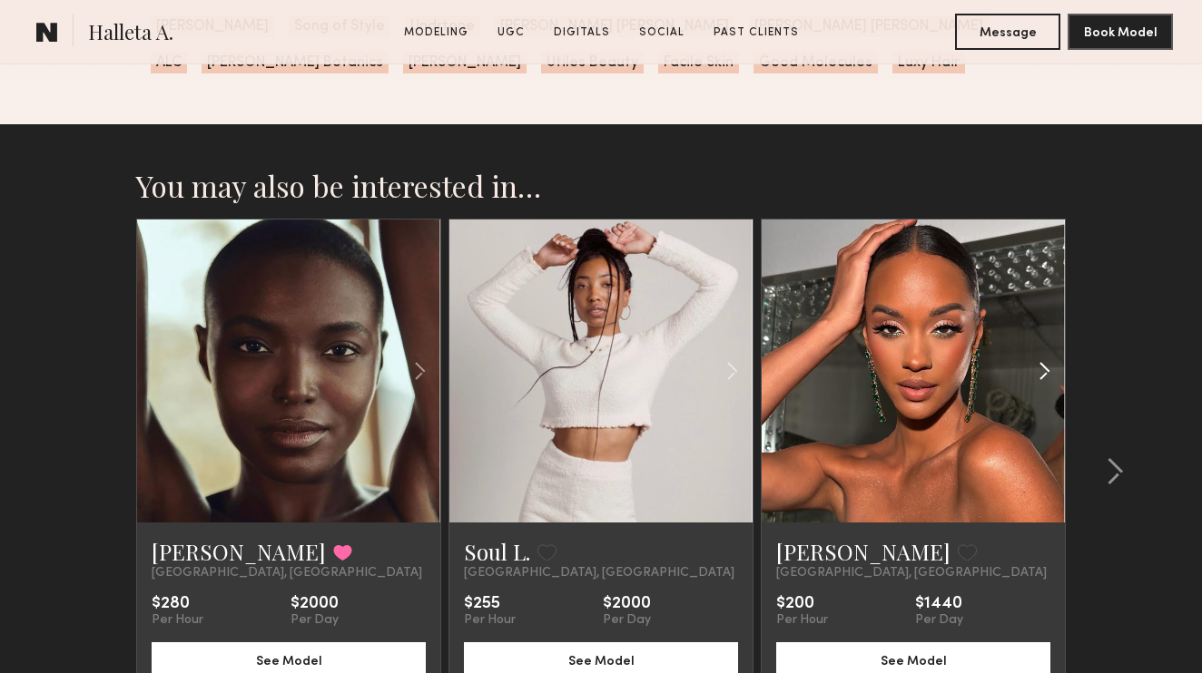
click at [1037, 368] on common-icon at bounding box center [1044, 371] width 26 height 34
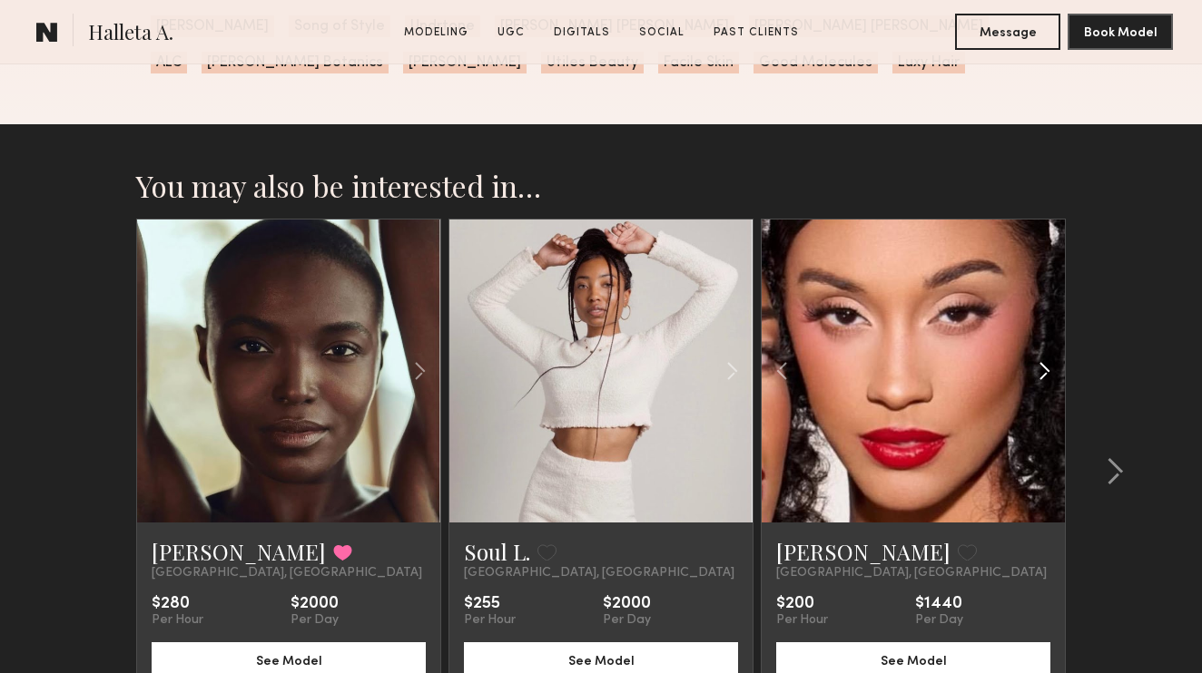
click at [1037, 367] on common-icon at bounding box center [1044, 371] width 26 height 34
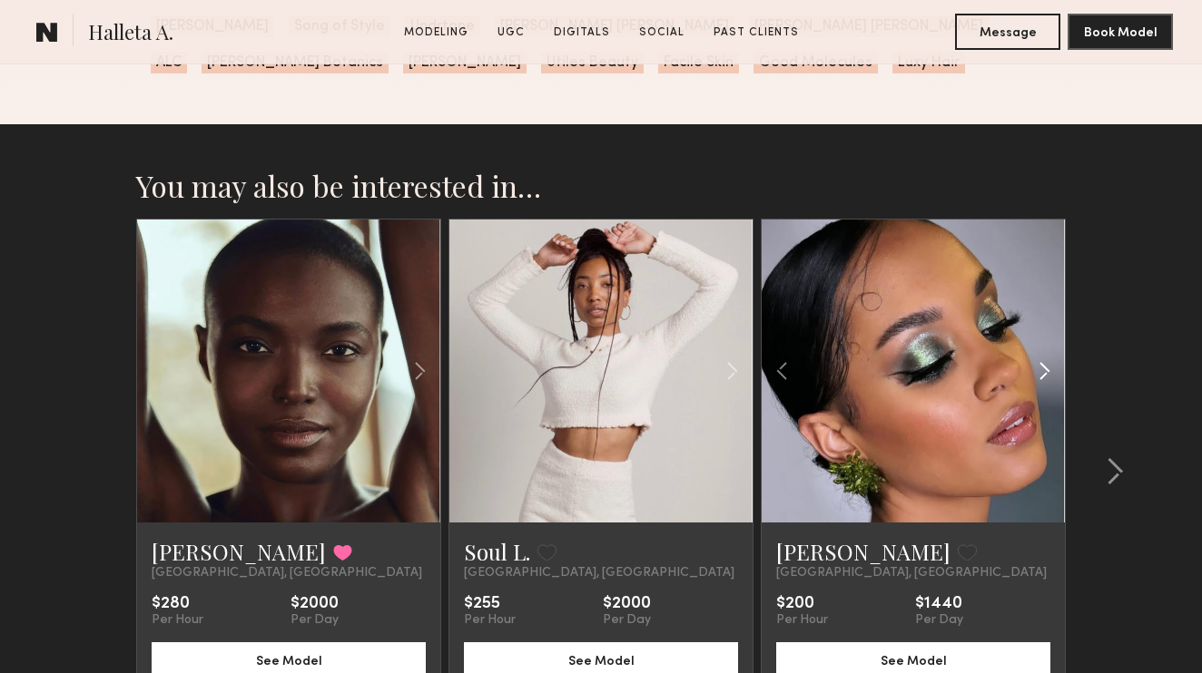
click at [1037, 367] on common-icon at bounding box center [1044, 371] width 26 height 34
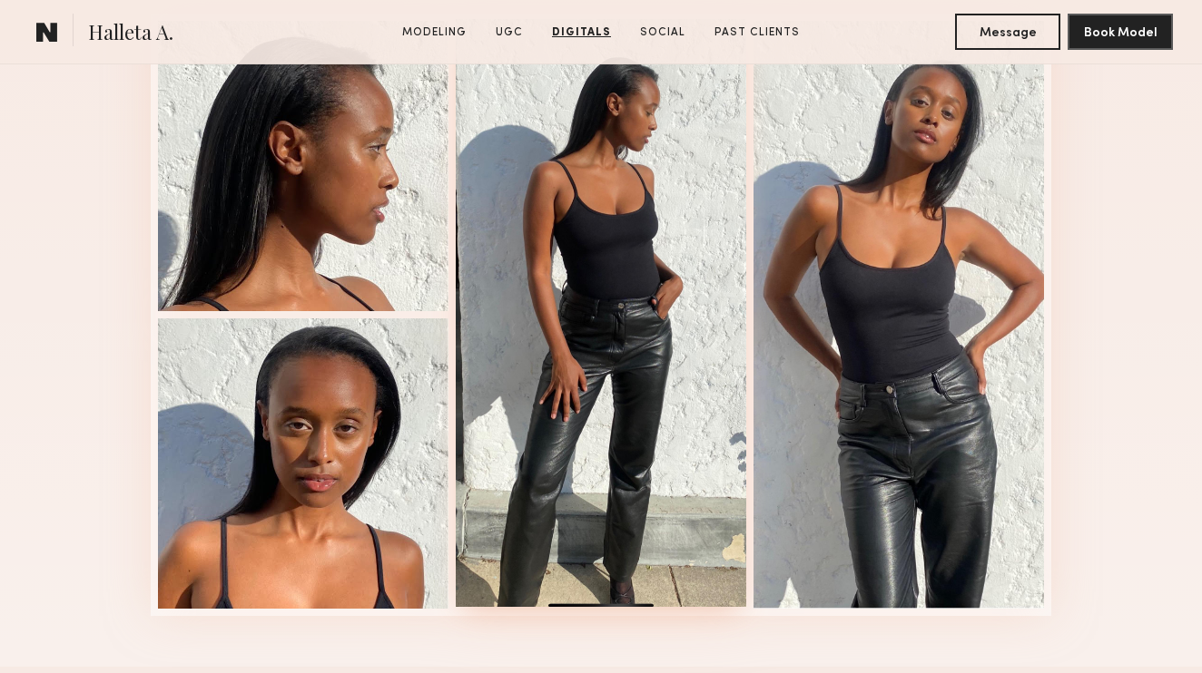
scroll to position [1670, 0]
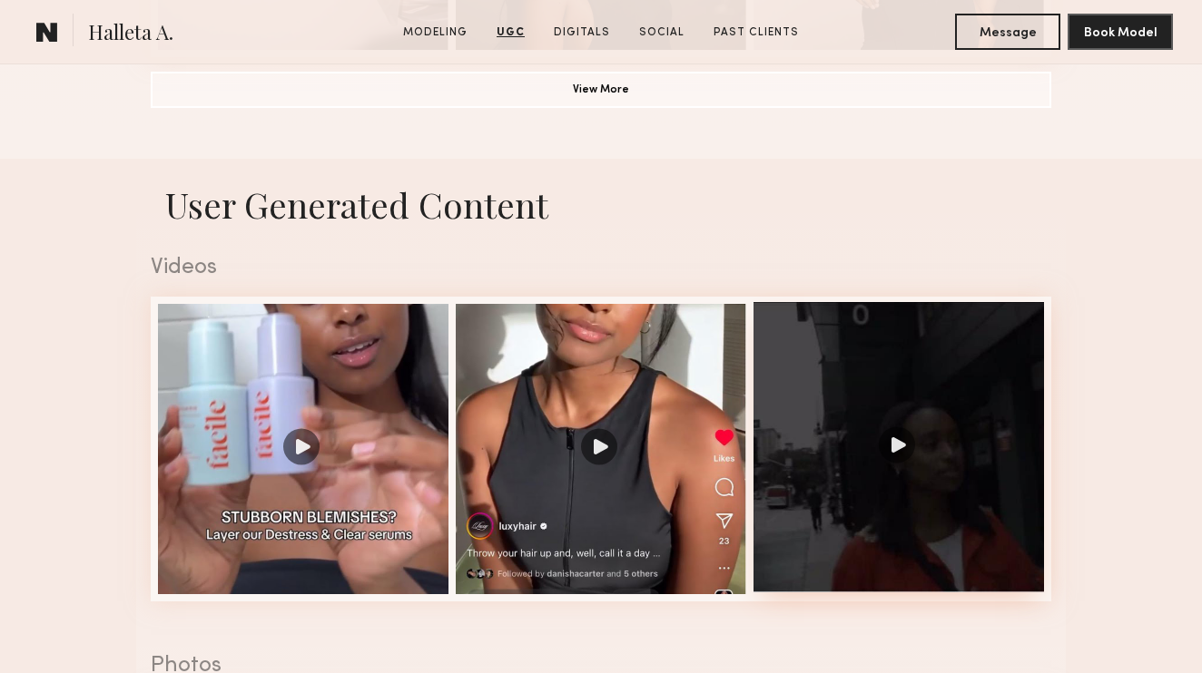
click at [902, 444] on div at bounding box center [898, 447] width 290 height 290
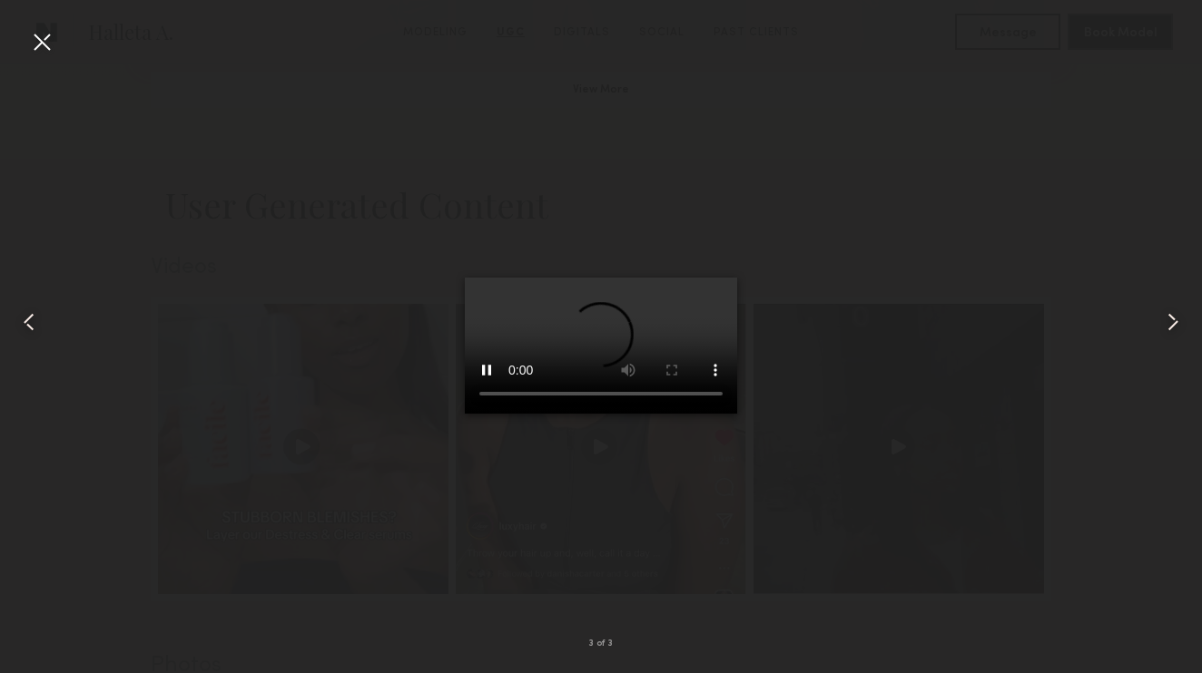
click at [46, 47] on div at bounding box center [41, 41] width 29 height 29
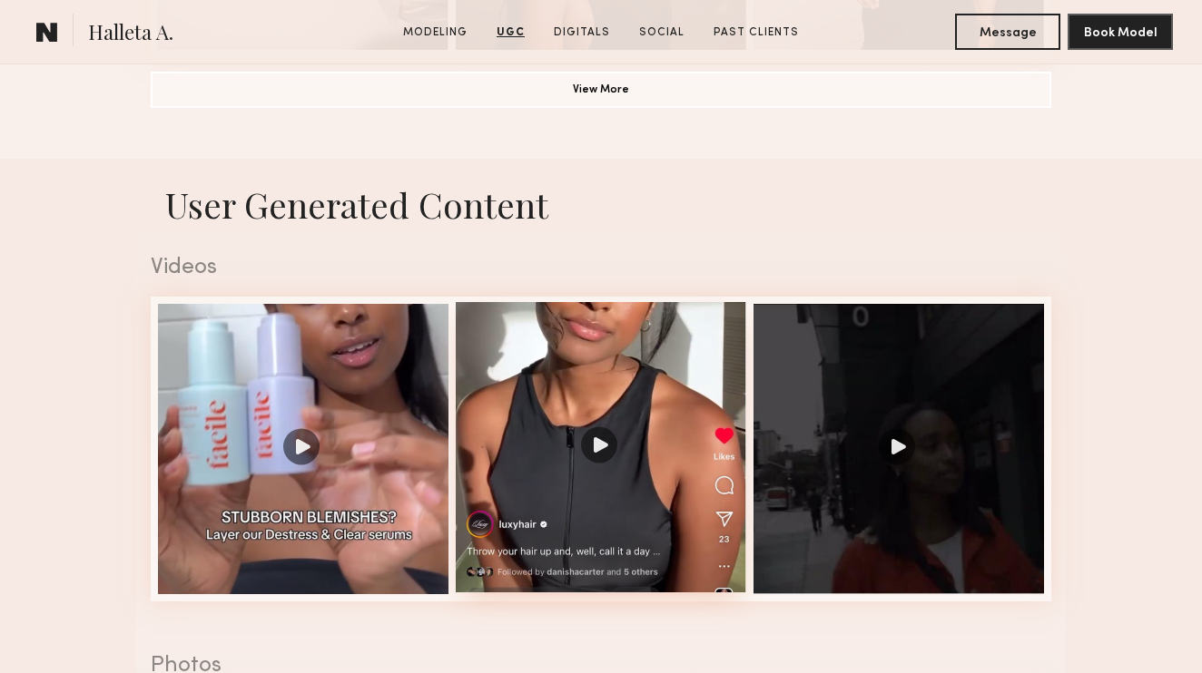
click at [594, 444] on div at bounding box center [601, 447] width 290 height 290
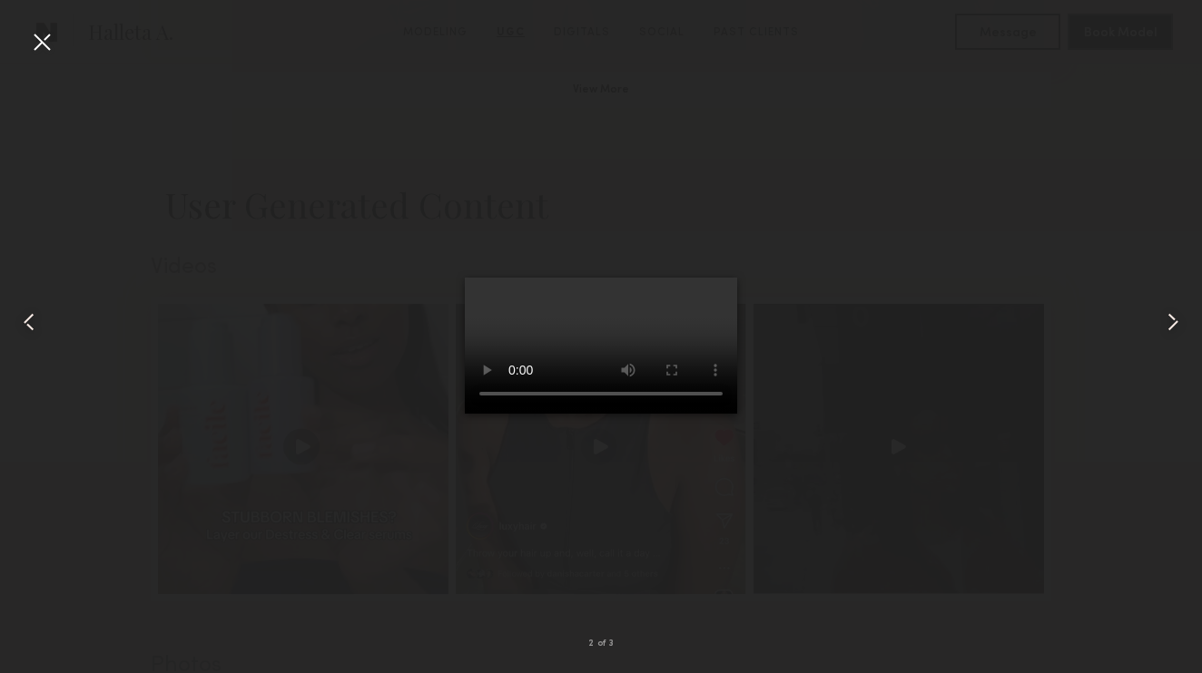
click at [34, 51] on div at bounding box center [41, 41] width 29 height 29
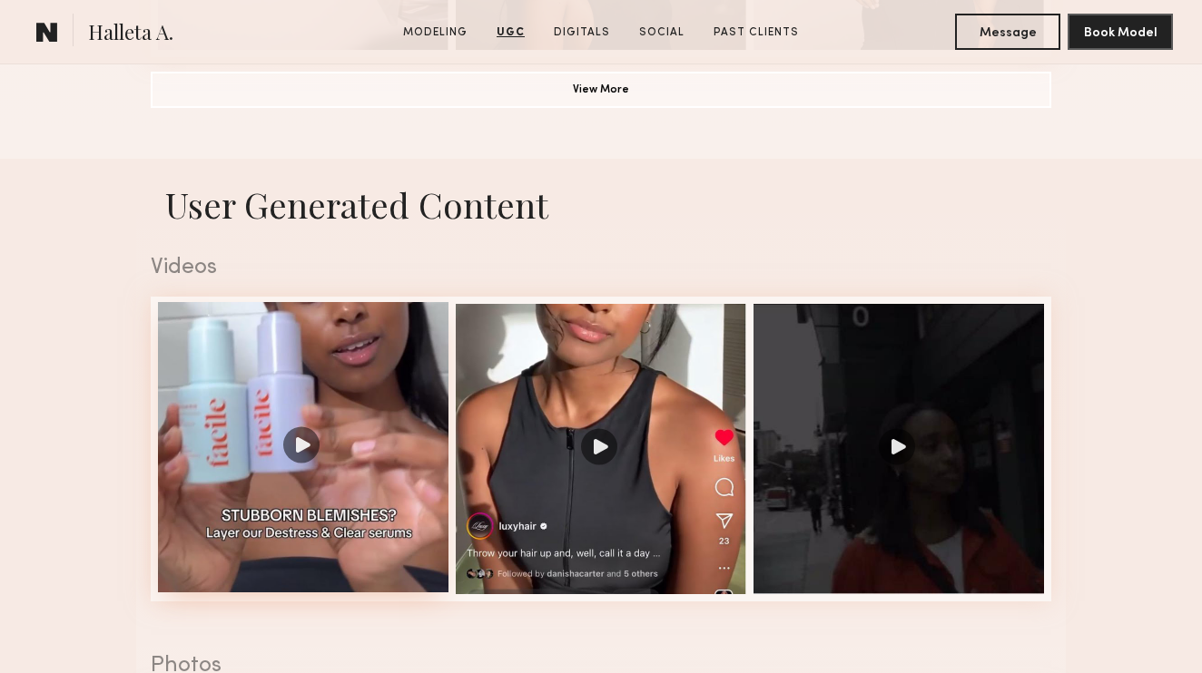
click at [309, 446] on div at bounding box center [303, 447] width 290 height 290
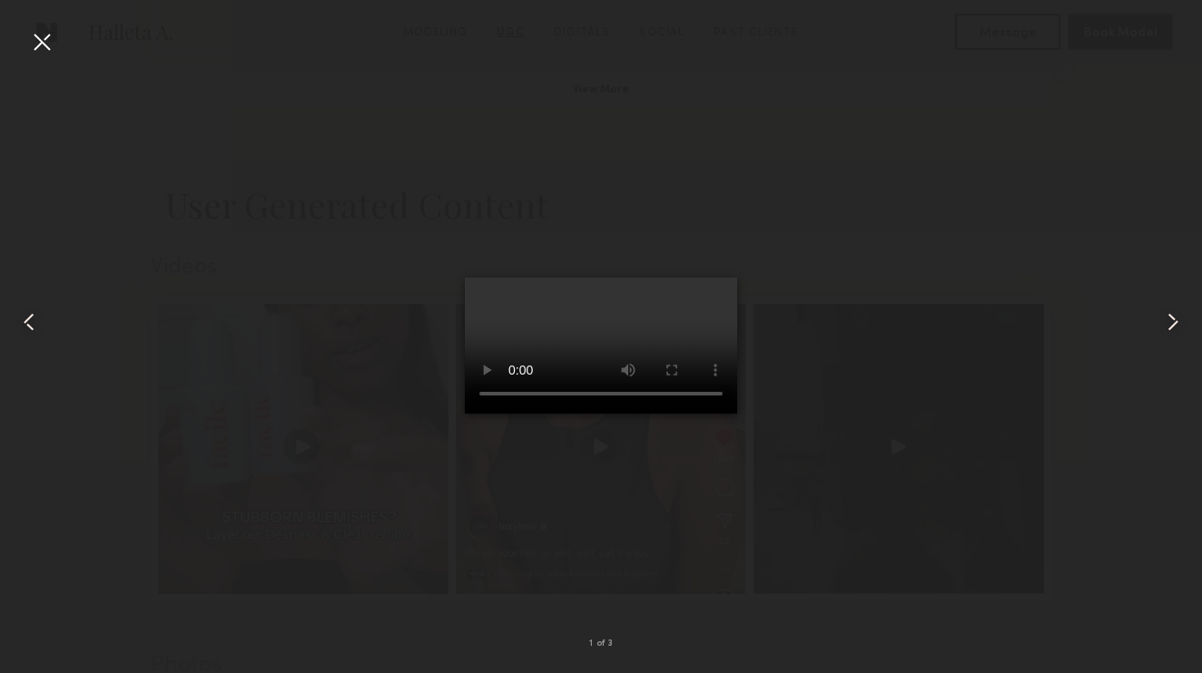
click at [681, 414] on video at bounding box center [601, 346] width 272 height 136
drag, startPoint x: 682, startPoint y: 511, endPoint x: 675, endPoint y: 537, distance: 27.1
click at [674, 414] on video at bounding box center [601, 346] width 272 height 136
click at [40, 43] on div at bounding box center [41, 41] width 29 height 29
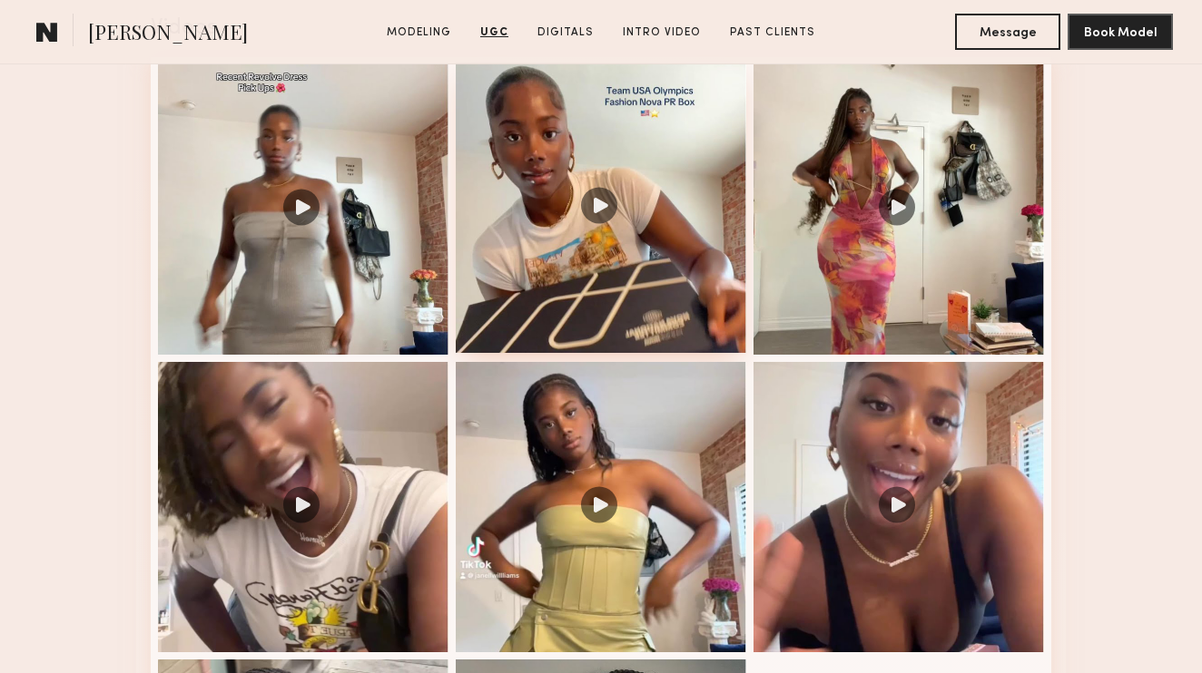
scroll to position [1036, 0]
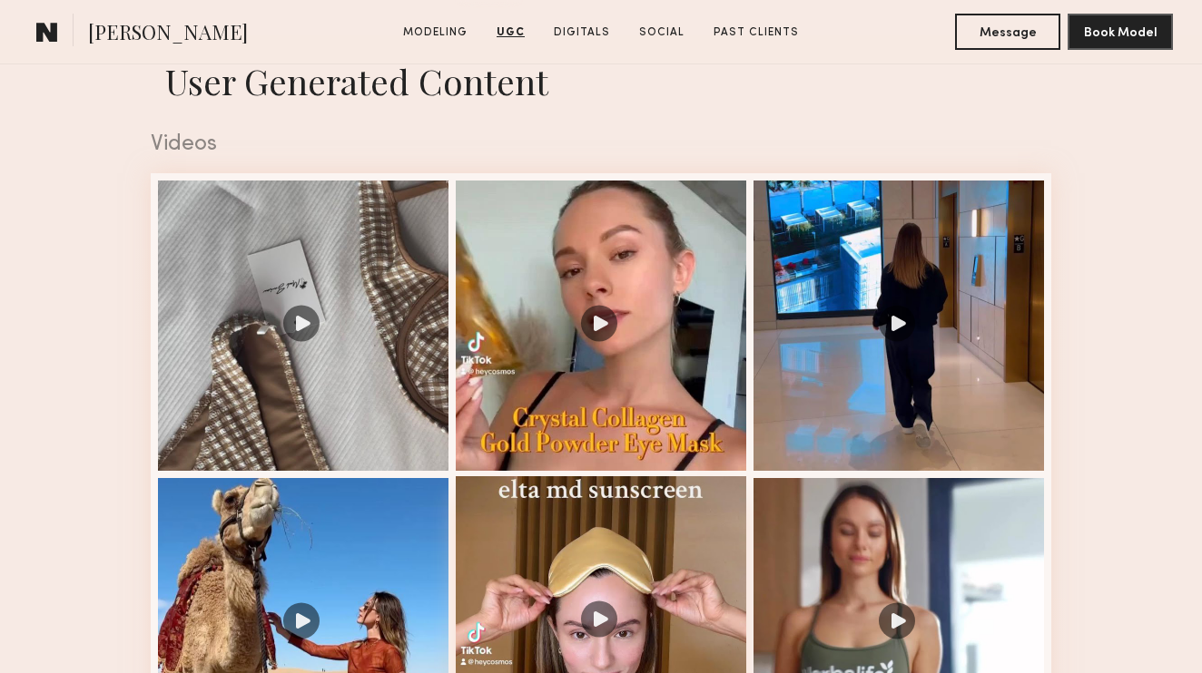
scroll to position [1652, 0]
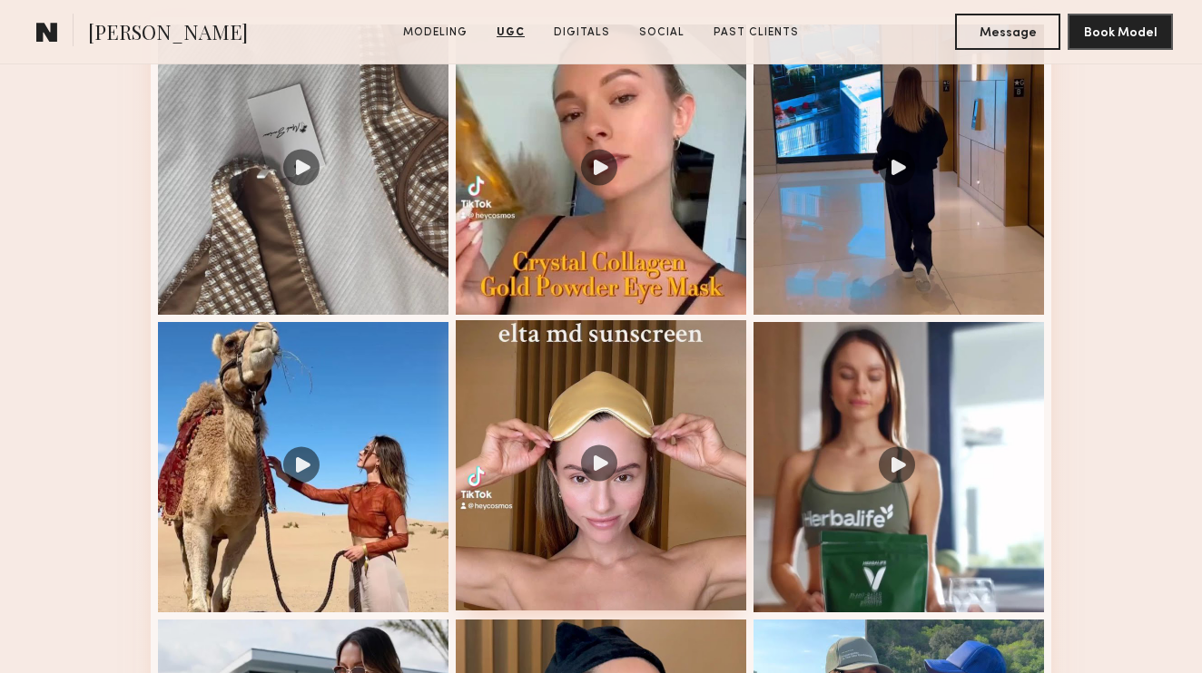
click at [592, 464] on div at bounding box center [601, 465] width 290 height 290
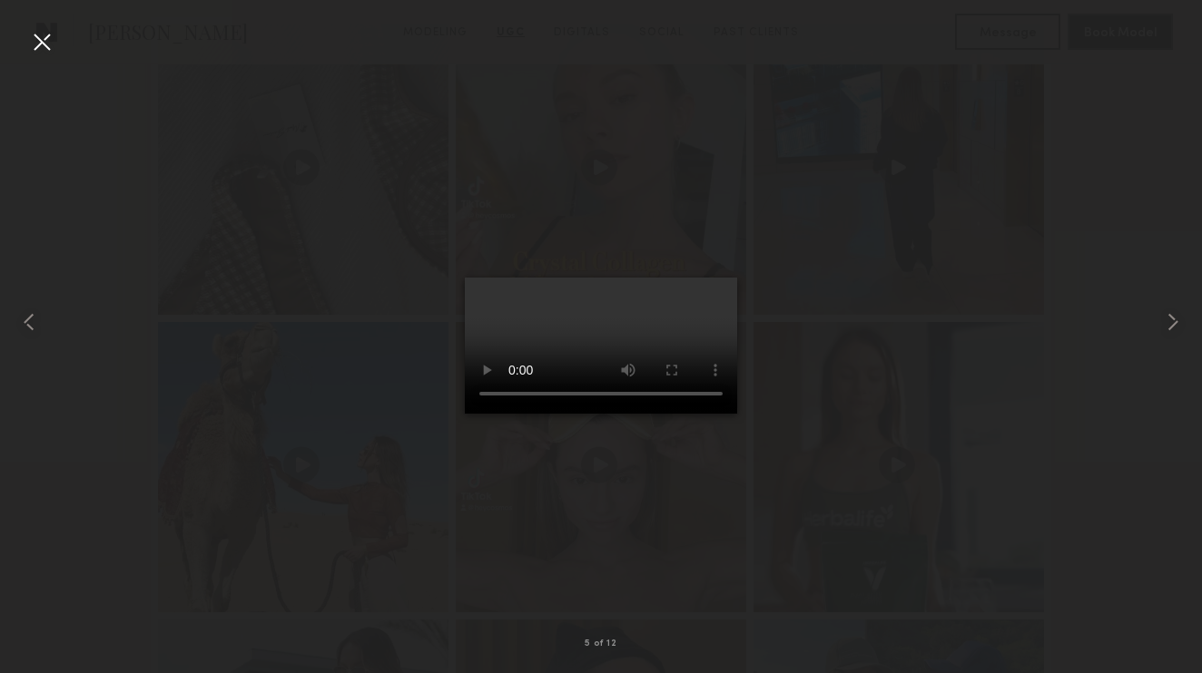
click at [472, 414] on video at bounding box center [601, 346] width 272 height 136
click at [479, 414] on video at bounding box center [601, 346] width 272 height 136
click at [42, 44] on div at bounding box center [41, 41] width 29 height 29
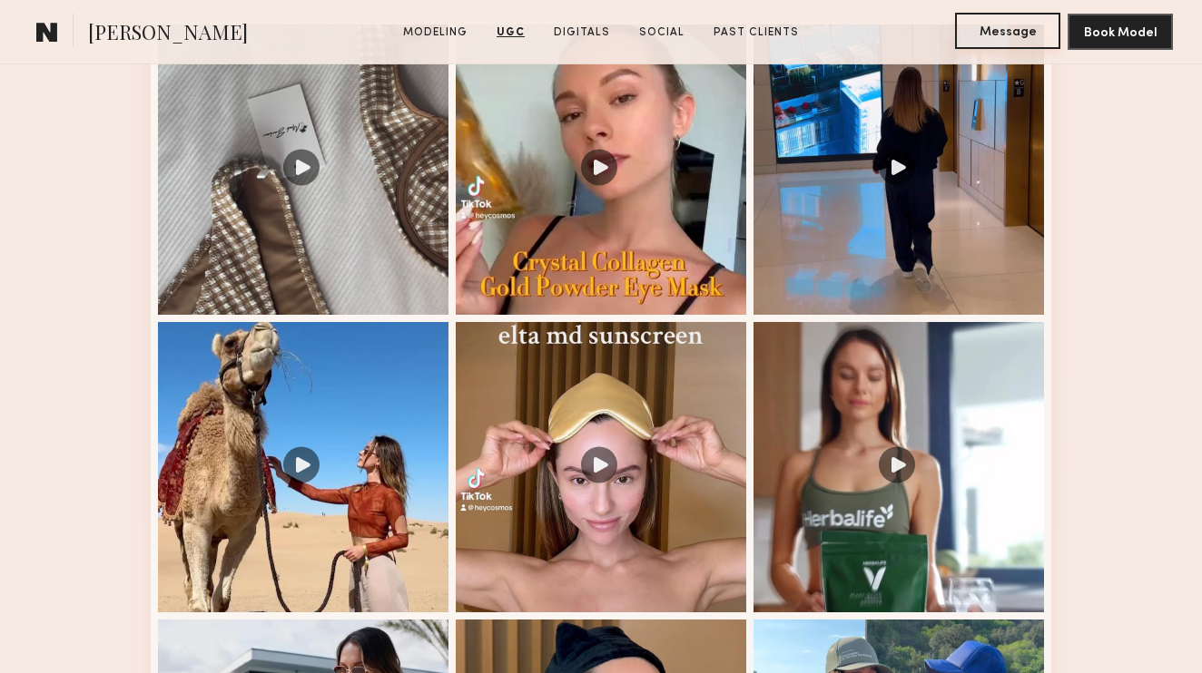
click at [979, 42] on button "Message" at bounding box center [1007, 31] width 105 height 36
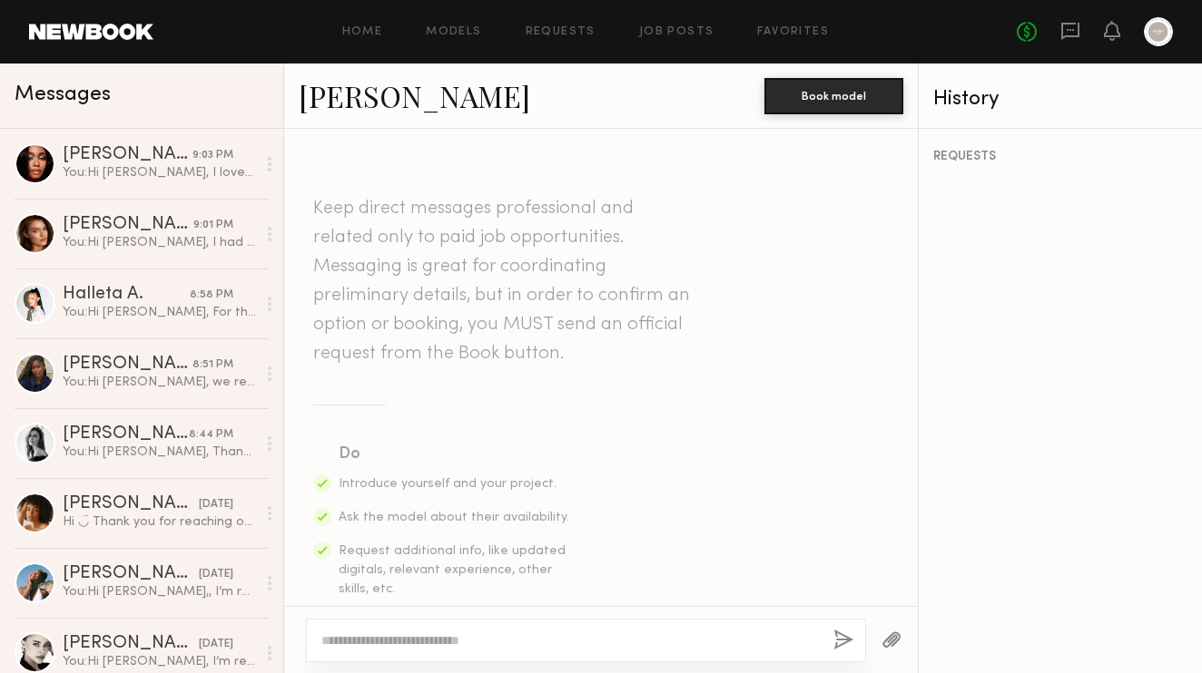
click at [398, 624] on div at bounding box center [586, 641] width 560 height 44
click at [397, 634] on textarea at bounding box center [569, 641] width 497 height 18
paste textarea "**********"
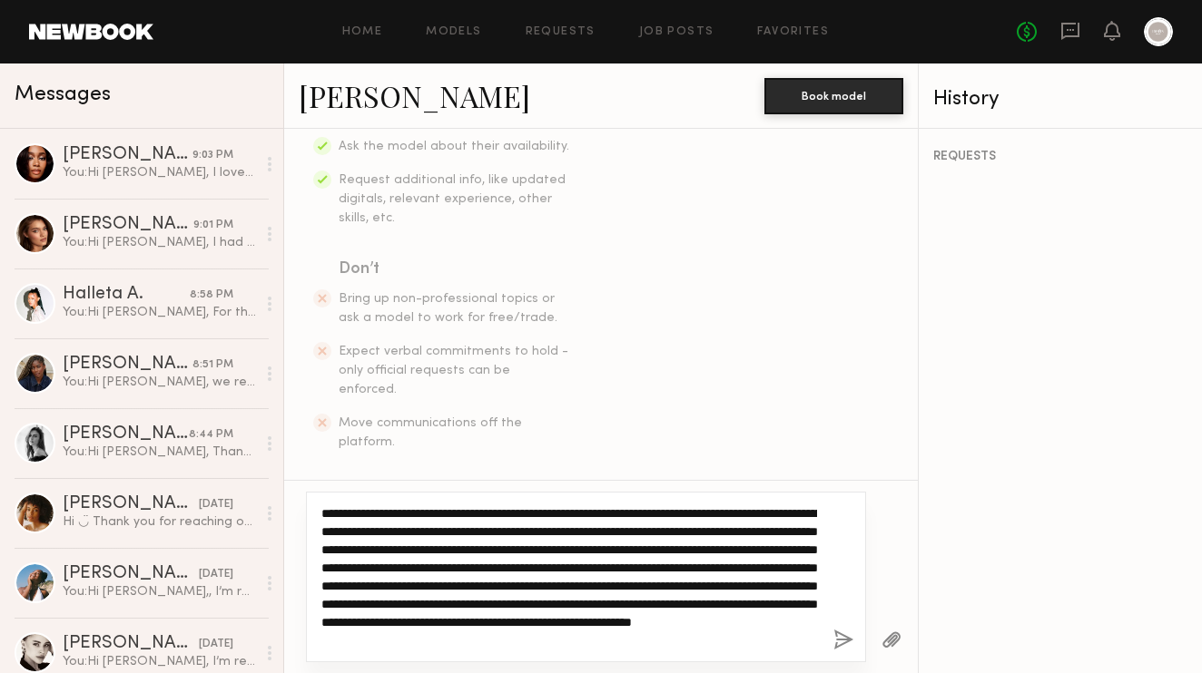
scroll to position [370, 0]
drag, startPoint x: 366, startPoint y: 510, endPoint x: 339, endPoint y: 505, distance: 26.7
click at [339, 505] on textarea "**********" at bounding box center [569, 577] width 496 height 145
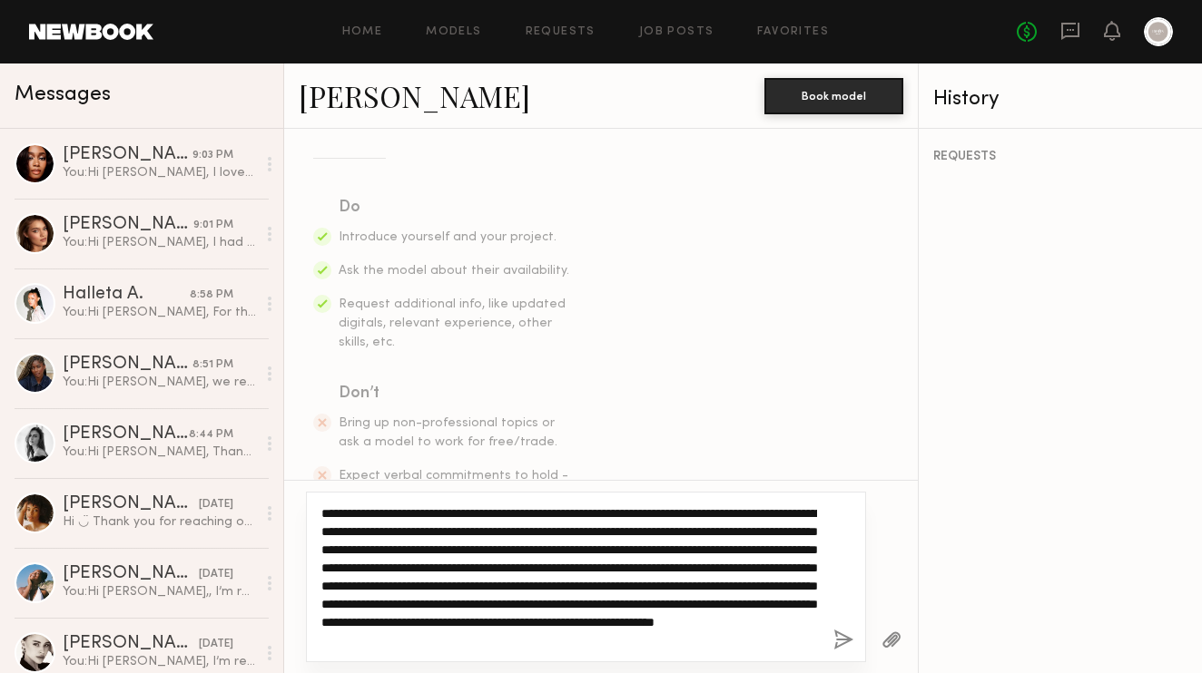
click at [409, 517] on textarea "**********" at bounding box center [569, 577] width 496 height 145
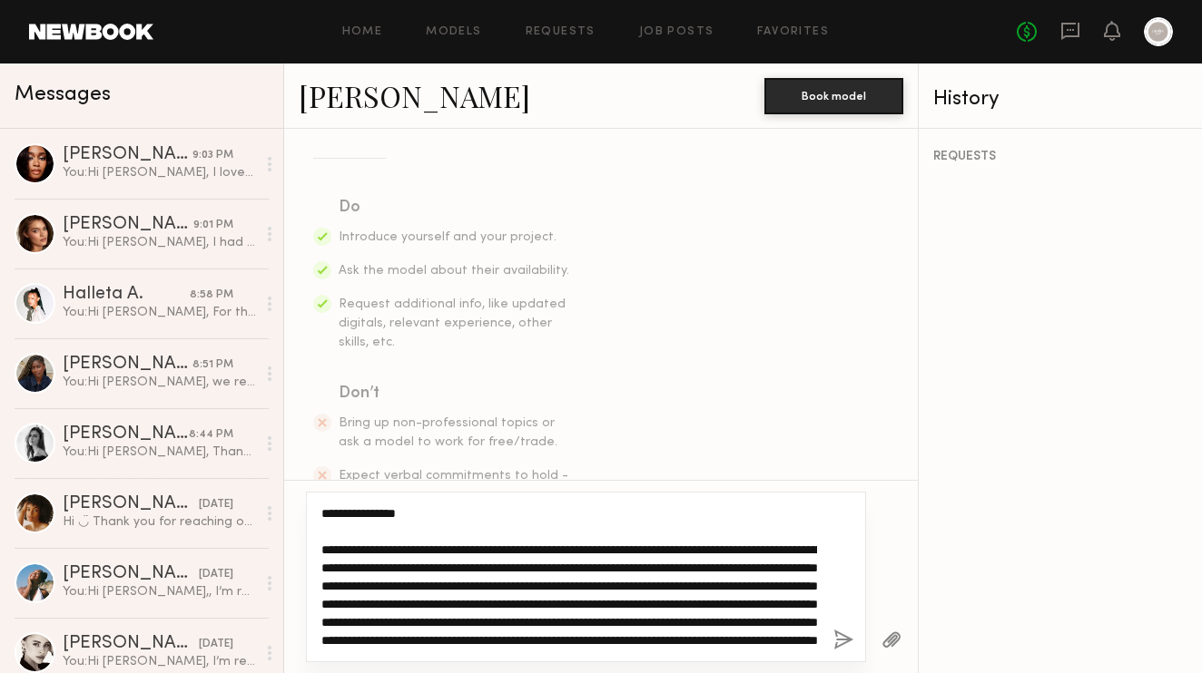
click at [392, 509] on textarea "**********" at bounding box center [569, 577] width 496 height 145
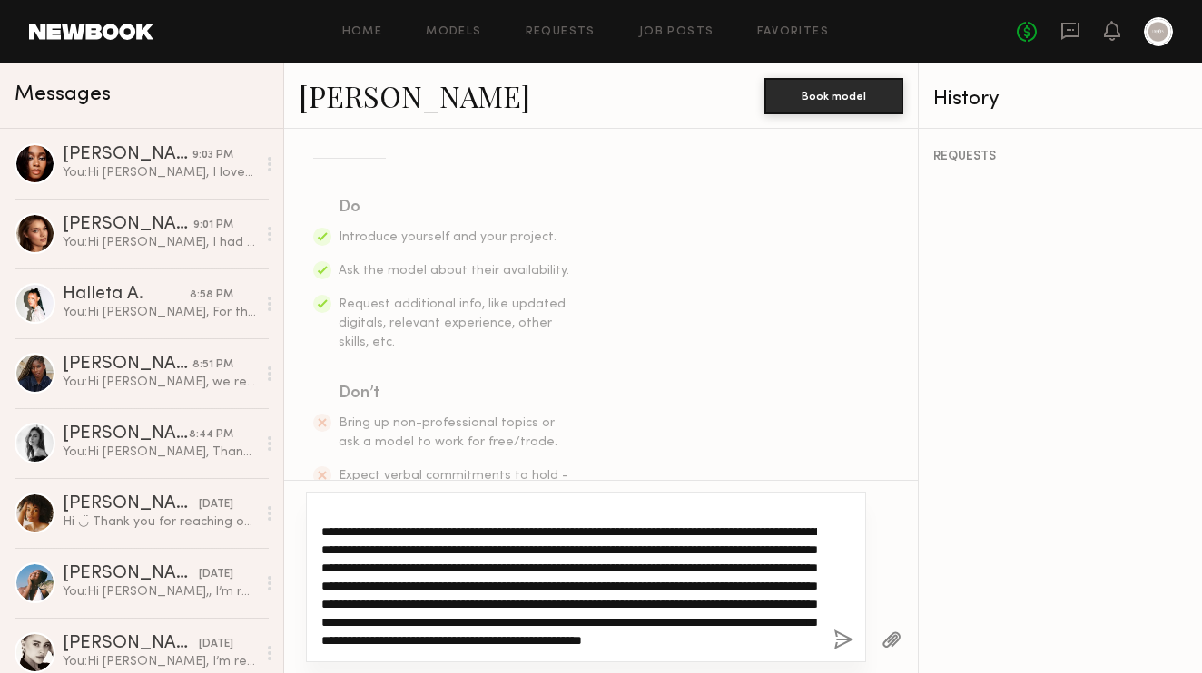
scroll to position [0, 0]
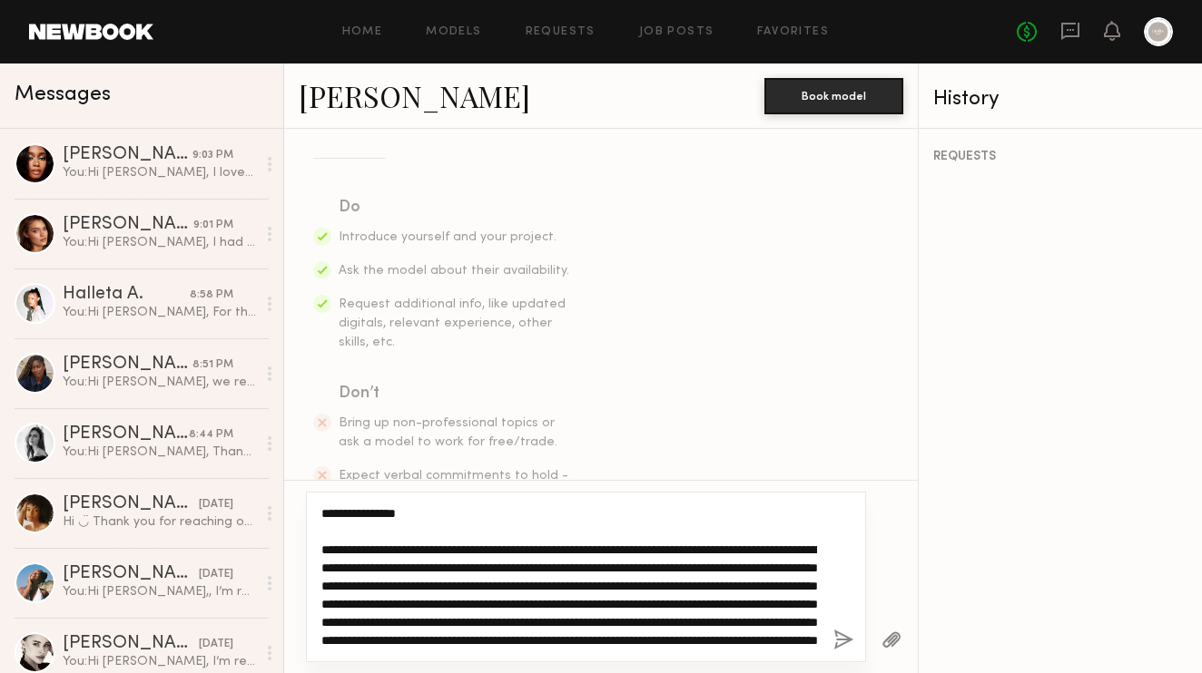
click at [438, 566] on textarea "**********" at bounding box center [569, 577] width 496 height 145
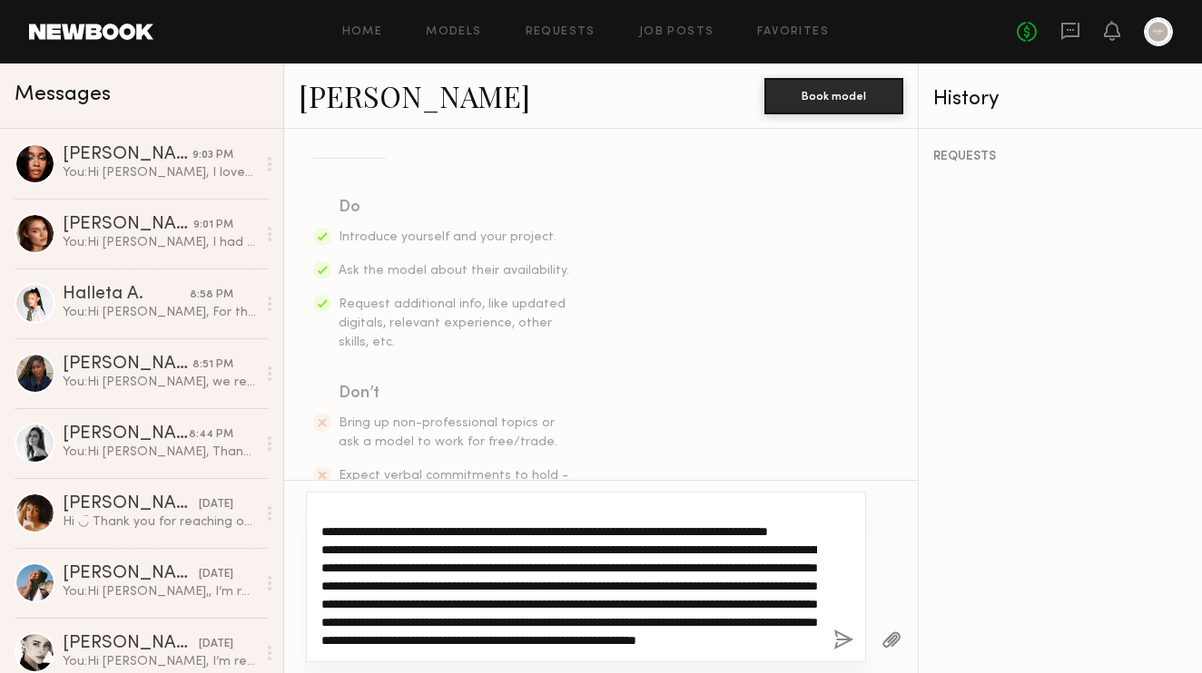
scroll to position [19, 0]
click at [564, 584] on textarea "**********" at bounding box center [569, 577] width 496 height 145
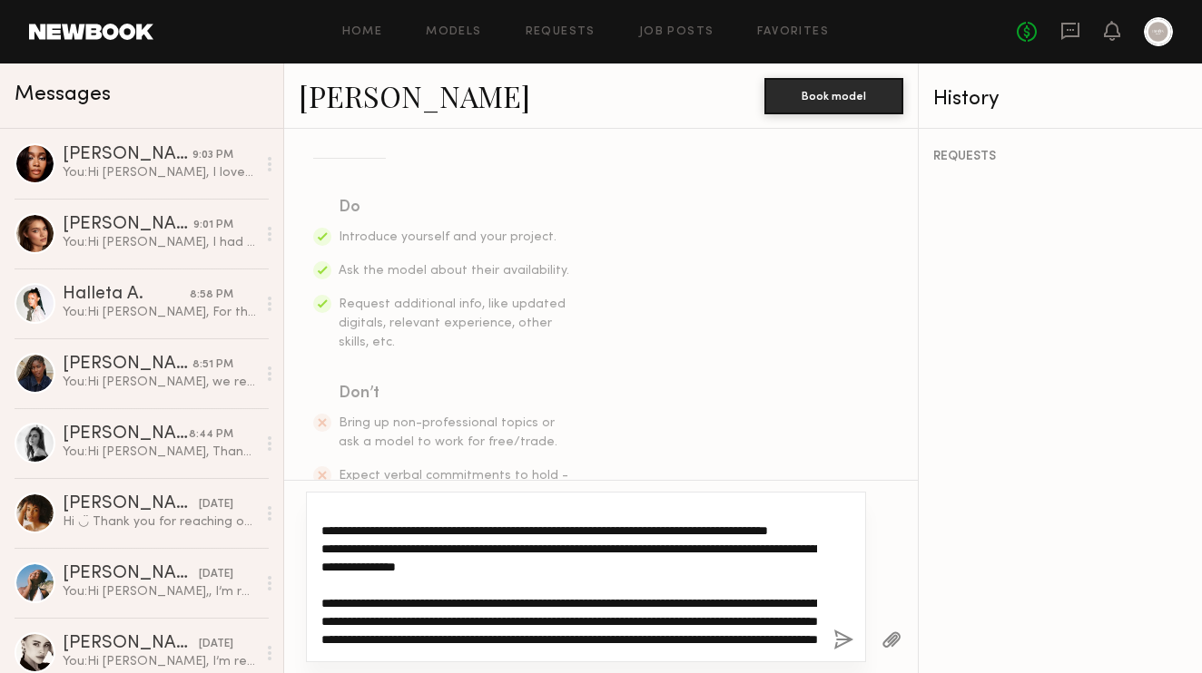
scroll to position [62, 0]
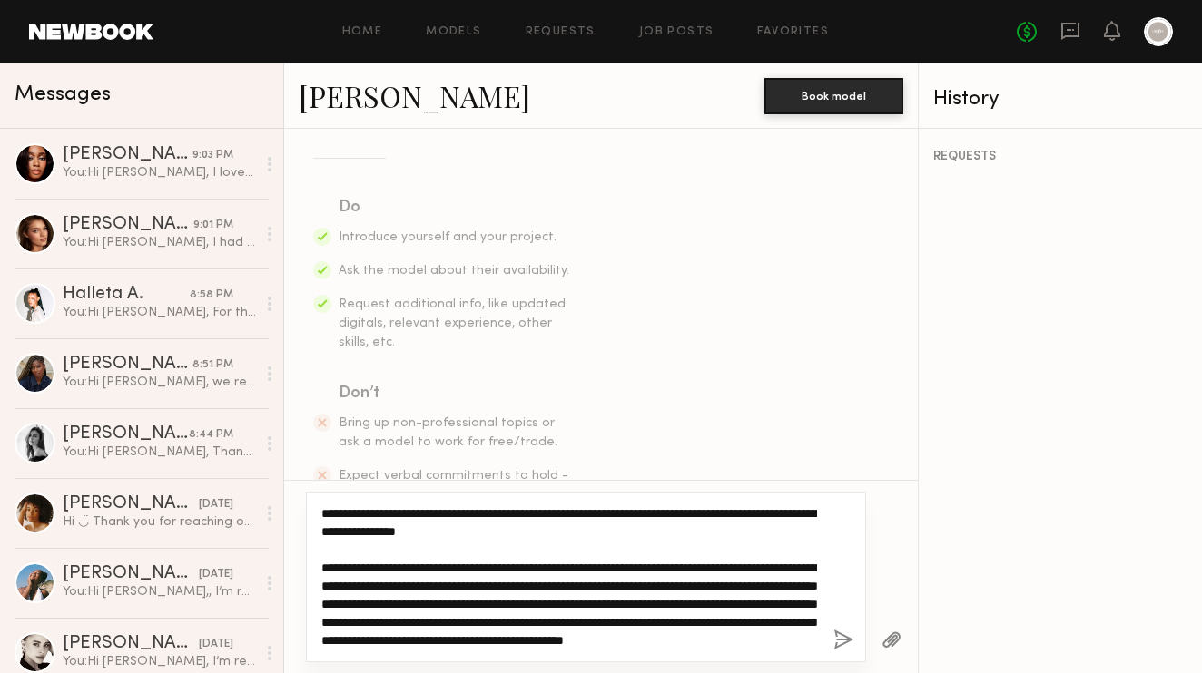
click at [483, 581] on textarea "**********" at bounding box center [569, 577] width 496 height 145
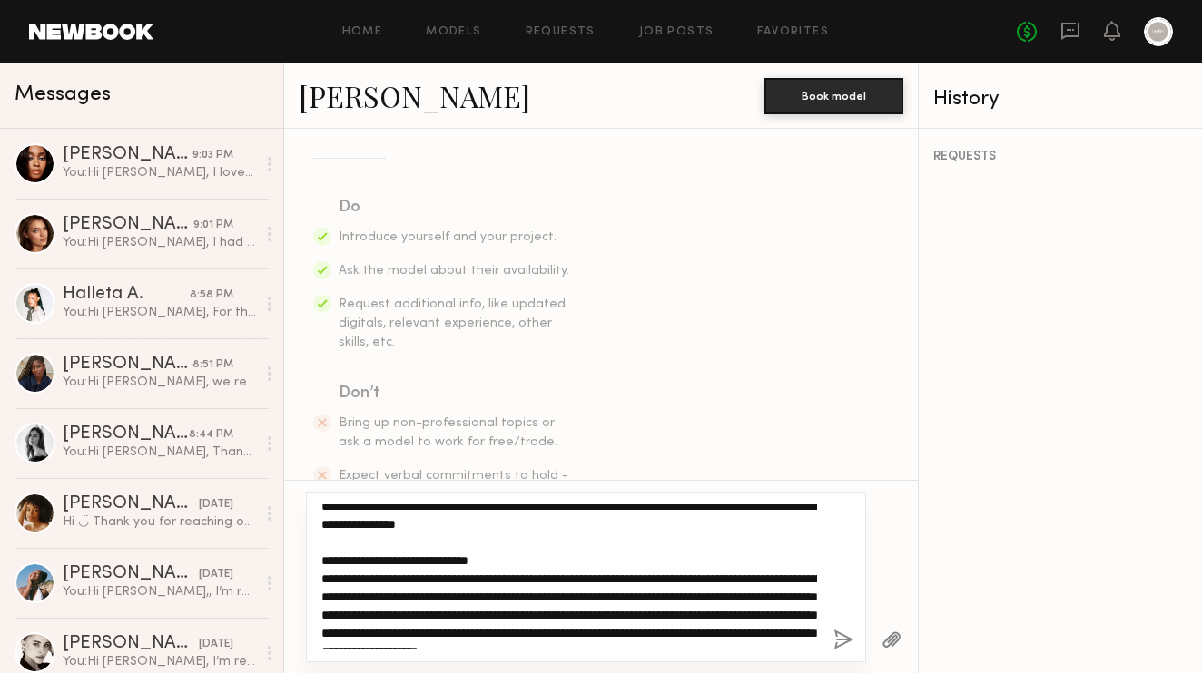
click at [776, 593] on textarea "**********" at bounding box center [569, 577] width 496 height 145
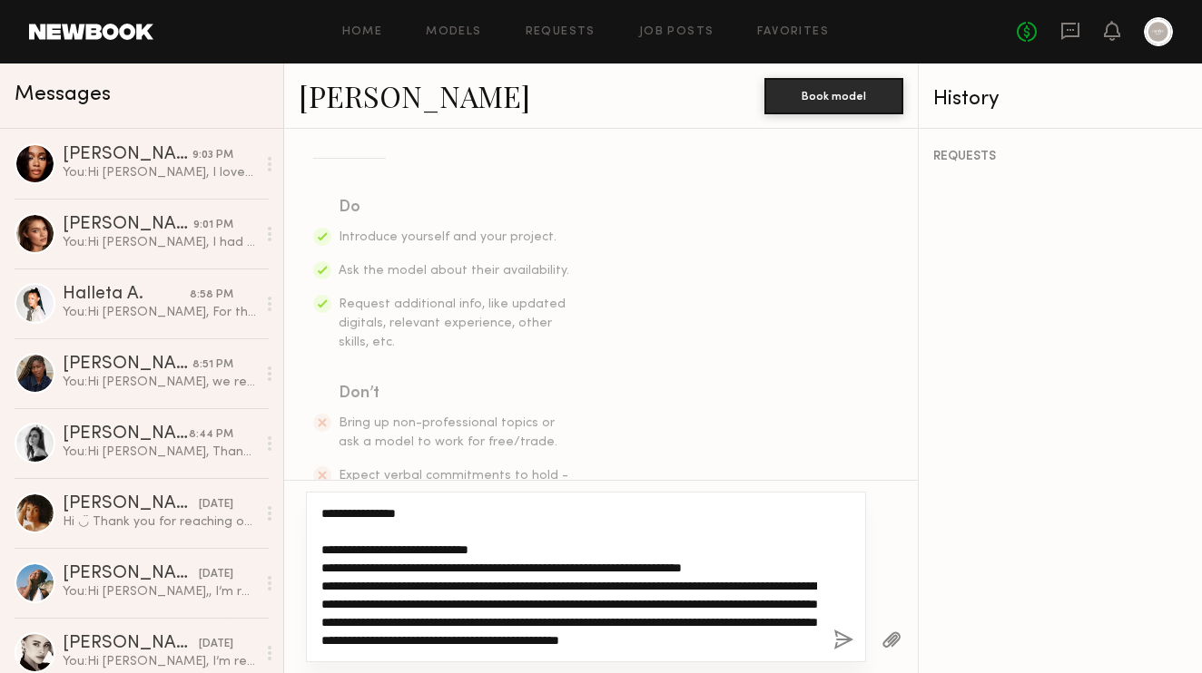
scroll to position [127, 0]
click at [352, 621] on textarea "**********" at bounding box center [569, 577] width 496 height 145
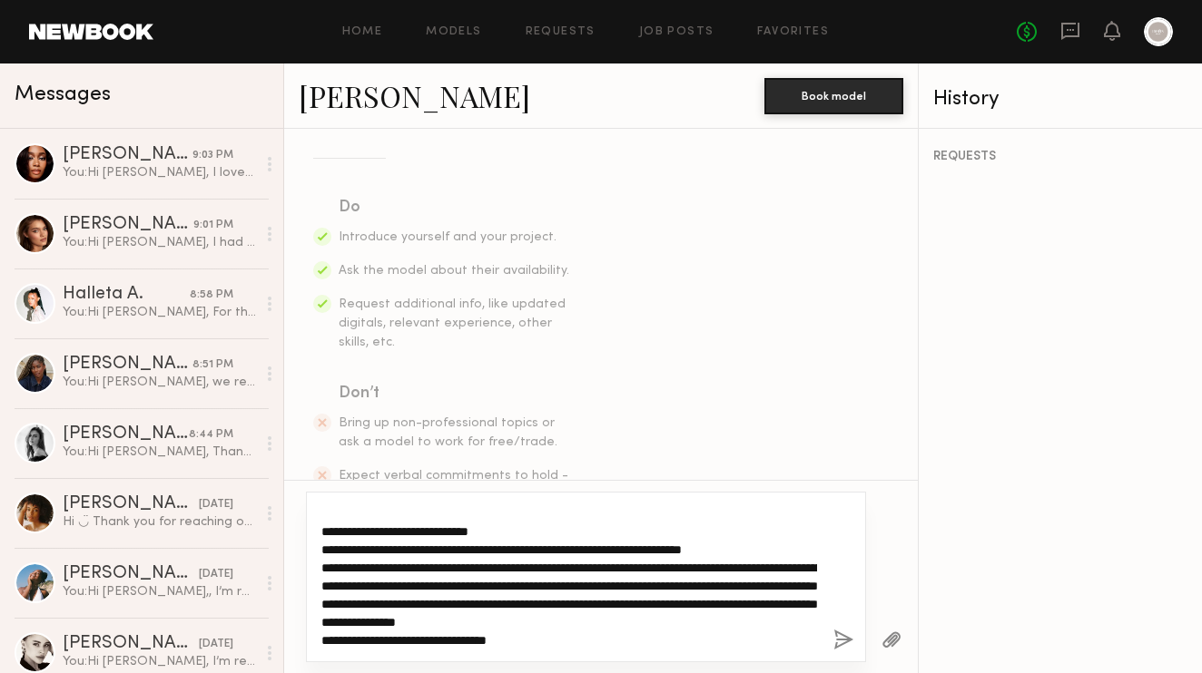
click at [330, 640] on textarea "**********" at bounding box center [569, 577] width 496 height 145
click at [414, 639] on textarea "**********" at bounding box center [569, 577] width 496 height 145
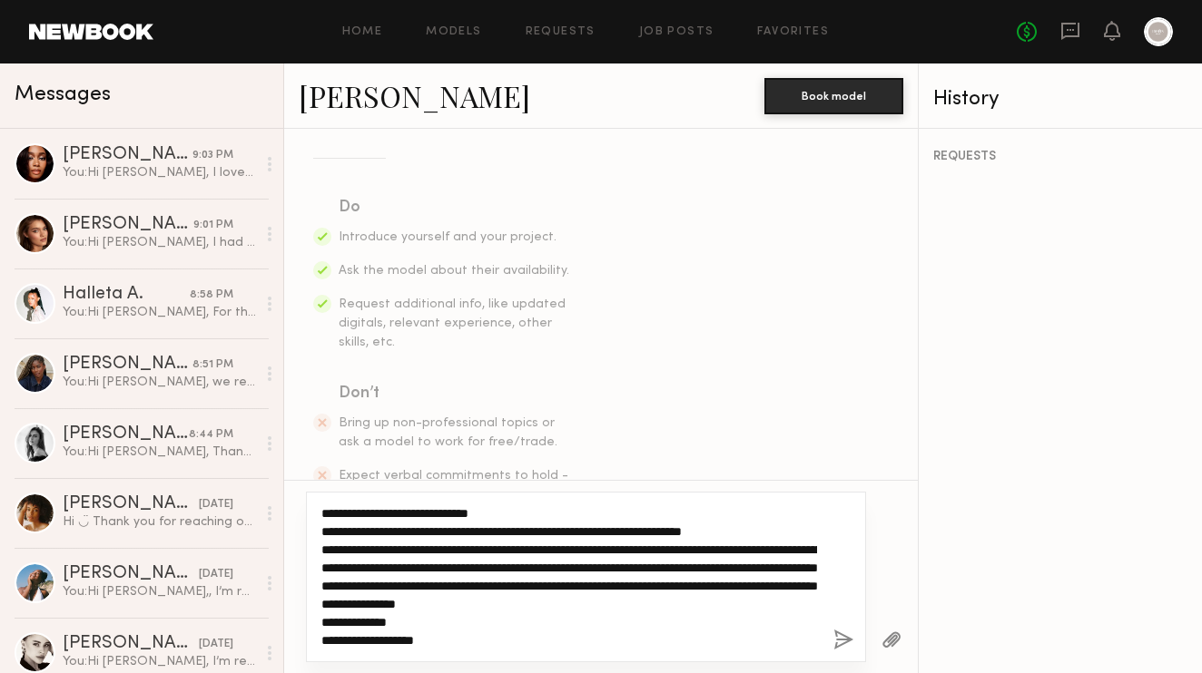
scroll to position [142, 0]
click at [362, 643] on textarea "**********" at bounding box center [569, 577] width 496 height 145
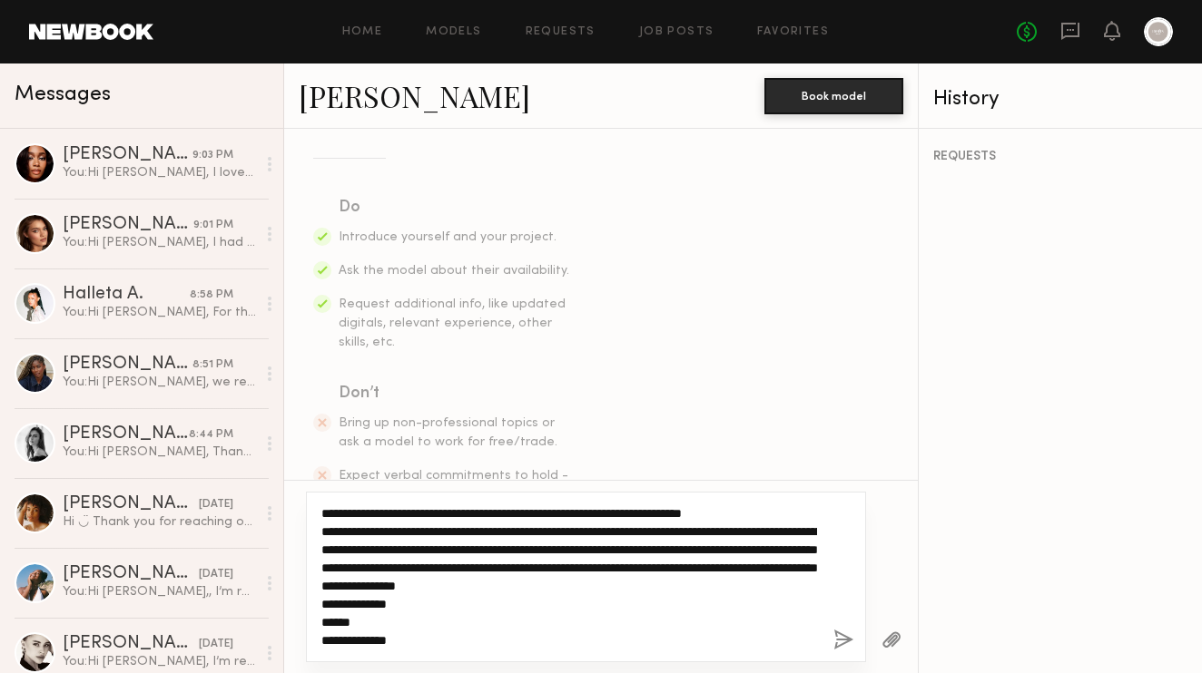
scroll to position [182, 0]
click at [372, 570] on textarea "**********" at bounding box center [569, 577] width 496 height 145
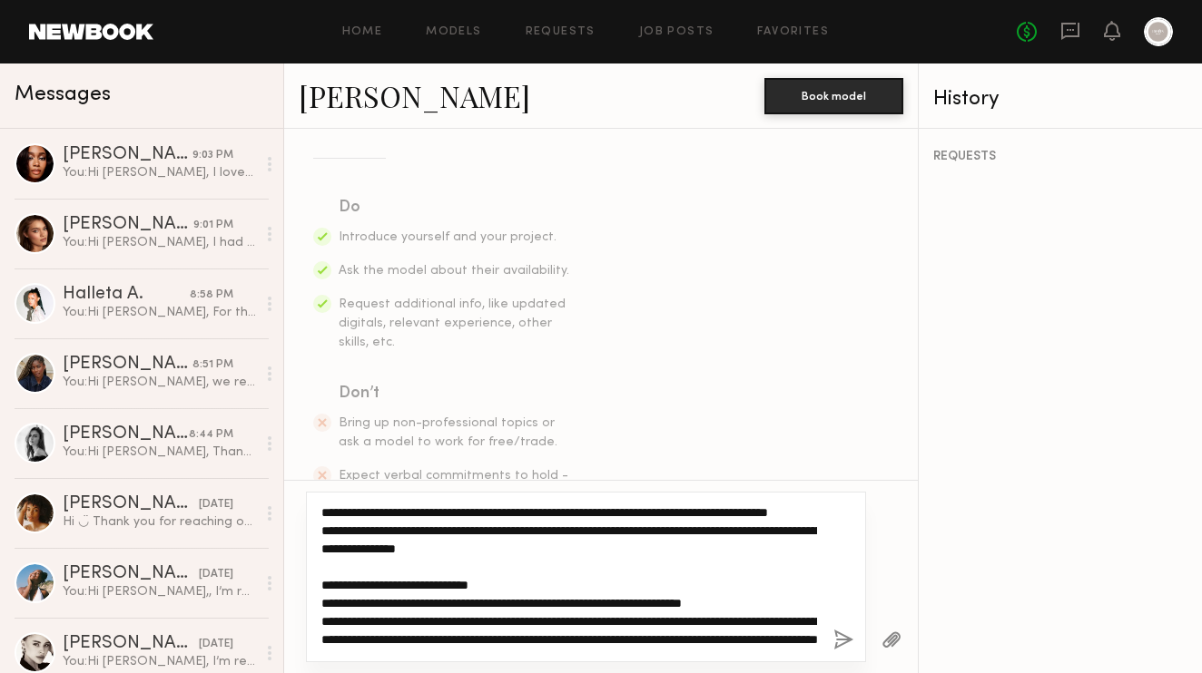
scroll to position [0, 0]
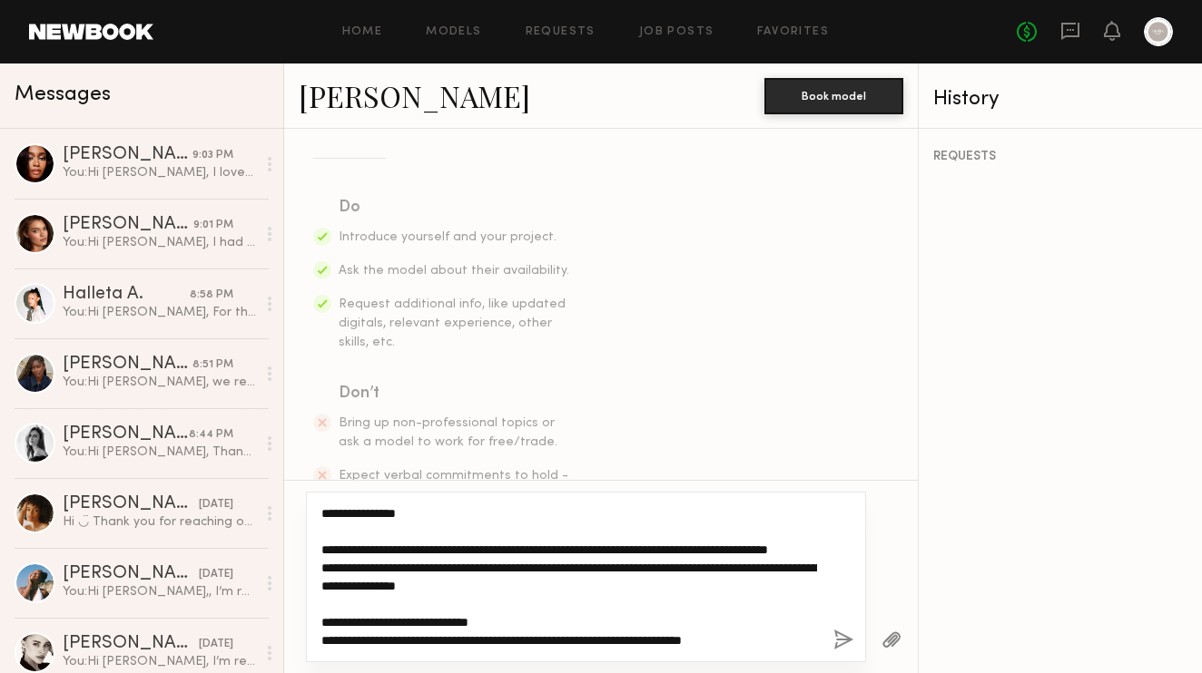
type textarea "**********"
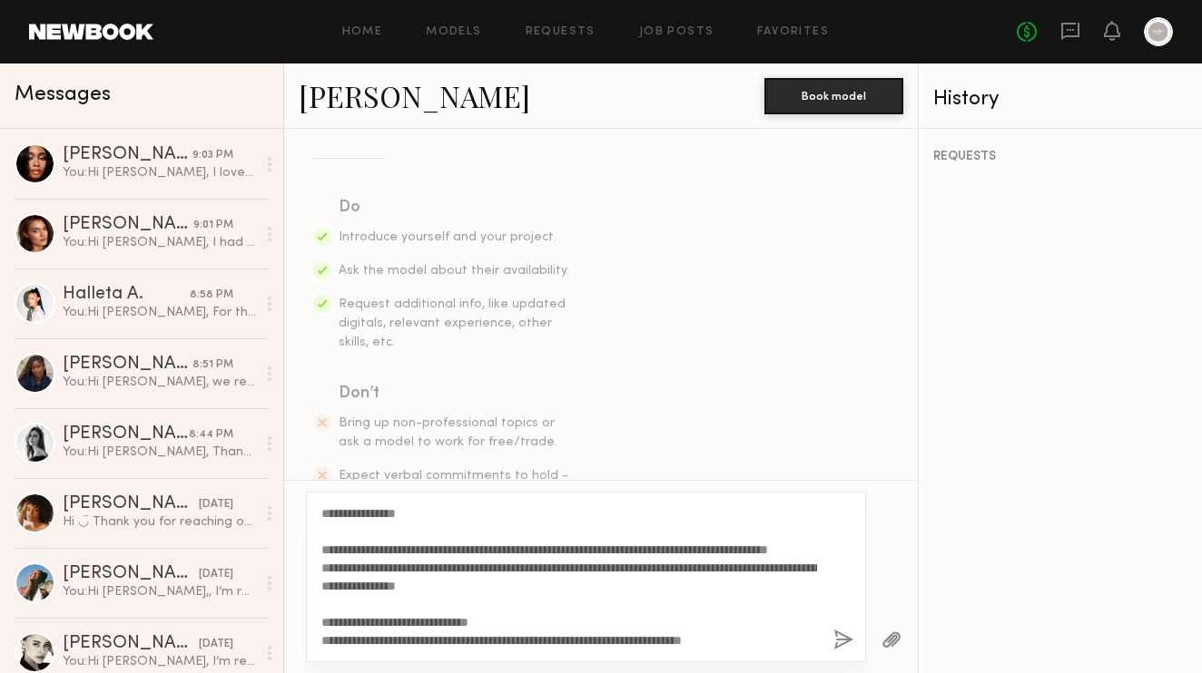
click at [847, 638] on button "button" at bounding box center [843, 641] width 20 height 23
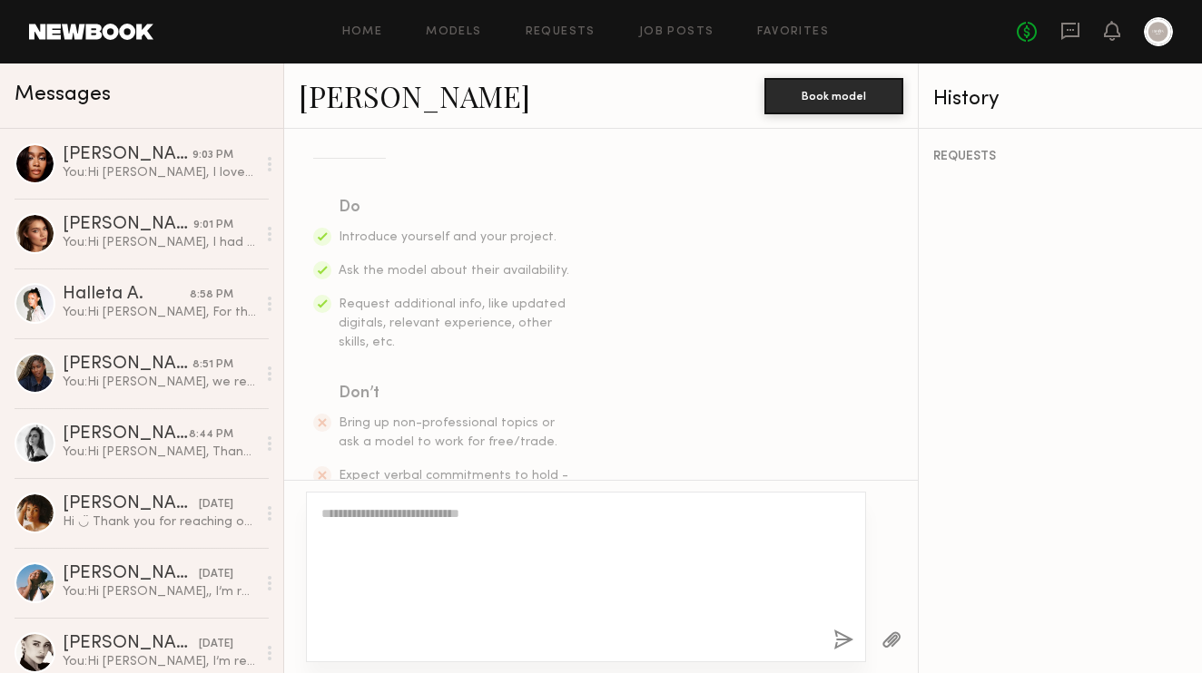
scroll to position [868, 0]
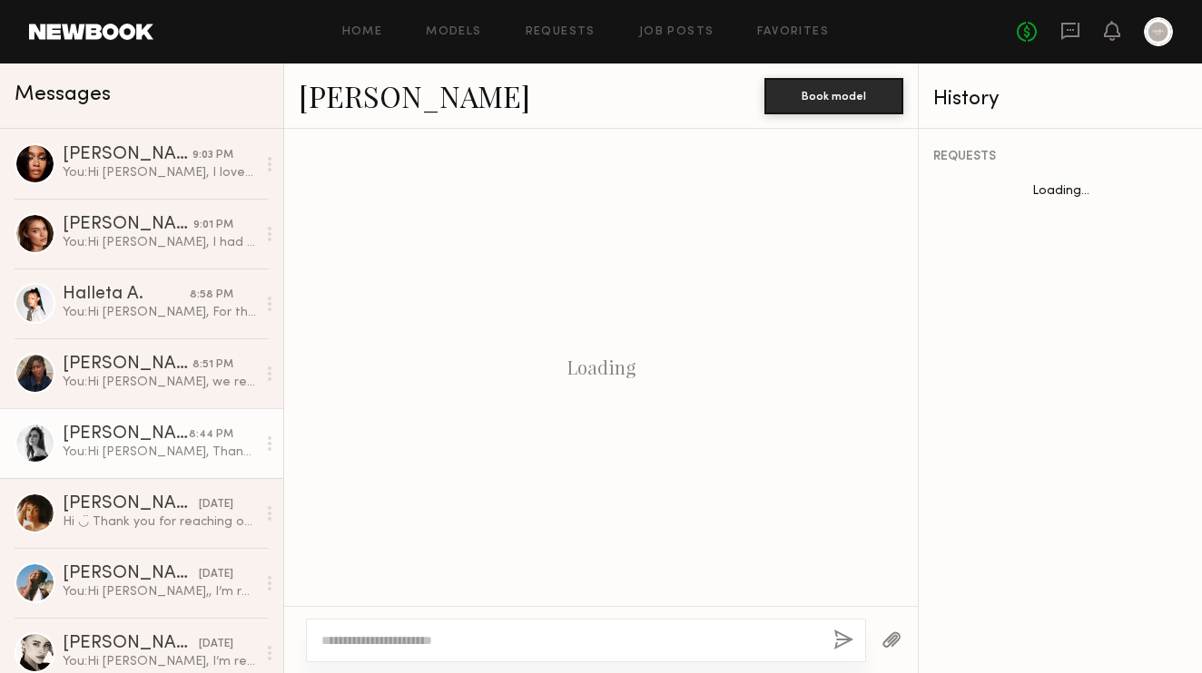
scroll to position [1930, 0]
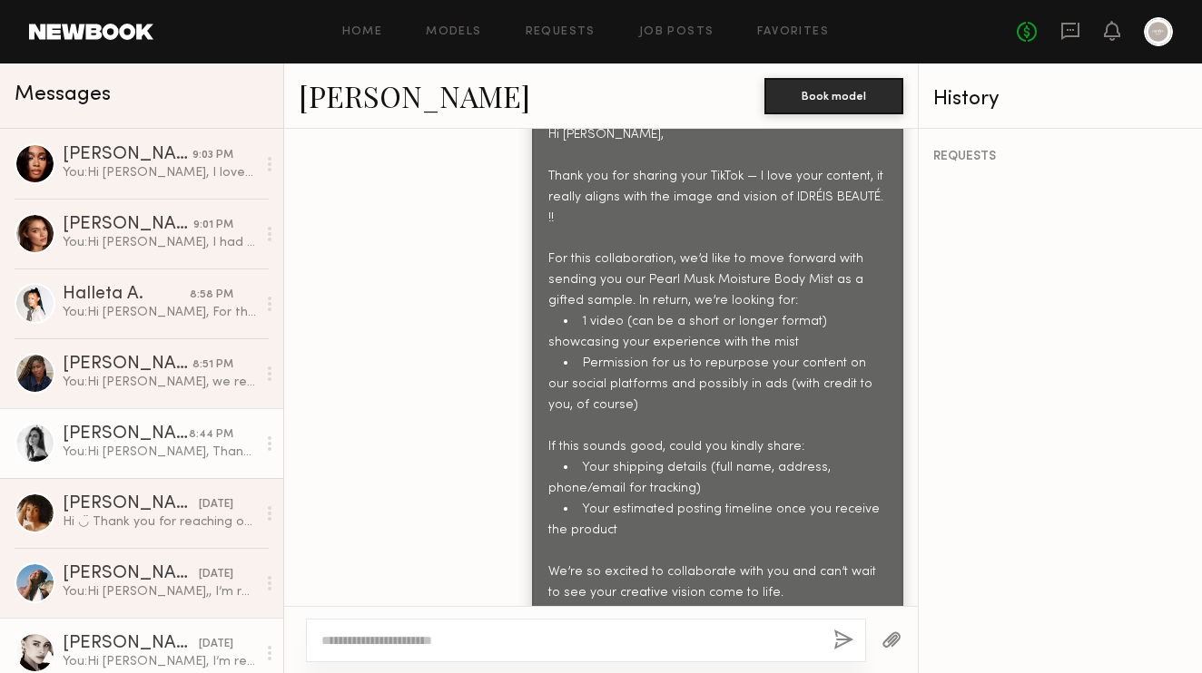
click at [113, 658] on div "You: Hi [PERSON_NAME], I’m reaching out from [GEOGRAPHIC_DATA] BEAUTÉ, a beauty…" at bounding box center [159, 661] width 193 height 17
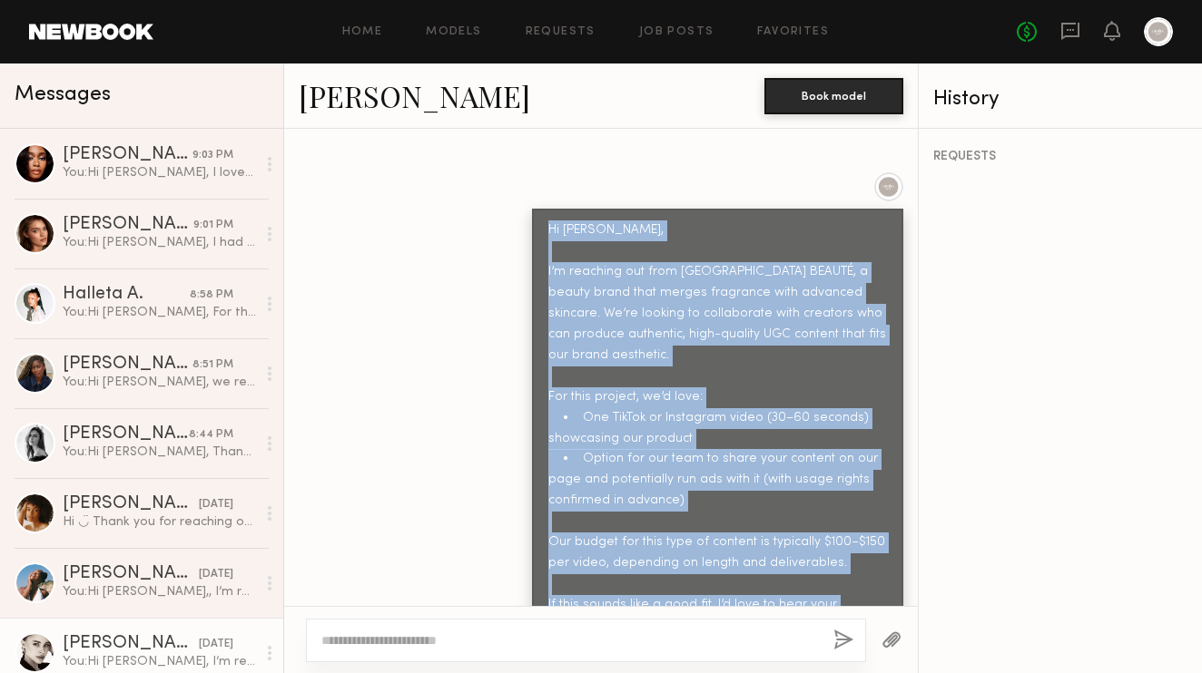
scroll to position [908, 0]
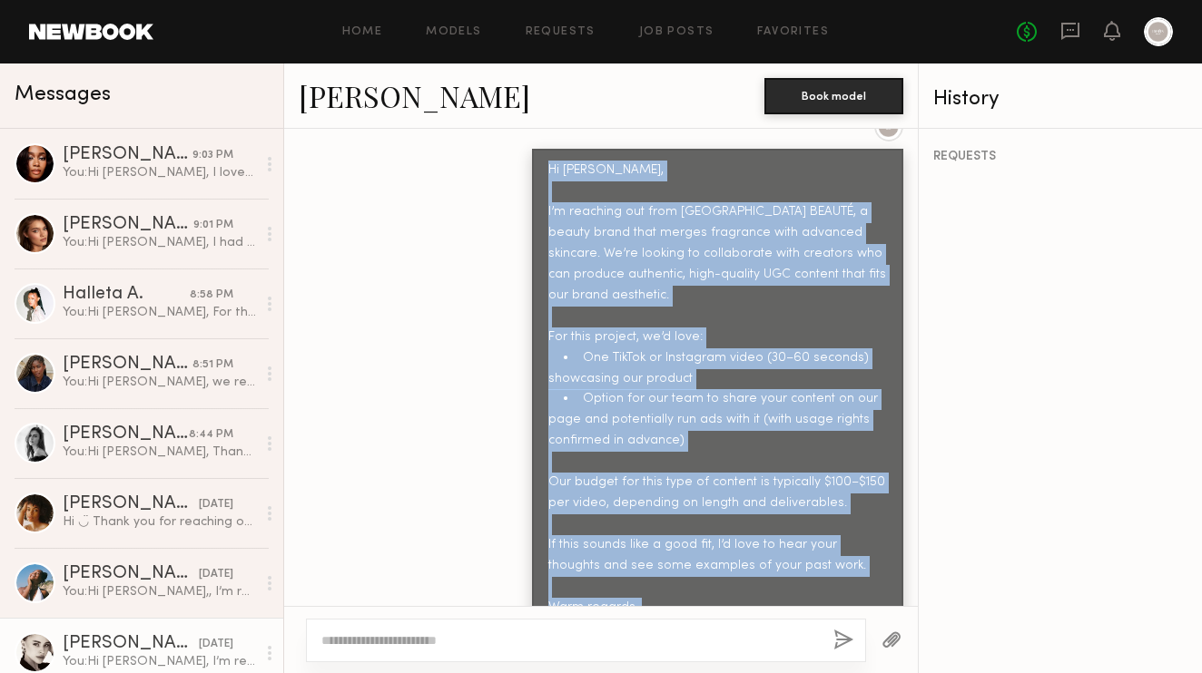
drag, startPoint x: 549, startPoint y: 228, endPoint x: 601, endPoint y: 650, distance: 425.2
click at [600, 651] on div "Keep direct messages professional and related only to paid job opportunities. M…" at bounding box center [600, 401] width 633 height 545
copy div "Hi [PERSON_NAME], I’m reaching out from IDRÉIS BEAUTÉ, a beauty brand that merg…"
